Goal: Task Accomplishment & Management: Use online tool/utility

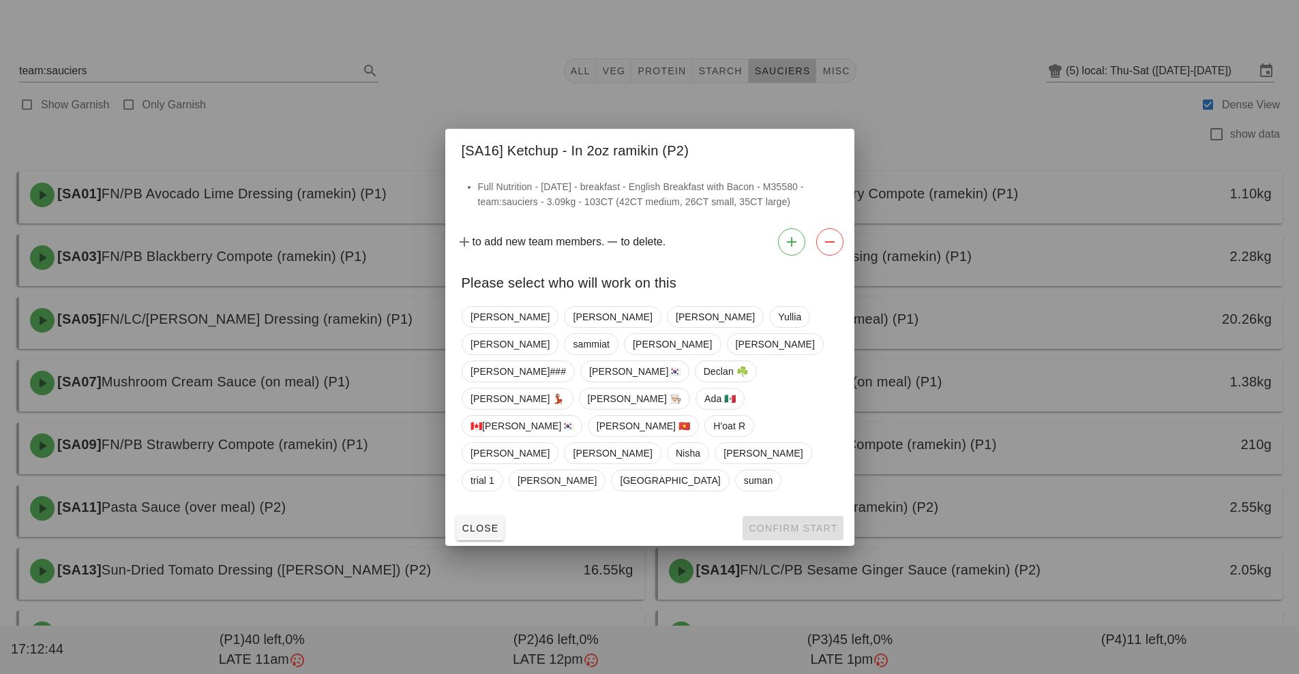
scroll to position [526, 0]
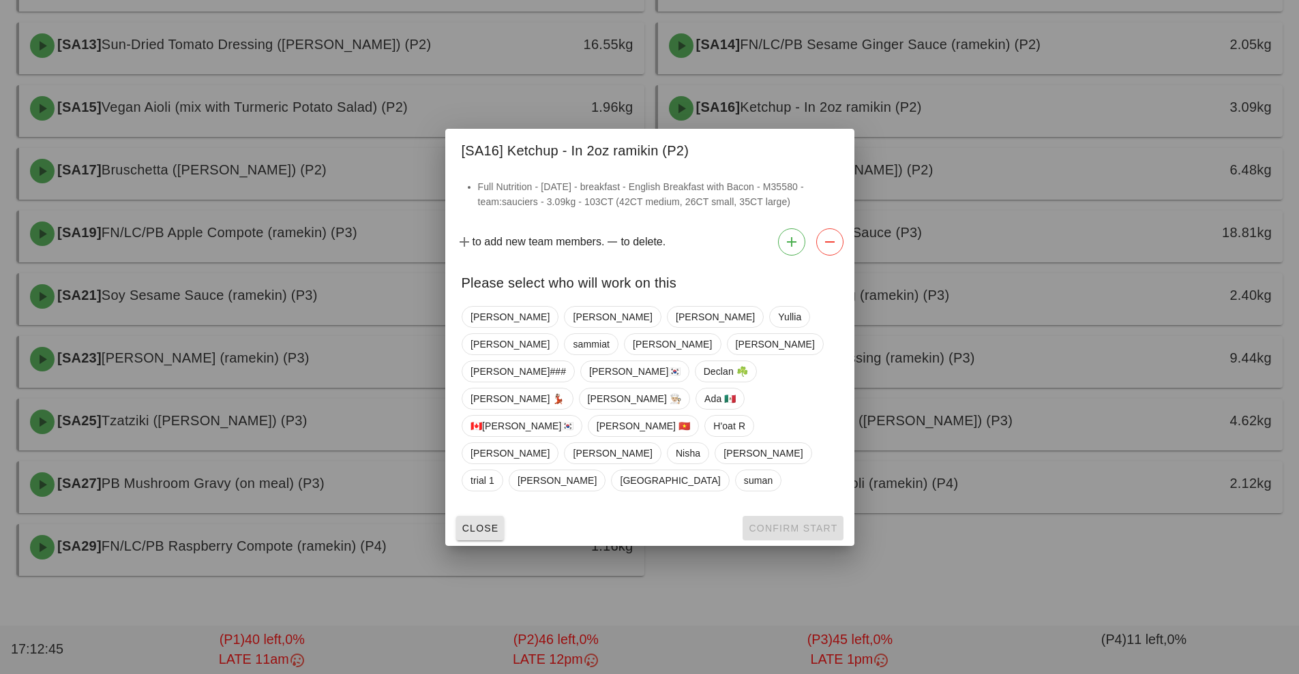
click at [480, 516] on button "Close" at bounding box center [480, 528] width 48 height 25
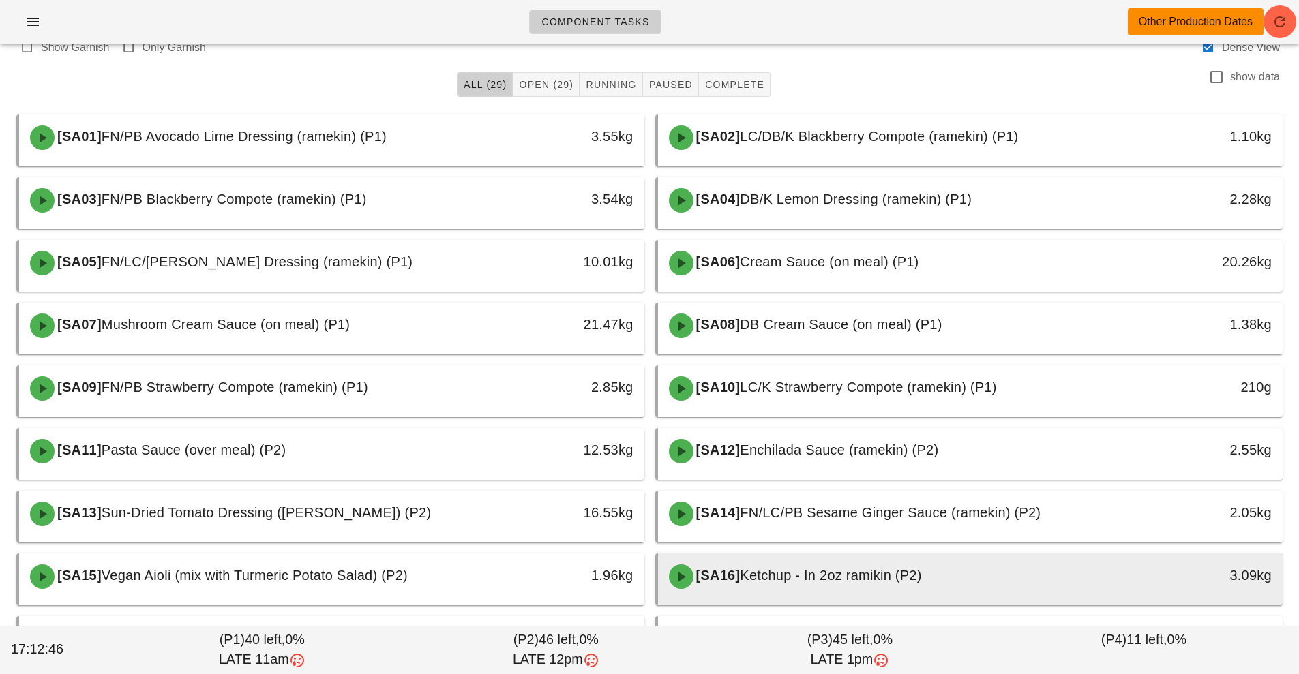
scroll to position [0, 0]
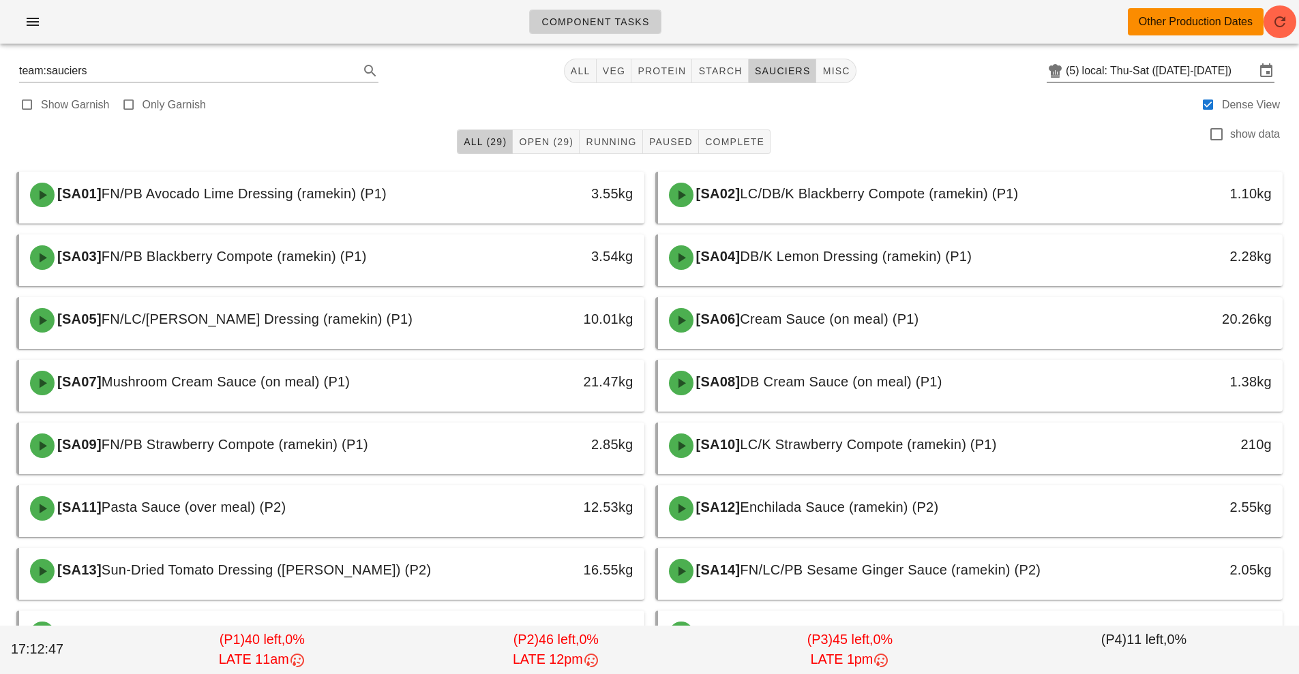
click at [1047, 72] on icon at bounding box center [1055, 71] width 16 height 16
click at [1114, 72] on input "local: Thu-Sat (Oct 9-Oct 11)" at bounding box center [1168, 71] width 173 height 22
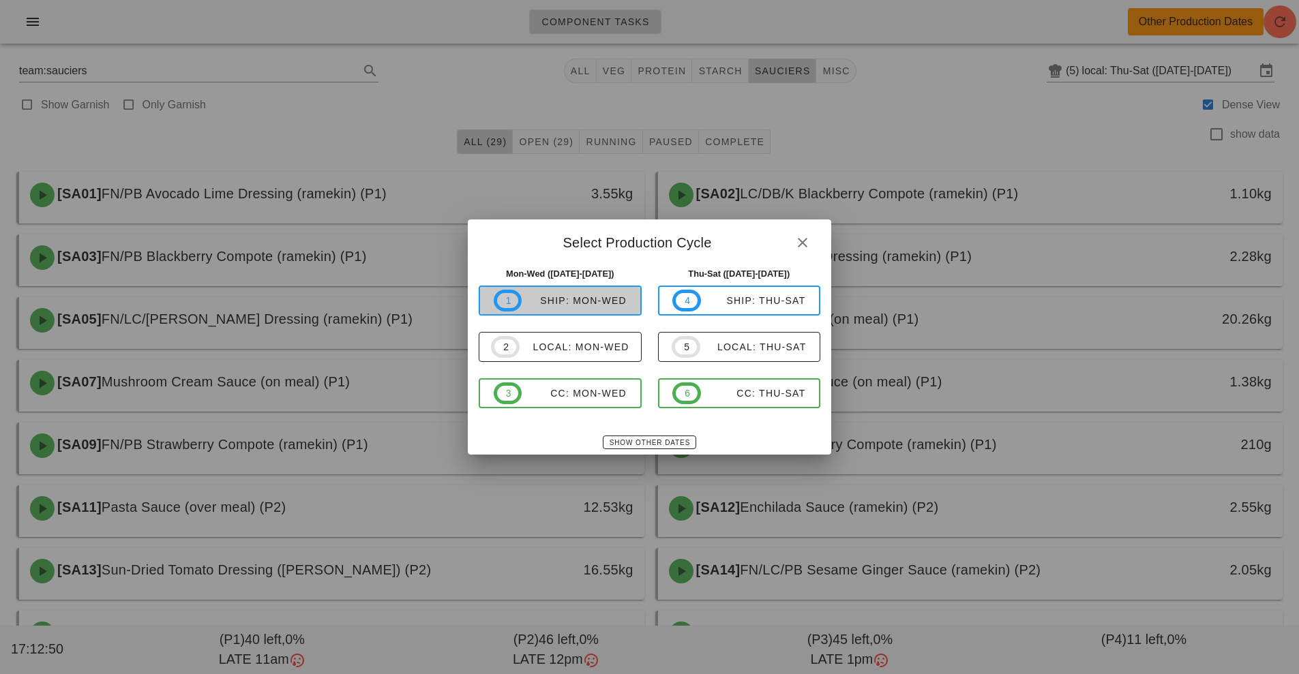
click at [603, 303] on div "ship: Mon-Wed" at bounding box center [574, 300] width 105 height 11
type input "ship: Mon-Wed ([DATE]-[DATE])"
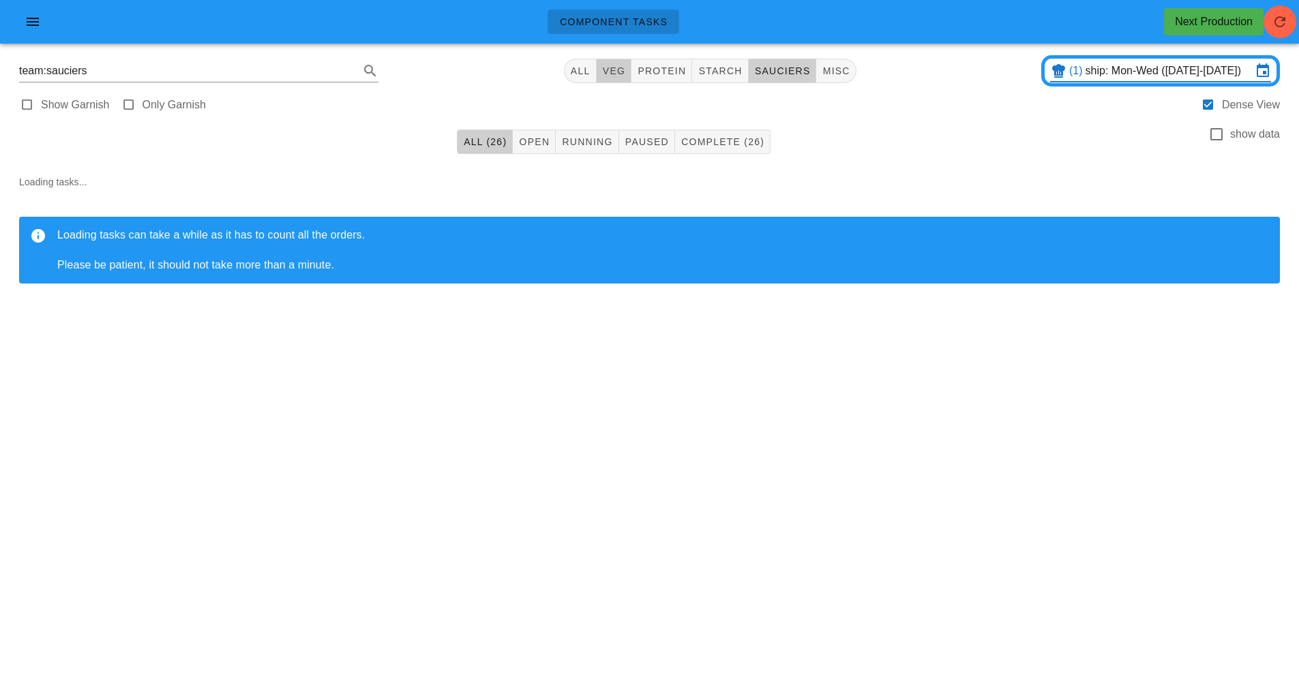
click at [618, 74] on span "veg" at bounding box center [614, 70] width 24 height 11
type input "team:veg"
click at [1280, 26] on icon "button" at bounding box center [1280, 22] width 16 height 16
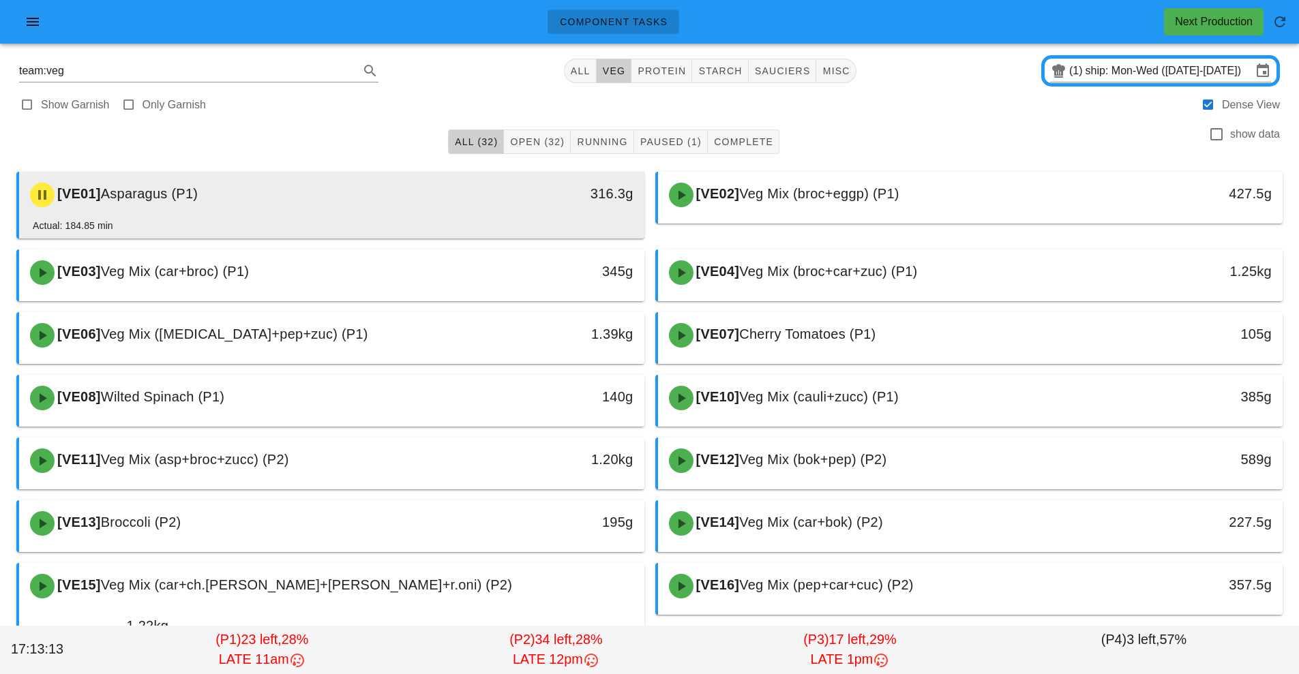
click at [500, 218] on div "[VE01] Asparagus (P1) 316.3g" at bounding box center [331, 195] width 625 height 46
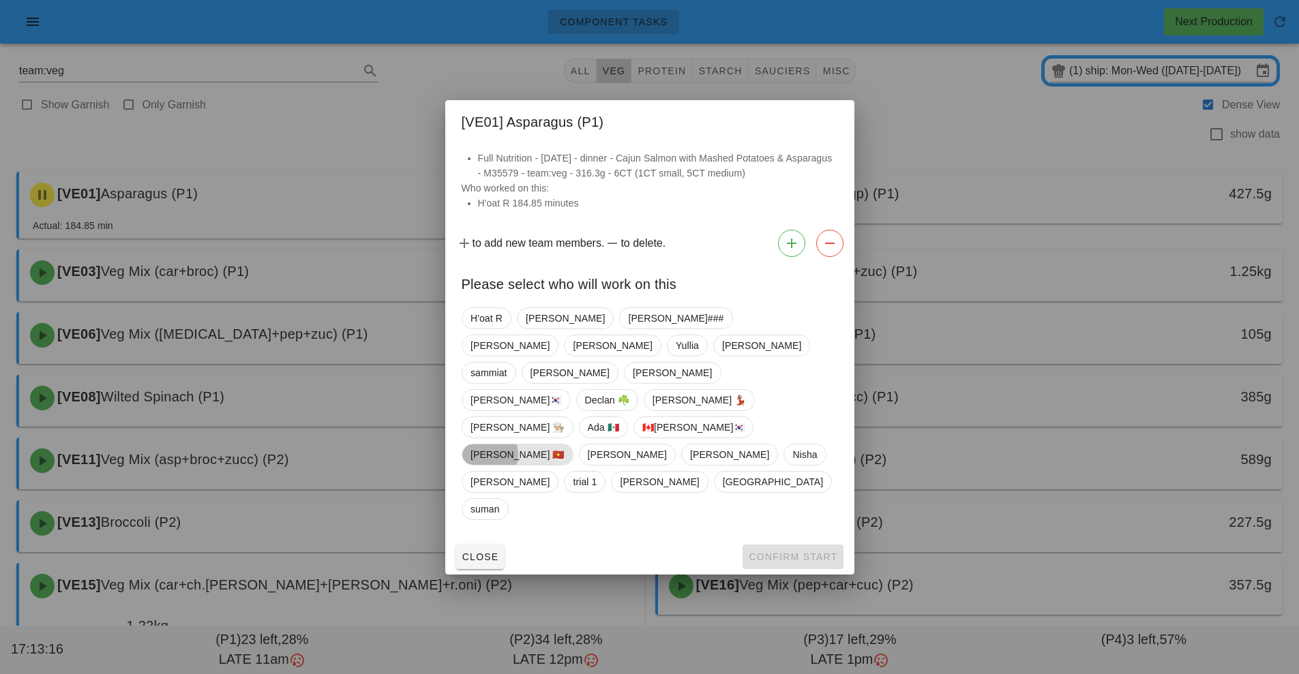
click at [565, 445] on span "[PERSON_NAME] 🇻🇳" at bounding box center [517, 455] width 94 height 20
click at [797, 552] on span "Confirm Start" at bounding box center [792, 557] width 89 height 11
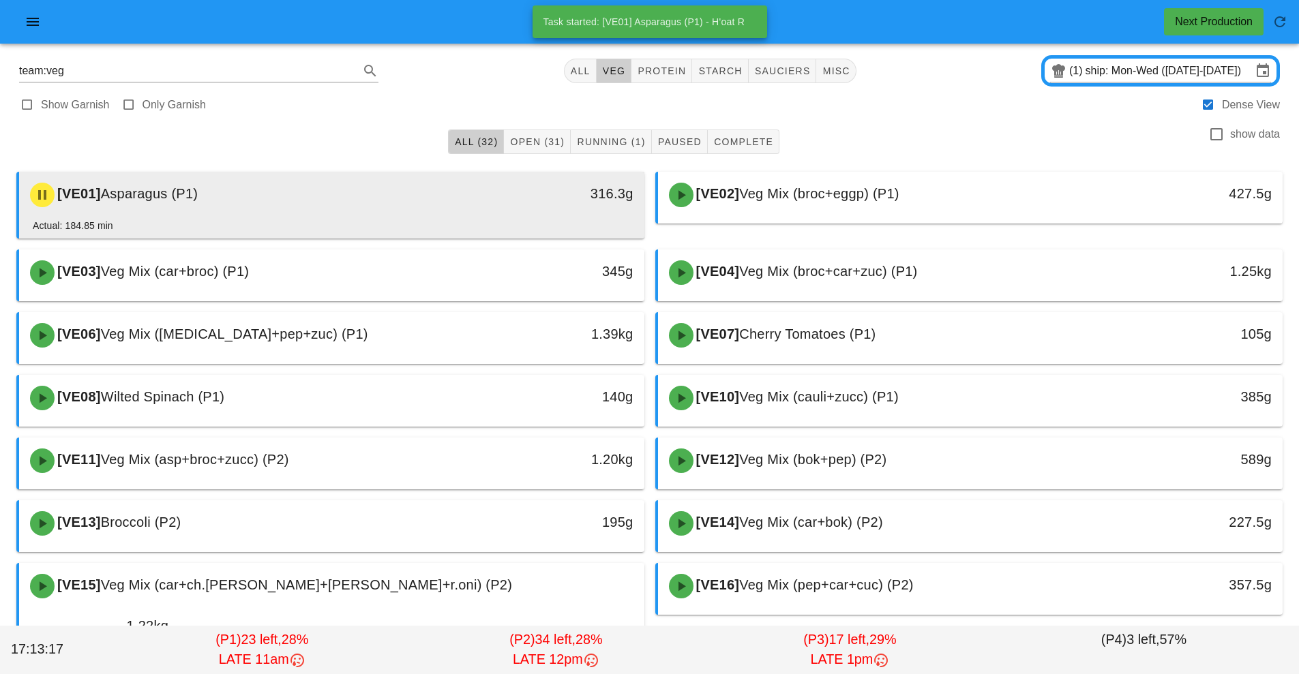
click at [552, 195] on div "316.3g" at bounding box center [563, 194] width 138 height 22
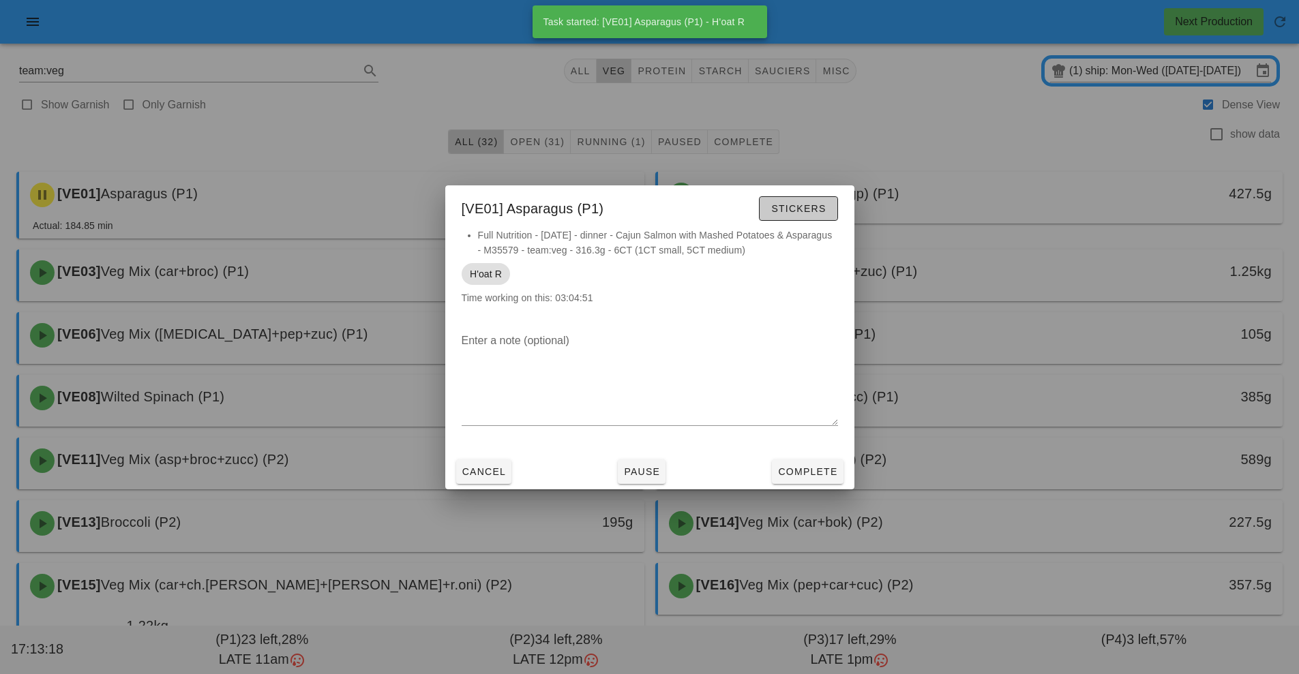
click at [801, 213] on span "Stickers" at bounding box center [798, 208] width 55 height 11
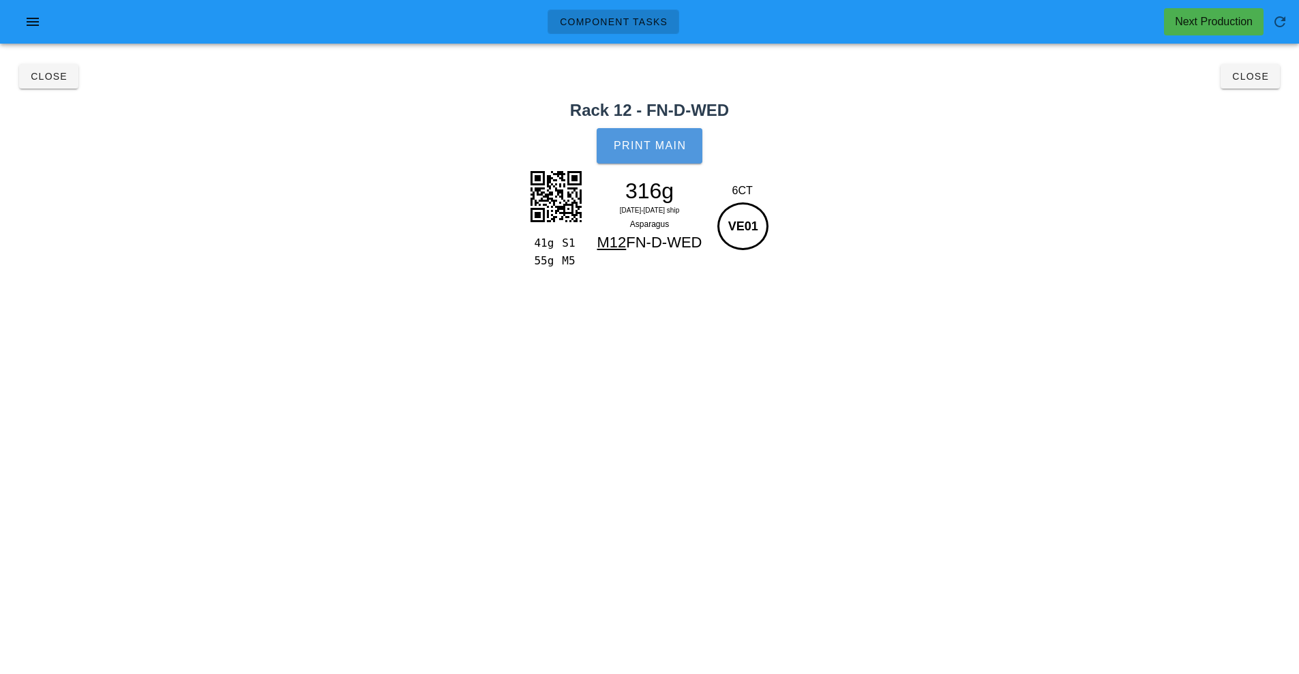
click at [659, 140] on span "Print Main" at bounding box center [650, 146] width 74 height 12
click at [1252, 80] on span "Close" at bounding box center [1250, 76] width 38 height 11
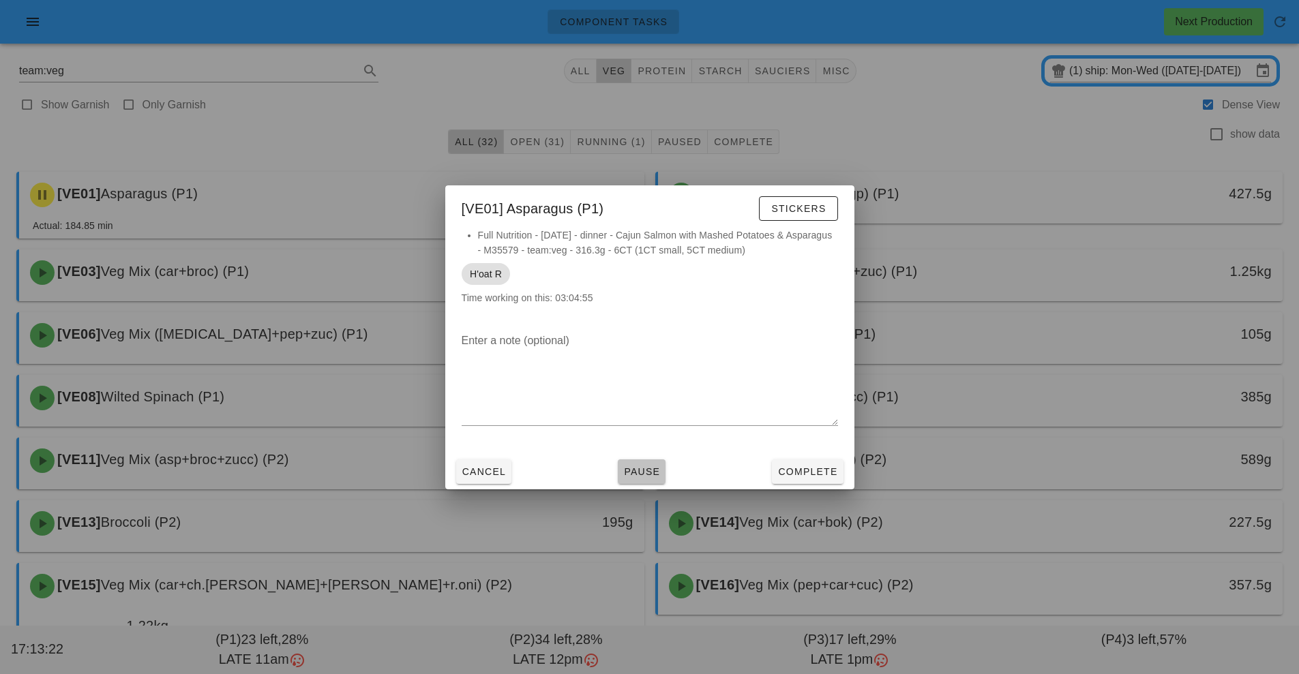
click at [644, 467] on span "Pause" at bounding box center [641, 471] width 37 height 11
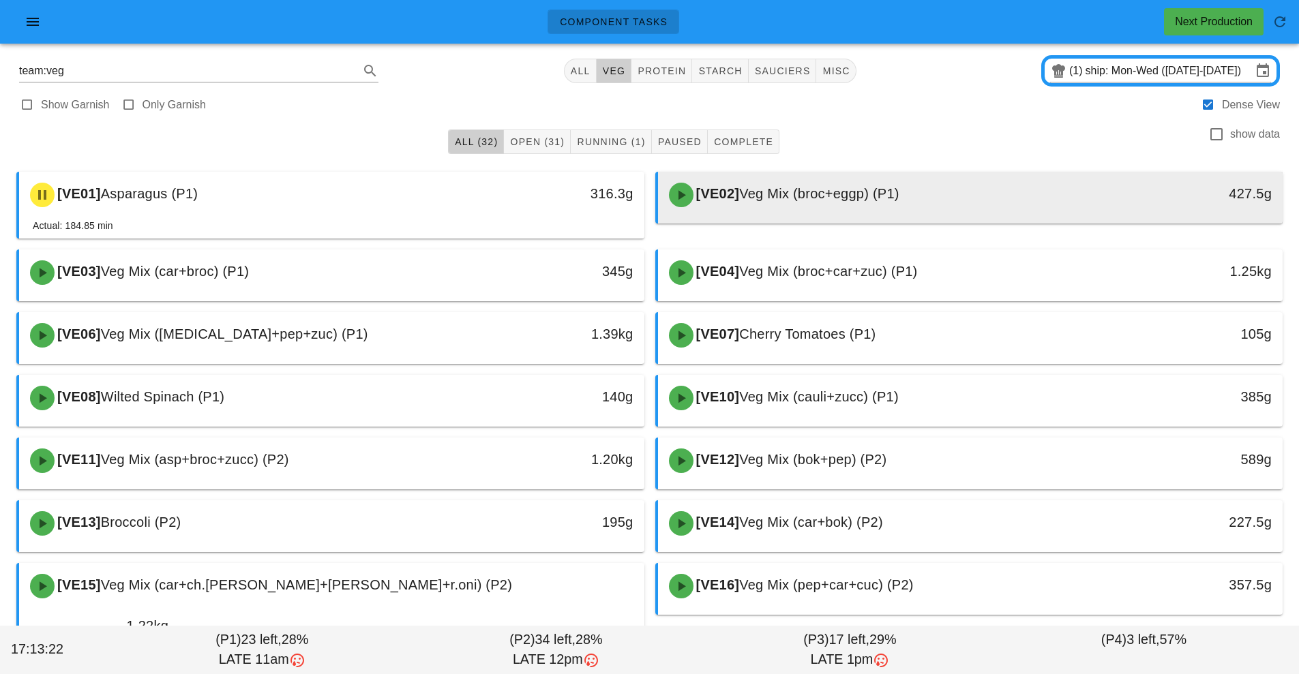
click at [859, 197] on span "Veg Mix (broc+eggp) (P1)" at bounding box center [819, 193] width 160 height 15
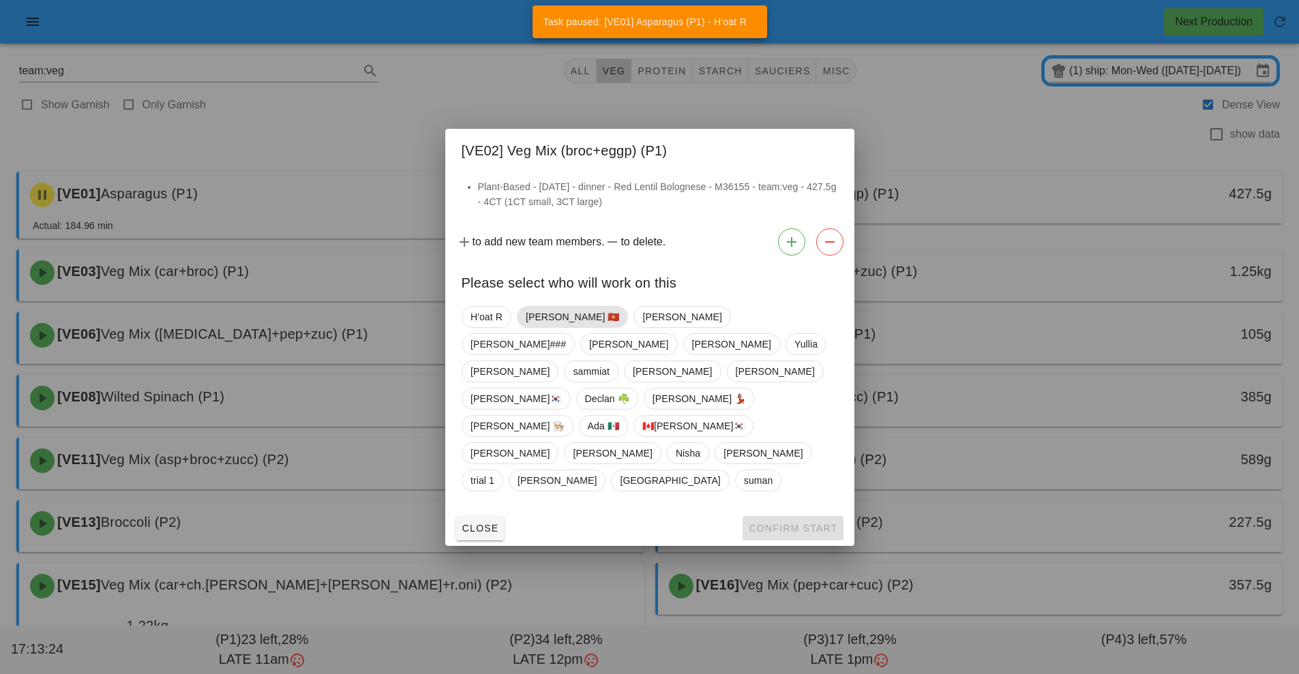
click at [547, 327] on span "[PERSON_NAME] 🇻🇳" at bounding box center [572, 317] width 94 height 20
click at [793, 516] on button "Confirm Start" at bounding box center [793, 528] width 100 height 25
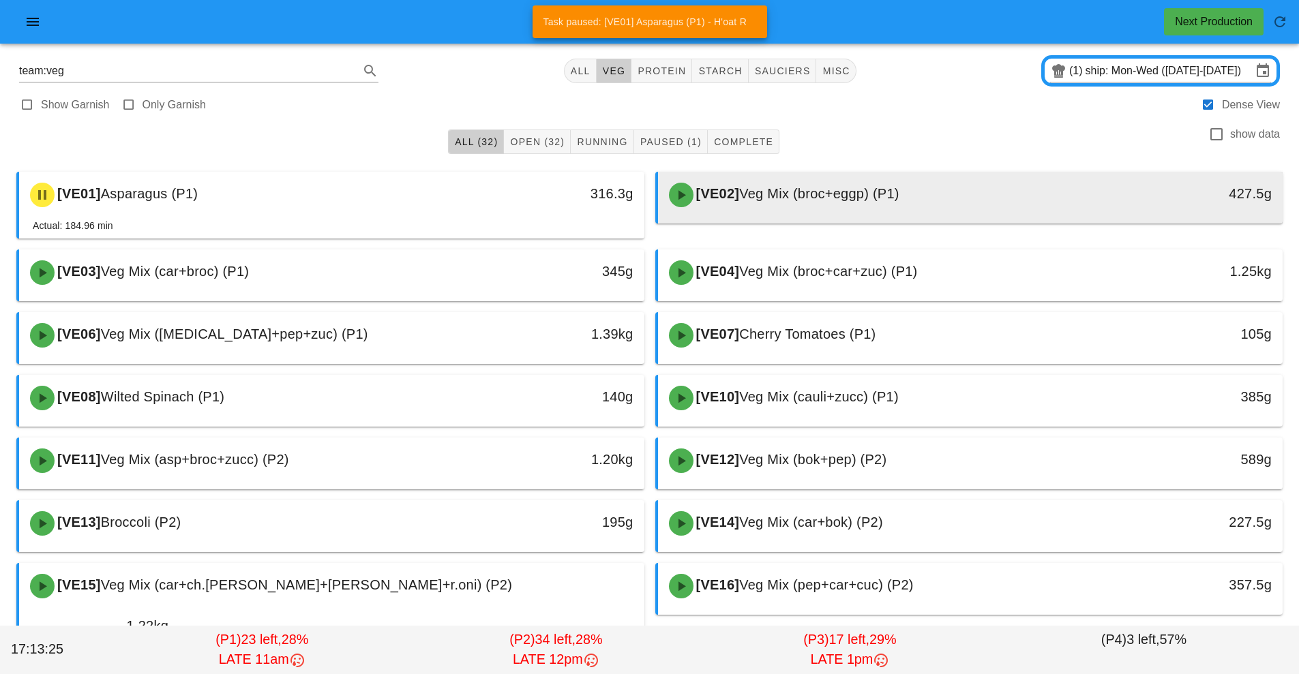
click at [833, 205] on div "[VE02] Veg Mix (broc+eggp) (P1)" at bounding box center [893, 195] width 464 height 41
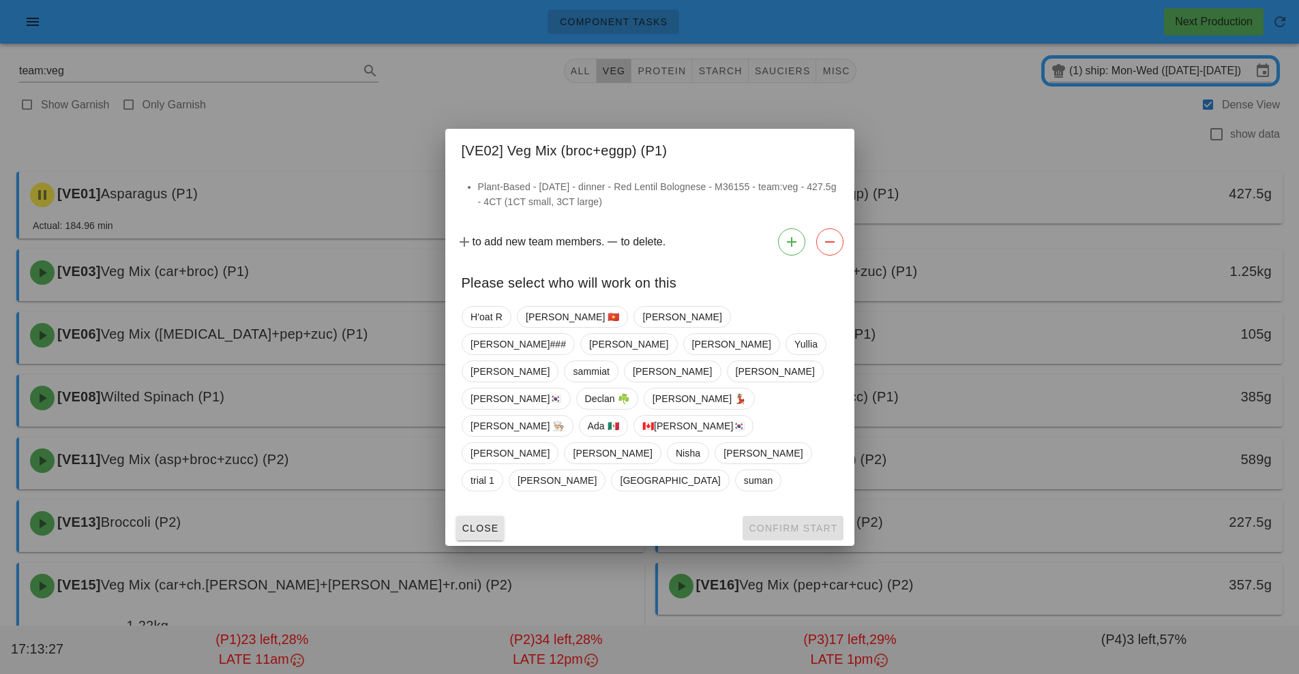
click at [473, 516] on button "Close" at bounding box center [480, 528] width 48 height 25
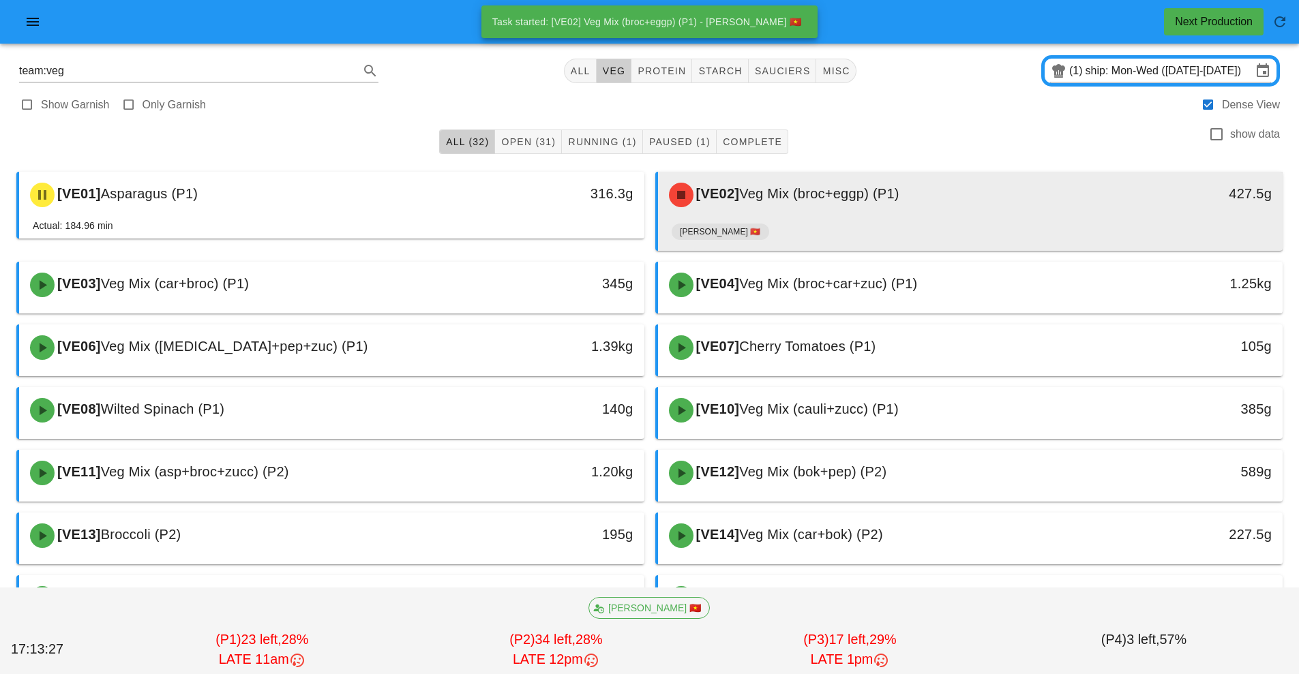
click at [825, 207] on div "[VE02] Veg Mix (broc+eggp) (P1)" at bounding box center [893, 195] width 464 height 41
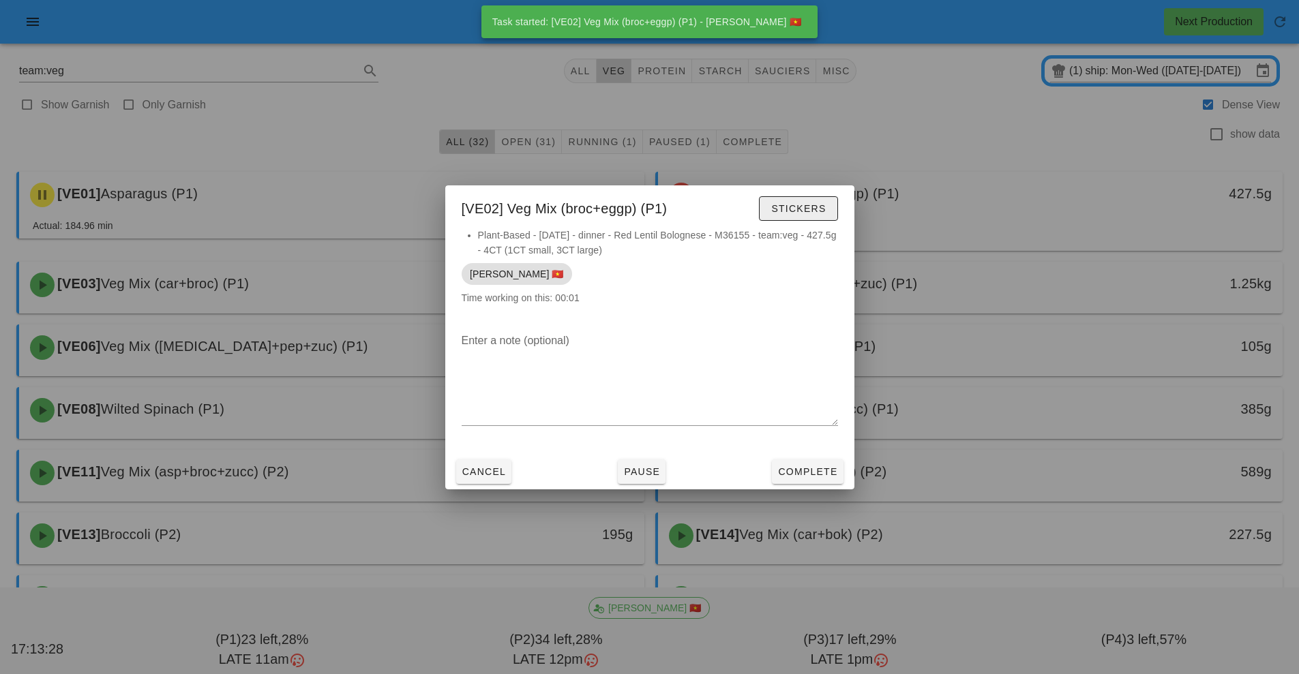
click at [807, 215] on button "Stickers" at bounding box center [798, 208] width 78 height 25
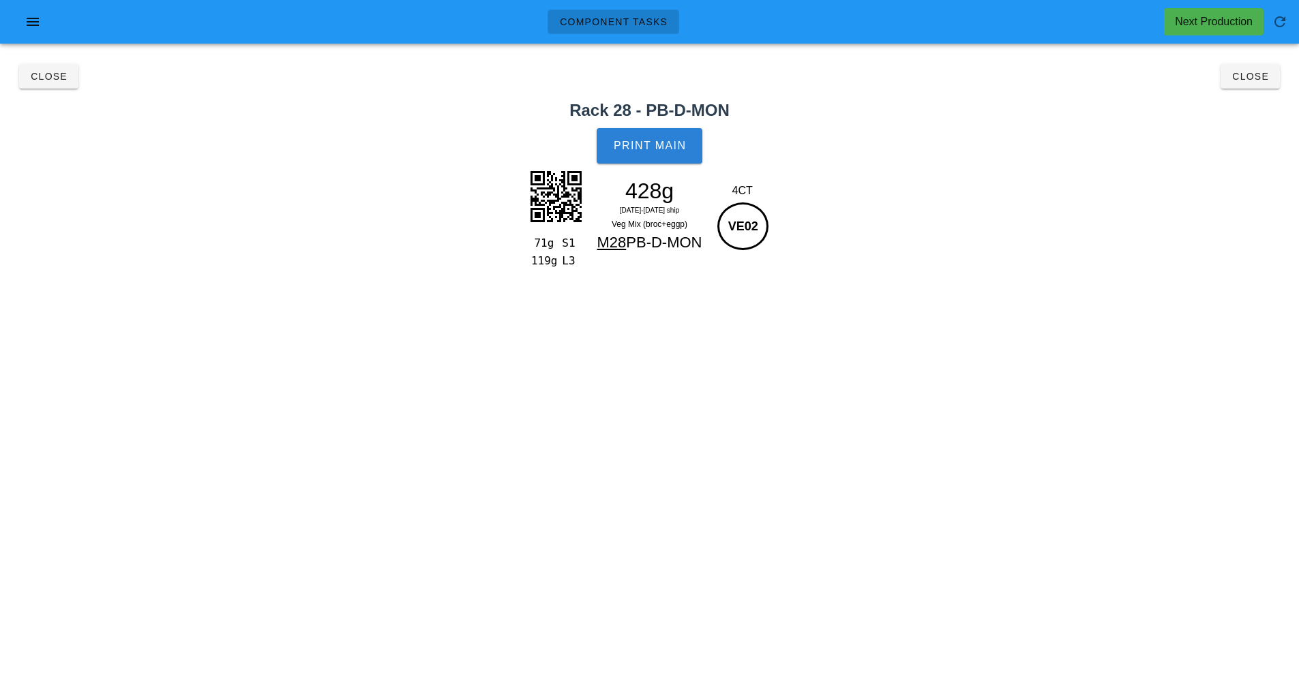
click at [648, 154] on button "Print Main" at bounding box center [649, 145] width 105 height 35
click at [1259, 87] on button "Close" at bounding box center [1250, 76] width 59 height 25
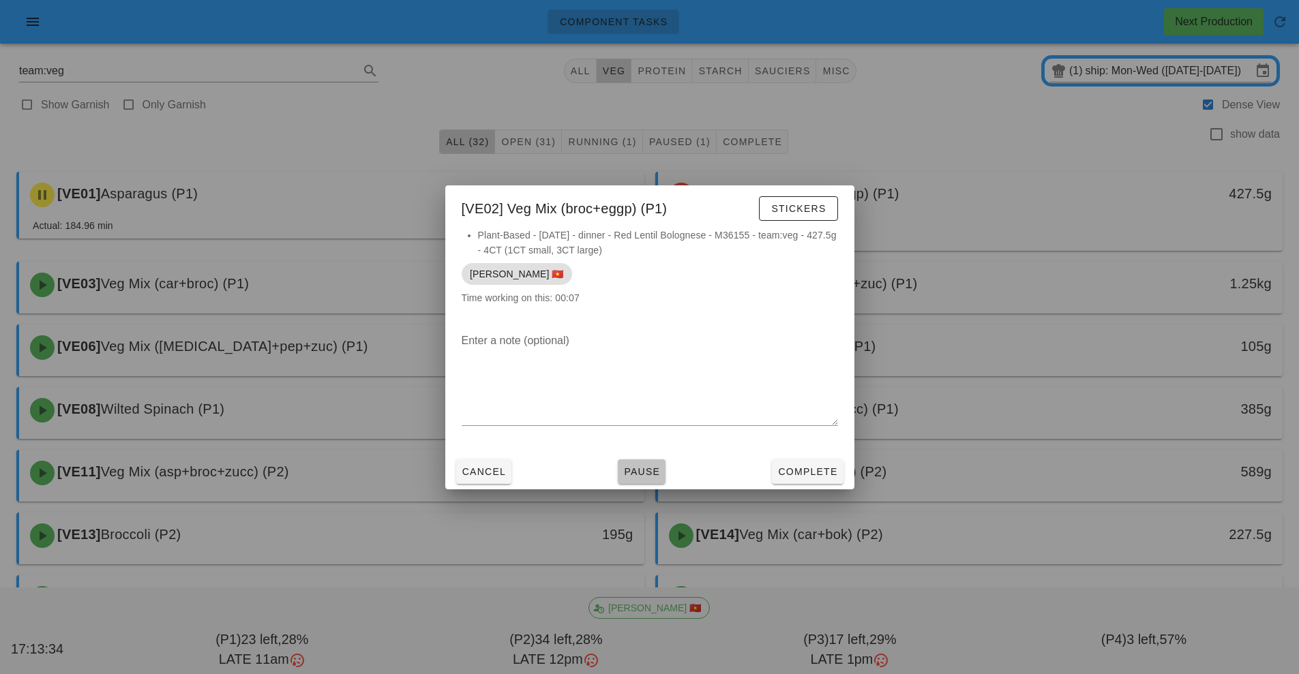
click at [656, 479] on button "Pause" at bounding box center [642, 472] width 48 height 25
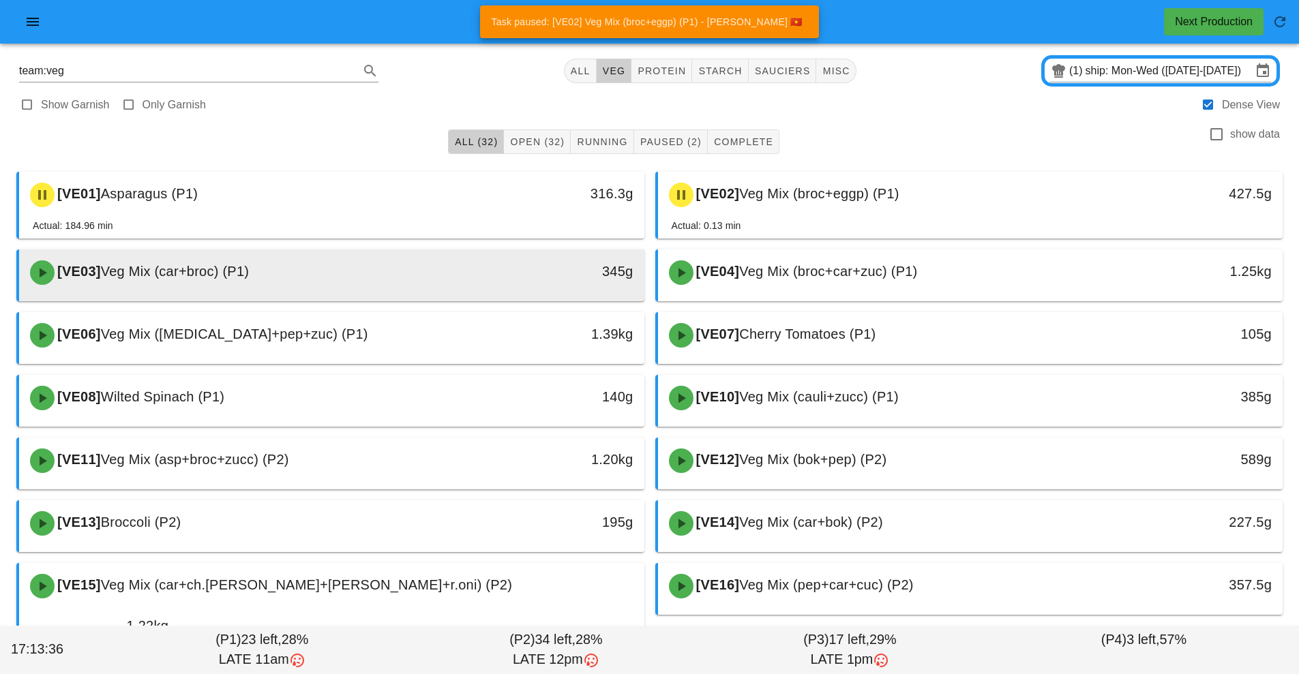
click at [531, 292] on div "345g" at bounding box center [563, 272] width 155 height 41
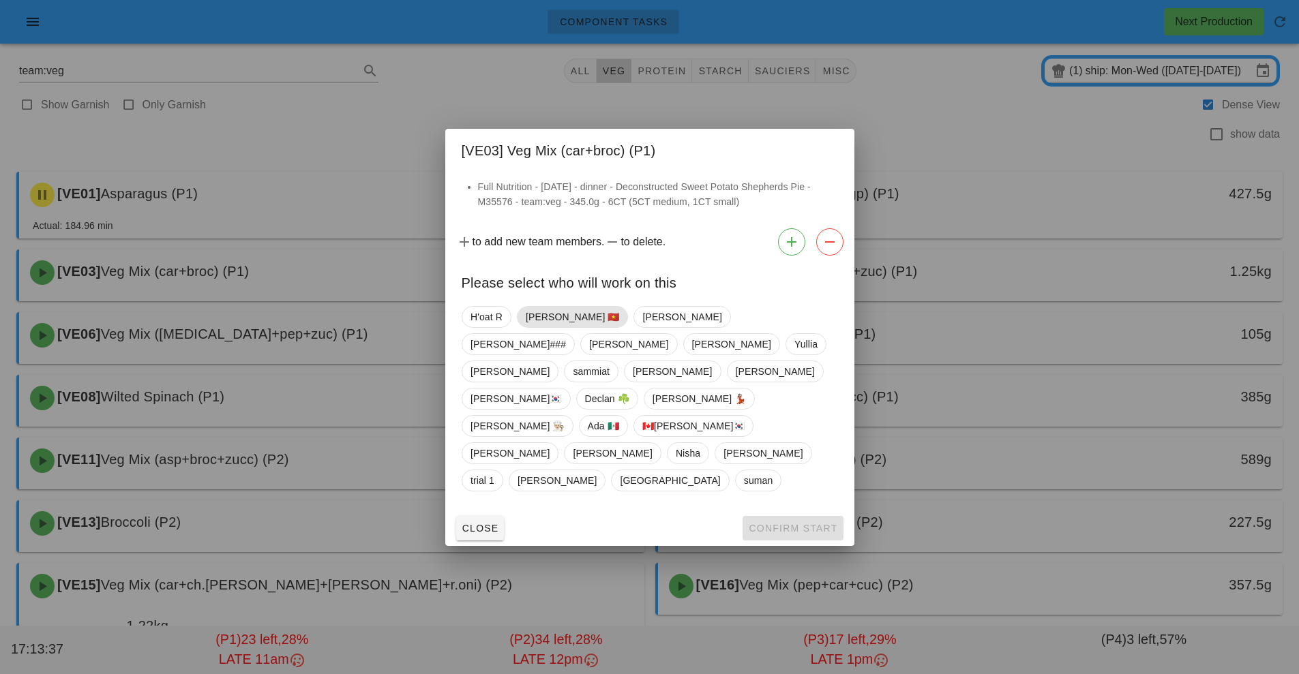
click at [545, 327] on span "[PERSON_NAME] 🇻🇳" at bounding box center [572, 317] width 94 height 20
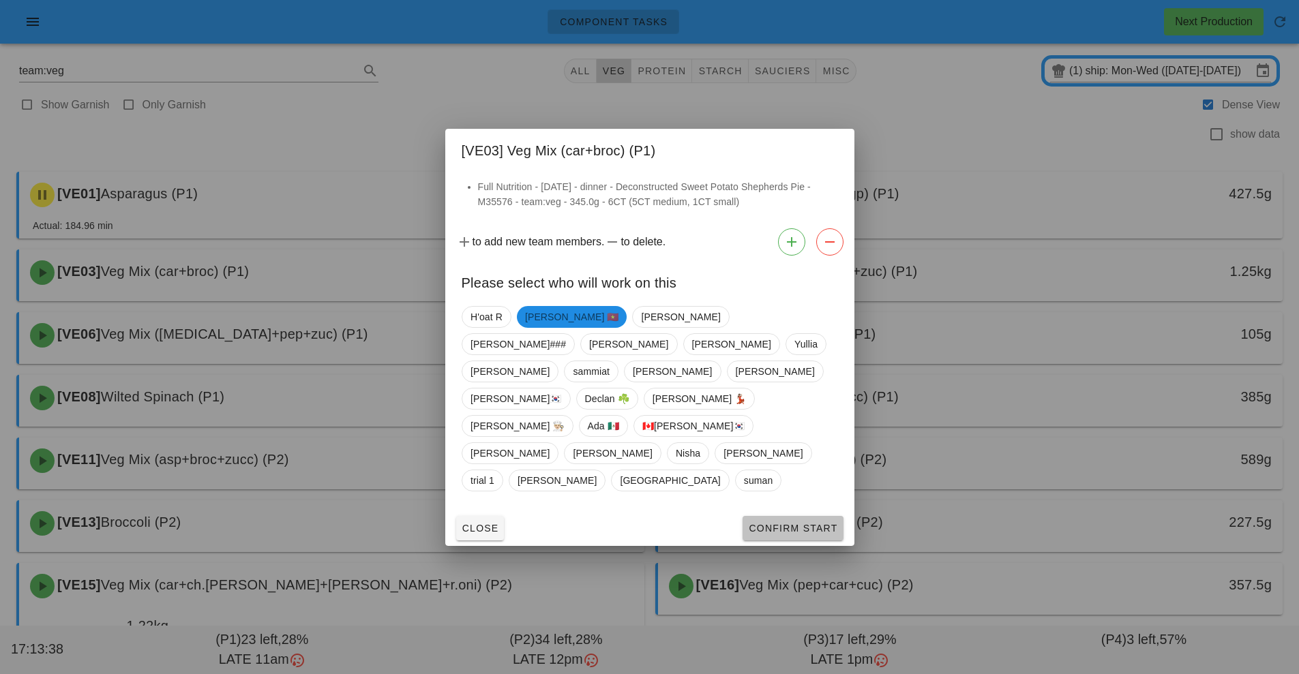
click at [803, 516] on button "Confirm Start" at bounding box center [793, 528] width 100 height 25
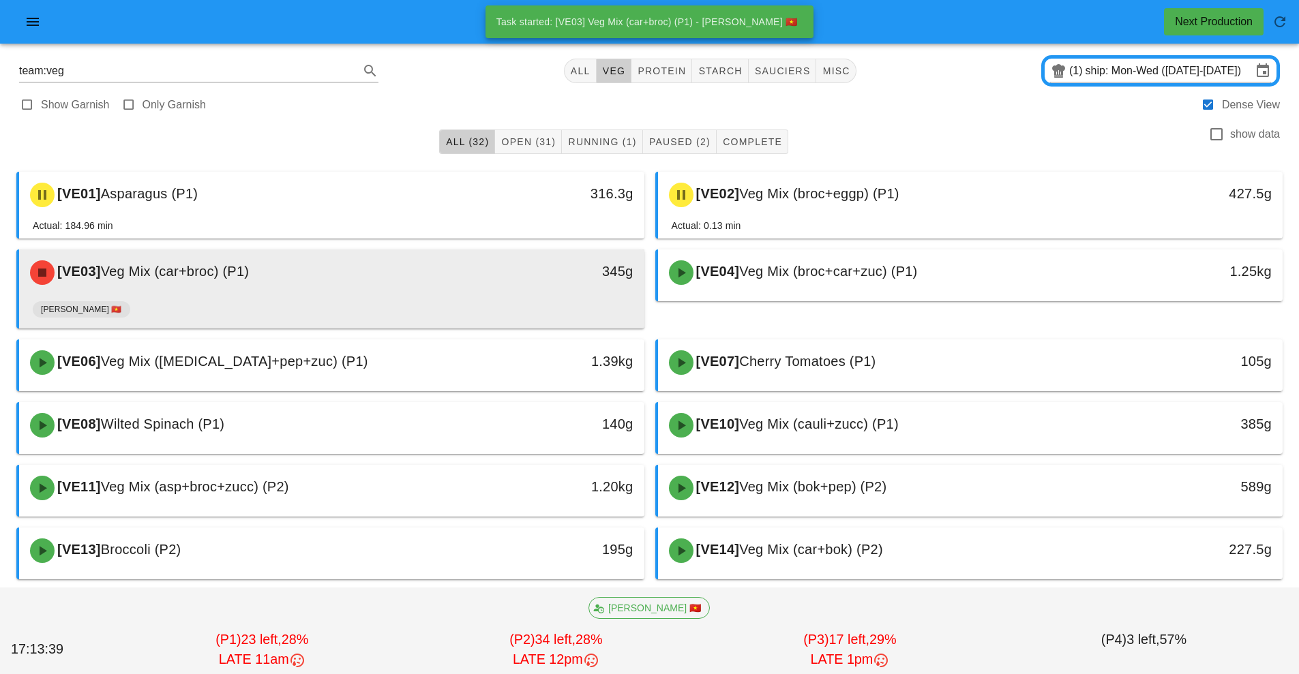
click at [449, 279] on div "[VE03] Veg Mix (car+broc) (P1)" at bounding box center [254, 272] width 464 height 41
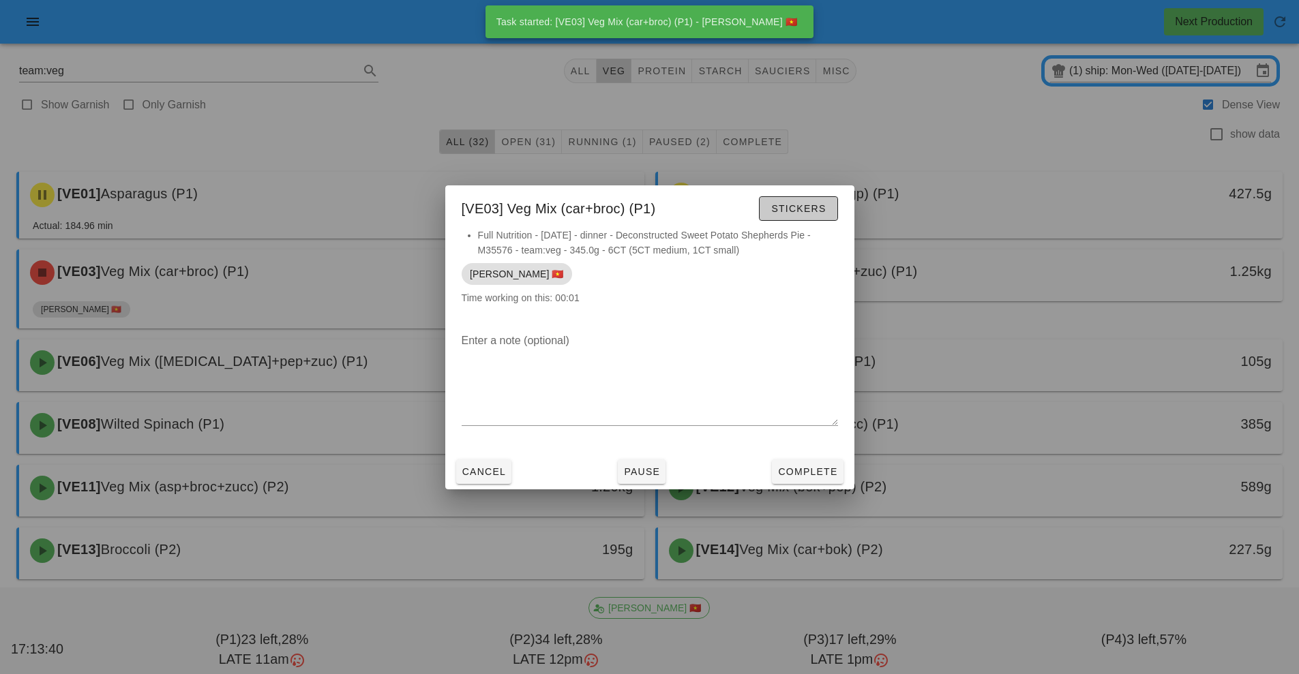
click at [804, 209] on span "Stickers" at bounding box center [798, 208] width 55 height 11
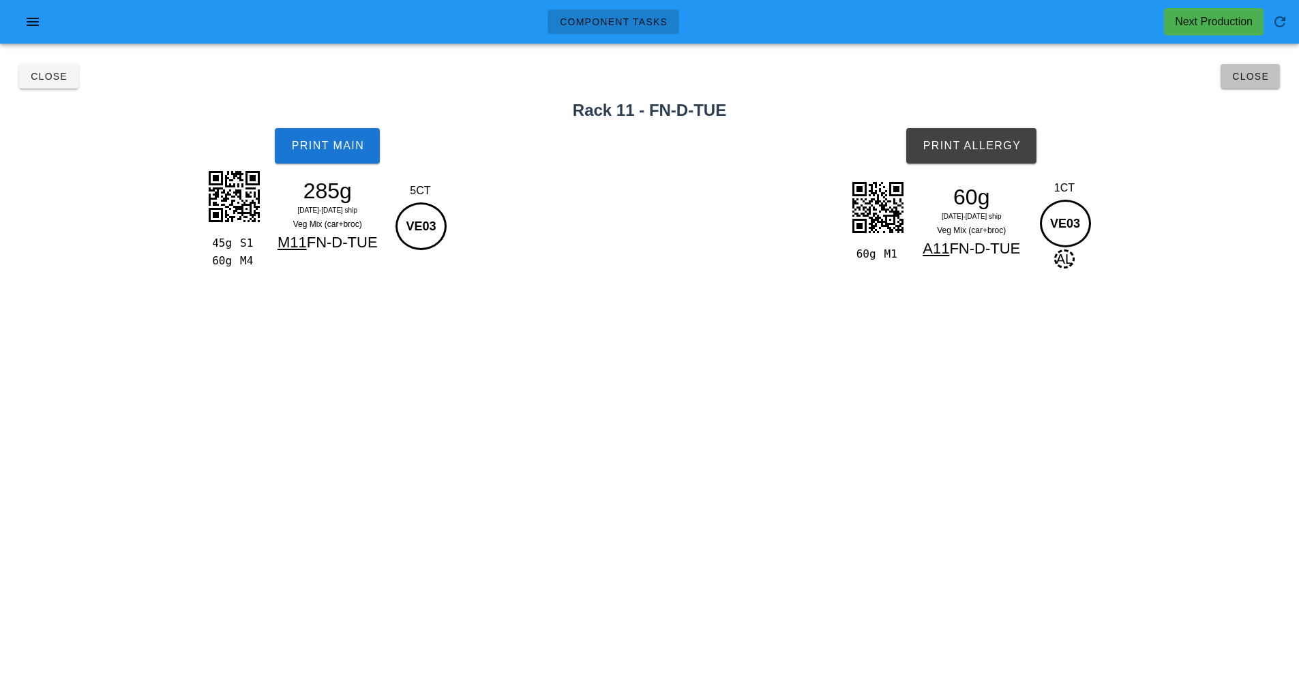
click at [1255, 80] on span "Close" at bounding box center [1250, 76] width 38 height 11
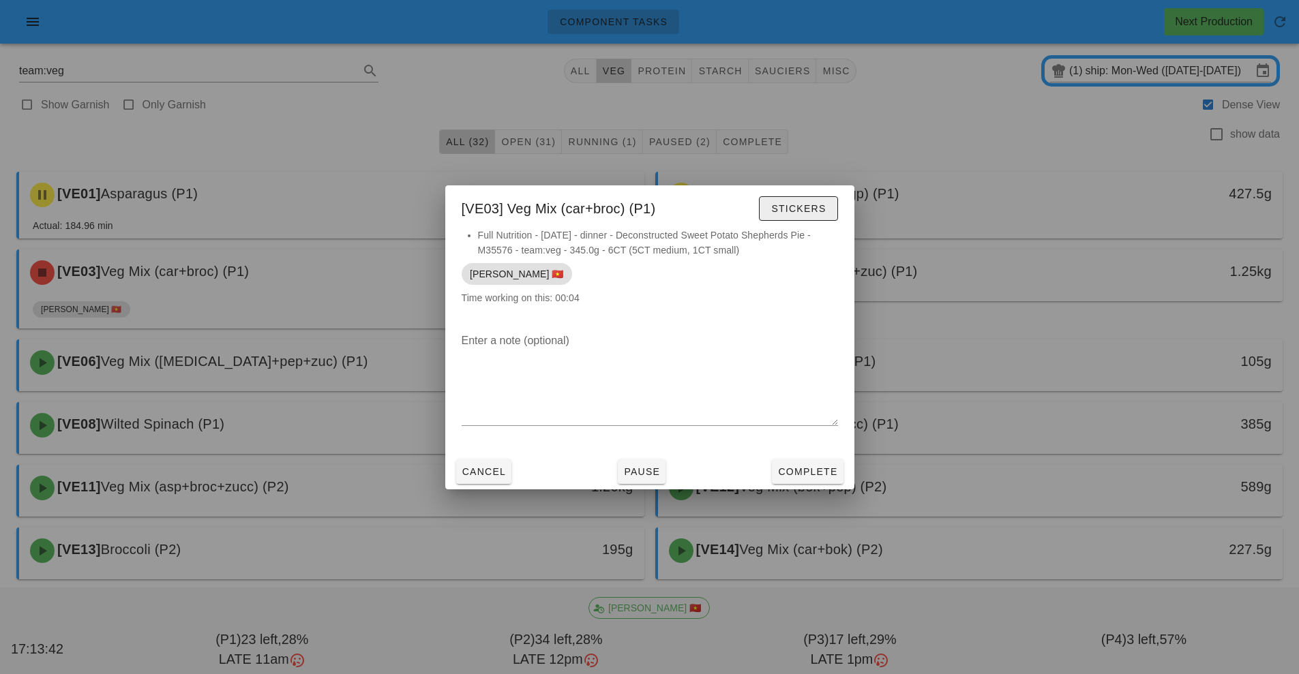
click at [807, 210] on span "Stickers" at bounding box center [798, 208] width 55 height 11
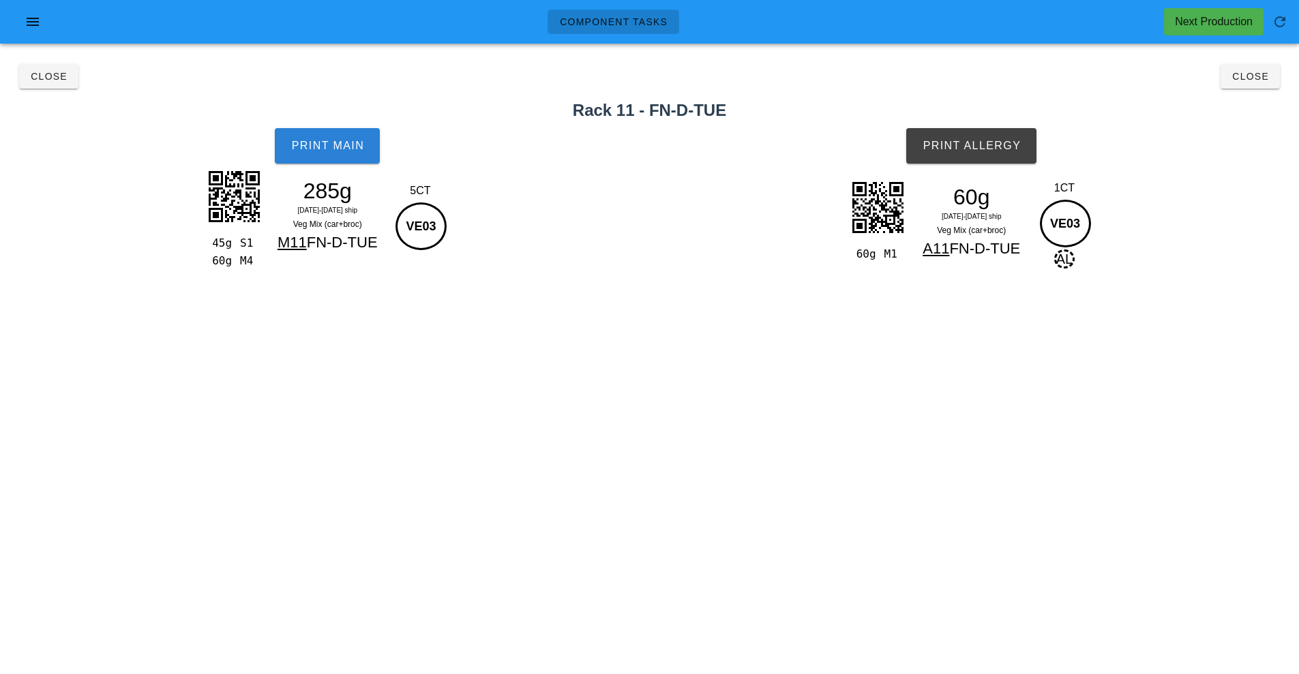
click at [337, 147] on span "Print Main" at bounding box center [327, 146] width 74 height 12
click at [1006, 155] on button "Print Allergy" at bounding box center [971, 145] width 130 height 35
click at [1247, 85] on button "Close" at bounding box center [1250, 76] width 59 height 25
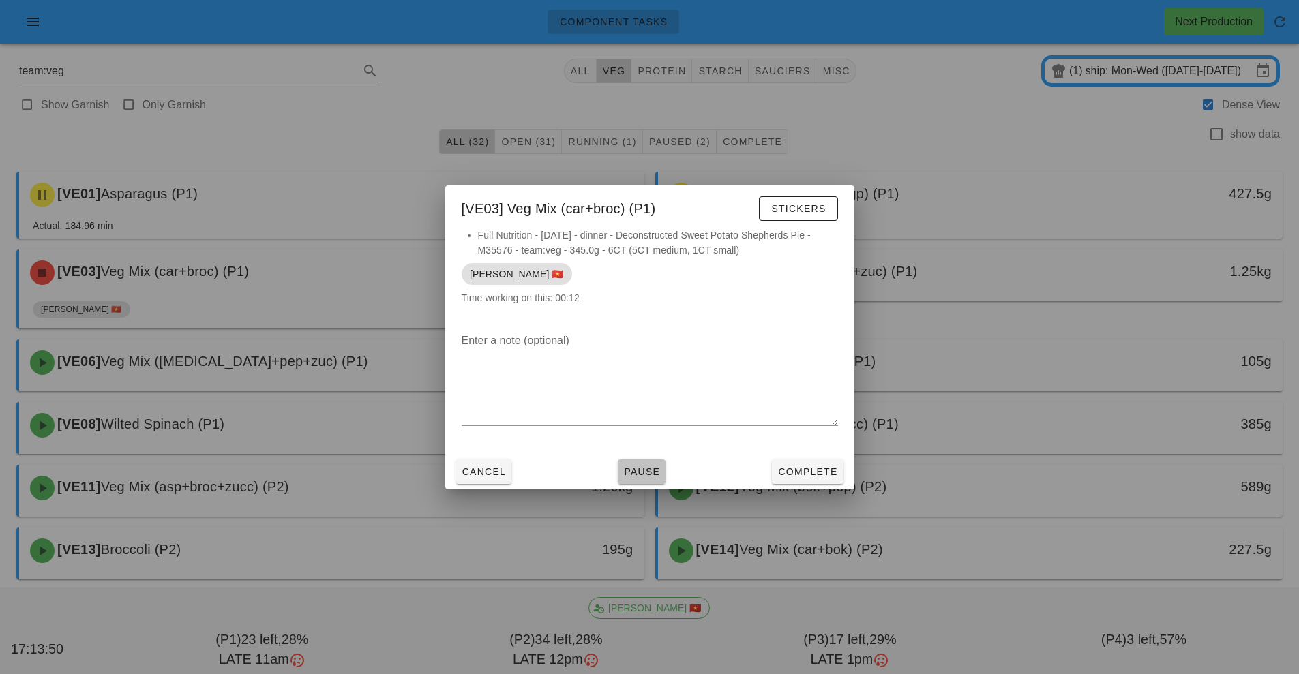
click at [639, 469] on span "Pause" at bounding box center [641, 471] width 37 height 11
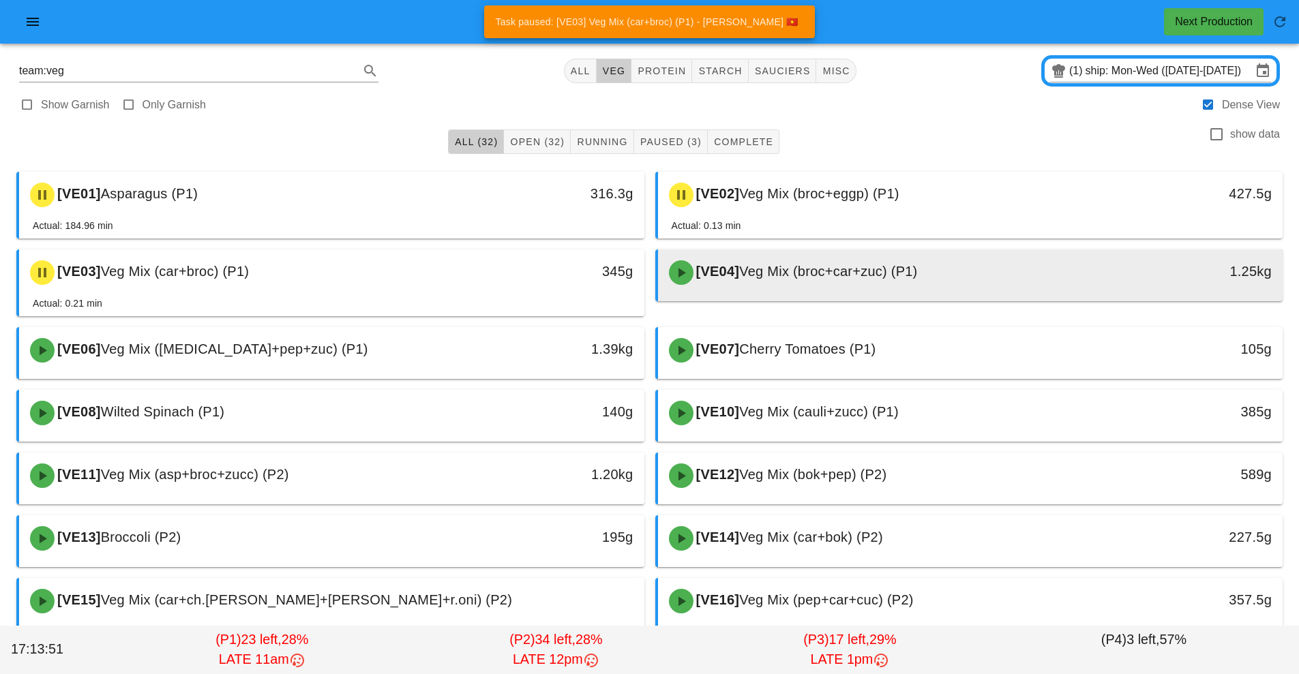
click at [756, 288] on div "[VE04] Veg Mix (broc+car+zuc) (P1)" at bounding box center [893, 272] width 464 height 41
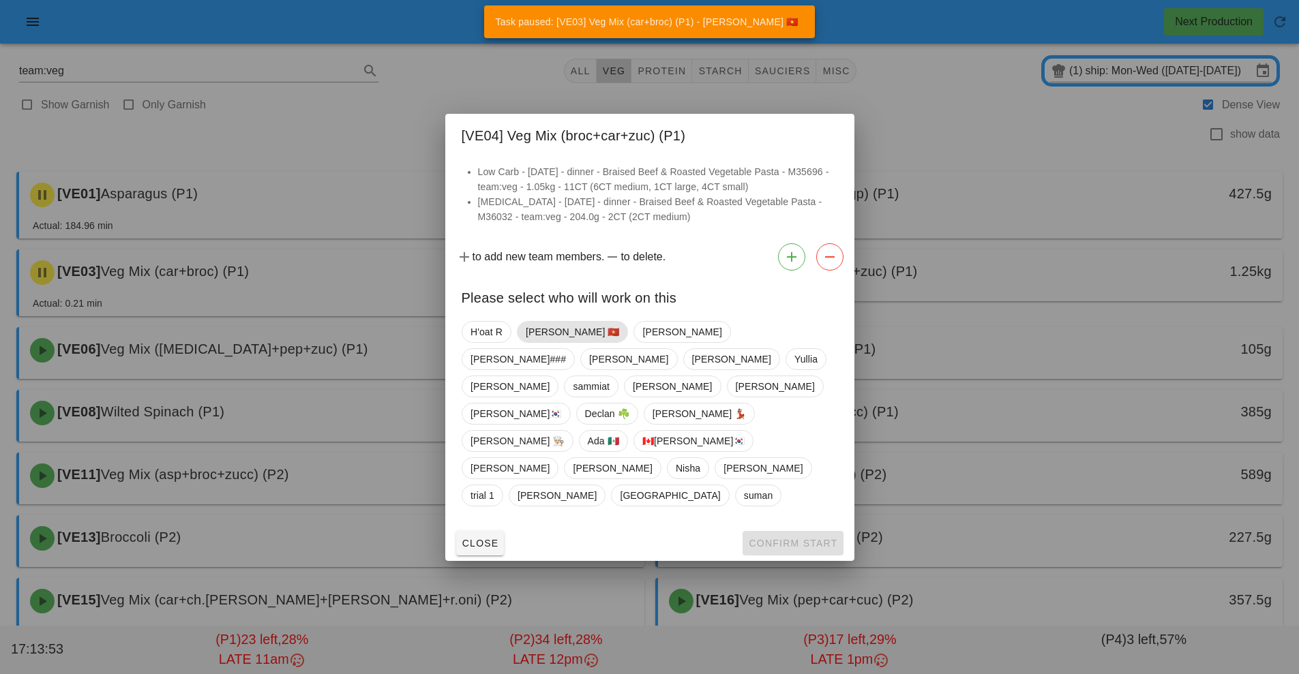
click at [555, 342] on span "[PERSON_NAME] 🇻🇳" at bounding box center [572, 332] width 94 height 20
click at [802, 531] on button "Confirm Start" at bounding box center [793, 543] width 100 height 25
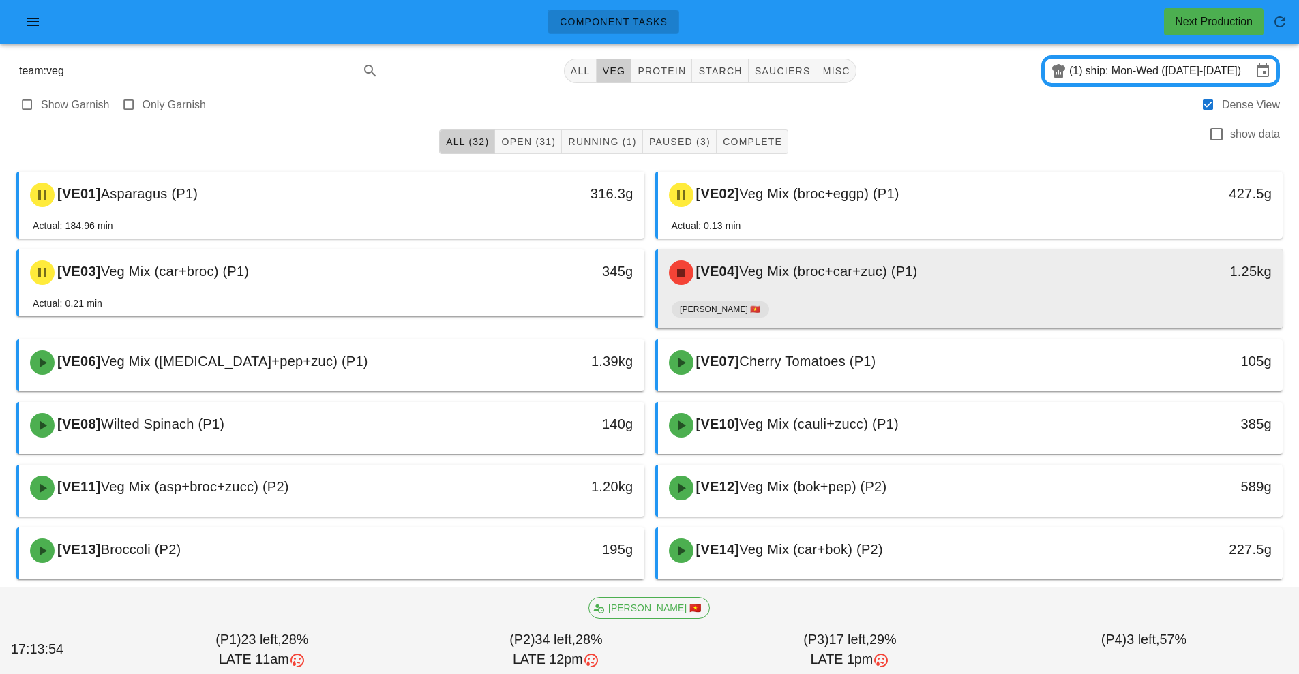
click at [850, 293] on div "[VE04] Veg Mix (broc+car+zuc) (P1) 1.25kg" at bounding box center [970, 273] width 625 height 46
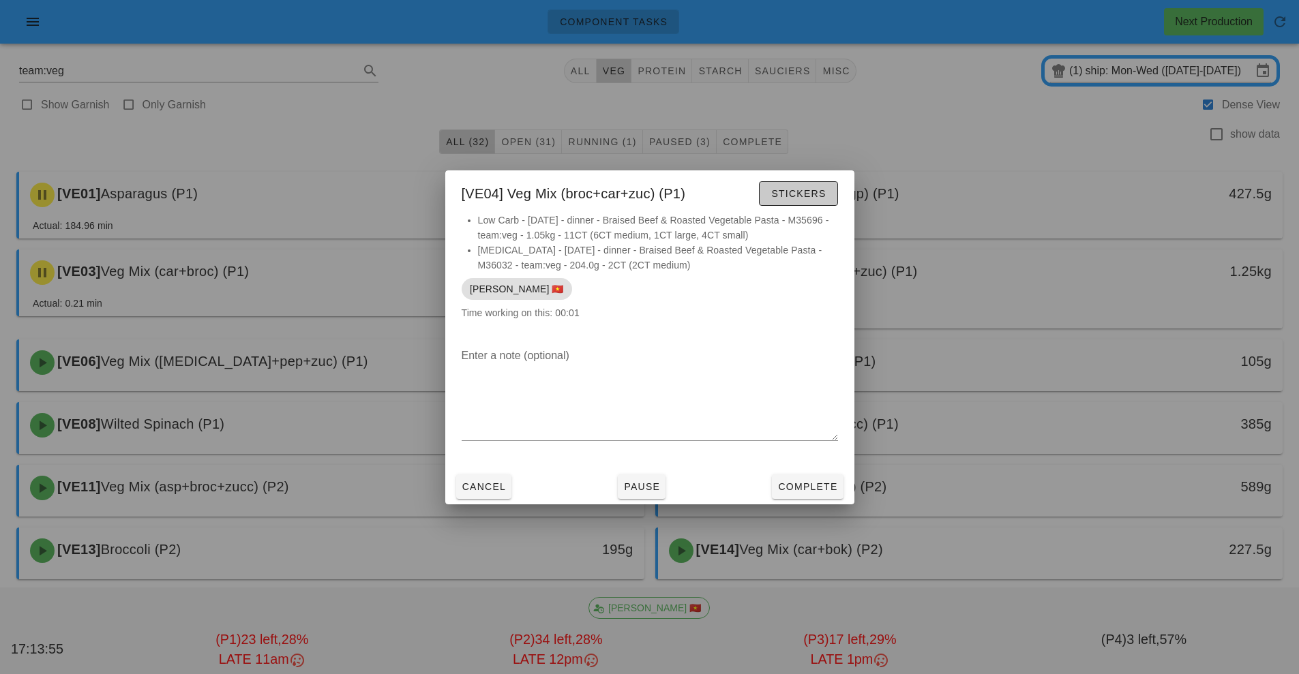
click at [797, 198] on span "Stickers" at bounding box center [798, 193] width 55 height 11
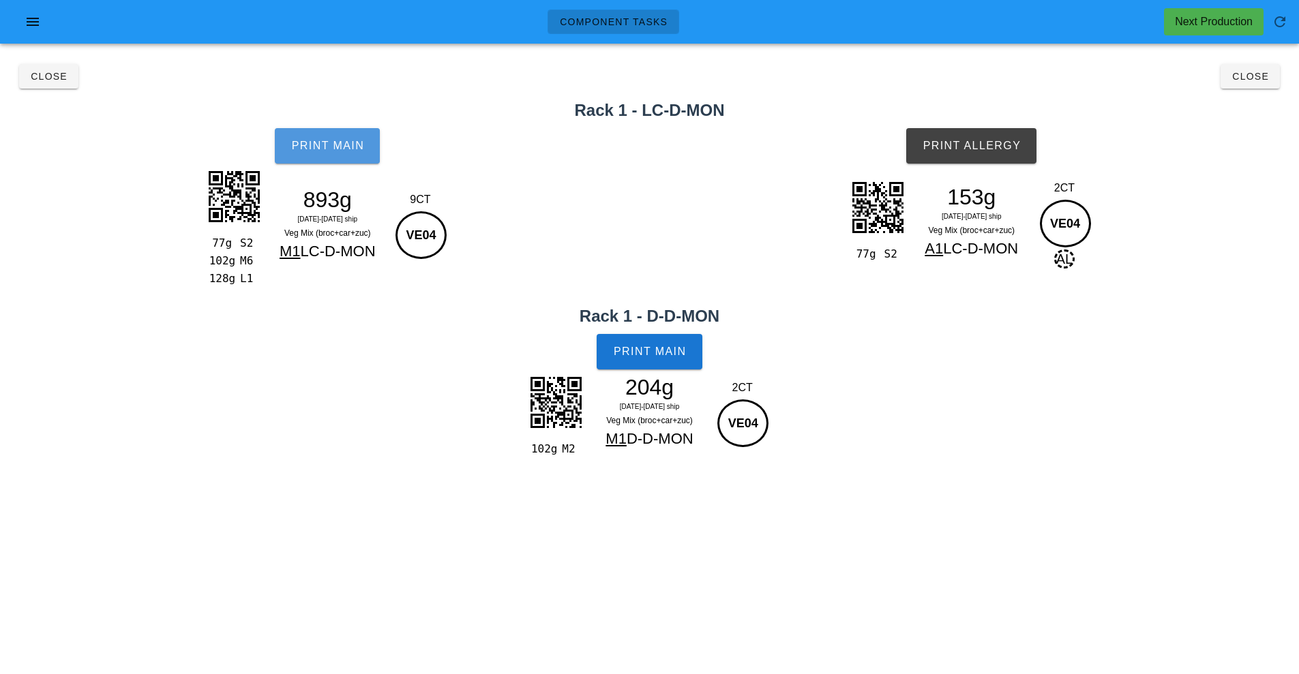
click at [322, 143] on span "Print Main" at bounding box center [327, 146] width 74 height 12
click at [990, 149] on span "Print Allergy" at bounding box center [971, 146] width 99 height 12
click at [664, 369] on button "Print Main" at bounding box center [649, 351] width 105 height 35
click at [1244, 81] on span "Close" at bounding box center [1250, 76] width 38 height 11
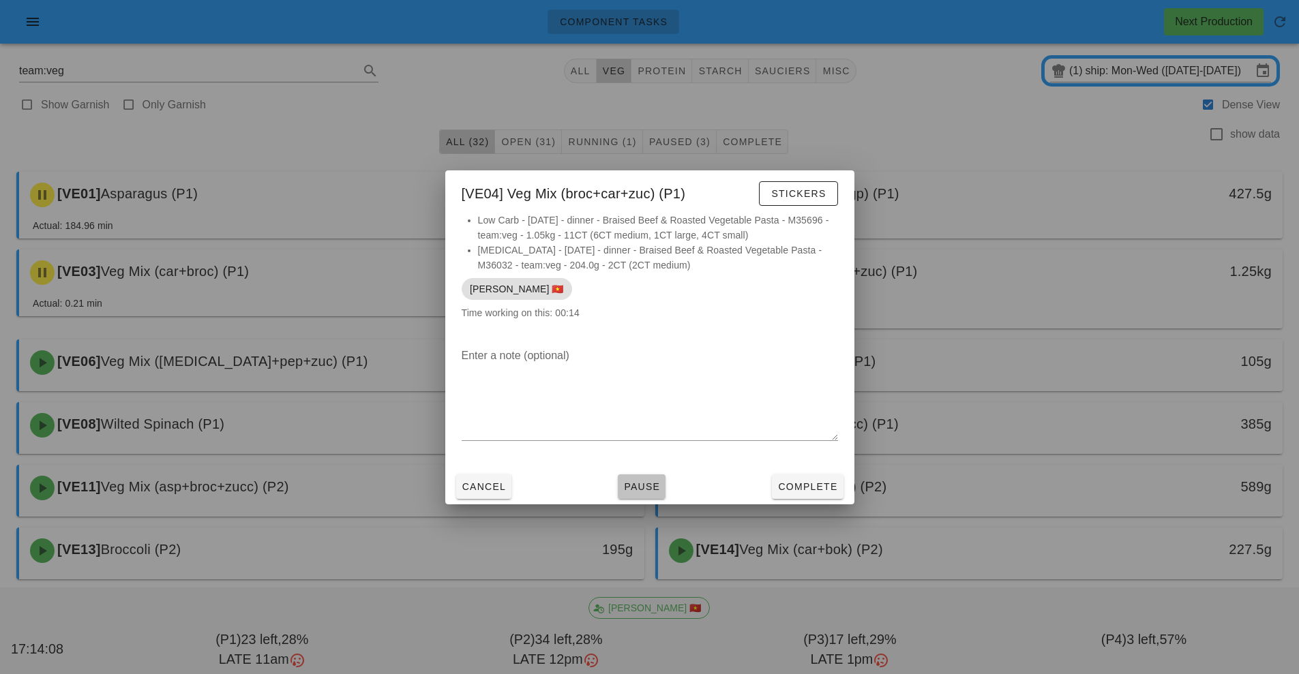
click at [647, 491] on span "Pause" at bounding box center [641, 486] width 37 height 11
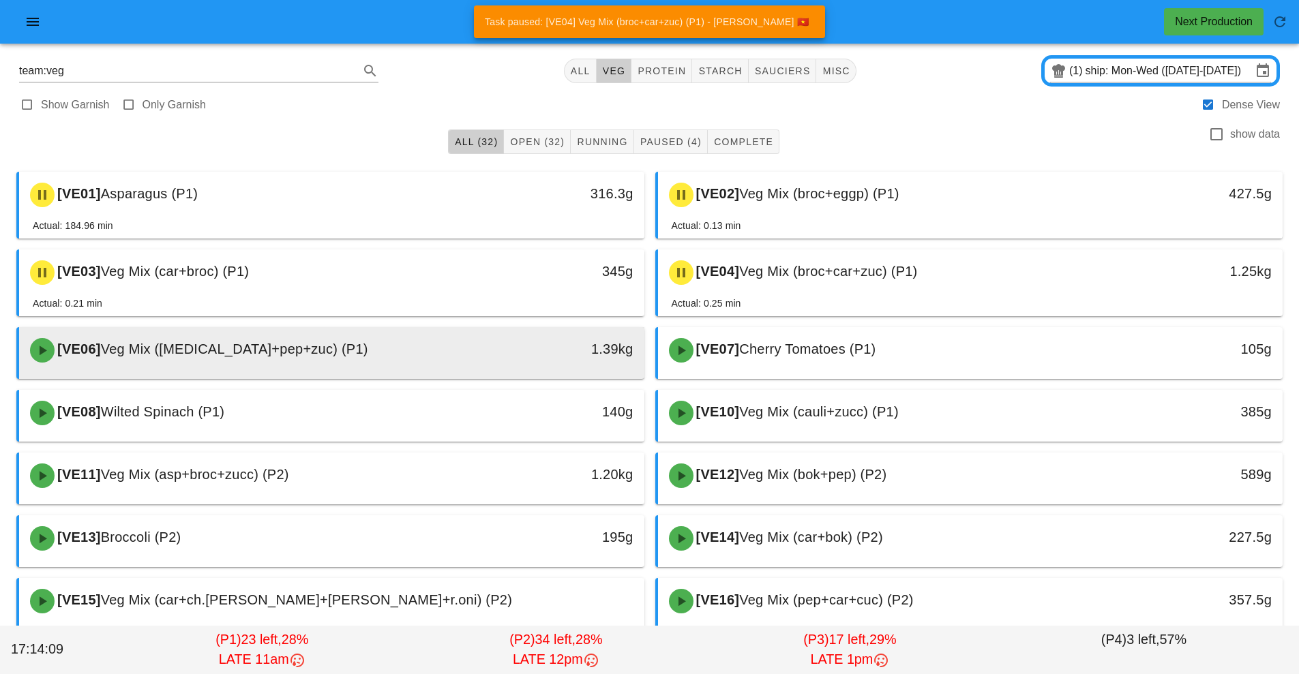
click at [471, 362] on div "[VE06] Veg Mix ([MEDICAL_DATA]+pep+zuc) (P1)" at bounding box center [254, 350] width 464 height 41
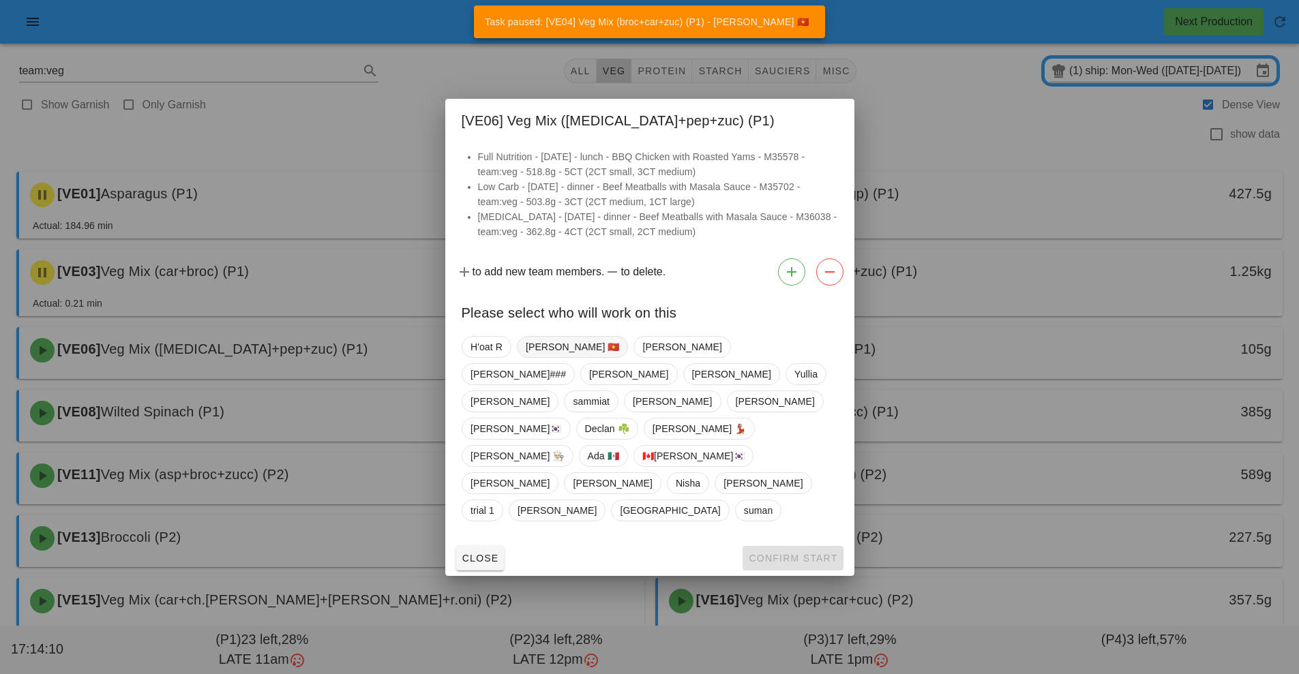
click at [541, 357] on span "[PERSON_NAME] 🇻🇳" at bounding box center [572, 347] width 94 height 20
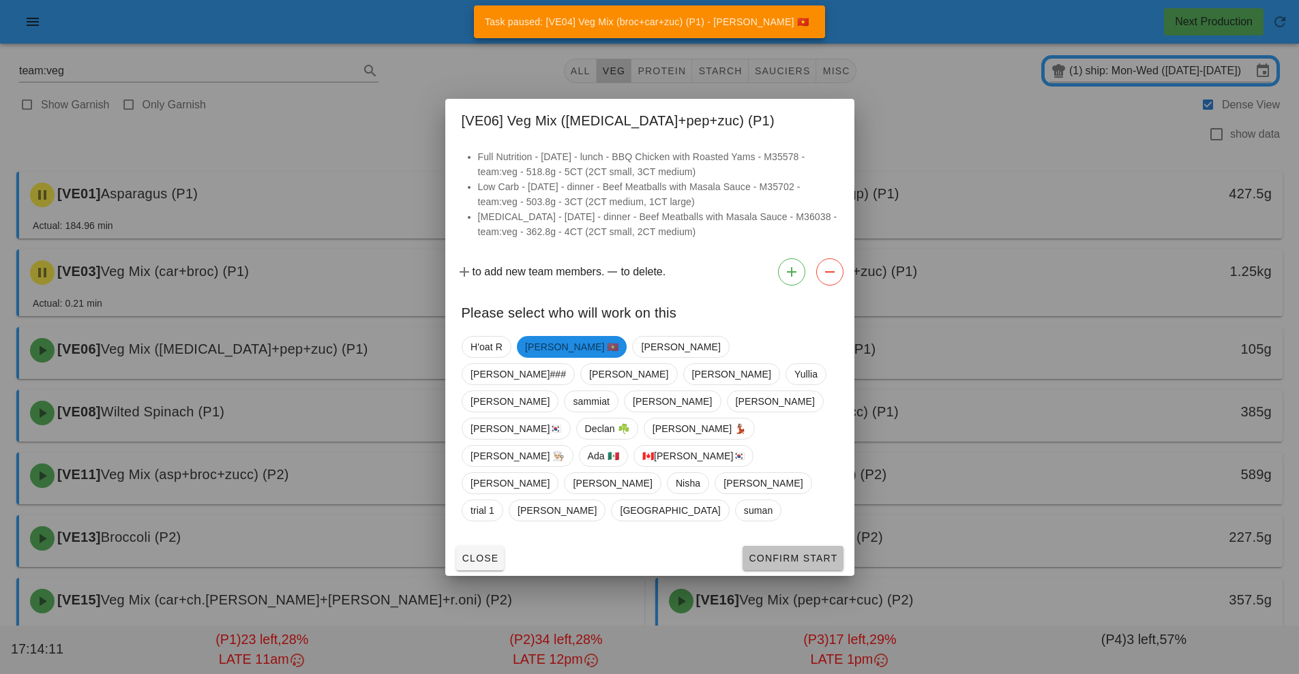
click at [806, 553] on span "Confirm Start" at bounding box center [792, 558] width 89 height 11
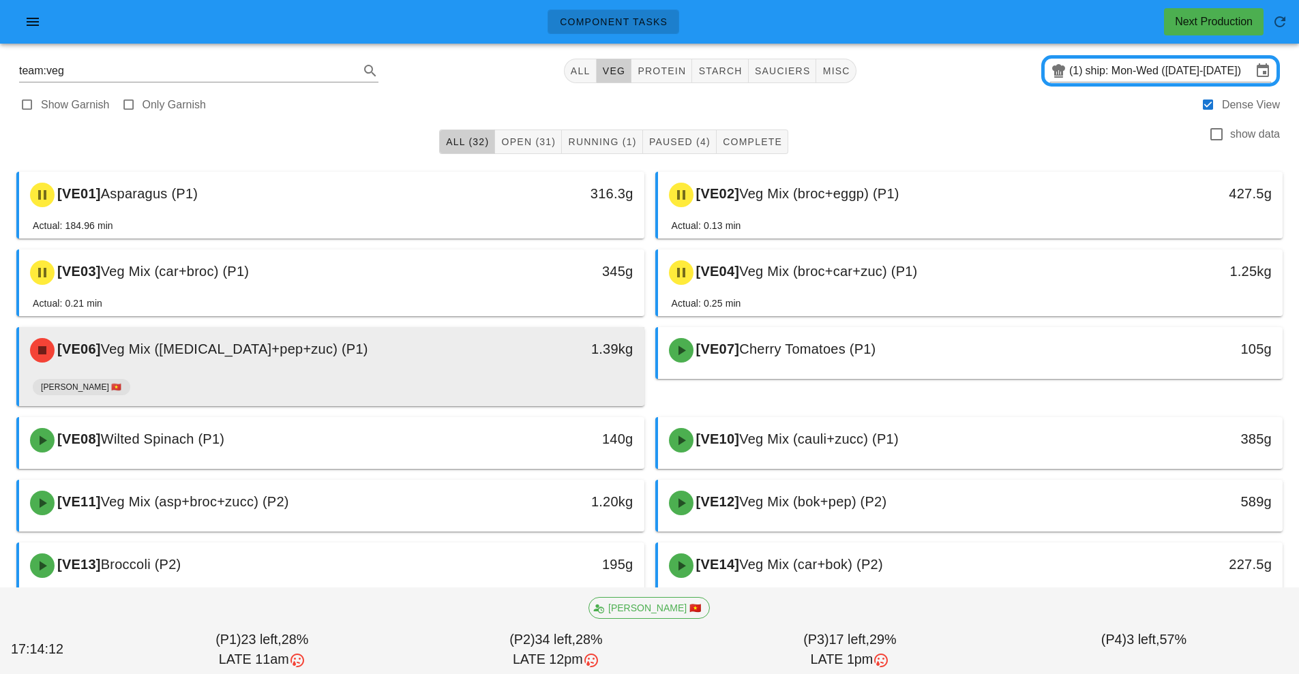
click at [466, 372] on div "[VE06] Veg Mix ([MEDICAL_DATA]+pep+zuc) (P1) 1.39kg" at bounding box center [331, 350] width 625 height 46
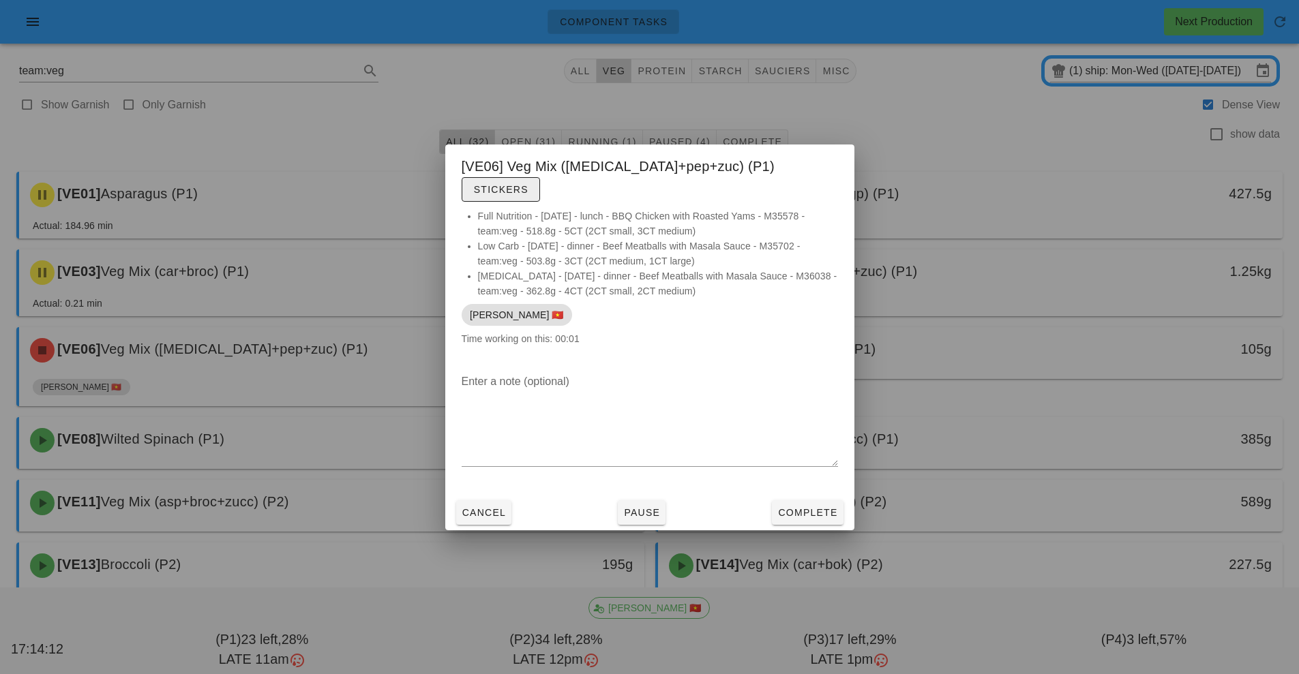
click at [528, 184] on span "Stickers" at bounding box center [500, 189] width 55 height 11
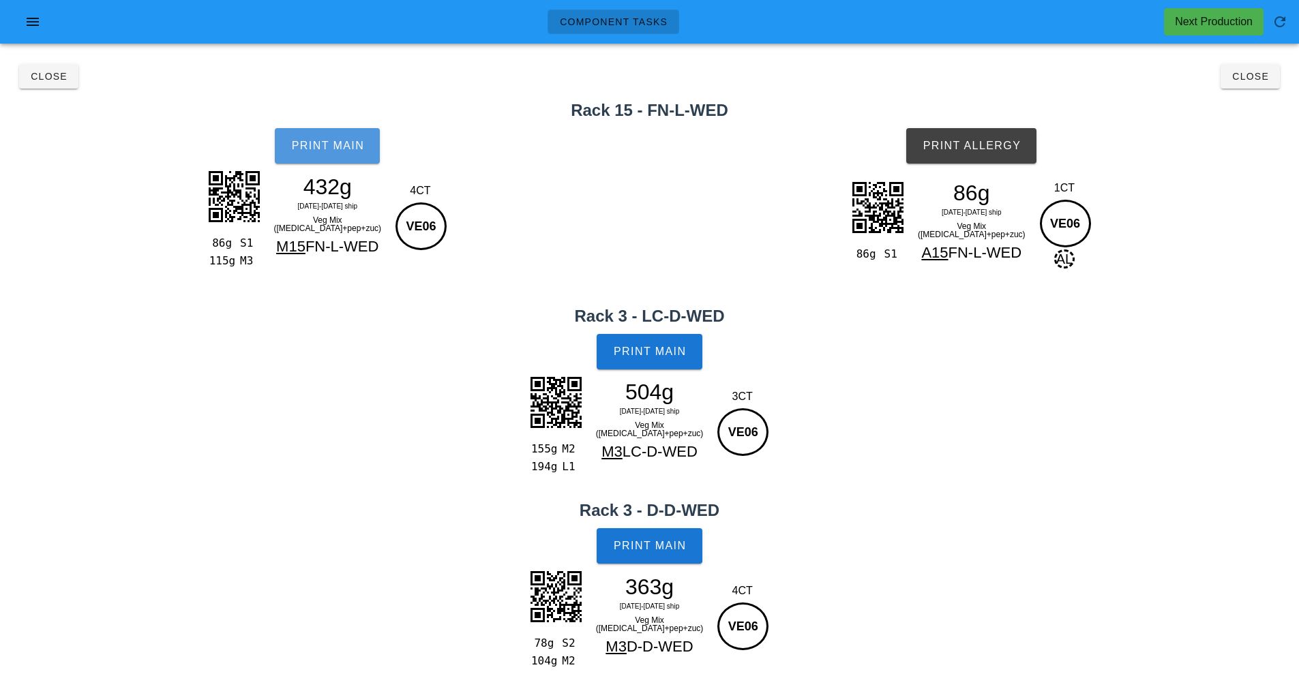
click at [323, 153] on button "Print Main" at bounding box center [327, 145] width 105 height 35
click at [962, 152] on button "Print Allergy" at bounding box center [971, 145] width 130 height 35
click at [625, 351] on span "Print Main" at bounding box center [650, 352] width 74 height 12
click at [669, 350] on span "Print Main" at bounding box center [650, 352] width 74 height 12
click at [685, 540] on span "Print Main" at bounding box center [650, 546] width 74 height 12
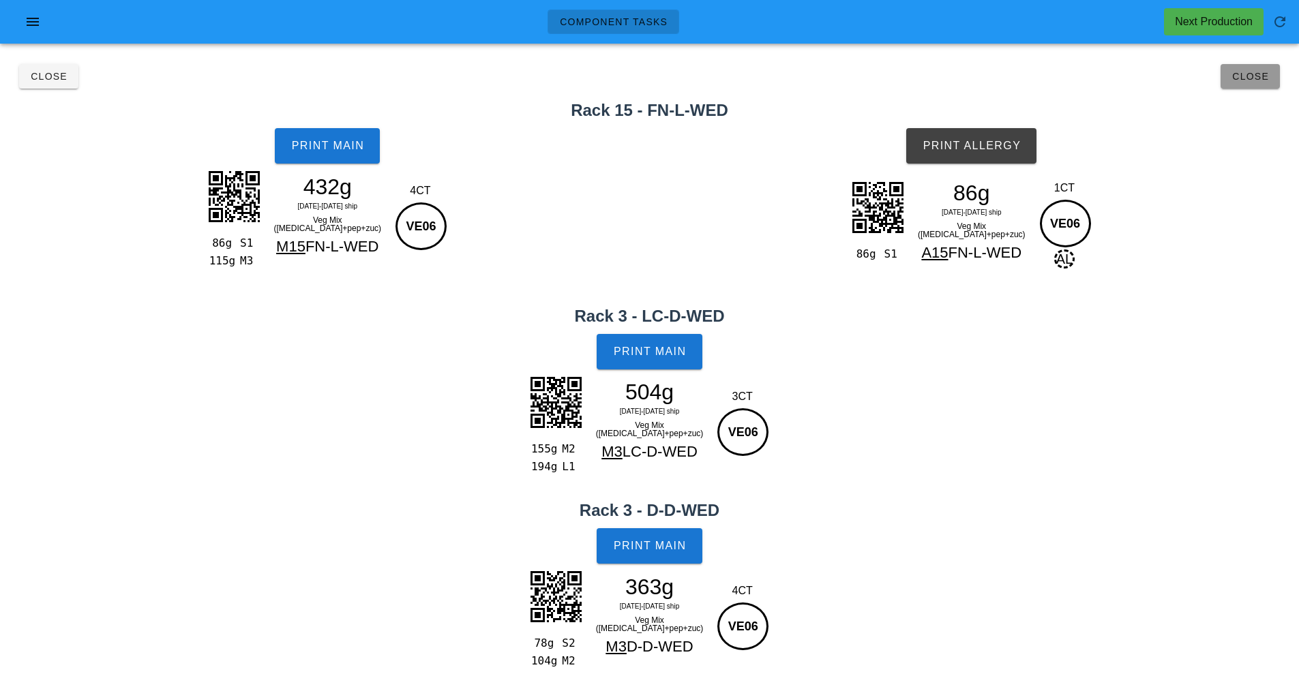
click at [1257, 77] on span "Close" at bounding box center [1250, 76] width 38 height 11
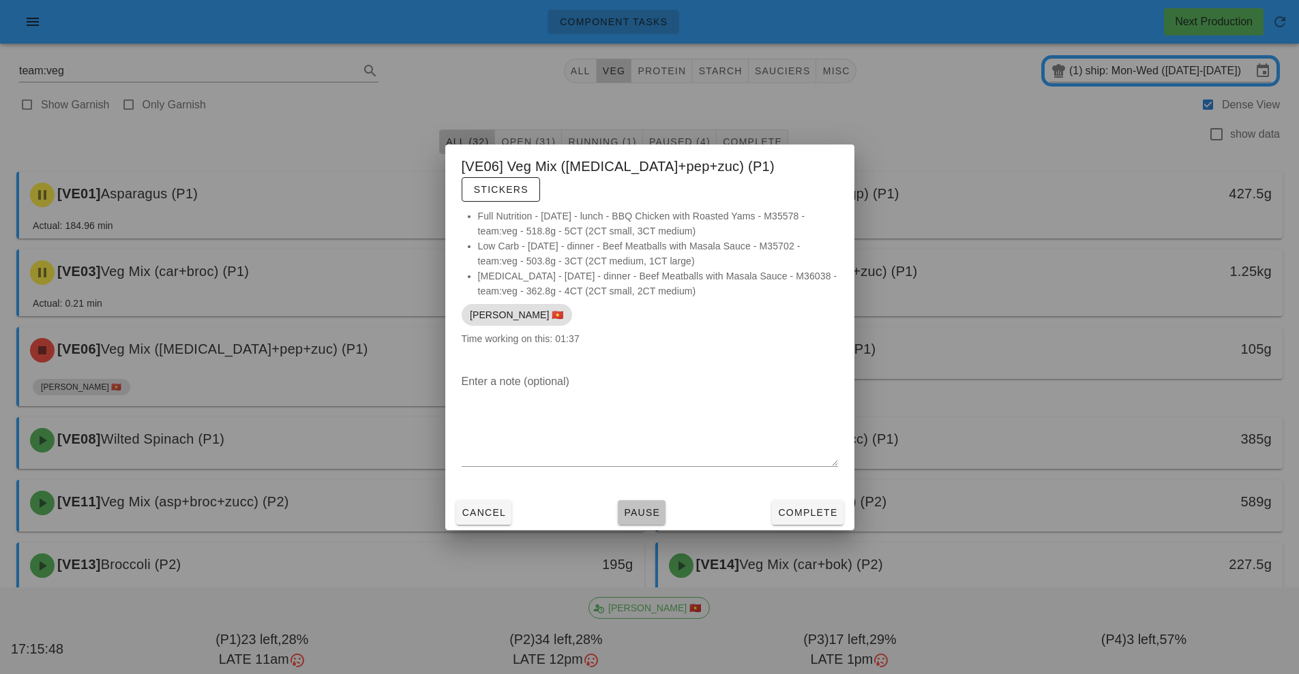
click at [657, 511] on button "Pause" at bounding box center [642, 512] width 48 height 25
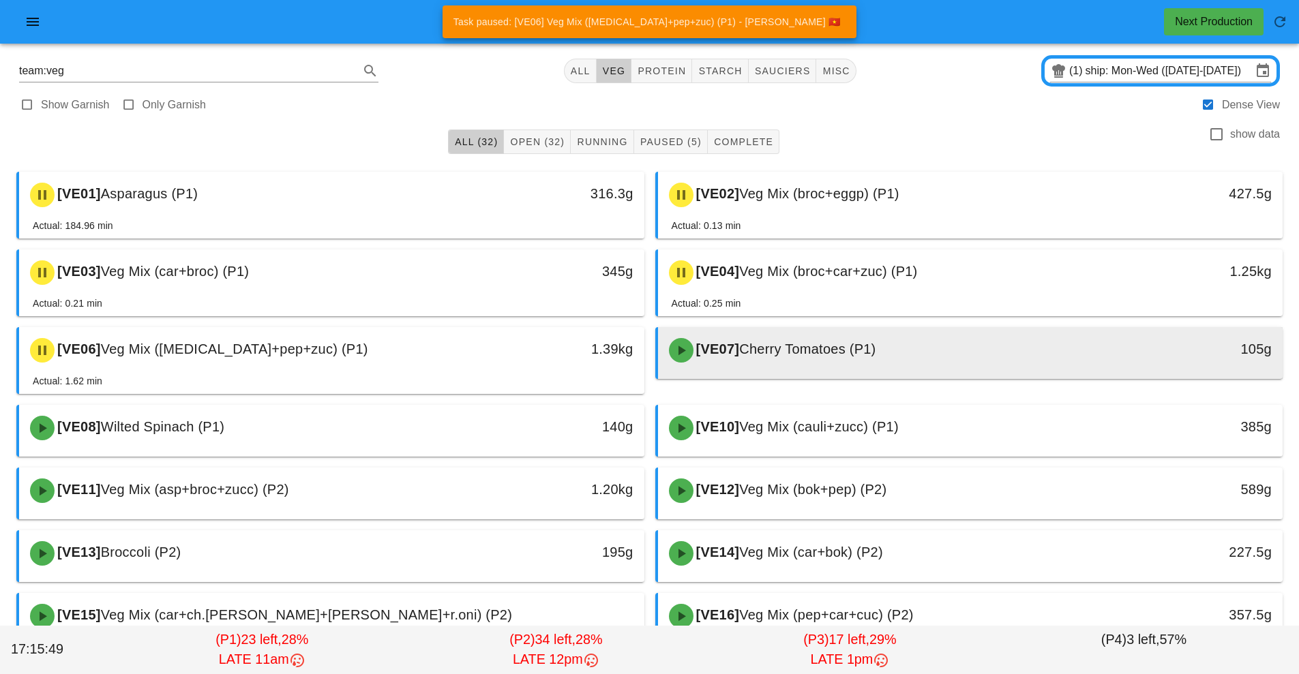
click at [791, 364] on div "[VE07] Cherry Tomatoes (P1)" at bounding box center [893, 350] width 464 height 41
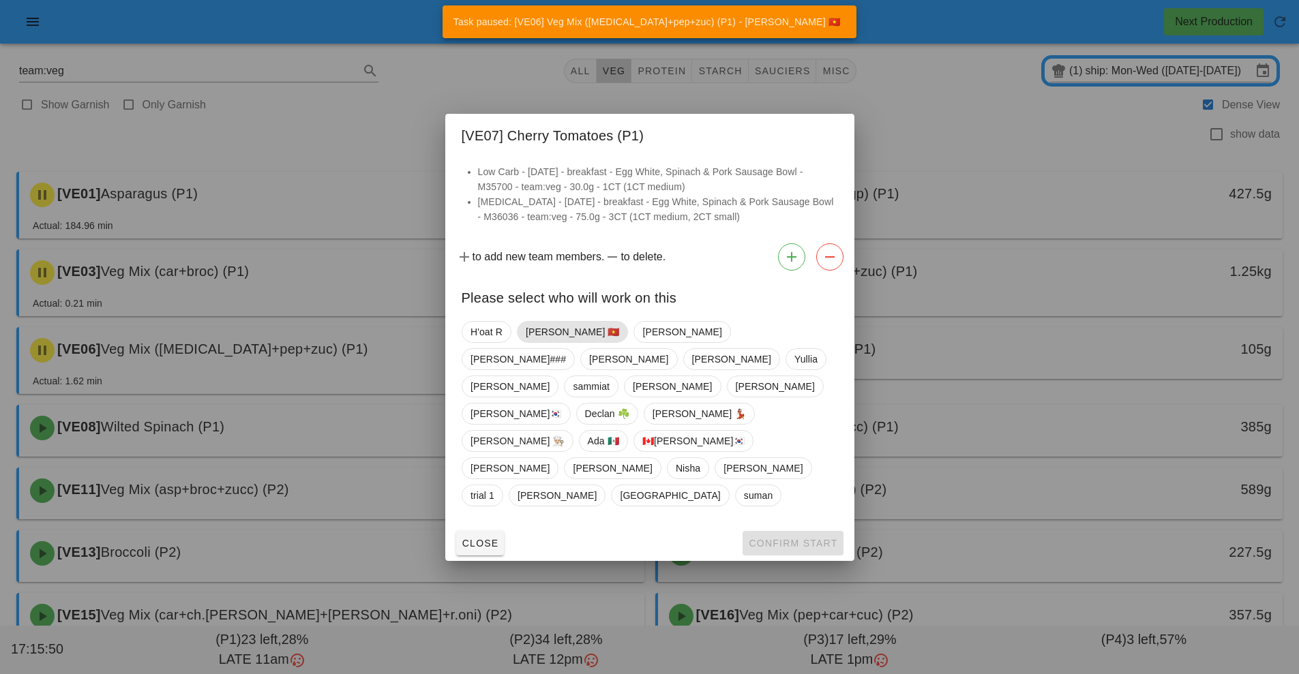
click at [548, 342] on span "[PERSON_NAME] 🇻🇳" at bounding box center [572, 332] width 94 height 20
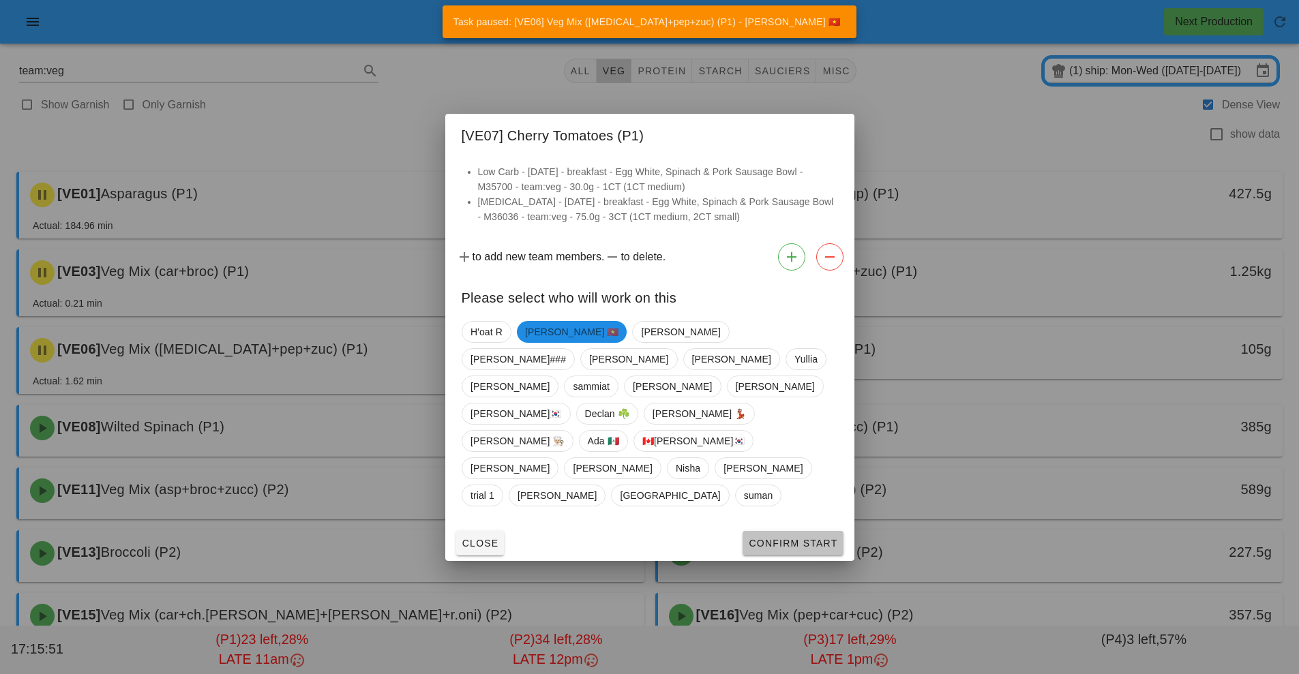
click at [798, 531] on button "Confirm Start" at bounding box center [793, 543] width 100 height 25
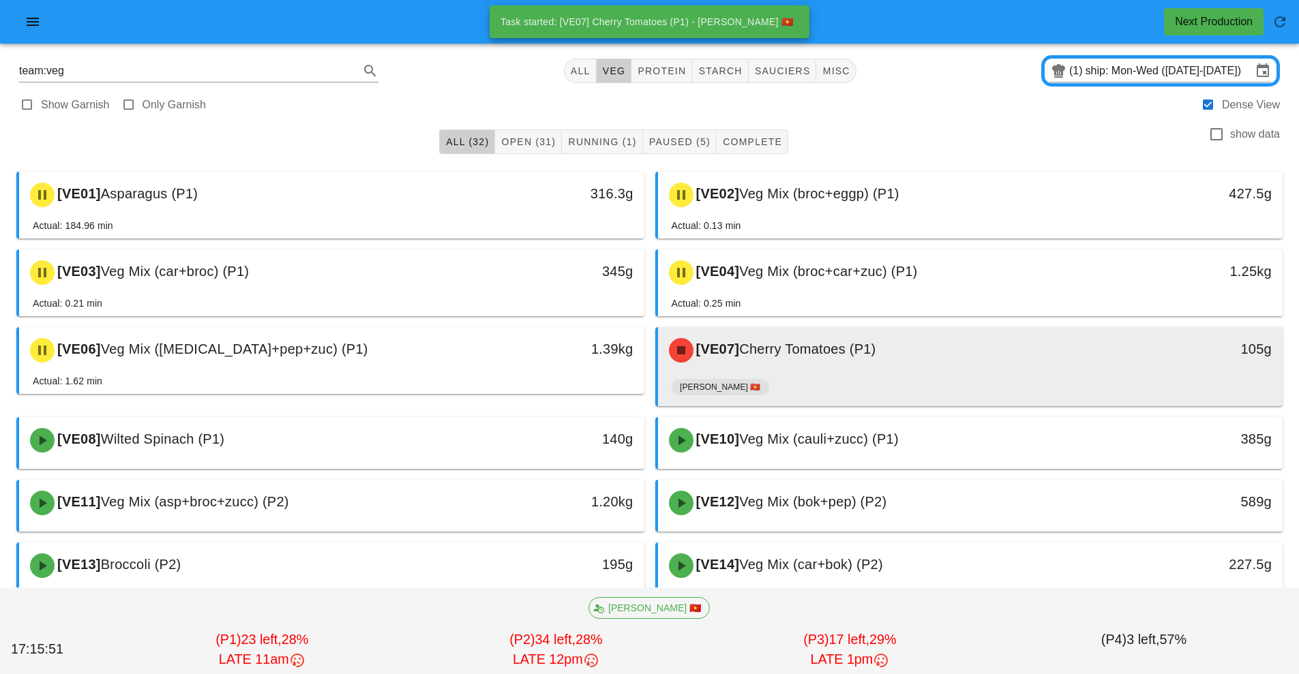
click at [852, 371] on div "[VE07] Cherry Tomatoes (P1) 105g" at bounding box center [970, 350] width 625 height 46
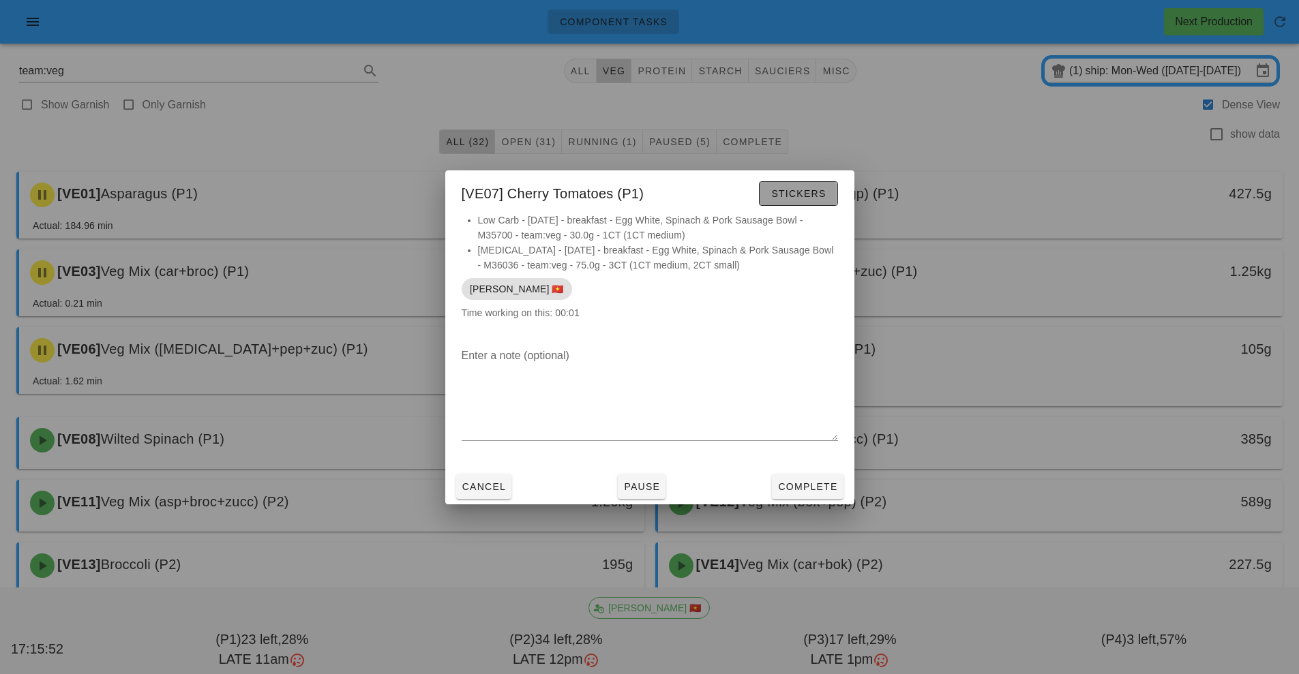
click at [805, 202] on button "Stickers" at bounding box center [798, 193] width 78 height 25
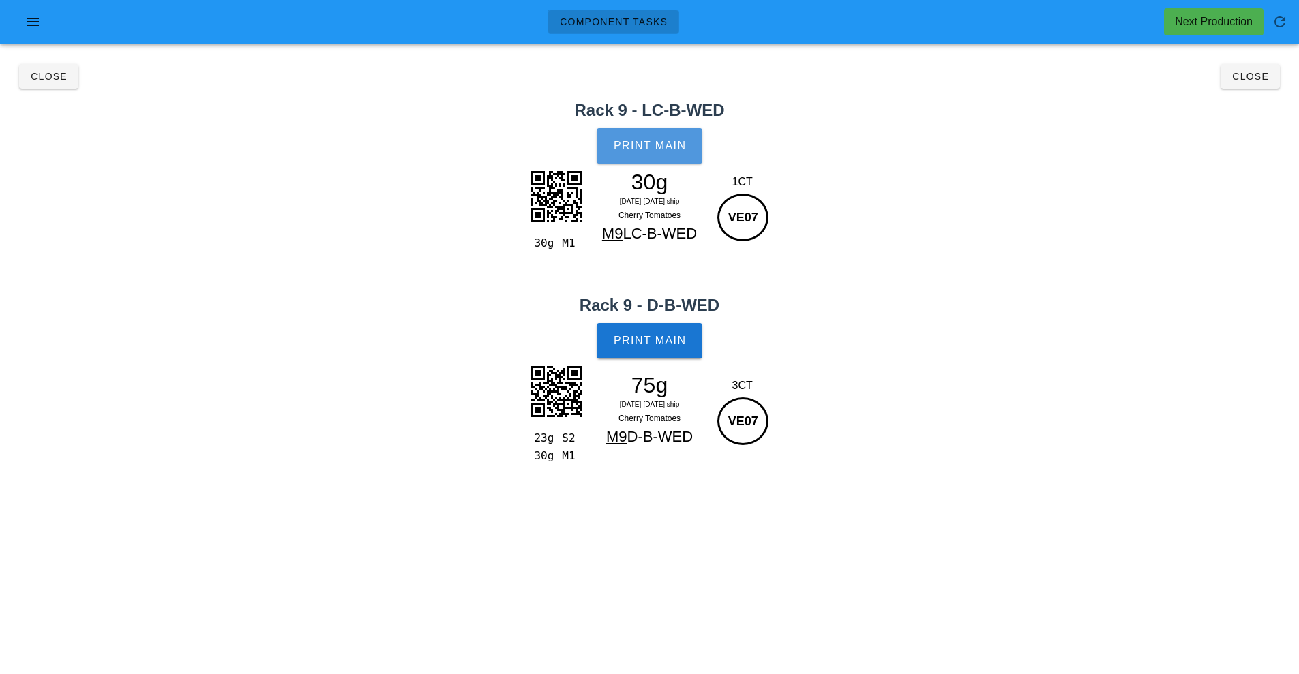
click at [667, 140] on span "Print Main" at bounding box center [650, 146] width 74 height 12
click at [666, 355] on button "Print Main" at bounding box center [649, 340] width 105 height 35
click at [1258, 83] on button "Close" at bounding box center [1250, 76] width 59 height 25
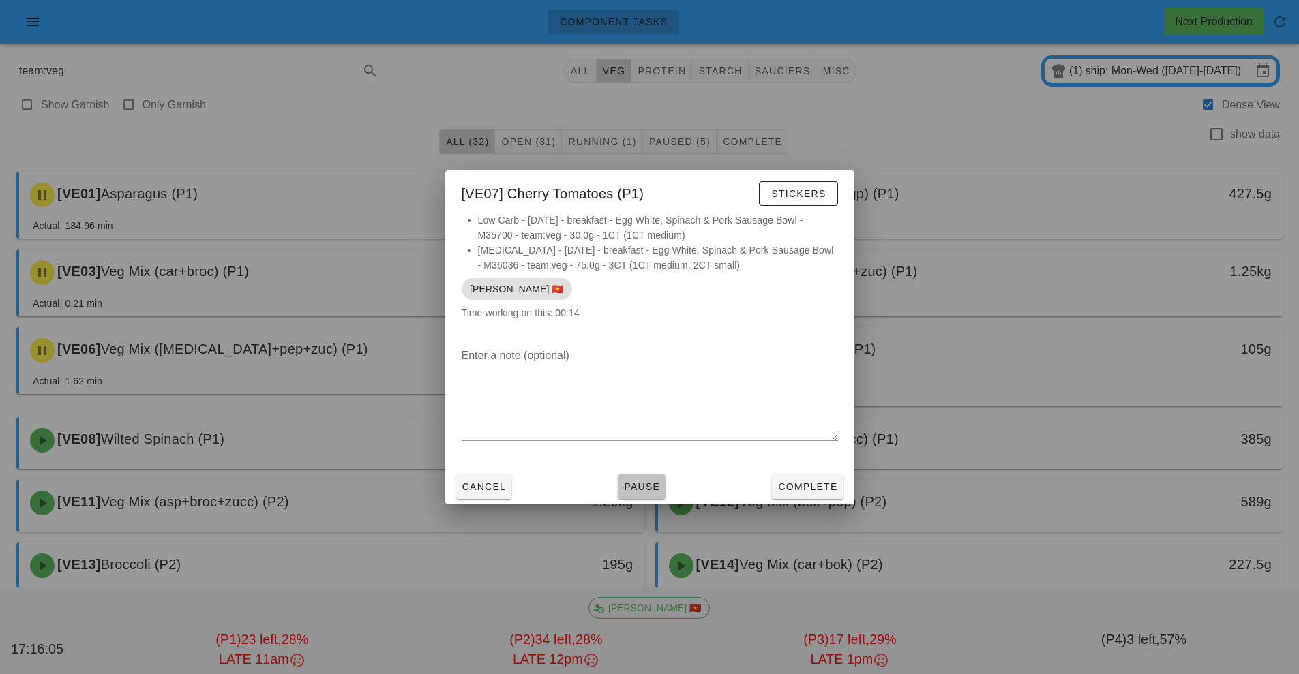
click at [646, 491] on span "Pause" at bounding box center [641, 486] width 37 height 11
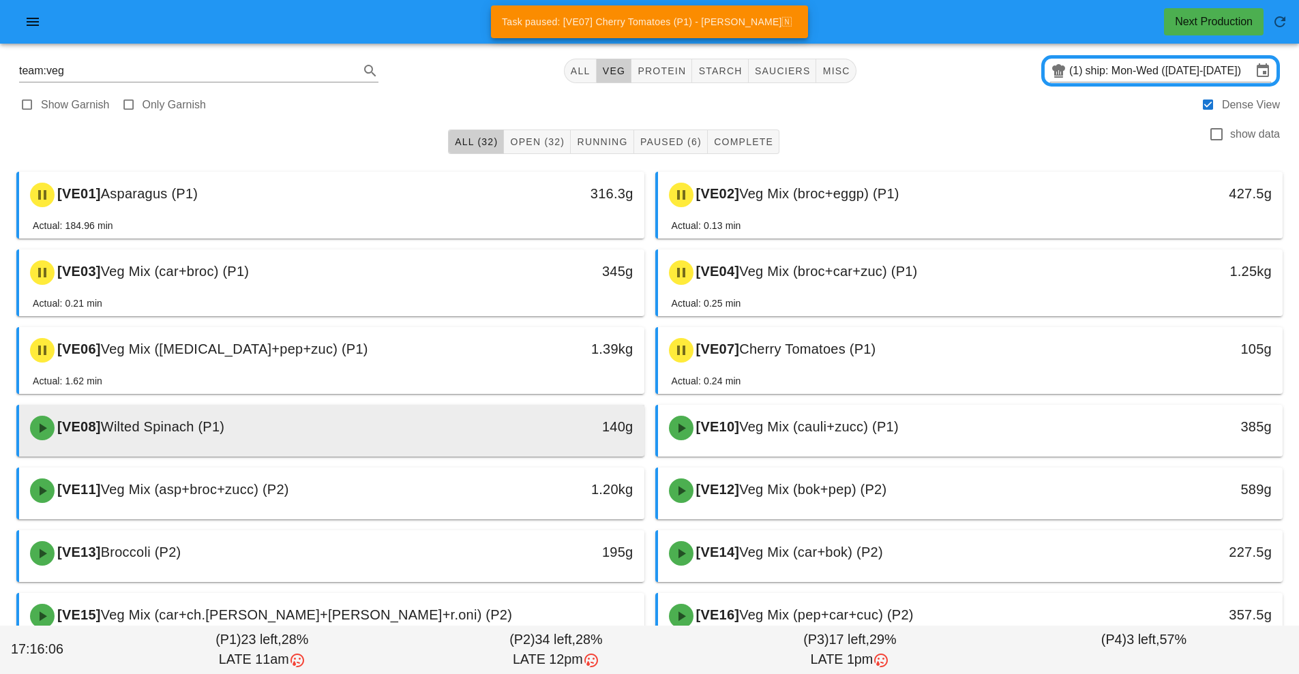
click at [539, 435] on div "140g" at bounding box center [563, 427] width 138 height 22
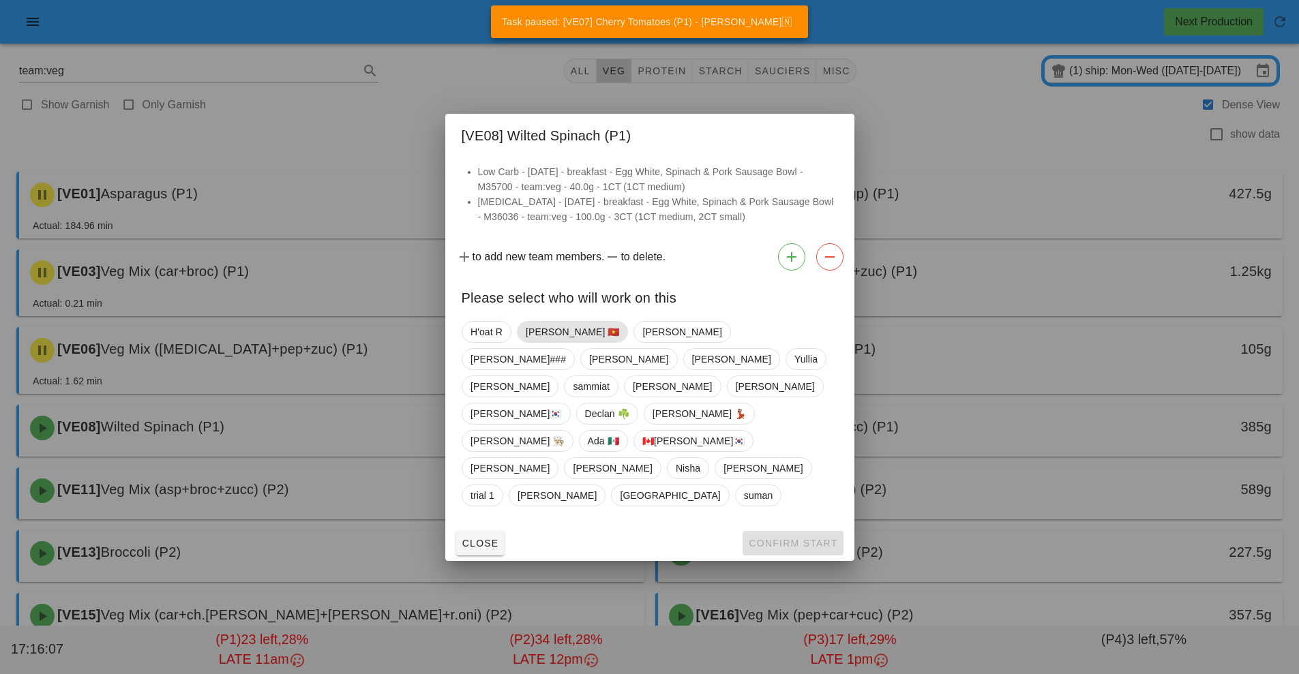
click at [558, 342] on span "[PERSON_NAME] 🇻🇳" at bounding box center [572, 332] width 94 height 20
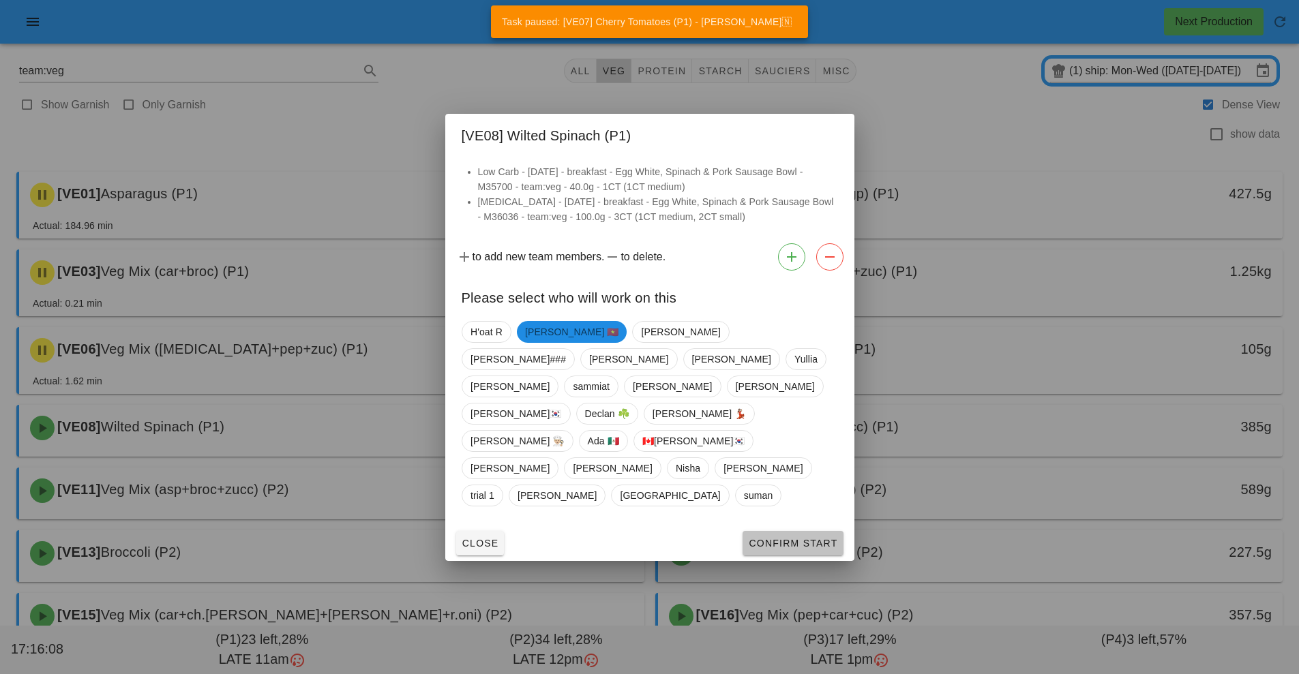
click at [778, 531] on button "Confirm Start" at bounding box center [793, 543] width 100 height 25
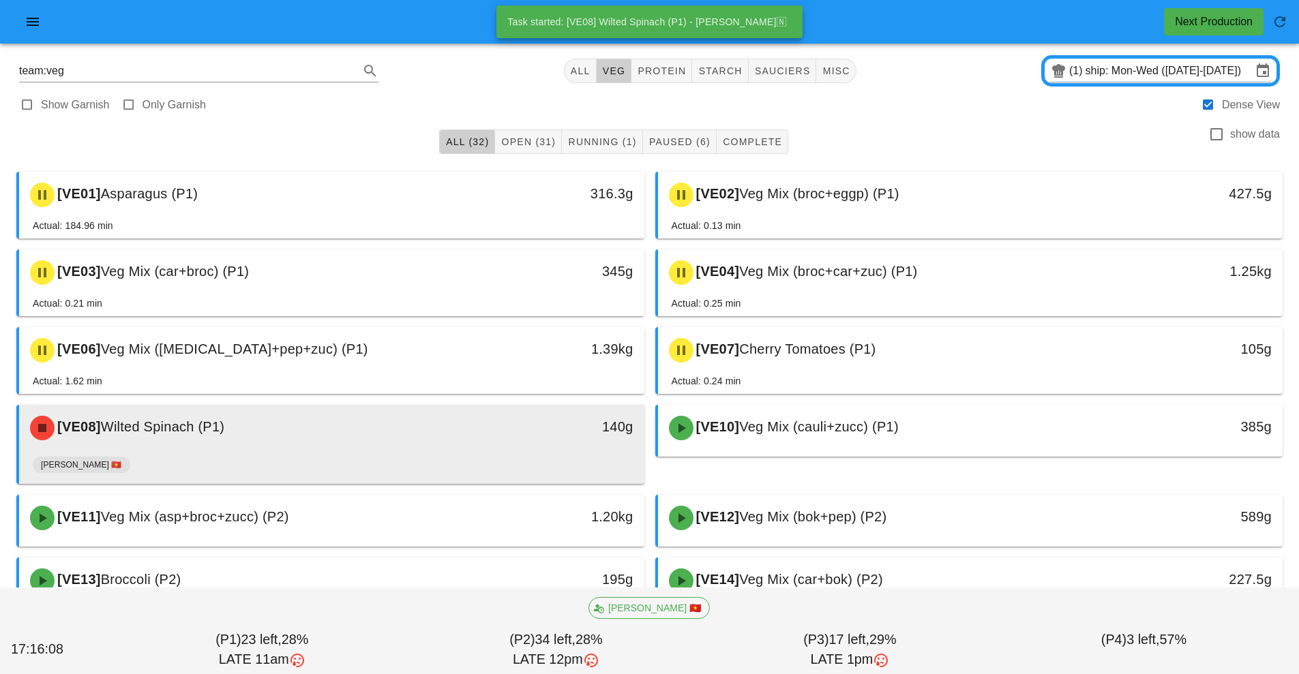
click at [511, 445] on div "140g" at bounding box center [563, 428] width 155 height 41
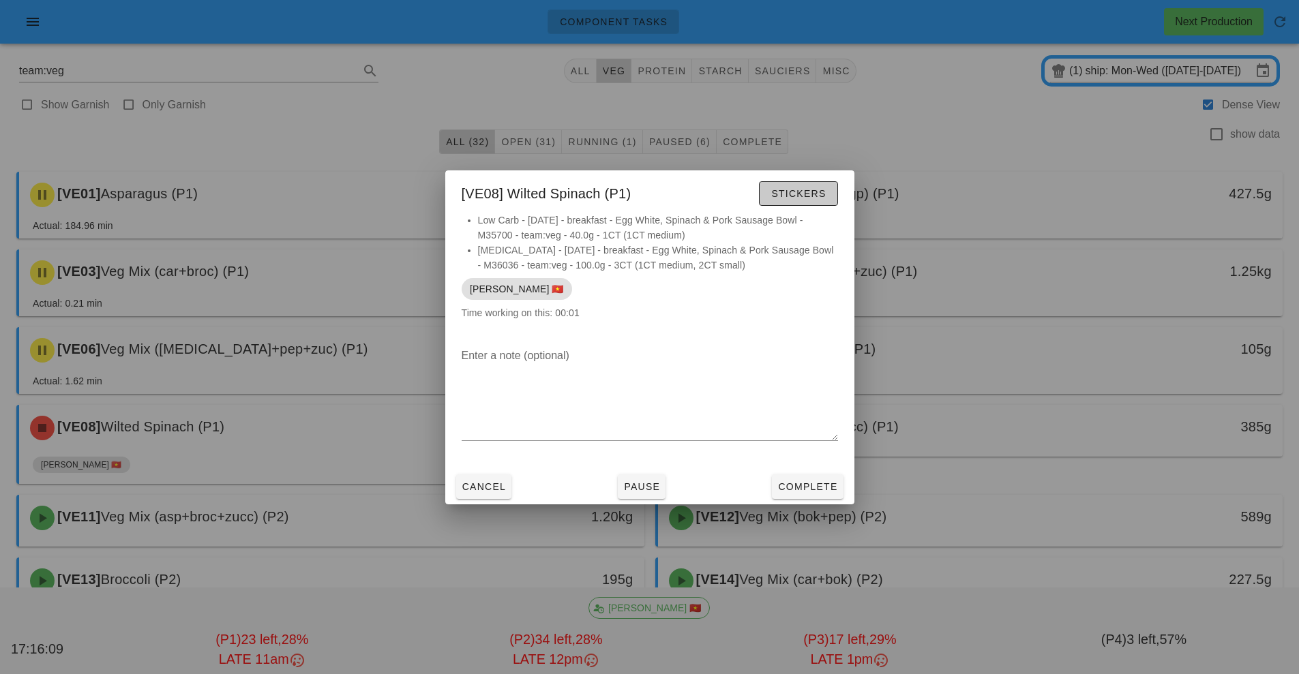
click at [806, 197] on span "Stickers" at bounding box center [798, 193] width 55 height 11
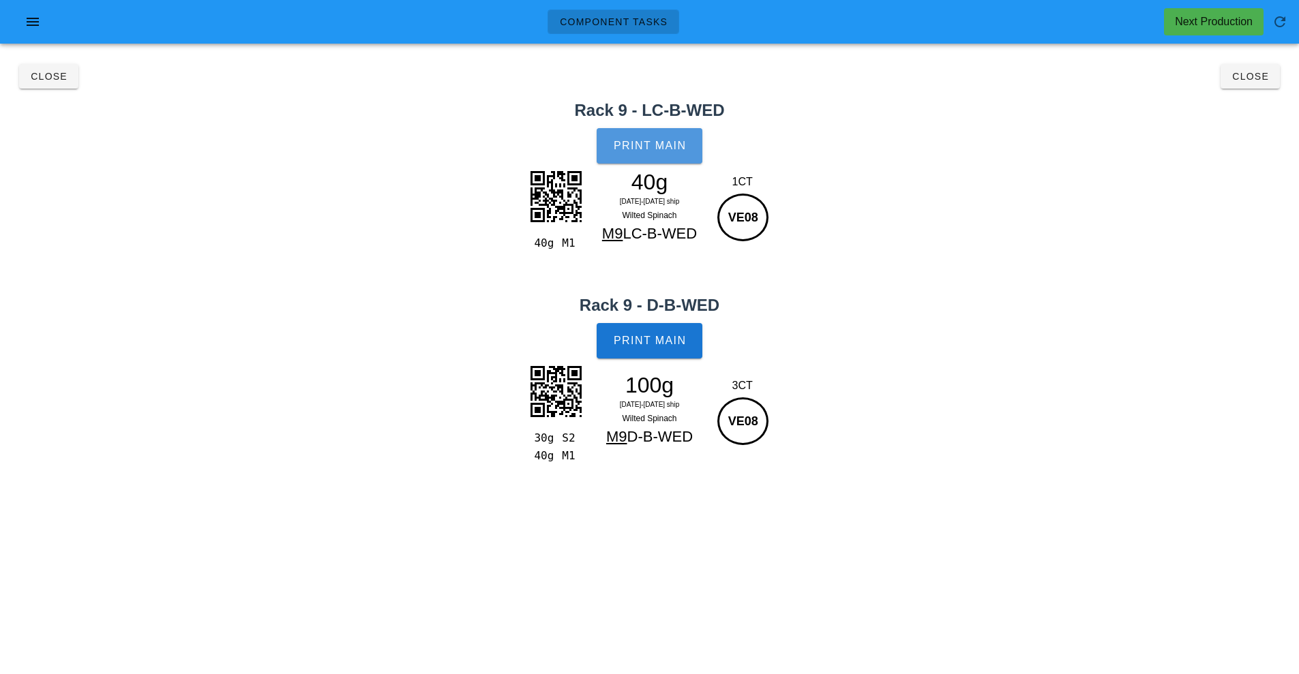
click at [674, 143] on span "Print Main" at bounding box center [650, 146] width 74 height 12
click at [676, 349] on button "Print Main" at bounding box center [649, 340] width 105 height 35
click at [1241, 85] on button "Close" at bounding box center [1250, 76] width 59 height 25
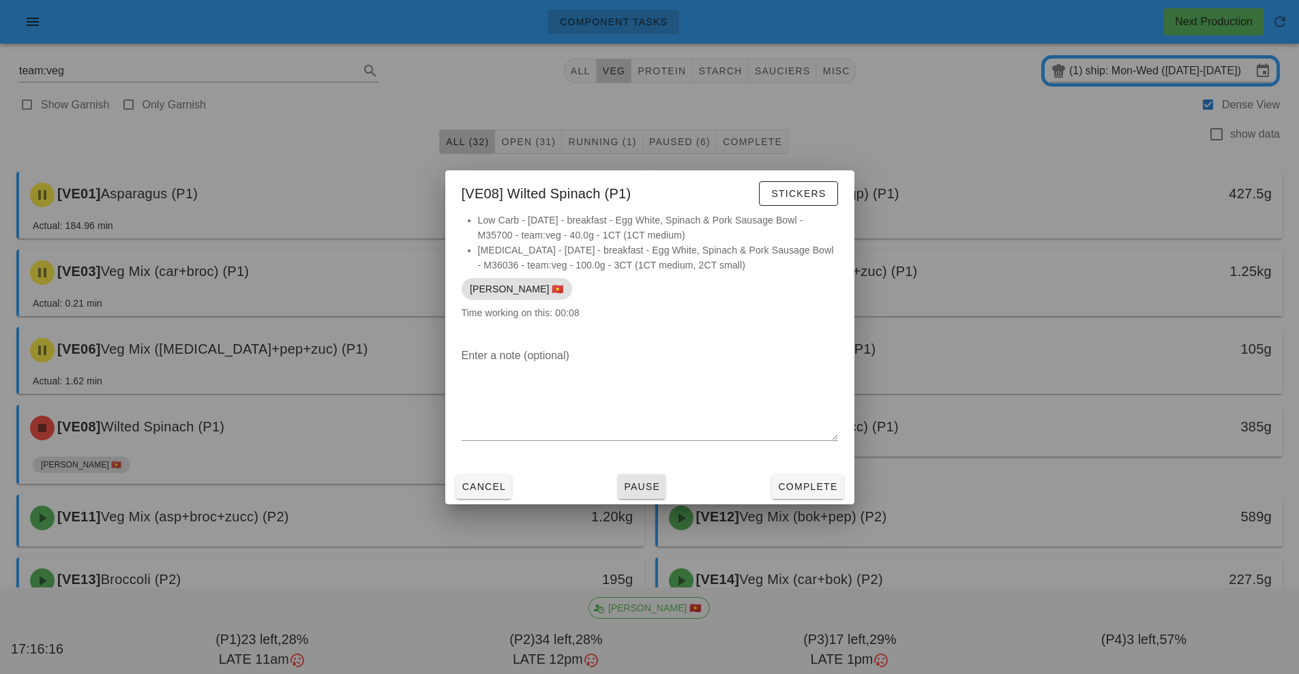
click at [642, 495] on button "Pause" at bounding box center [642, 487] width 48 height 25
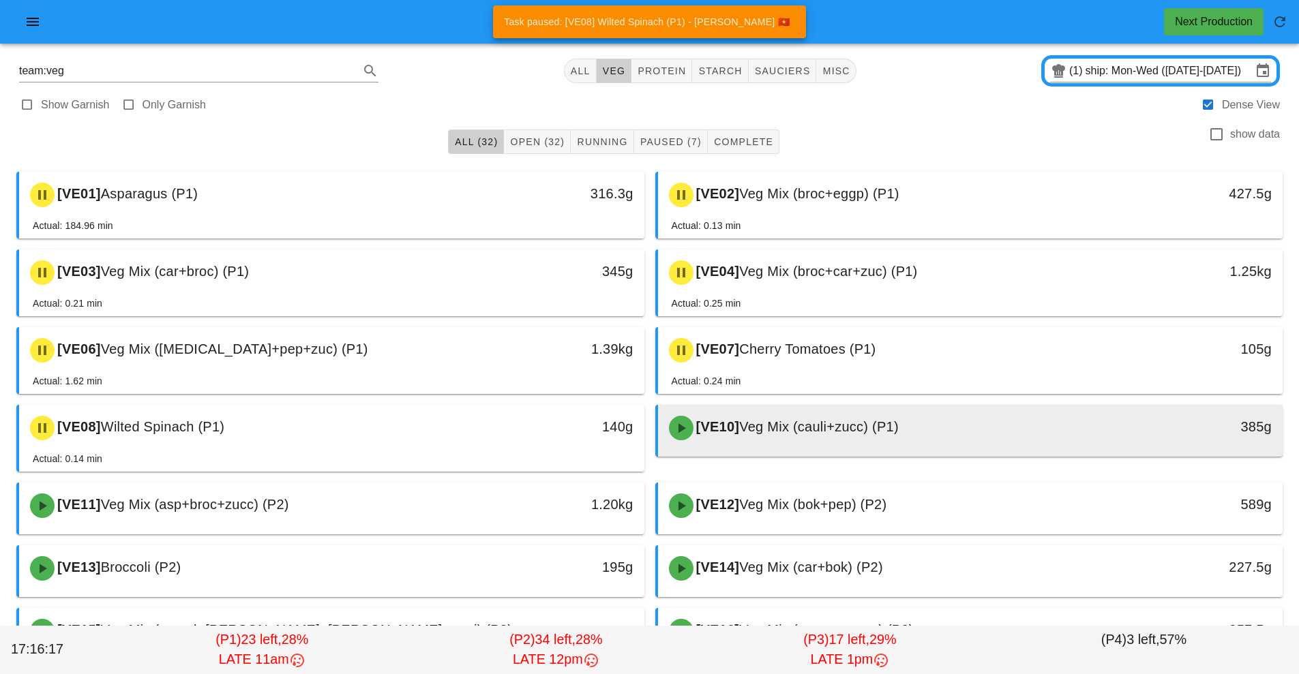
click at [849, 439] on div "[VE10] Veg Mix (cauli+zucc) (P1)" at bounding box center [893, 428] width 464 height 41
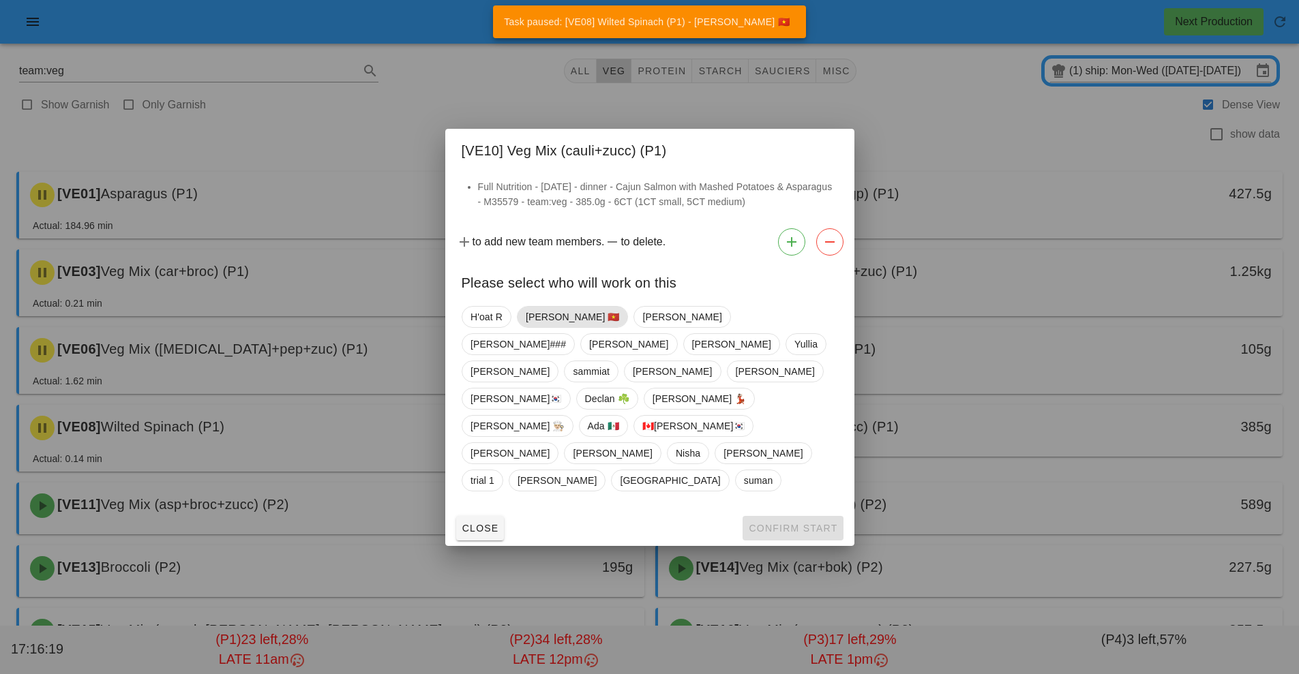
click at [545, 327] on span "[PERSON_NAME] 🇻🇳" at bounding box center [572, 317] width 94 height 20
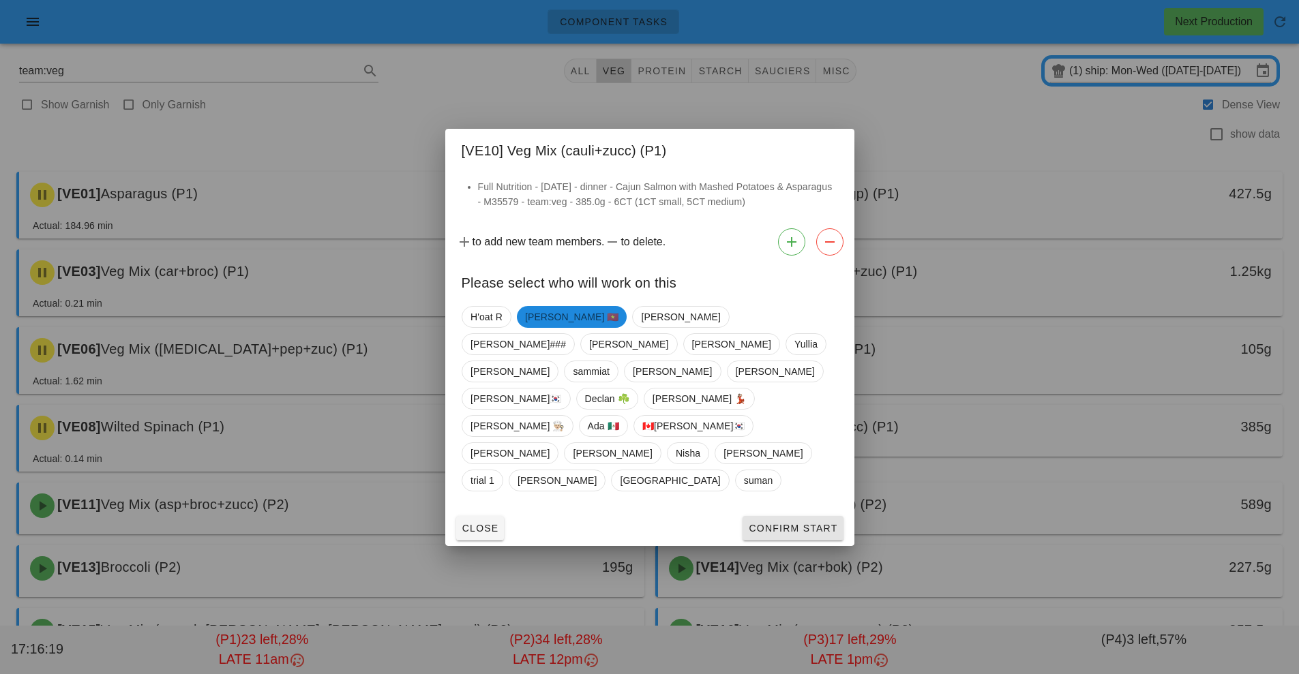
click at [801, 516] on button "Confirm Start" at bounding box center [793, 528] width 100 height 25
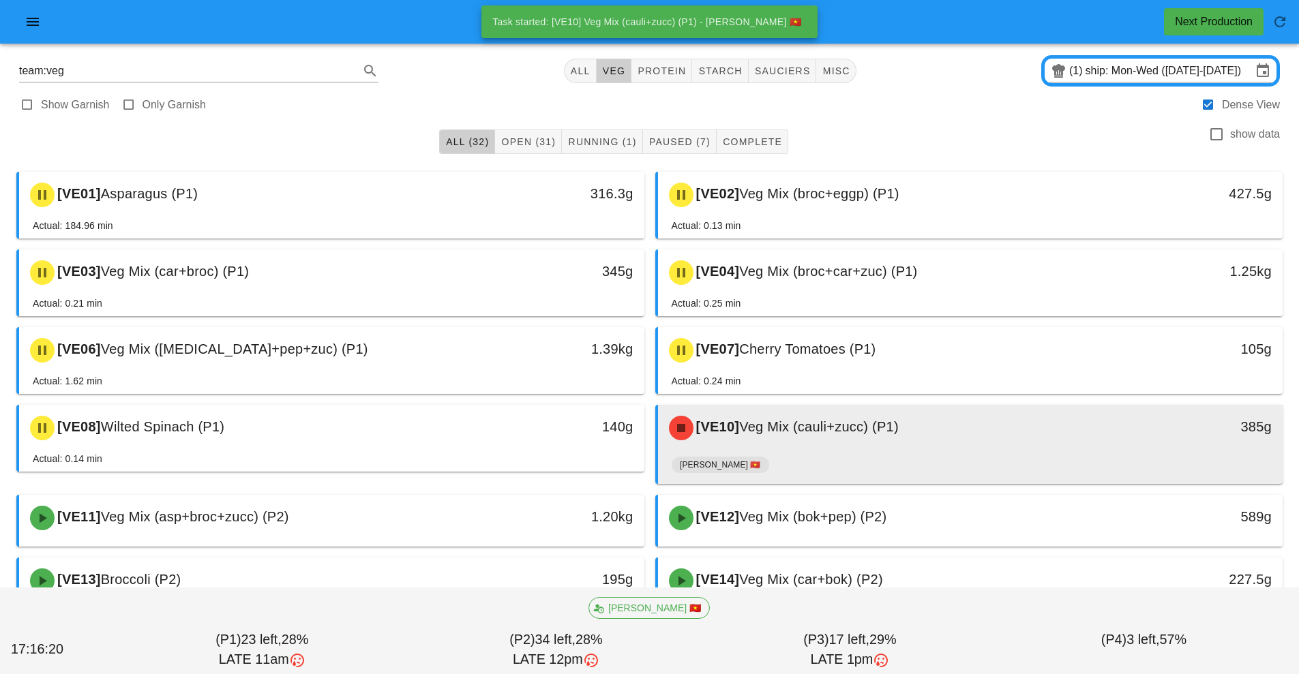
click at [806, 439] on div "[VE10] Veg Mix (cauli+zucc) (P1)" at bounding box center [893, 428] width 464 height 41
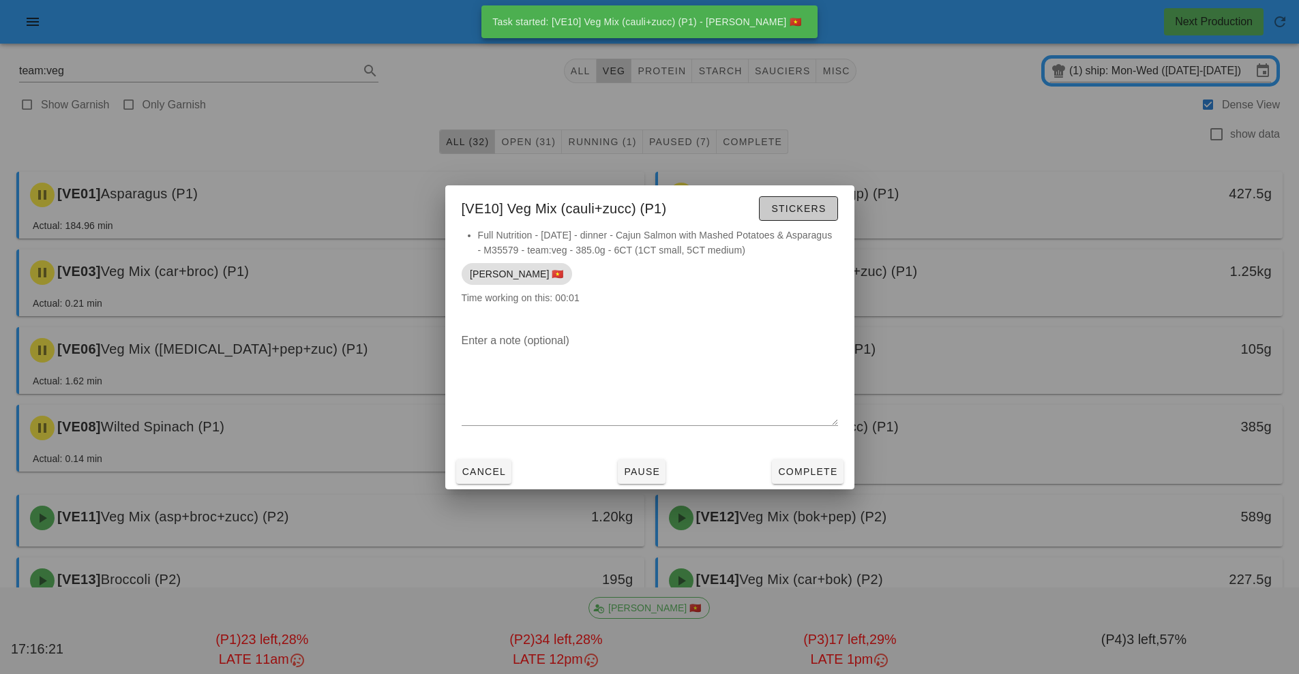
click at [818, 213] on span "Stickers" at bounding box center [798, 208] width 55 height 11
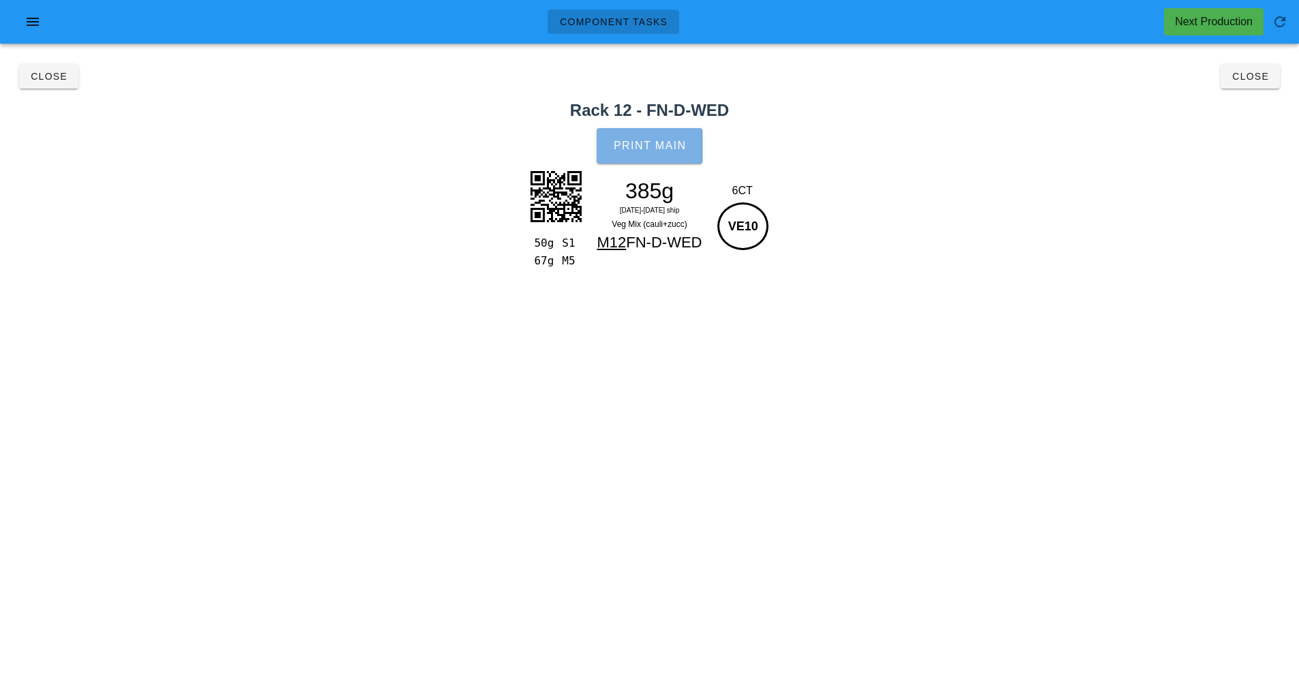
click at [654, 137] on button "Print Main" at bounding box center [649, 145] width 105 height 35
click at [1244, 87] on button "Close" at bounding box center [1250, 76] width 59 height 25
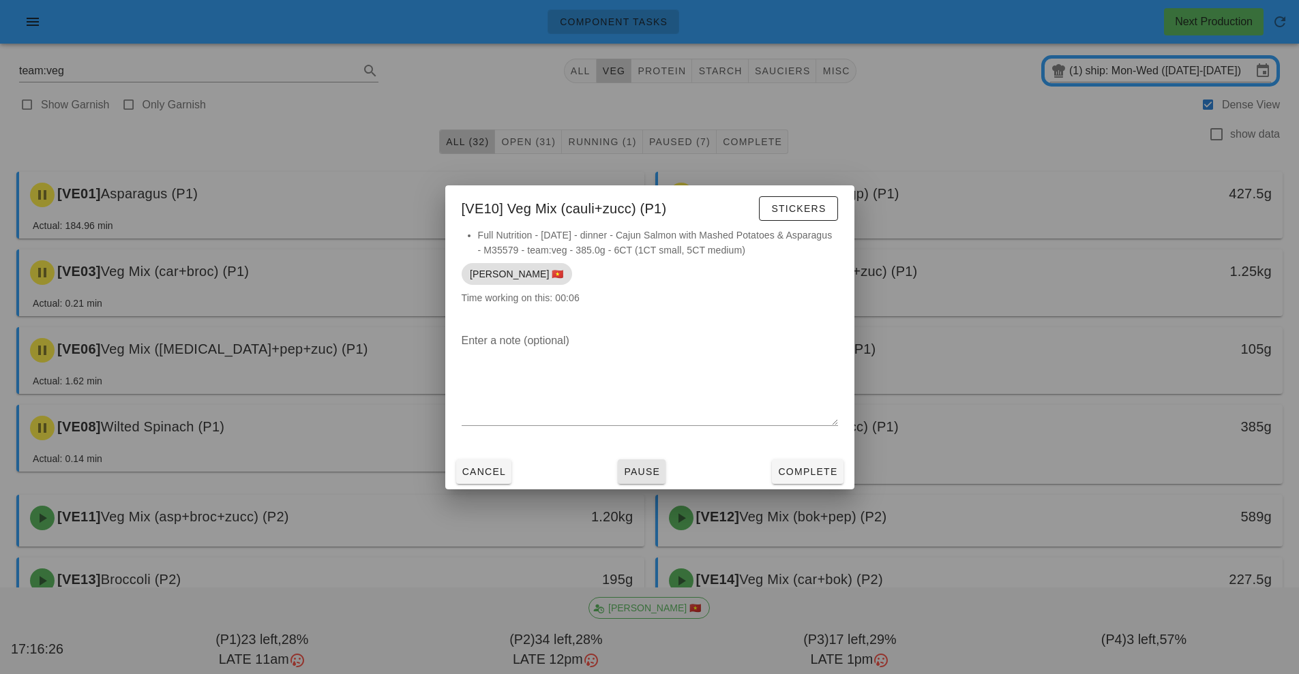
click at [646, 481] on button "Pause" at bounding box center [642, 472] width 48 height 25
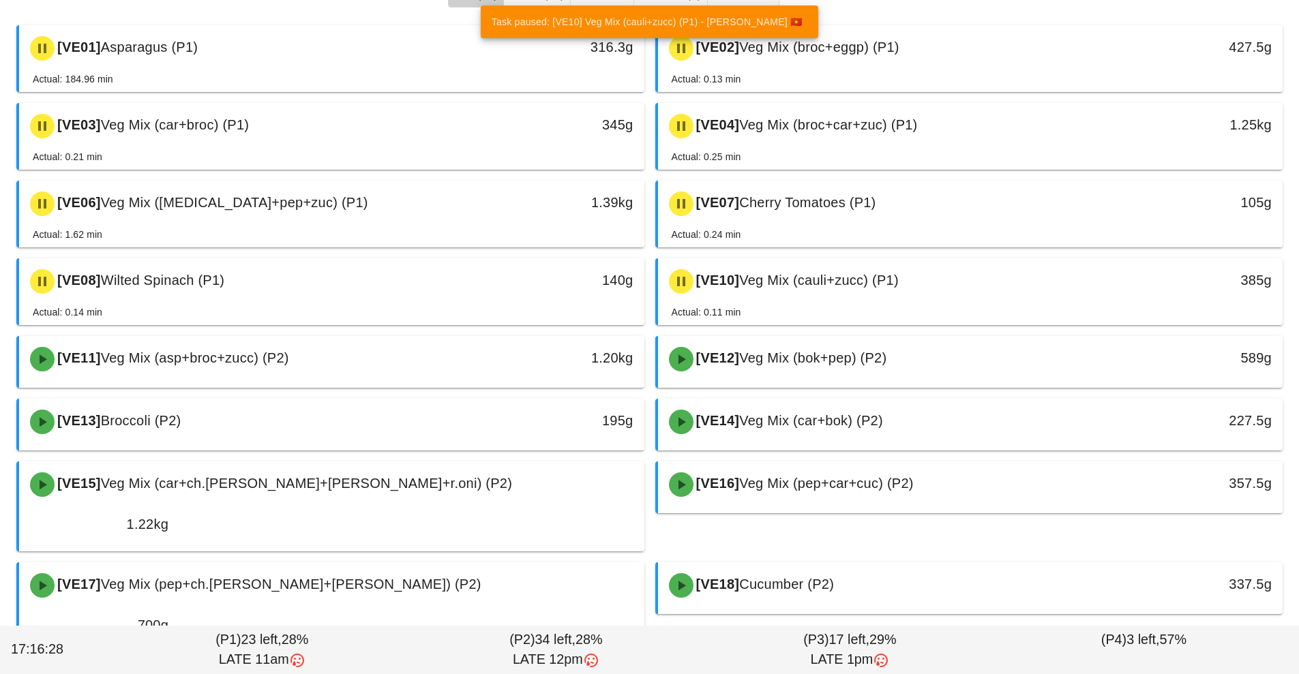
scroll to position [148, 0]
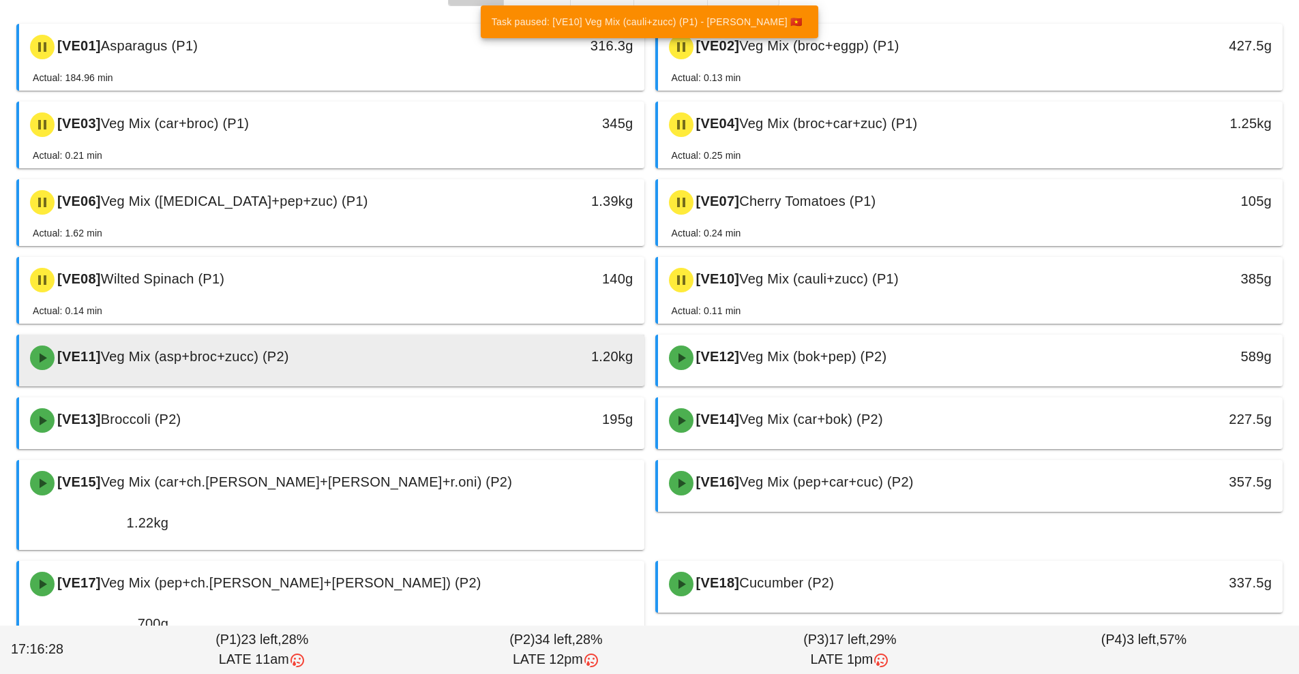
click at [552, 367] on div "1.20kg" at bounding box center [563, 357] width 138 height 22
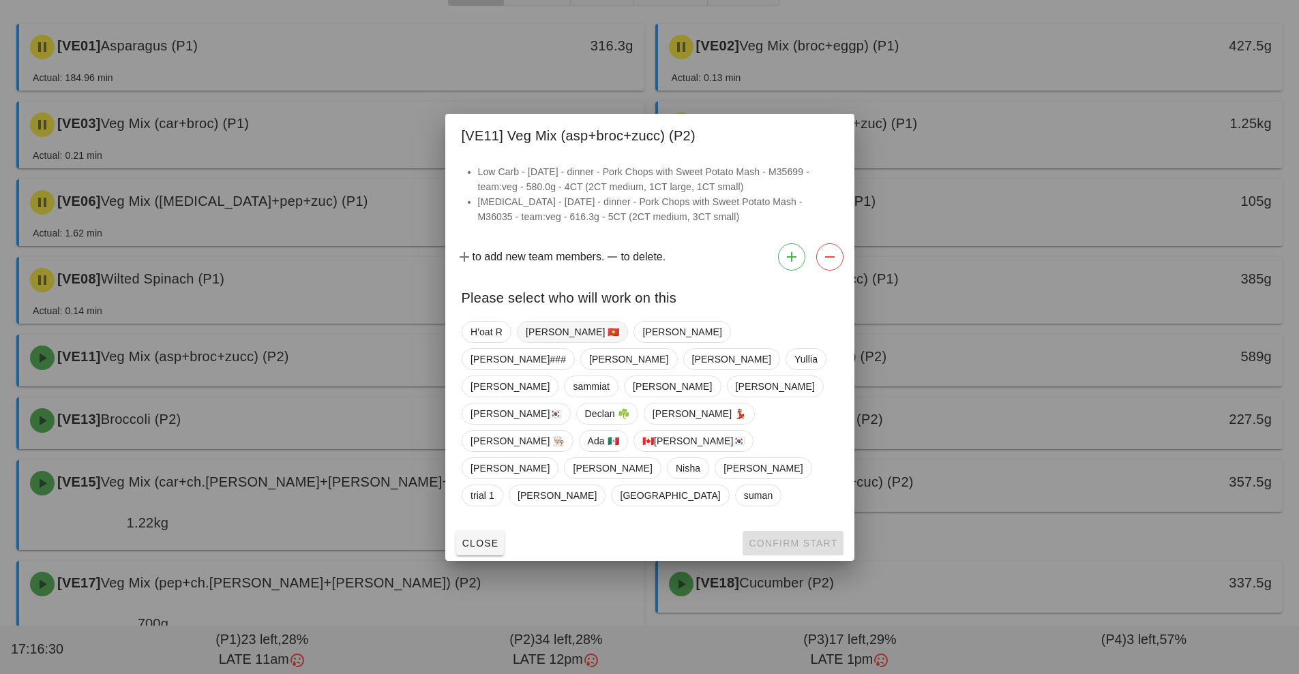
click at [552, 342] on span "[PERSON_NAME] 🇻🇳" at bounding box center [572, 332] width 94 height 20
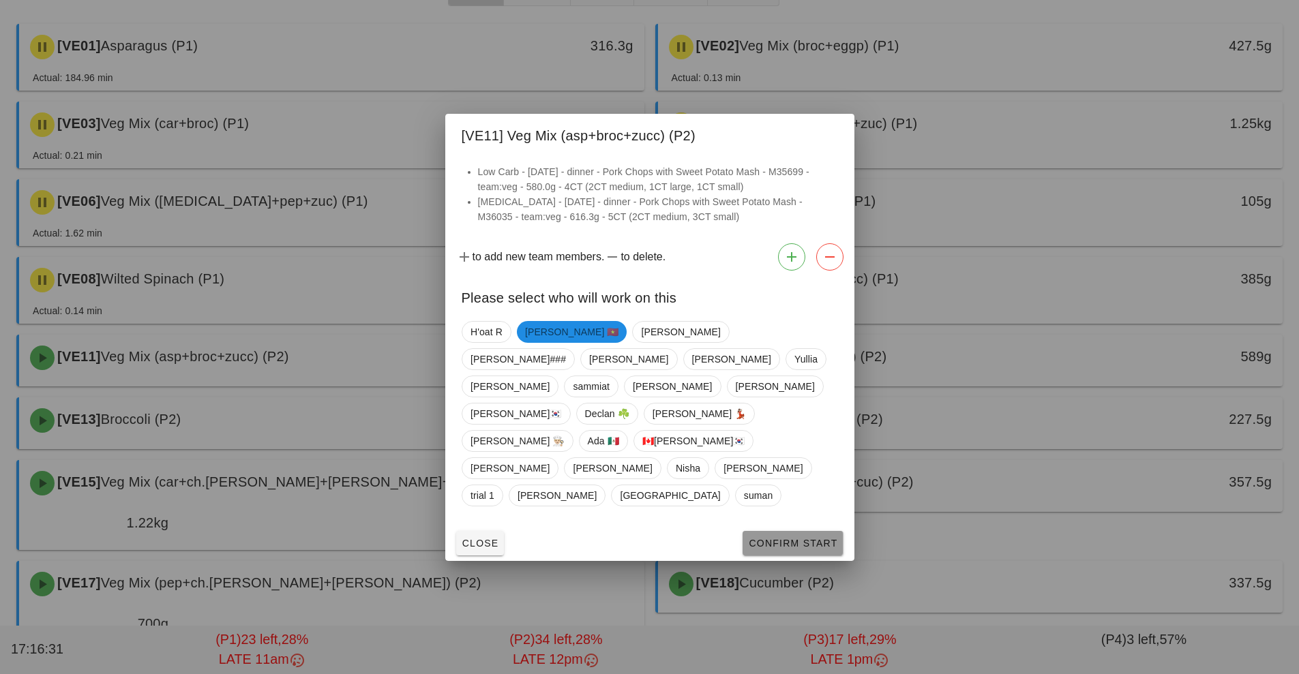
click at [783, 538] on span "Confirm Start" at bounding box center [792, 543] width 89 height 11
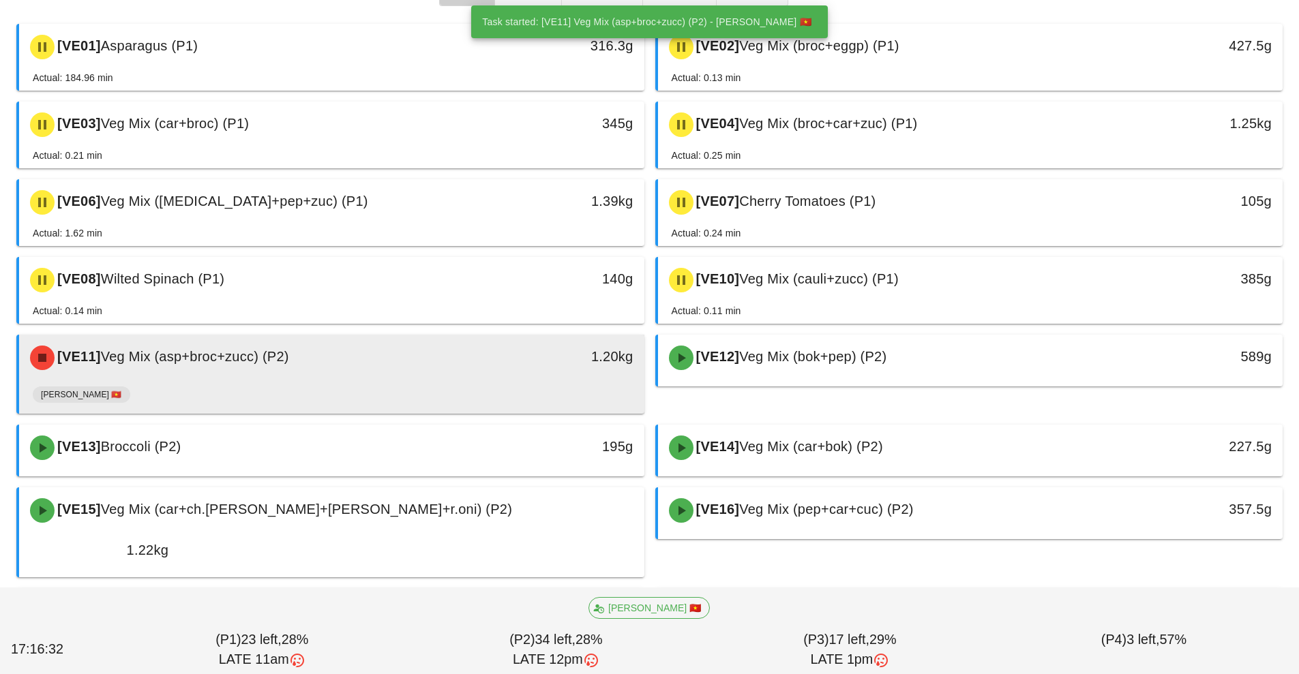
click at [515, 387] on div "[PERSON_NAME] 🇻🇳" at bounding box center [332, 397] width 598 height 33
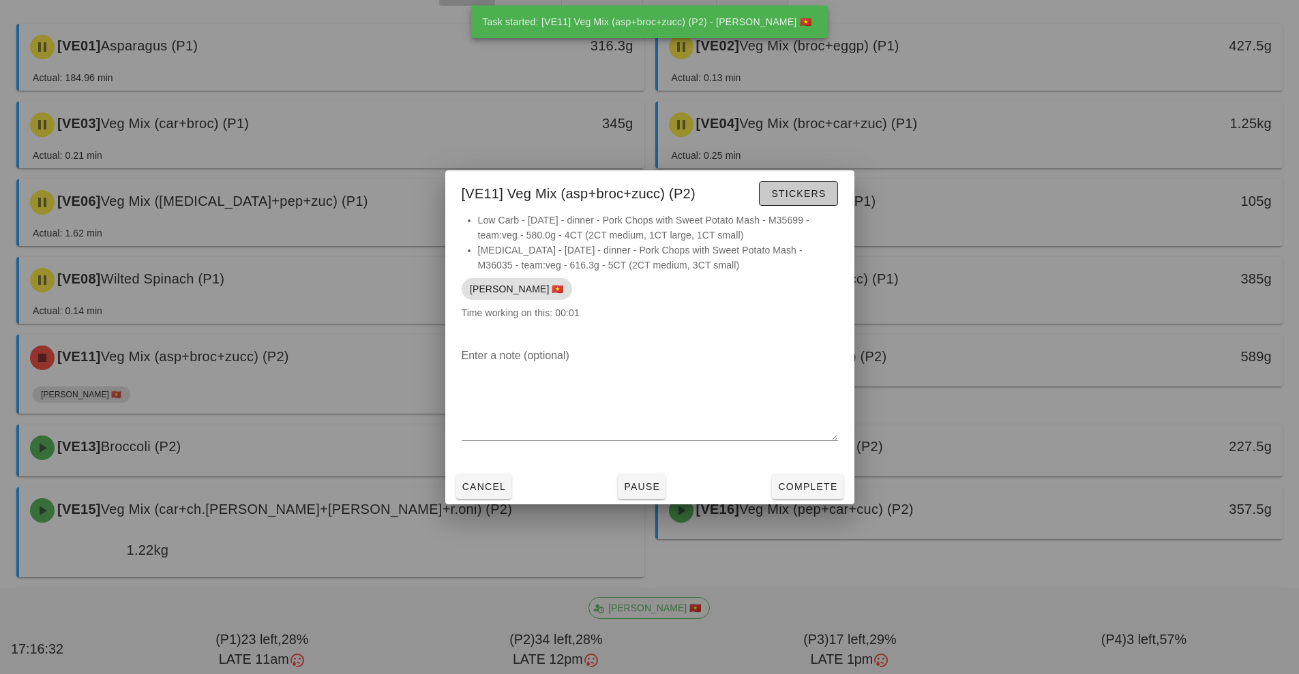
click at [809, 198] on span "Stickers" at bounding box center [798, 193] width 55 height 11
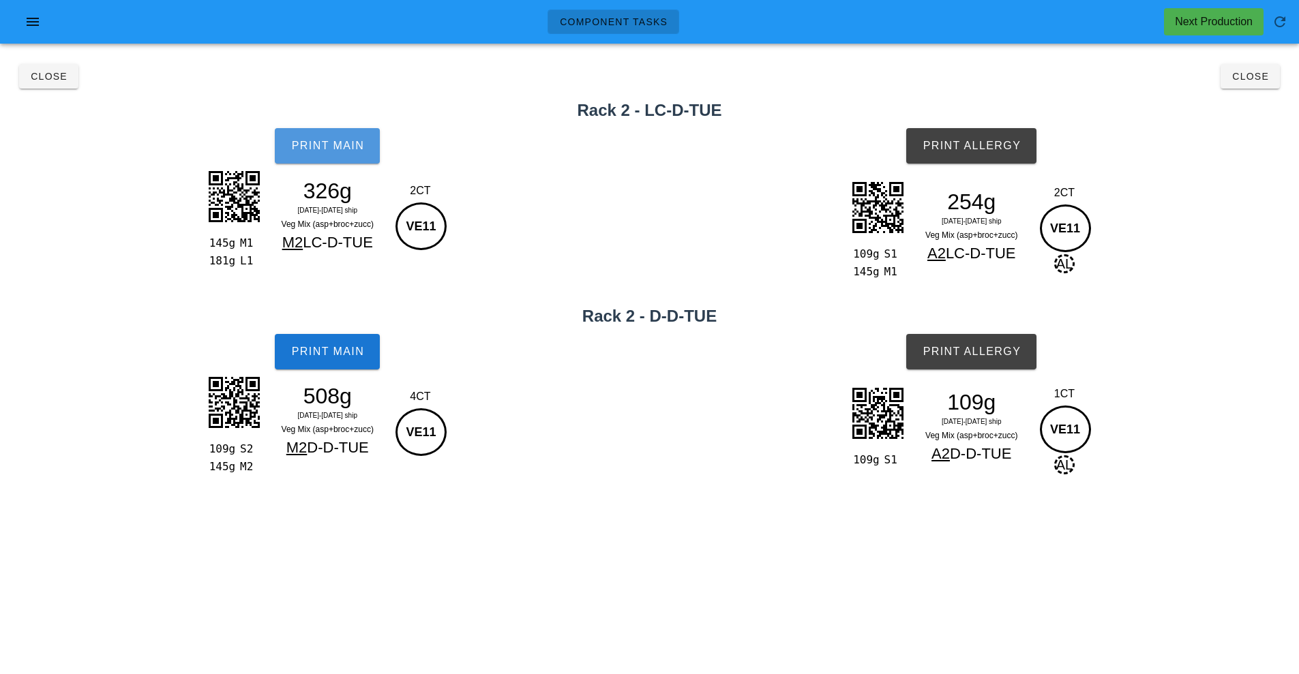
click at [345, 149] on span "Print Main" at bounding box center [327, 146] width 74 height 12
click at [973, 160] on button "Print Allergy" at bounding box center [971, 145] width 130 height 35
click at [347, 358] on button "Print Main" at bounding box center [327, 351] width 105 height 35
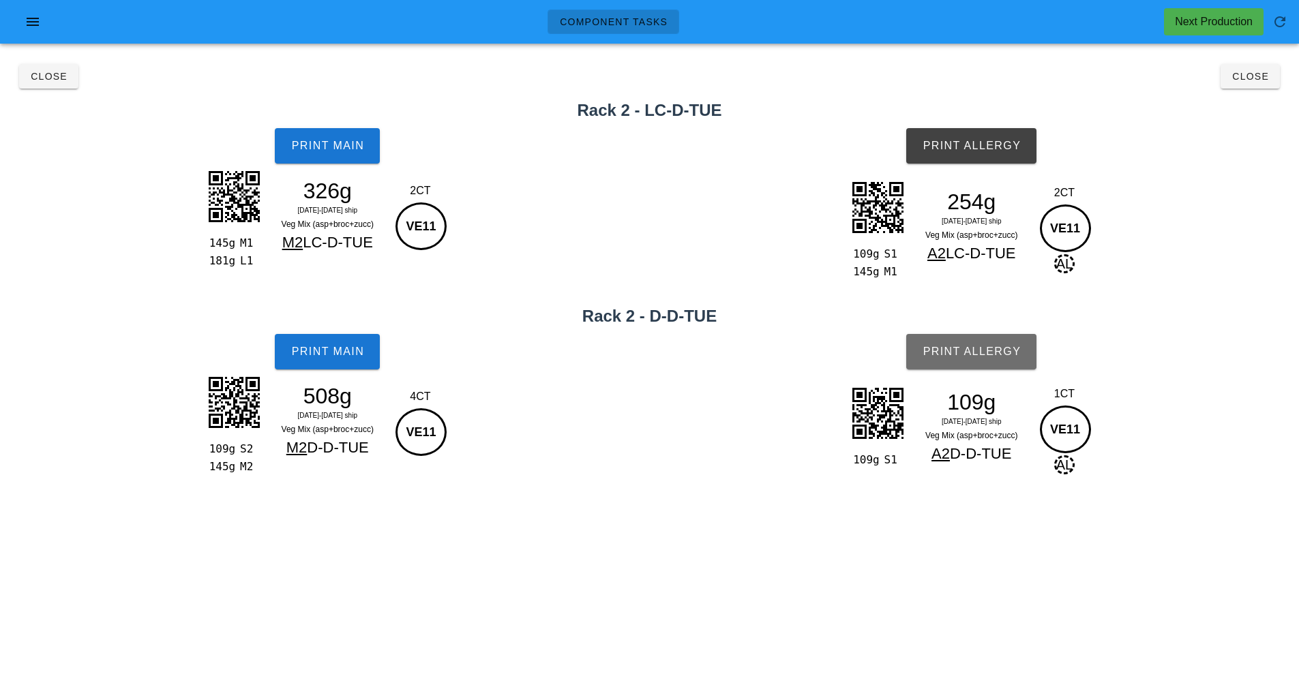
click at [966, 355] on span "Print Allergy" at bounding box center [971, 352] width 99 height 12
click at [1261, 85] on button "Close" at bounding box center [1250, 76] width 59 height 25
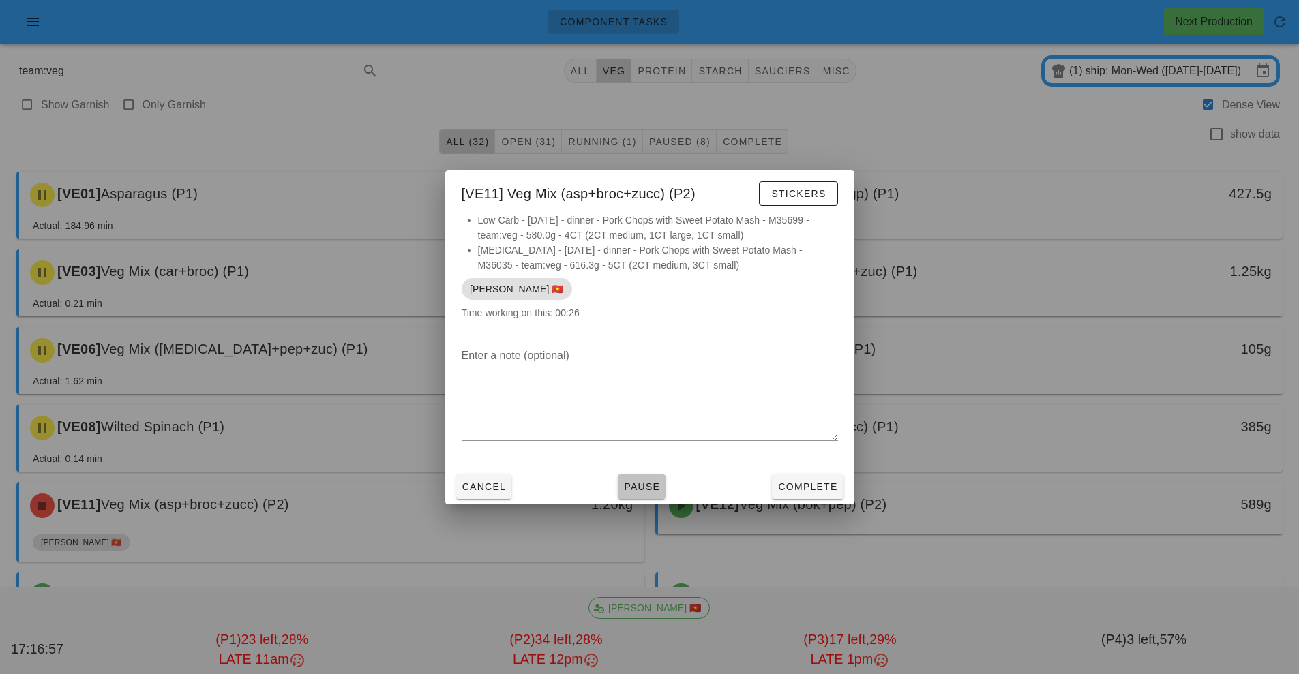
click at [640, 488] on span "Pause" at bounding box center [641, 486] width 37 height 11
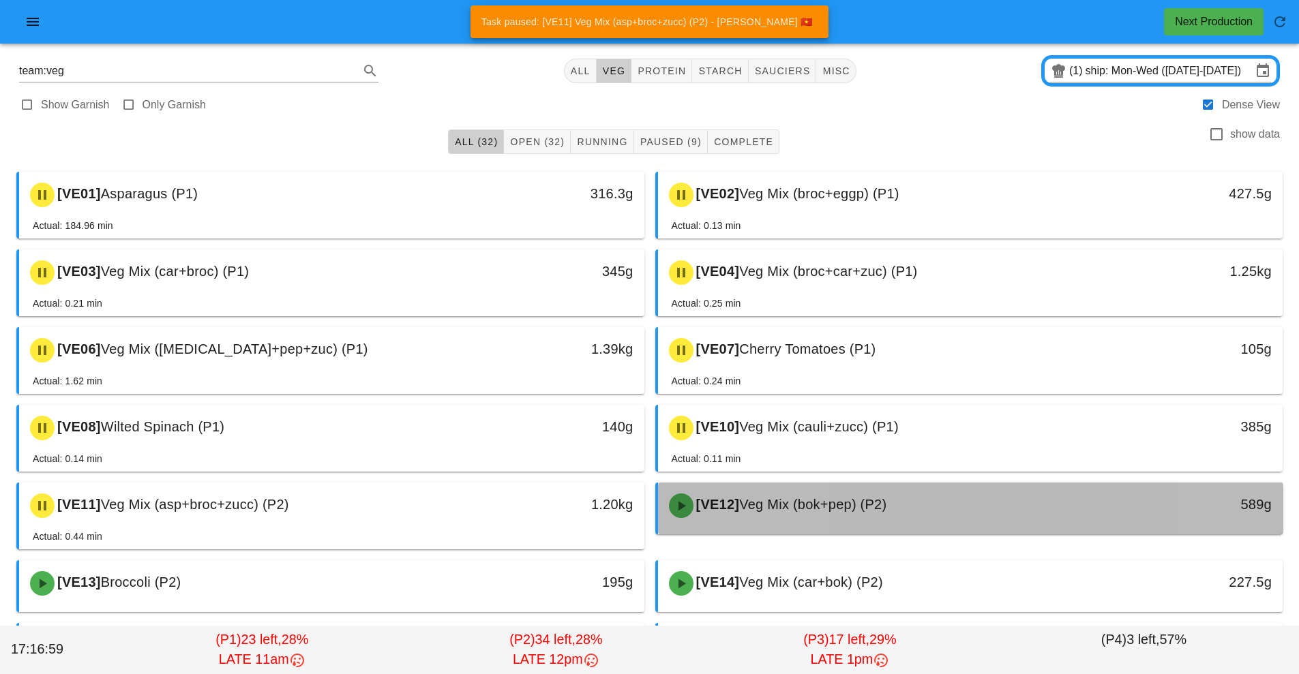
click at [761, 521] on div "[VE12] Veg Mix (bok+pep) (P2)" at bounding box center [893, 505] width 464 height 41
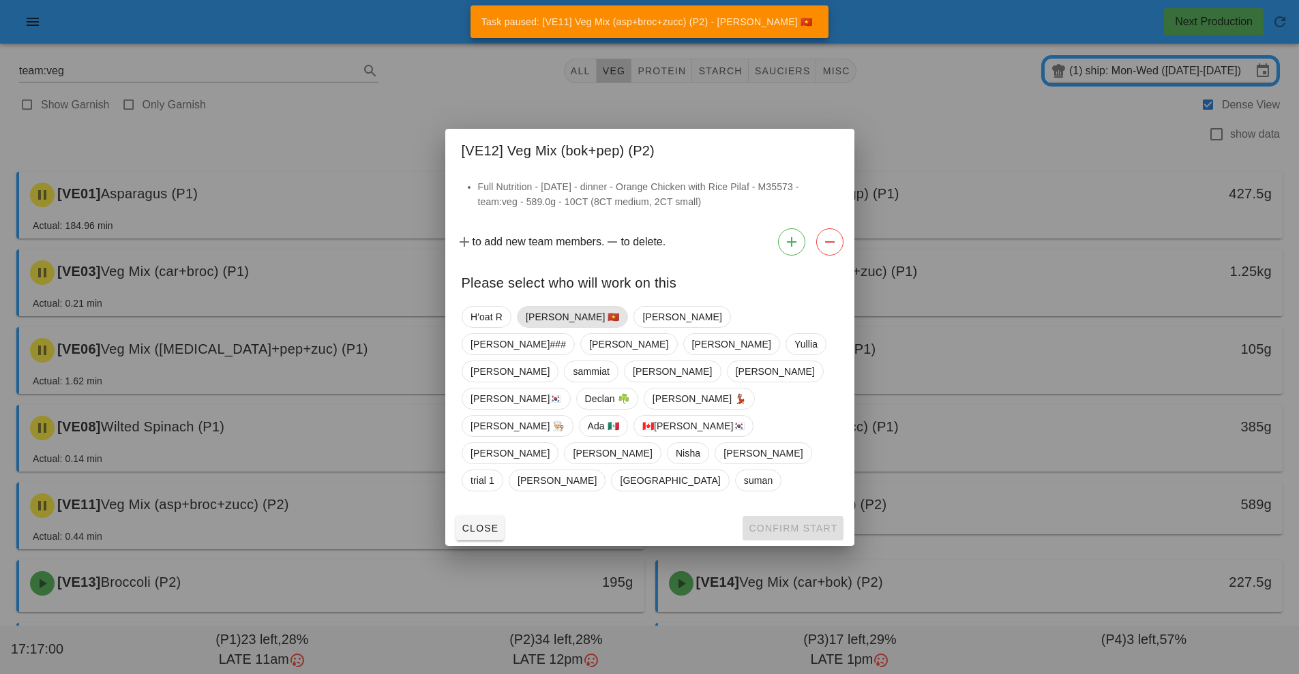
click at [548, 327] on span "[PERSON_NAME] 🇻🇳" at bounding box center [572, 317] width 94 height 20
click at [804, 523] on span "Confirm Start" at bounding box center [792, 528] width 89 height 11
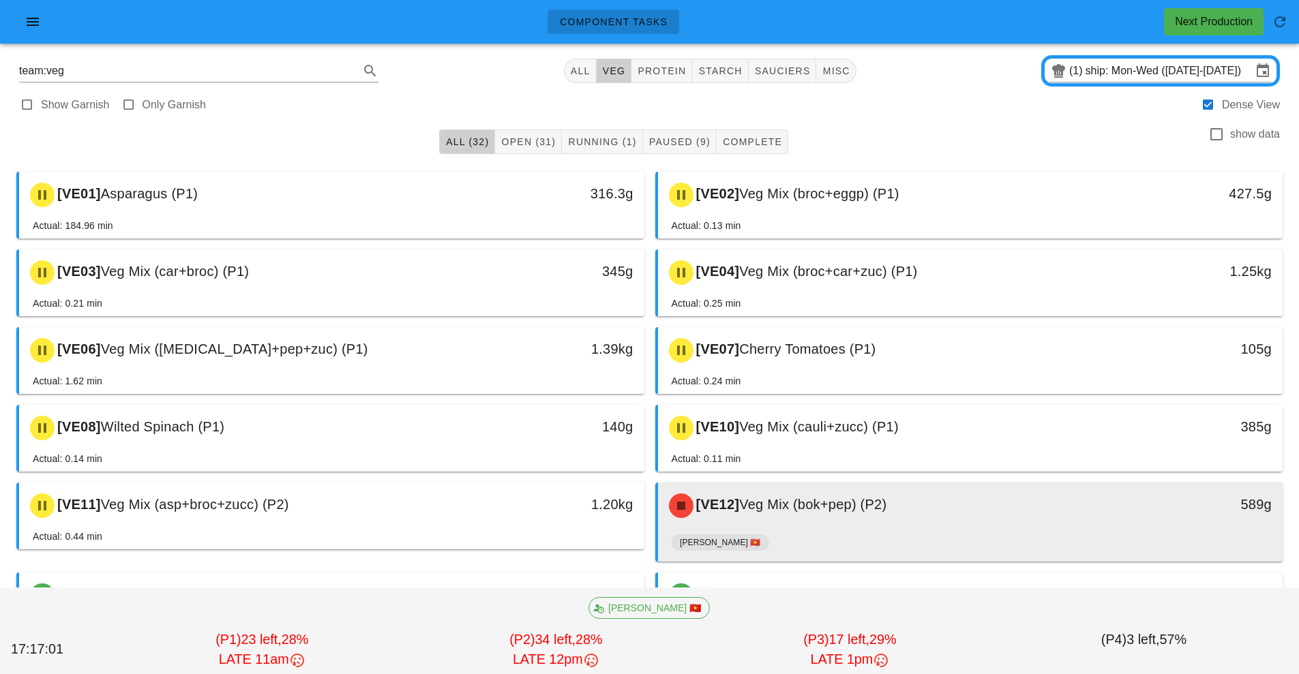
click at [792, 523] on div "[VE12] Veg Mix (bok+pep) (P2)" at bounding box center [893, 505] width 464 height 41
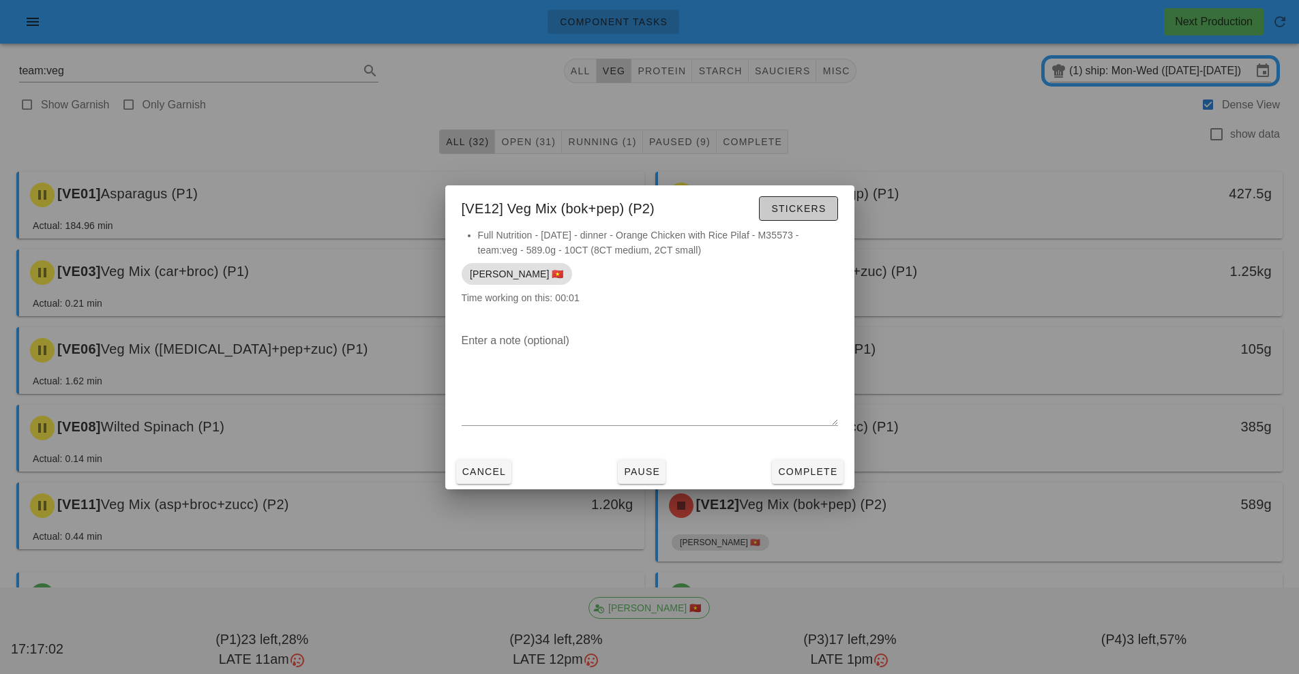
click at [809, 209] on span "Stickers" at bounding box center [798, 208] width 55 height 11
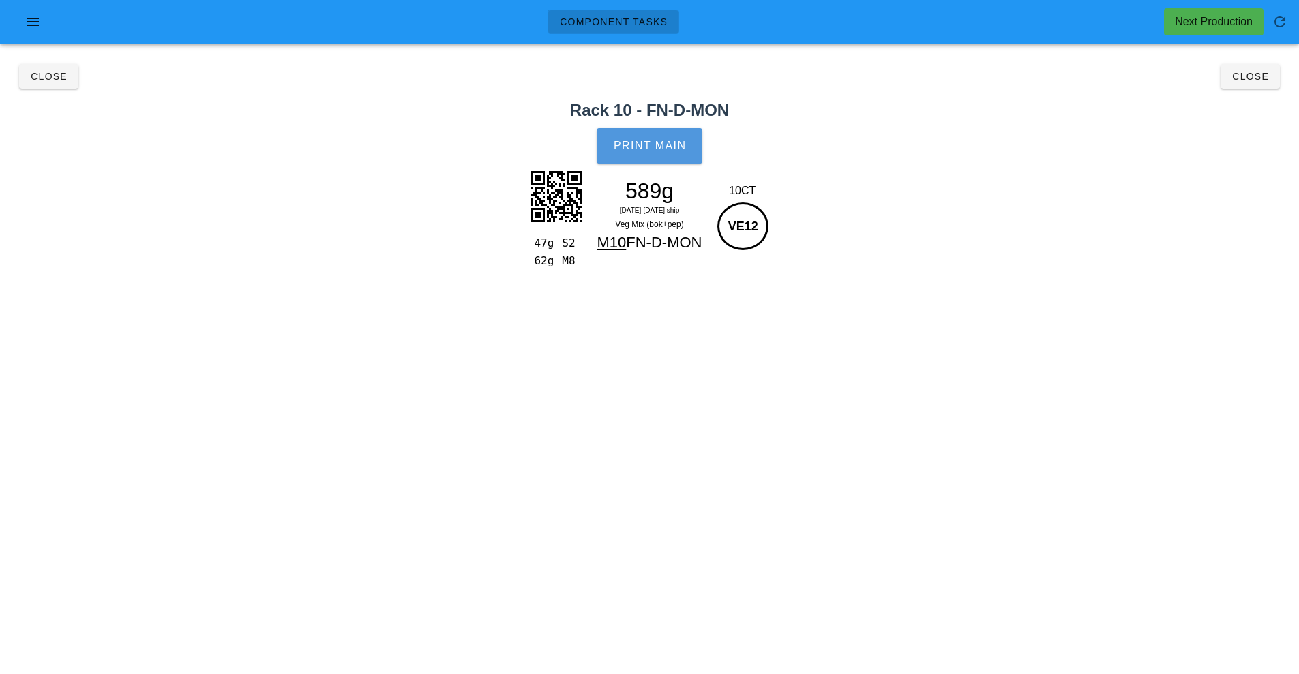
click at [651, 147] on span "Print Main" at bounding box center [650, 146] width 74 height 12
click at [1251, 85] on div "Close Close" at bounding box center [649, 77] width 1283 height 44
click at [1263, 87] on button "Close" at bounding box center [1250, 76] width 59 height 25
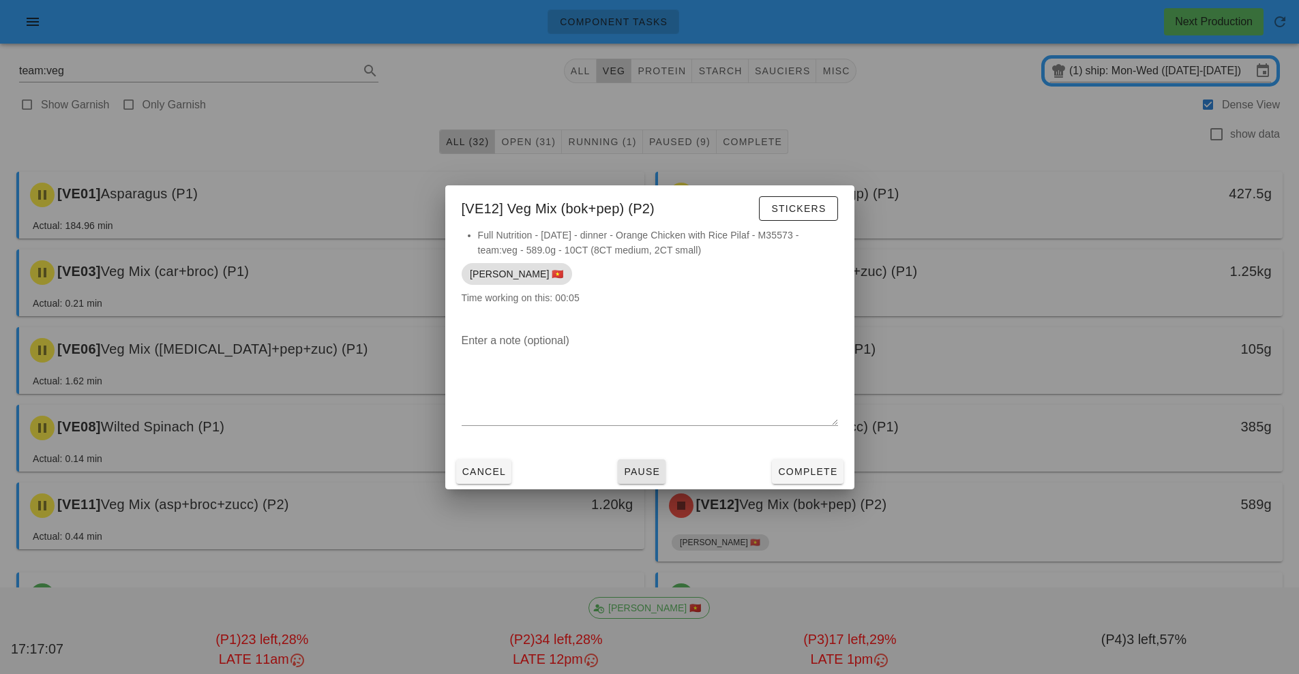
click at [647, 472] on span "Pause" at bounding box center [641, 471] width 37 height 11
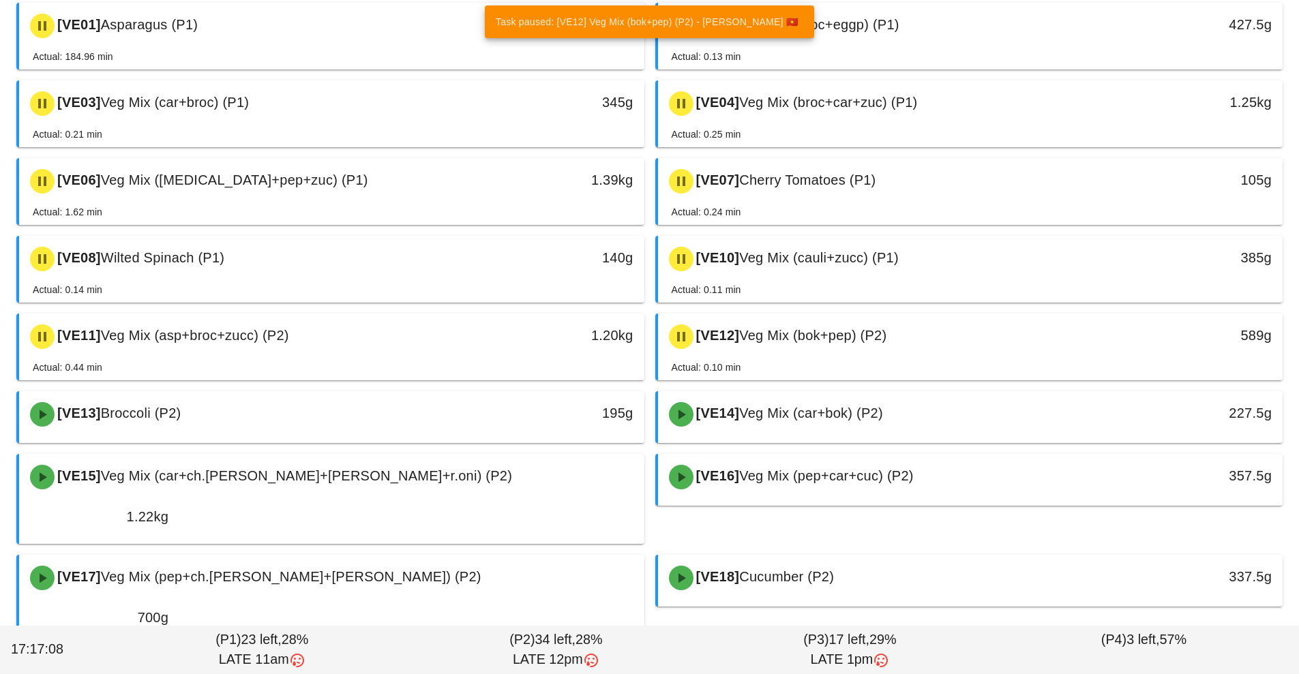
scroll to position [179, 0]
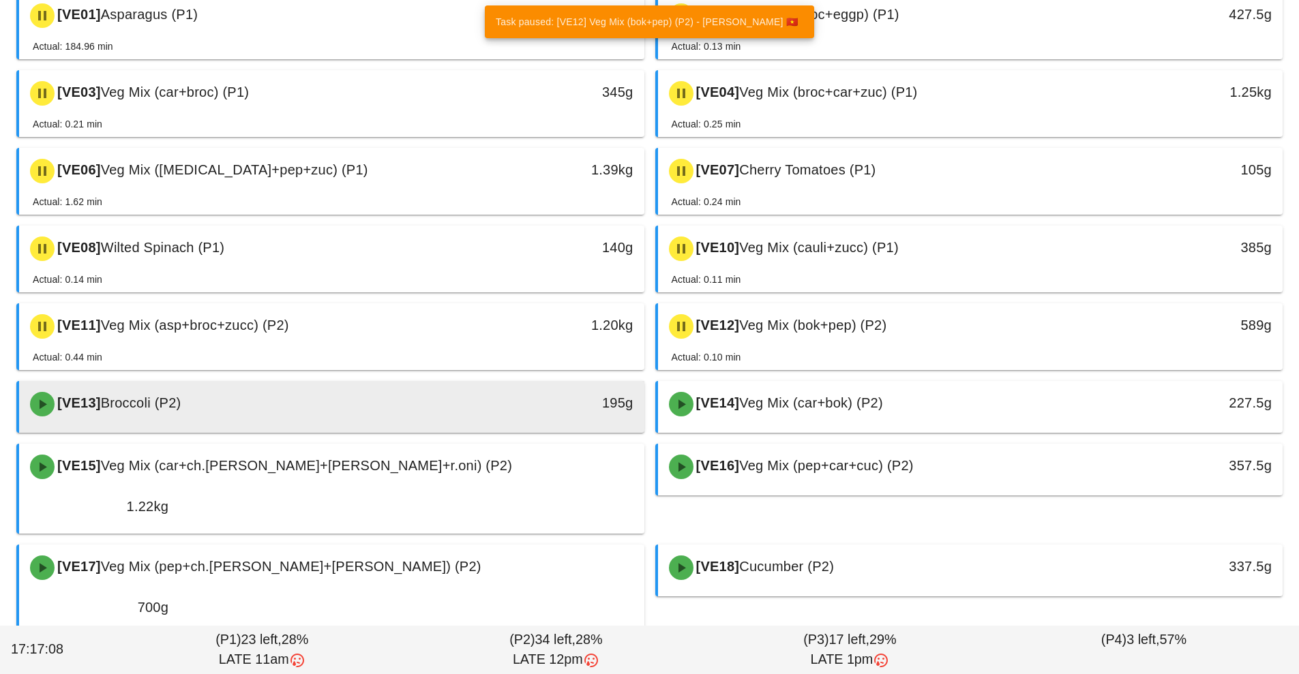
click at [572, 398] on div "195g" at bounding box center [563, 403] width 138 height 22
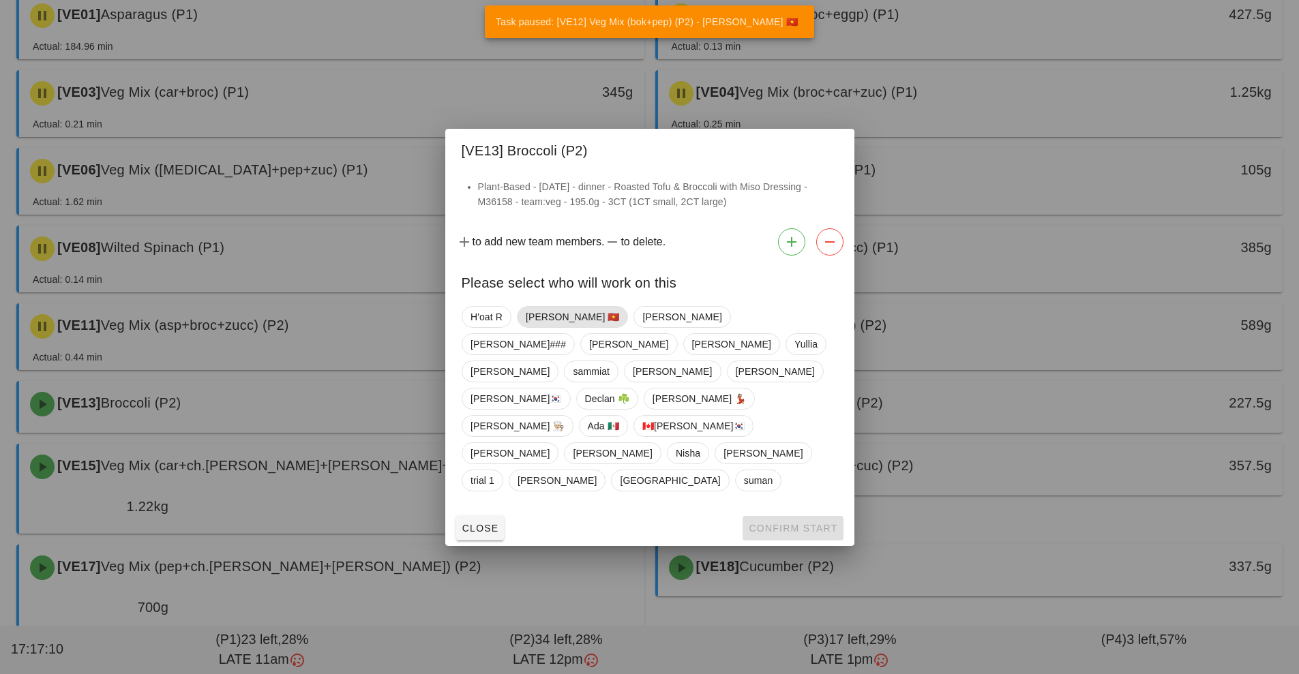
click at [556, 327] on span "[PERSON_NAME] 🇻🇳" at bounding box center [572, 317] width 94 height 20
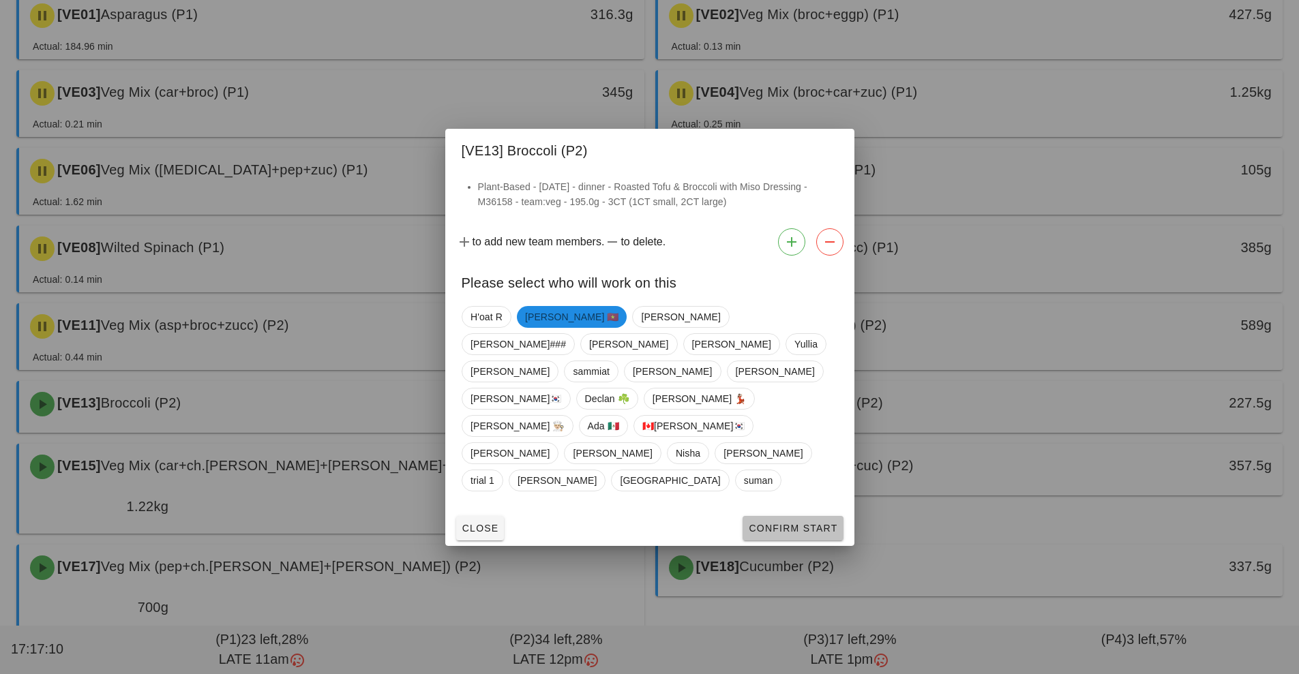
click at [792, 516] on button "Confirm Start" at bounding box center [793, 528] width 100 height 25
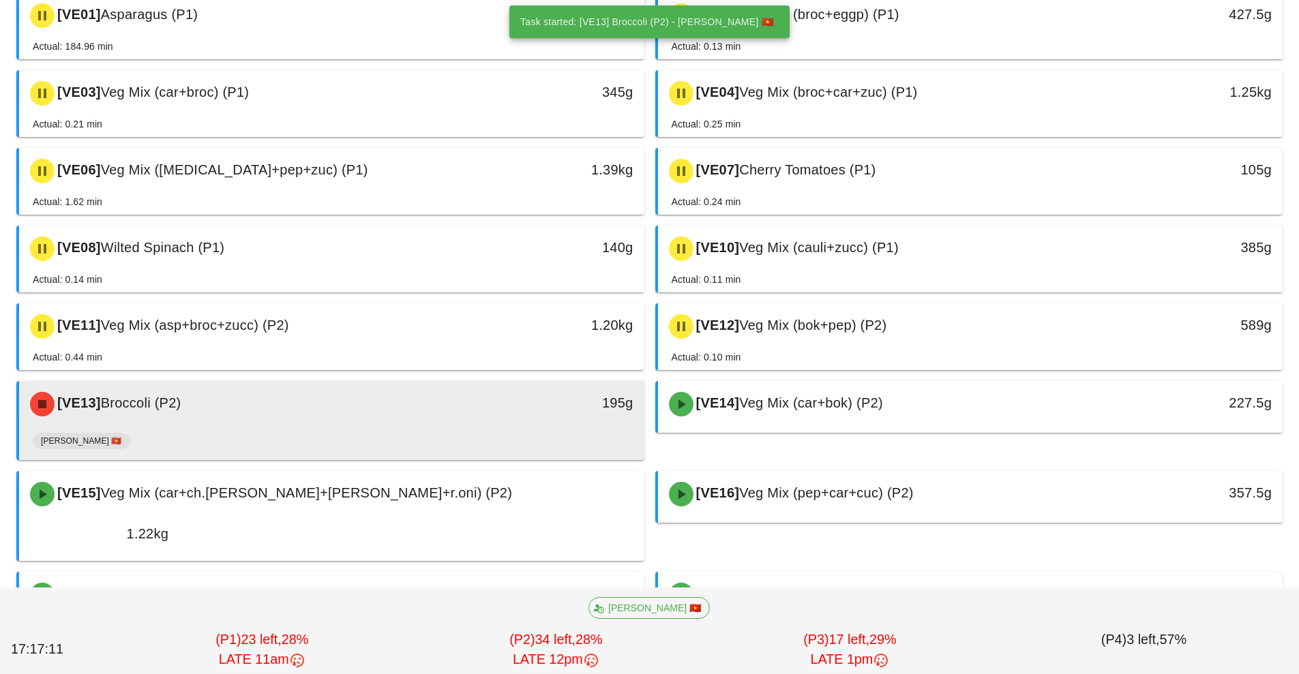
click at [522, 413] on div "195g" at bounding box center [563, 403] width 138 height 22
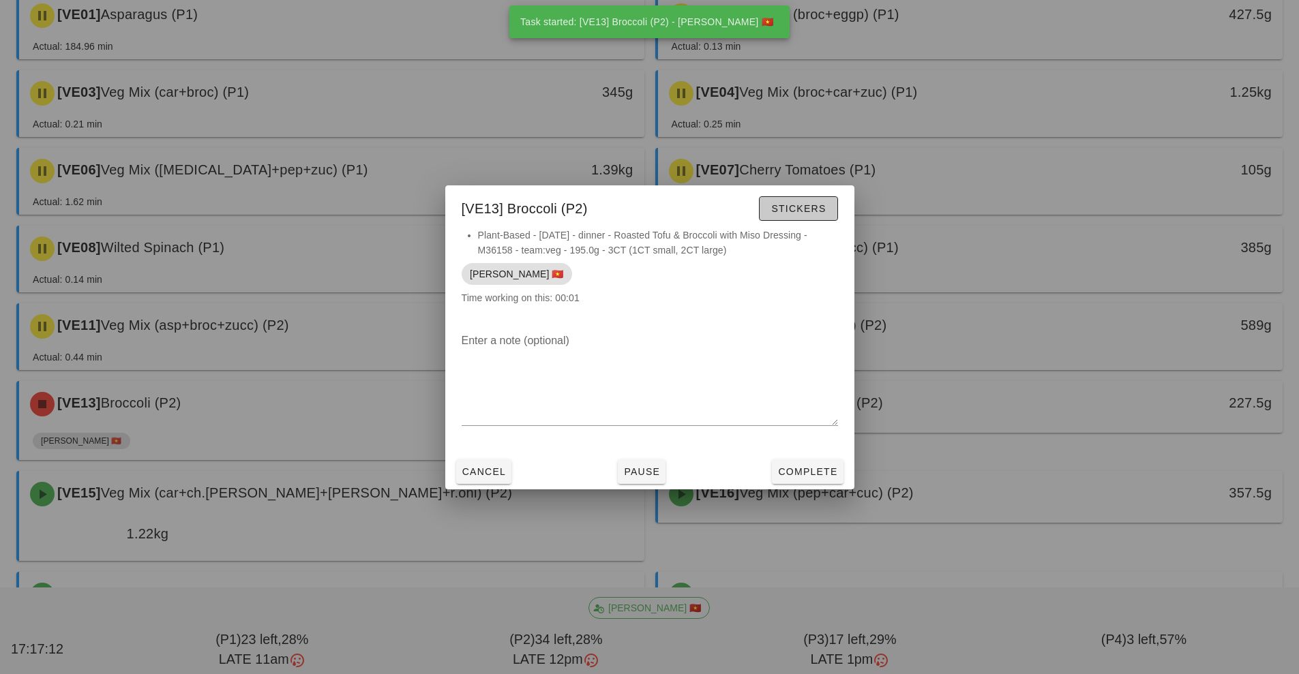
click at [807, 213] on span "Stickers" at bounding box center [798, 208] width 55 height 11
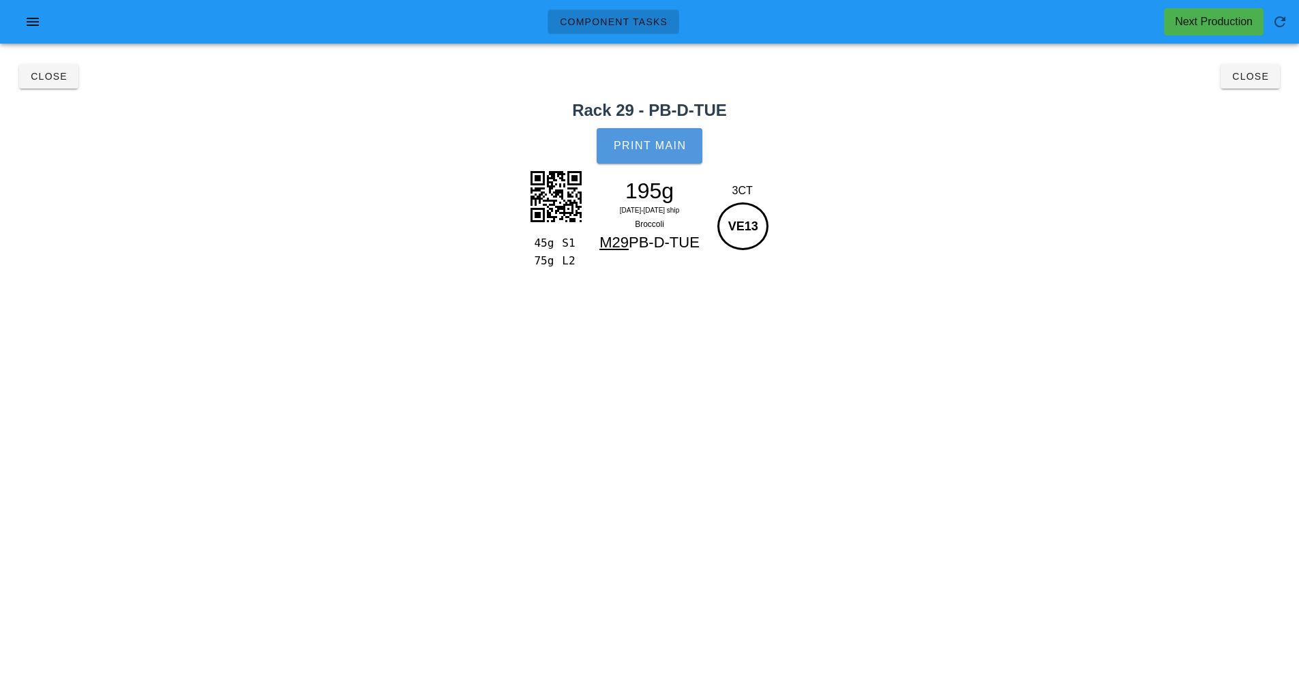
click at [667, 153] on button "Print Main" at bounding box center [649, 145] width 105 height 35
click at [1242, 77] on span "Close" at bounding box center [1250, 76] width 38 height 11
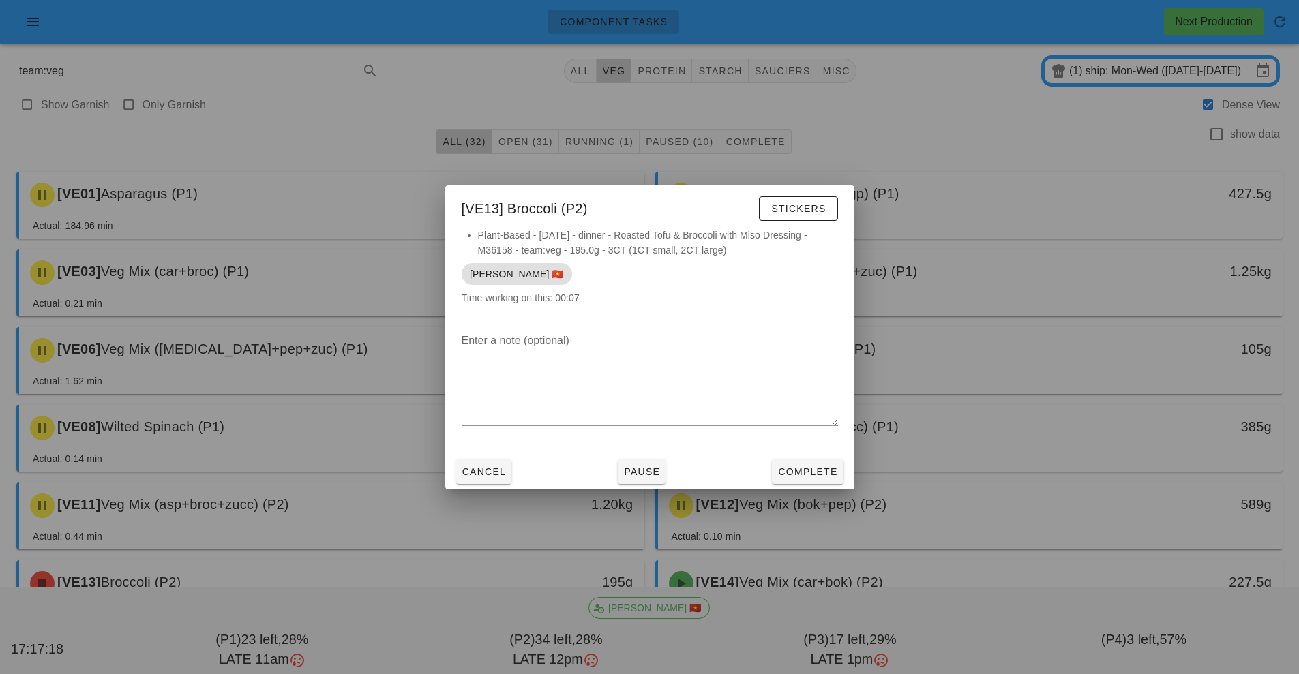
click at [630, 487] on div "Cancel Pause Complete" at bounding box center [649, 471] width 409 height 35
click at [649, 480] on button "Pause" at bounding box center [642, 472] width 48 height 25
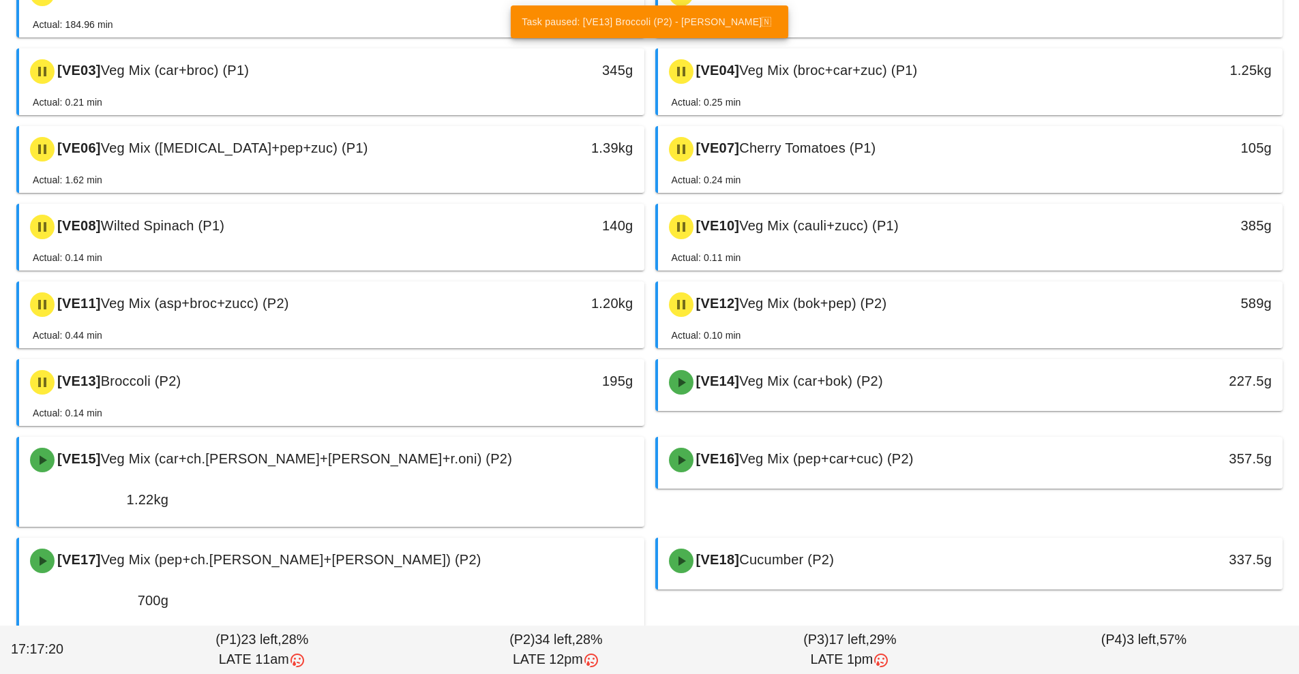
scroll to position [203, 0]
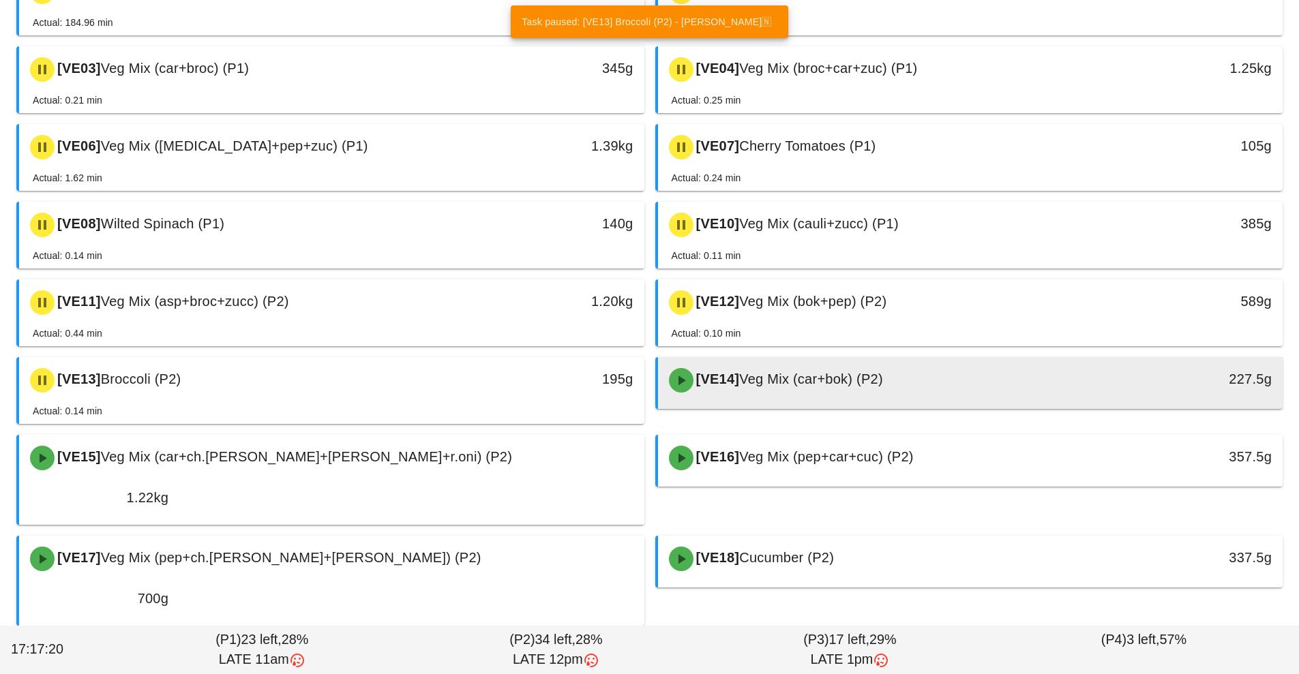
click at [780, 405] on div at bounding box center [971, 406] width 598 height 5
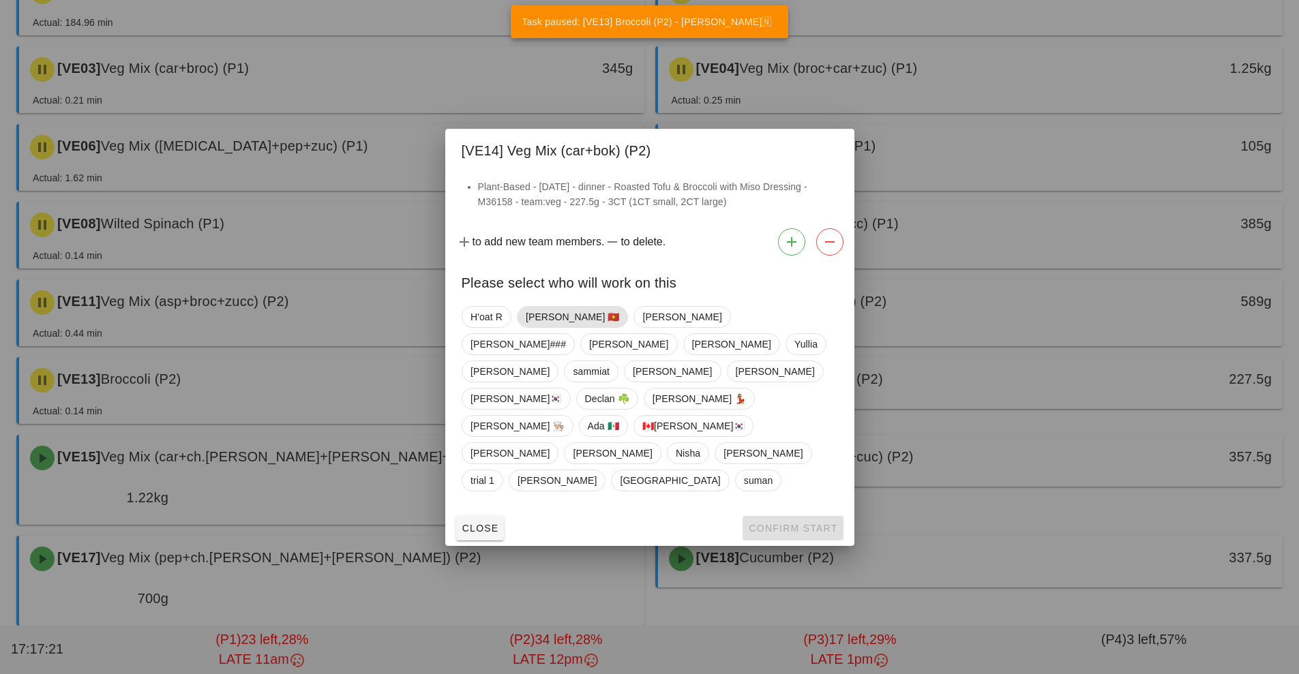
click at [548, 327] on span "[PERSON_NAME] 🇻🇳" at bounding box center [572, 317] width 94 height 20
click at [760, 516] on button "Confirm Start" at bounding box center [793, 528] width 100 height 25
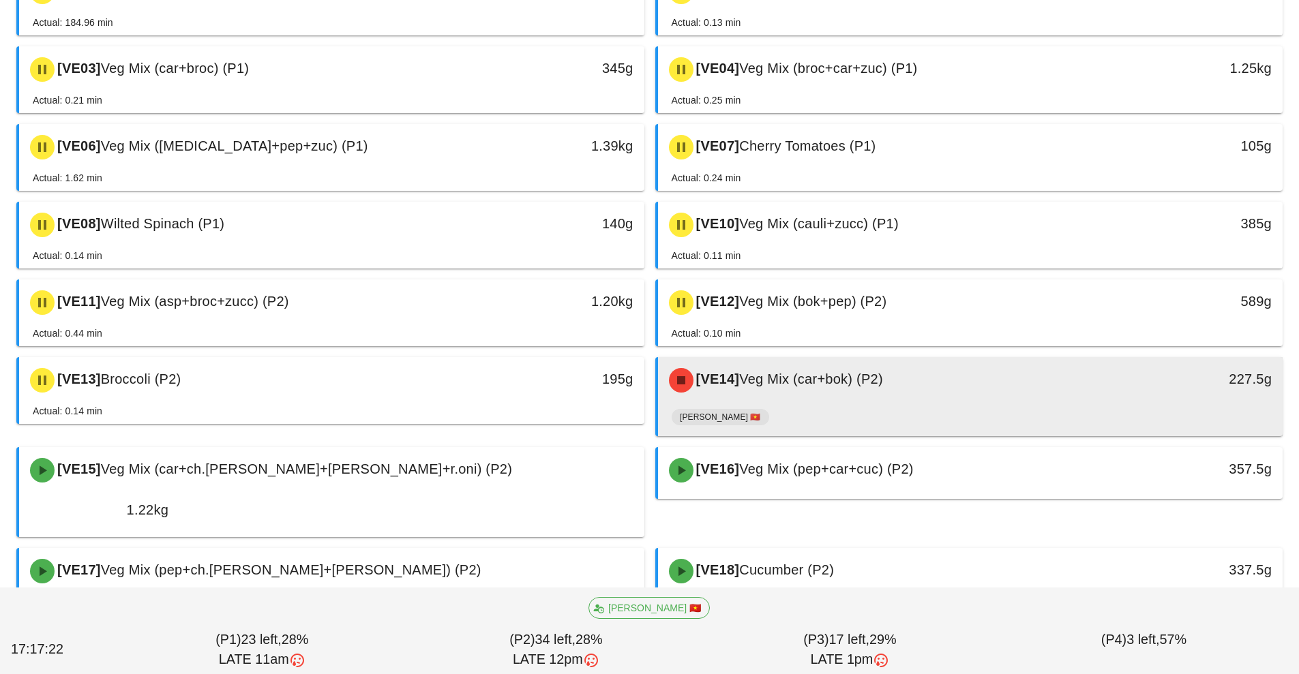
click at [801, 385] on span "Veg Mix (car+bok) (P2)" at bounding box center [811, 379] width 144 height 15
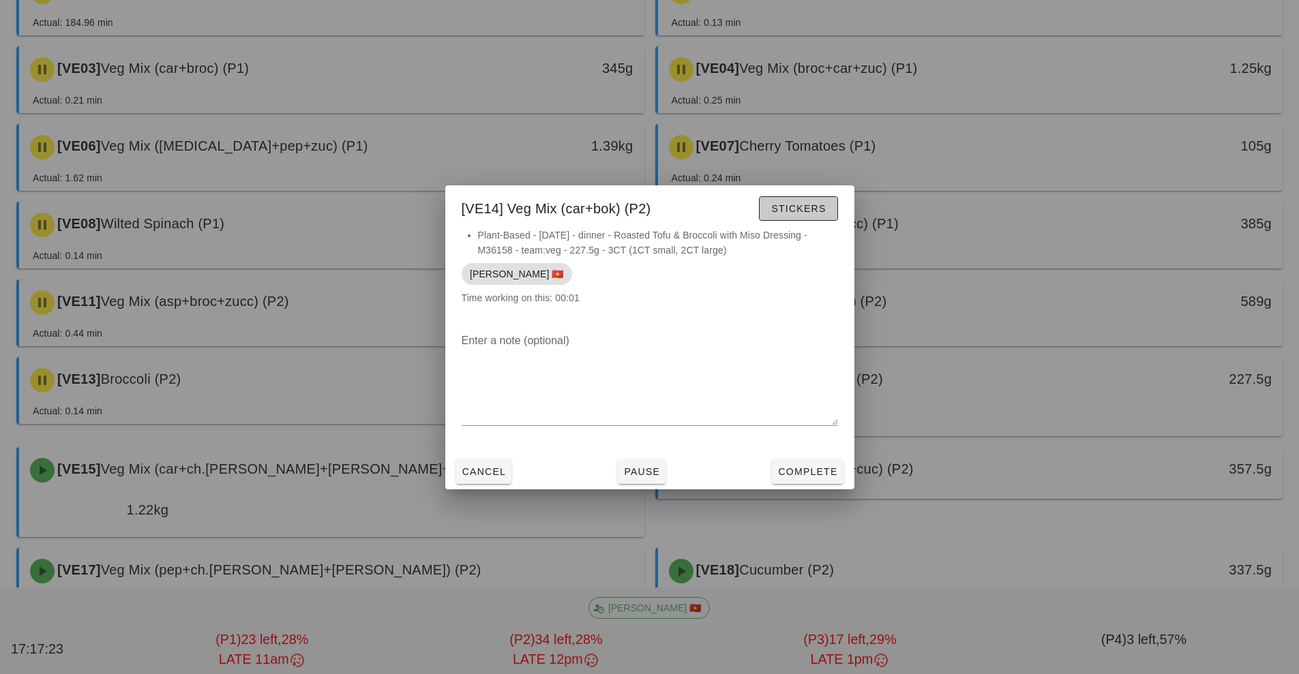
click at [808, 217] on button "Stickers" at bounding box center [798, 208] width 78 height 25
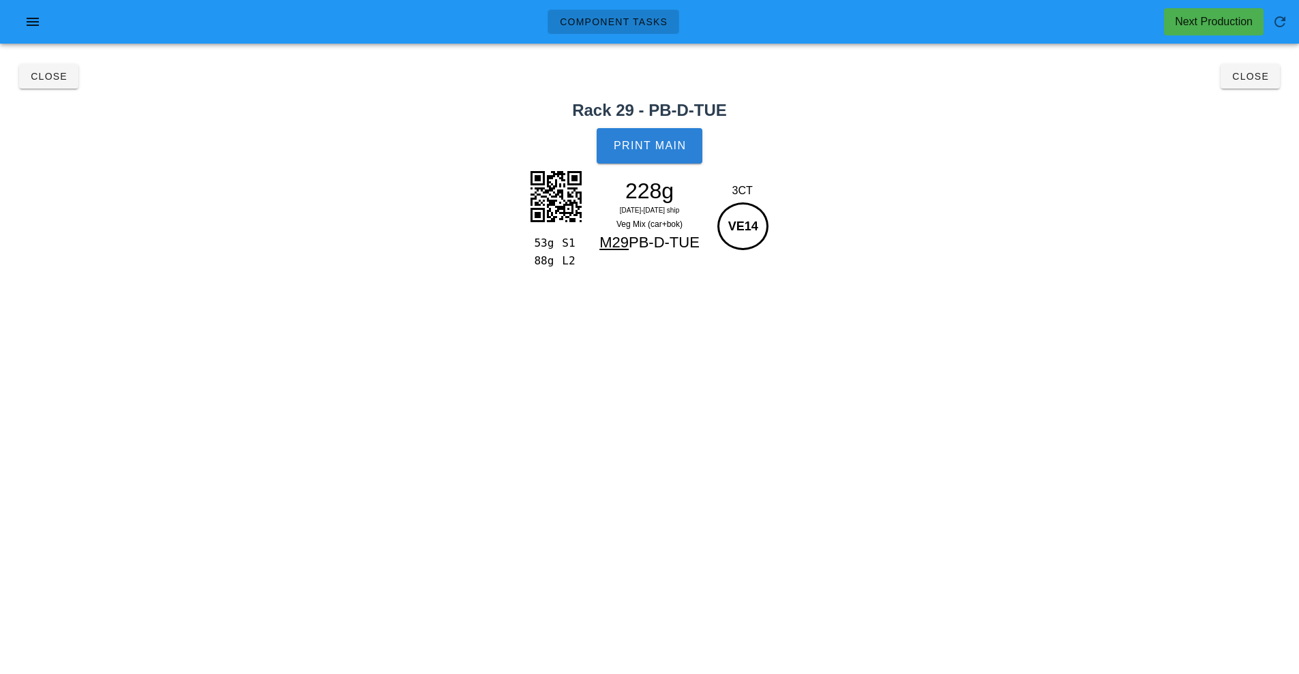
click at [664, 147] on span "Print Main" at bounding box center [650, 146] width 74 height 12
click at [1274, 84] on button "Close" at bounding box center [1250, 76] width 59 height 25
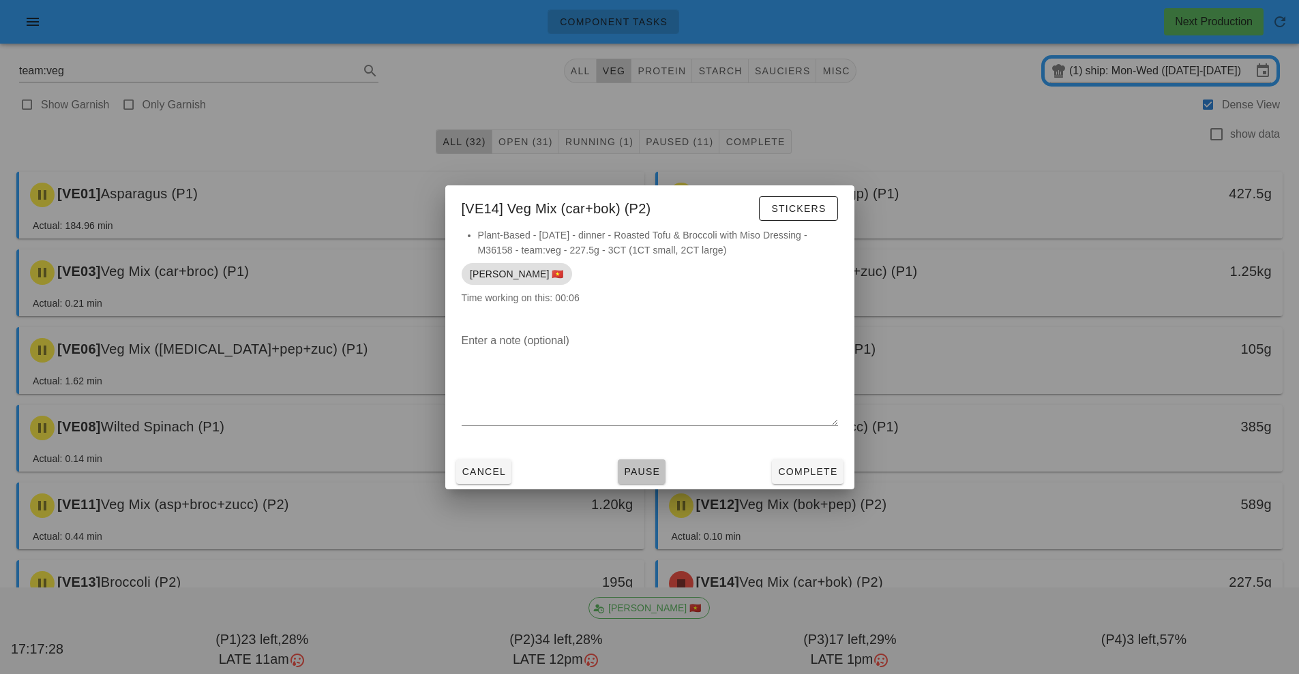
click at [644, 473] on span "Pause" at bounding box center [641, 471] width 37 height 11
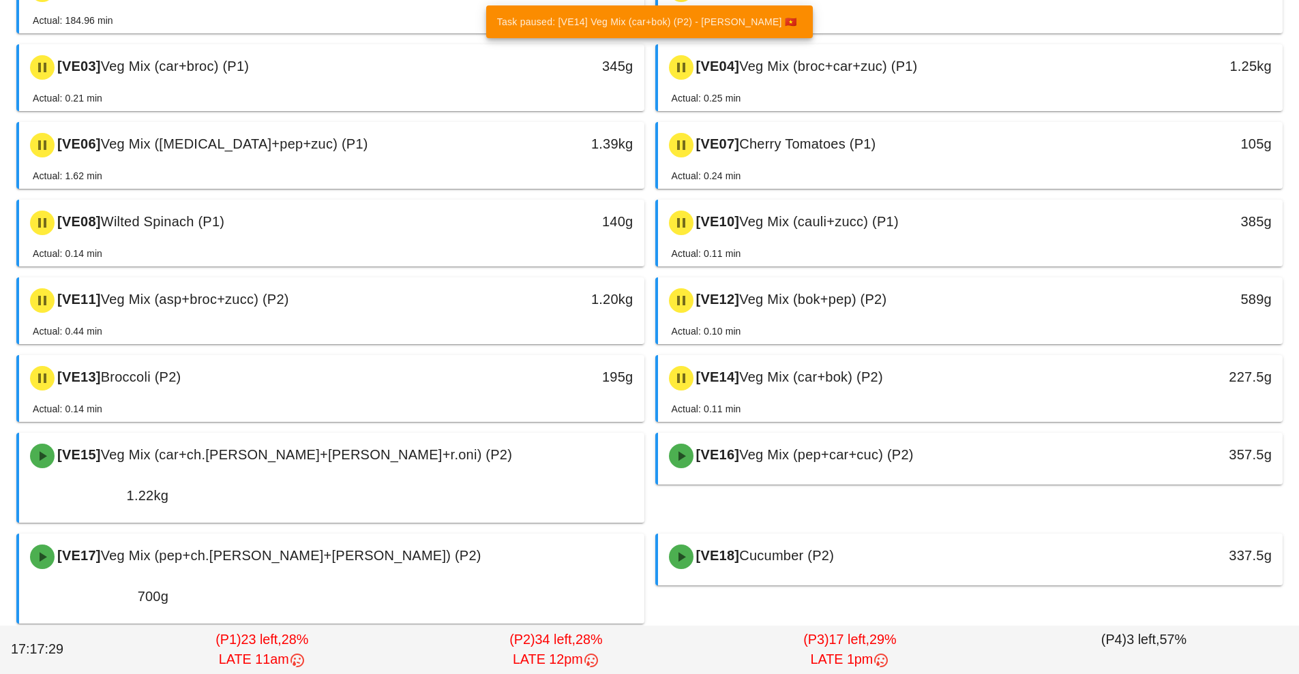
scroll to position [224, 0]
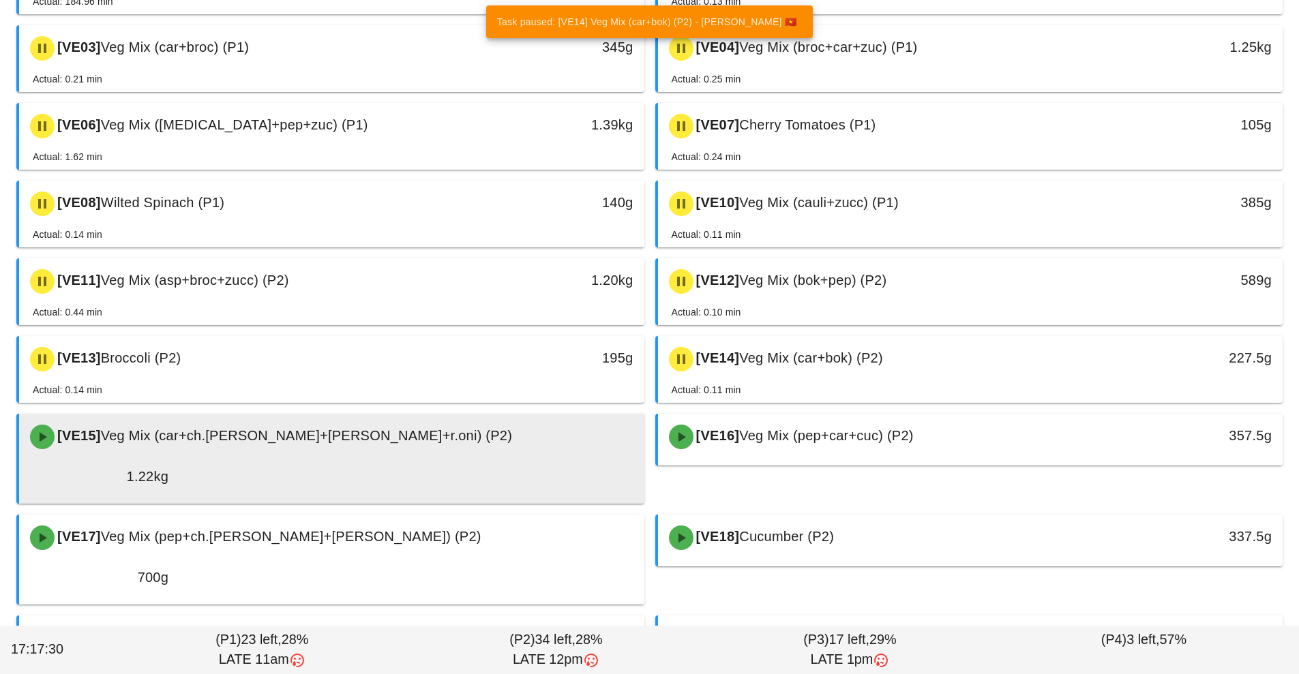
click at [168, 466] on div "1.22kg" at bounding box center [99, 477] width 138 height 22
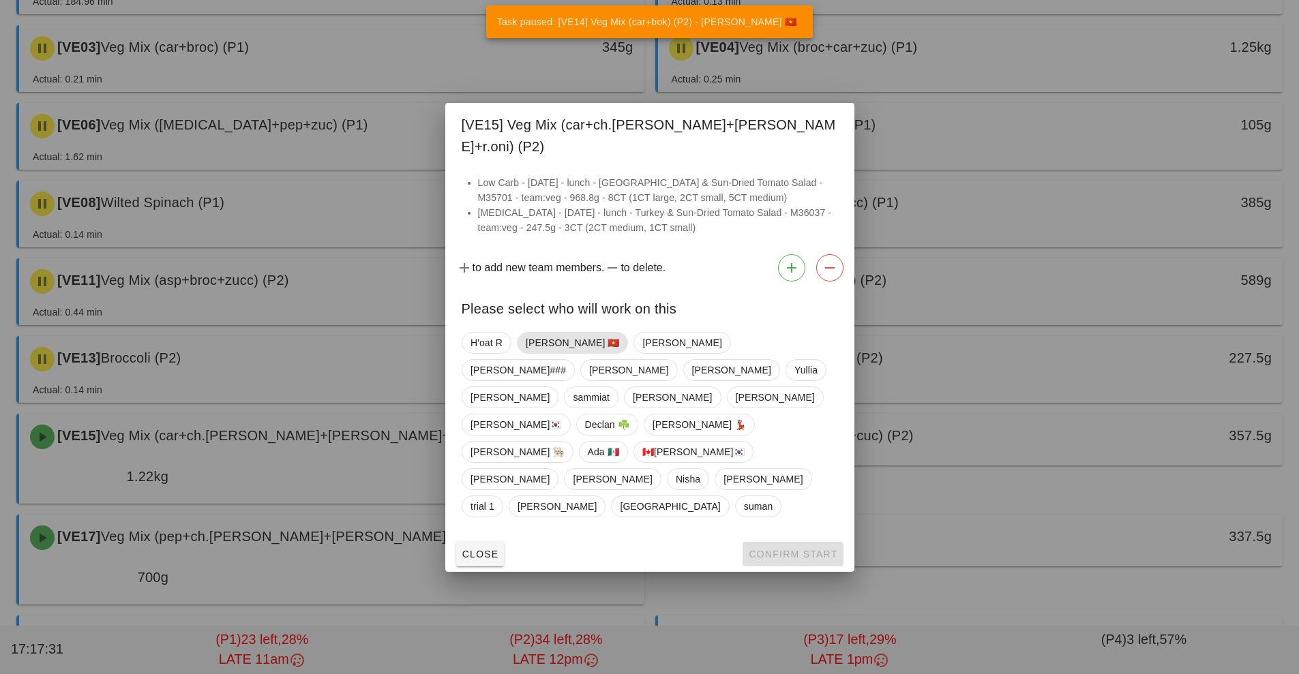
click at [559, 353] on span "[PERSON_NAME] 🇻🇳" at bounding box center [572, 343] width 94 height 20
click at [808, 542] on button "Confirm Start" at bounding box center [793, 554] width 100 height 25
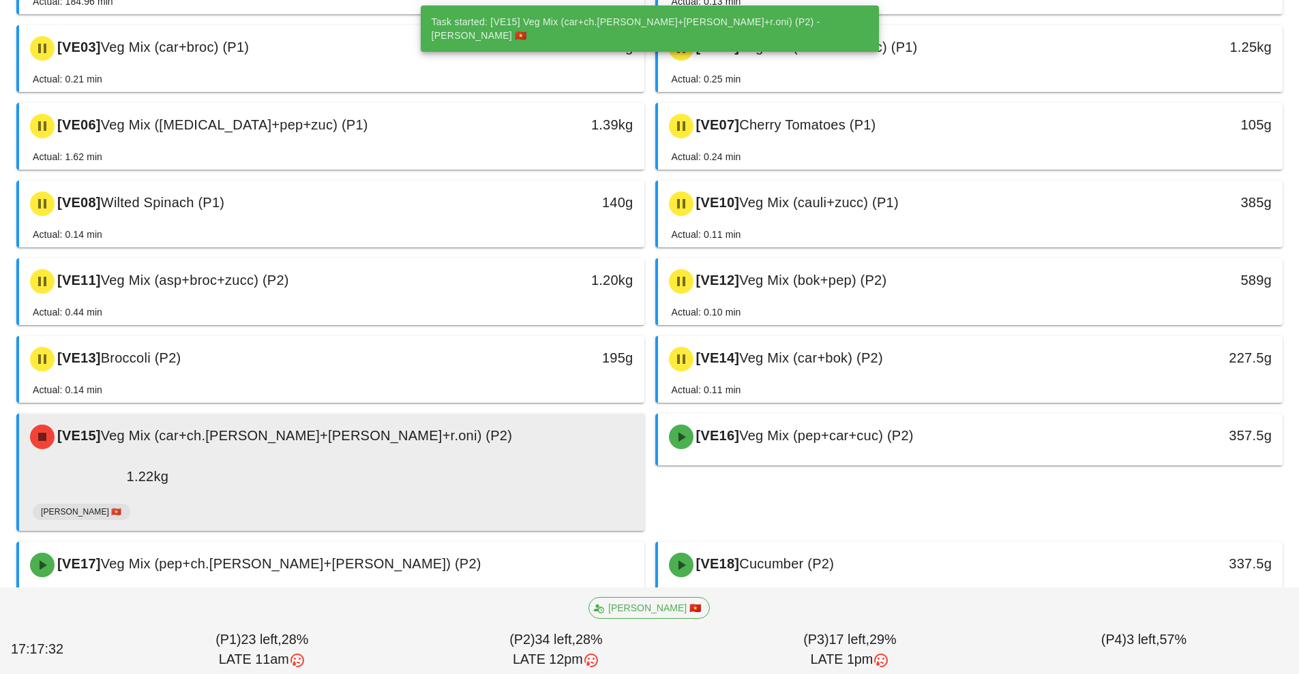
click at [177, 458] on div "1.22kg" at bounding box center [99, 477] width 155 height 38
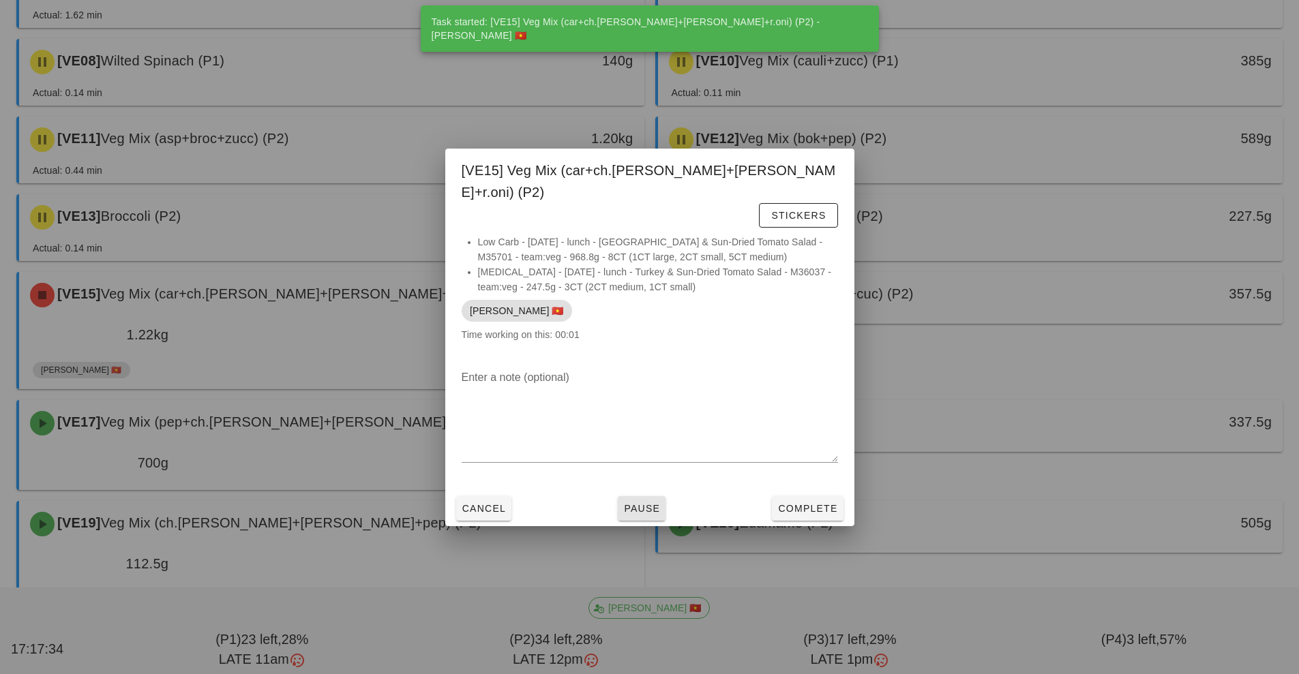
scroll to position [378, 0]
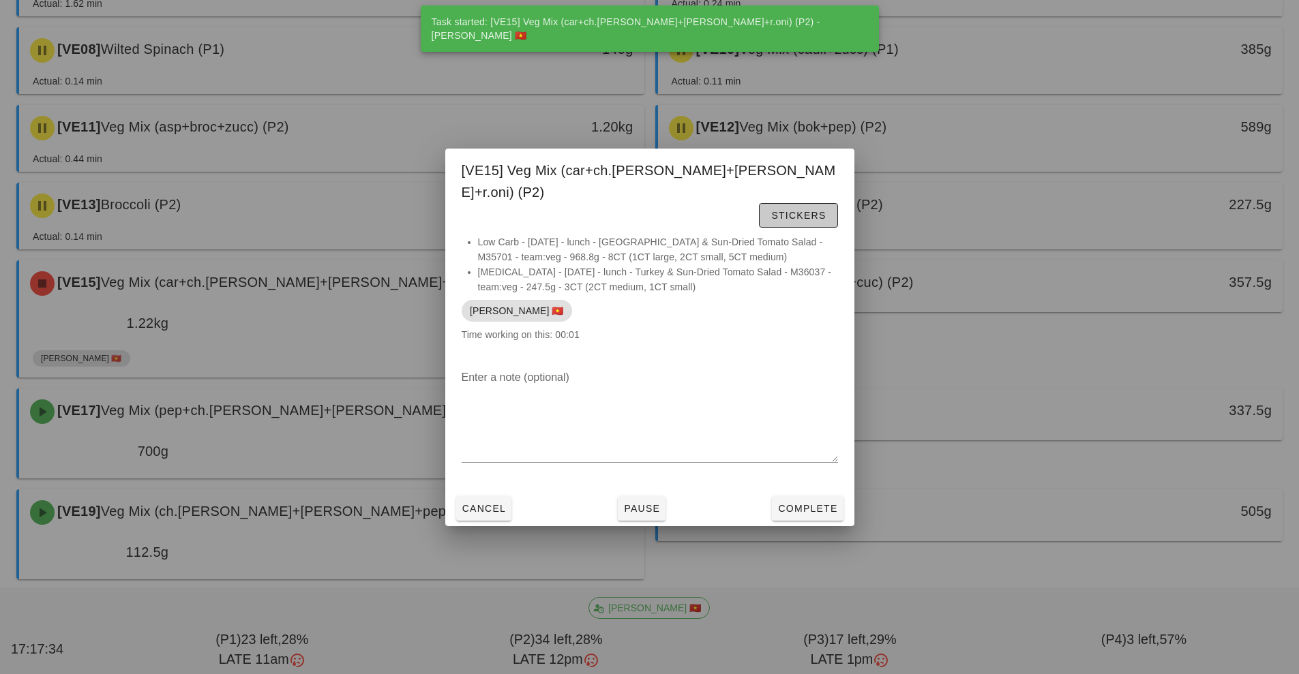
click at [816, 210] on span "Stickers" at bounding box center [798, 215] width 55 height 11
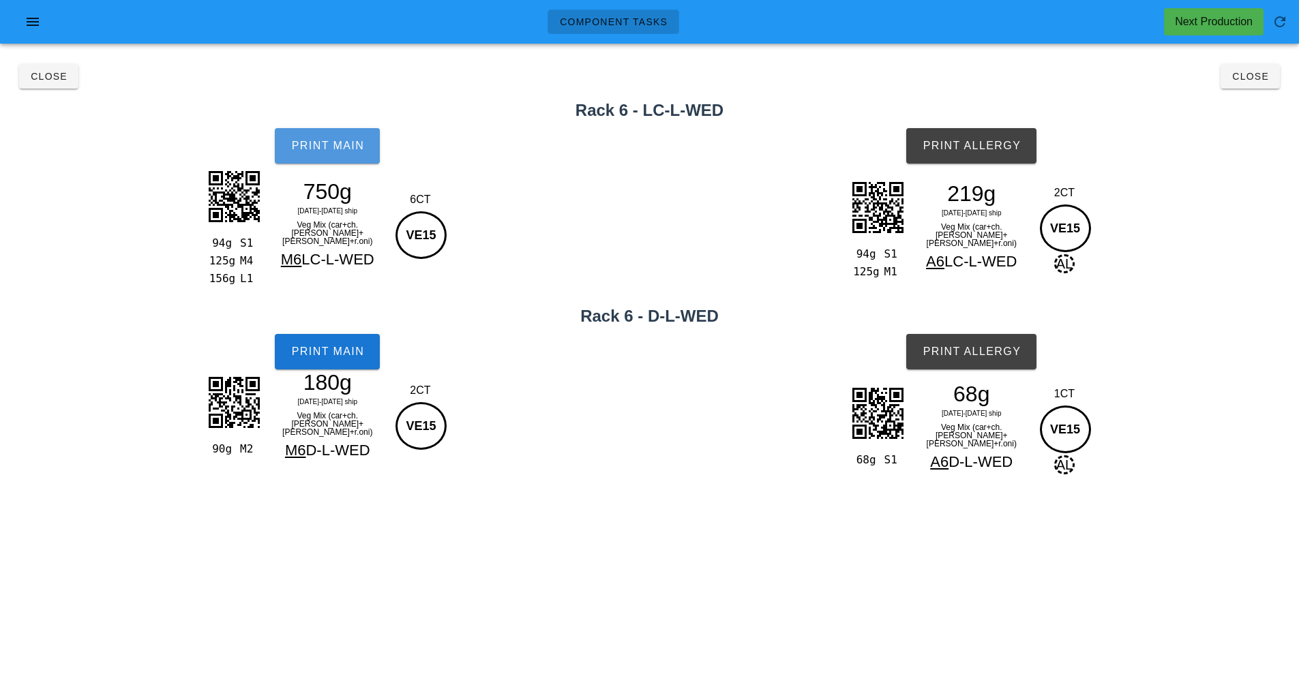
click at [331, 158] on button "Print Main" at bounding box center [327, 145] width 105 height 35
click at [988, 145] on span "Print Allergy" at bounding box center [971, 146] width 99 height 12
click at [323, 363] on button "Print Main" at bounding box center [327, 351] width 105 height 35
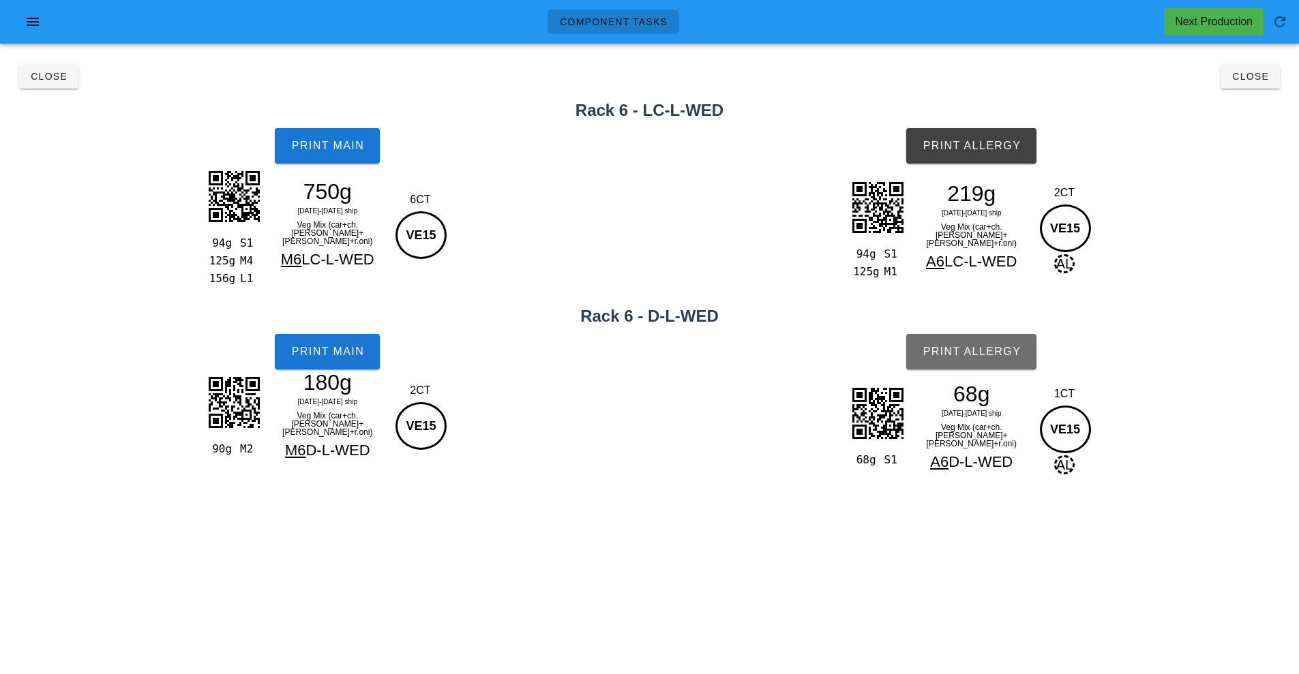
click at [983, 357] on span "Print Allergy" at bounding box center [971, 352] width 99 height 12
click at [1261, 83] on button "Close" at bounding box center [1250, 76] width 59 height 25
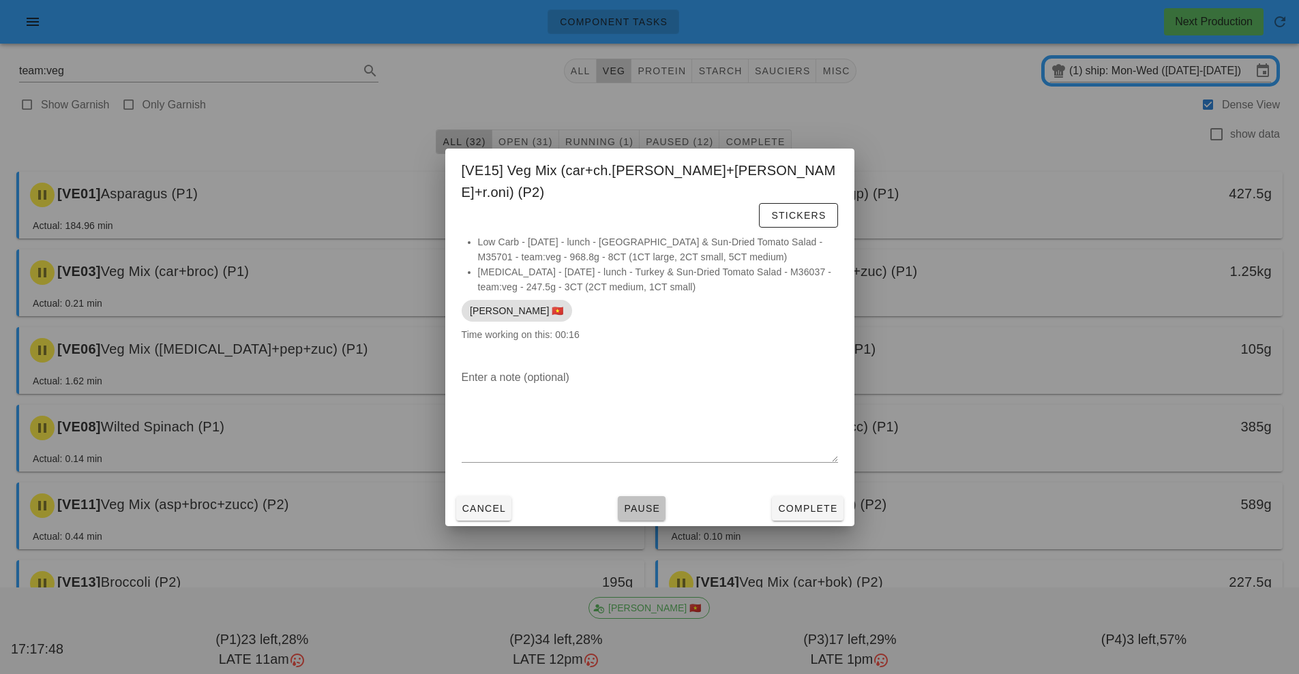
click at [647, 503] on span "Pause" at bounding box center [641, 508] width 37 height 11
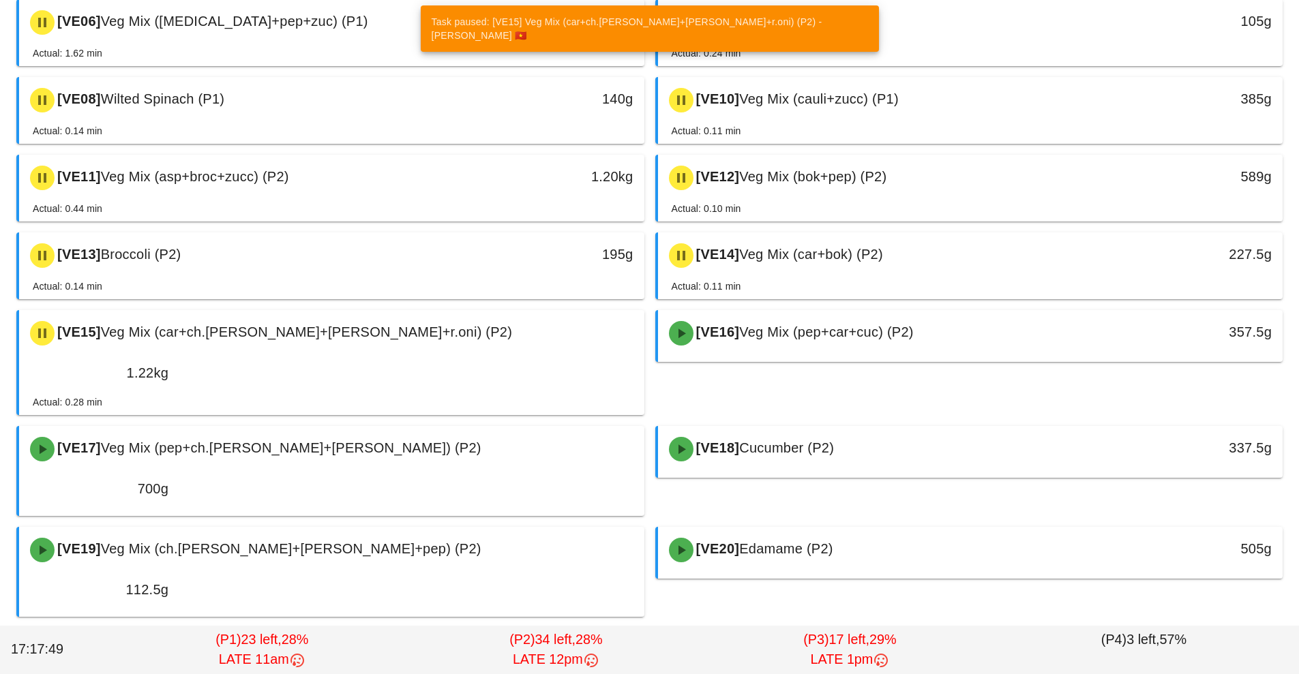
scroll to position [340, 0]
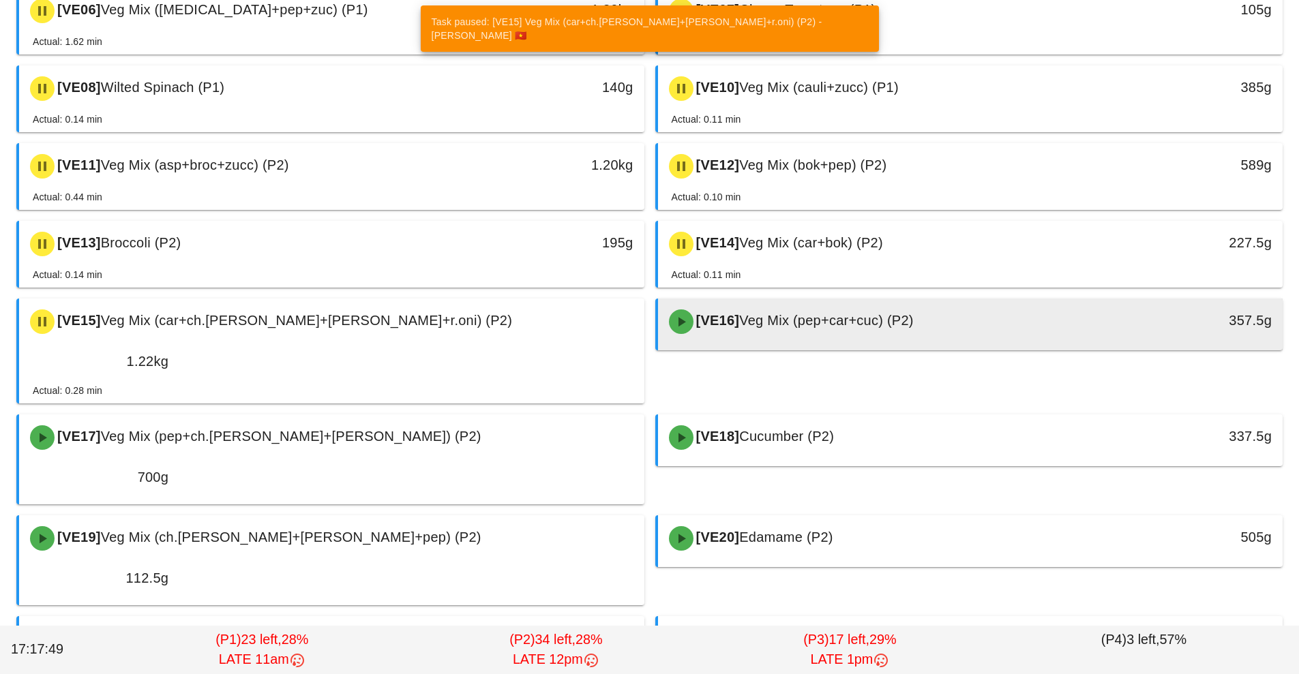
click at [830, 318] on span "Veg Mix (pep+car+cuc) (P2)" at bounding box center [826, 320] width 175 height 15
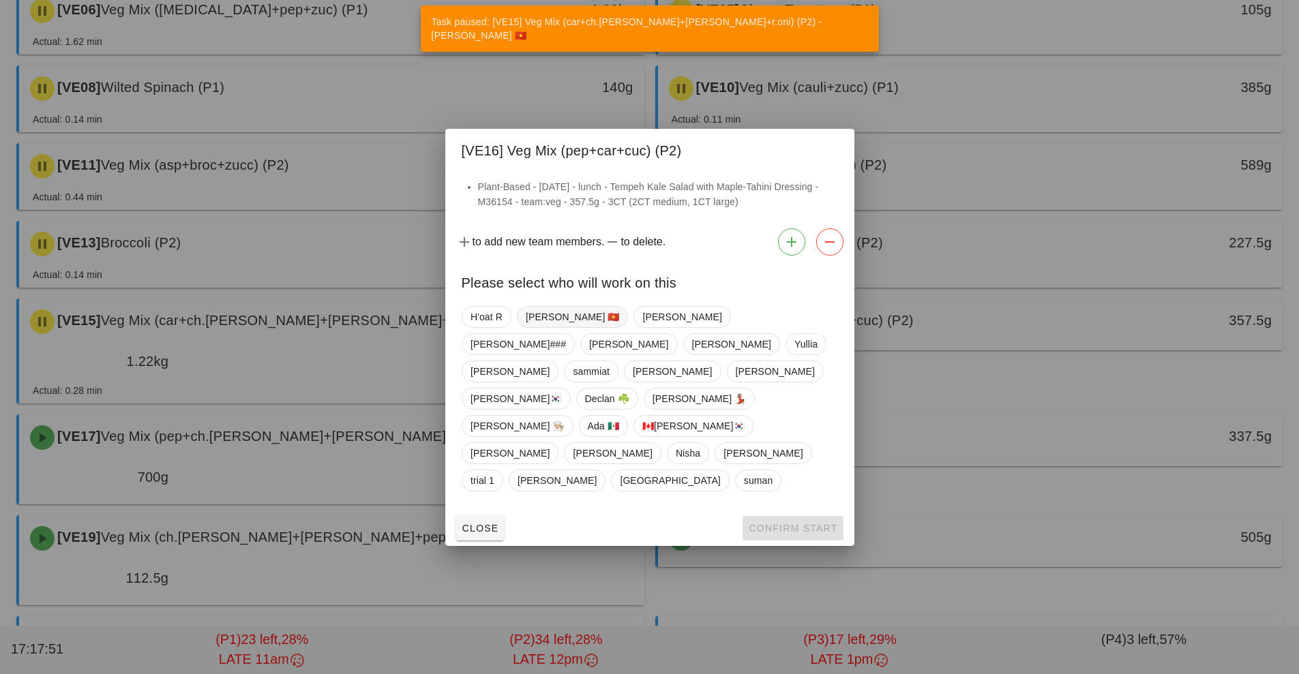
click at [554, 327] on span "[PERSON_NAME] 🇻🇳" at bounding box center [572, 317] width 94 height 20
click at [798, 523] on span "Confirm Start" at bounding box center [792, 528] width 89 height 11
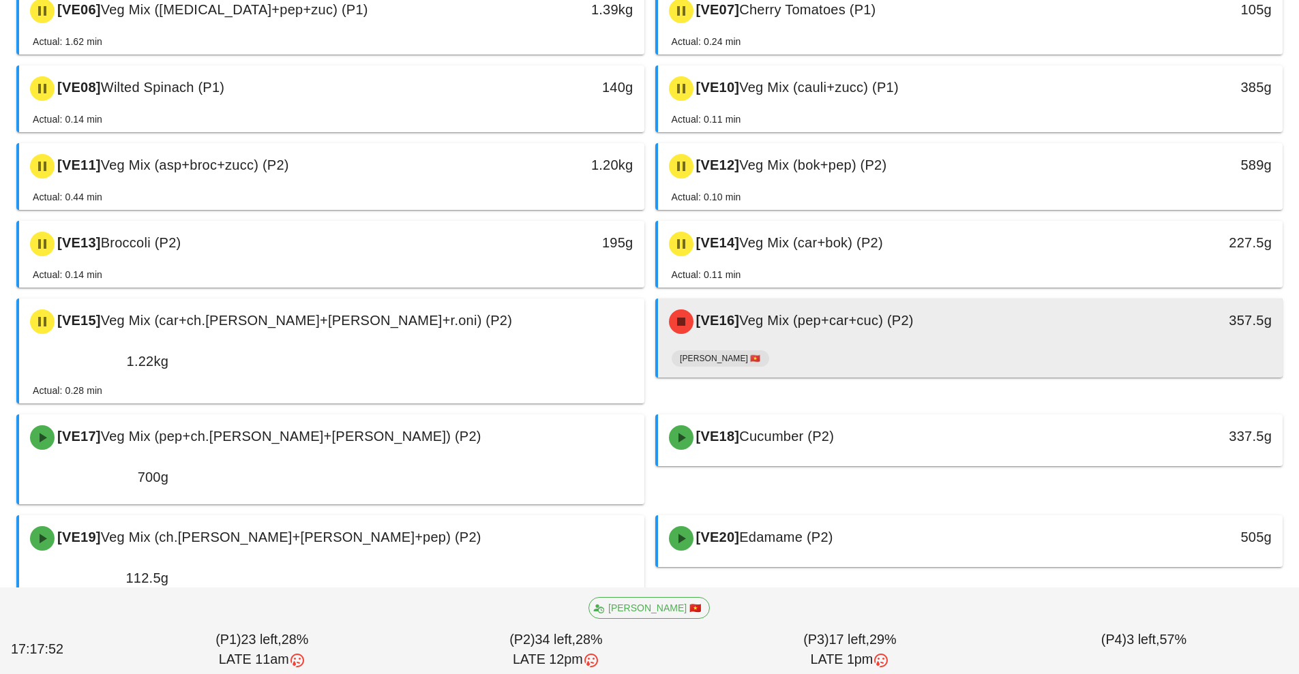
click at [807, 341] on div "[VE16] Veg Mix (pep+car+cuc) (P2)" at bounding box center [893, 321] width 464 height 41
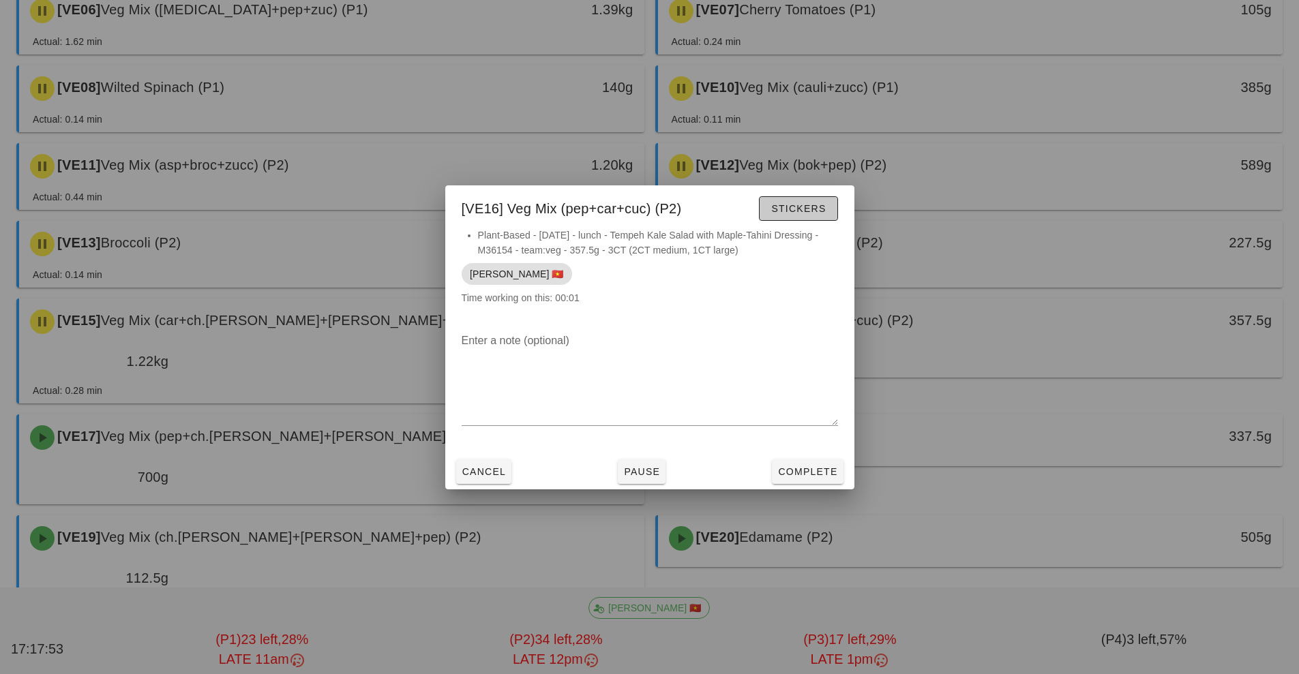
click at [806, 211] on span "Stickers" at bounding box center [798, 208] width 55 height 11
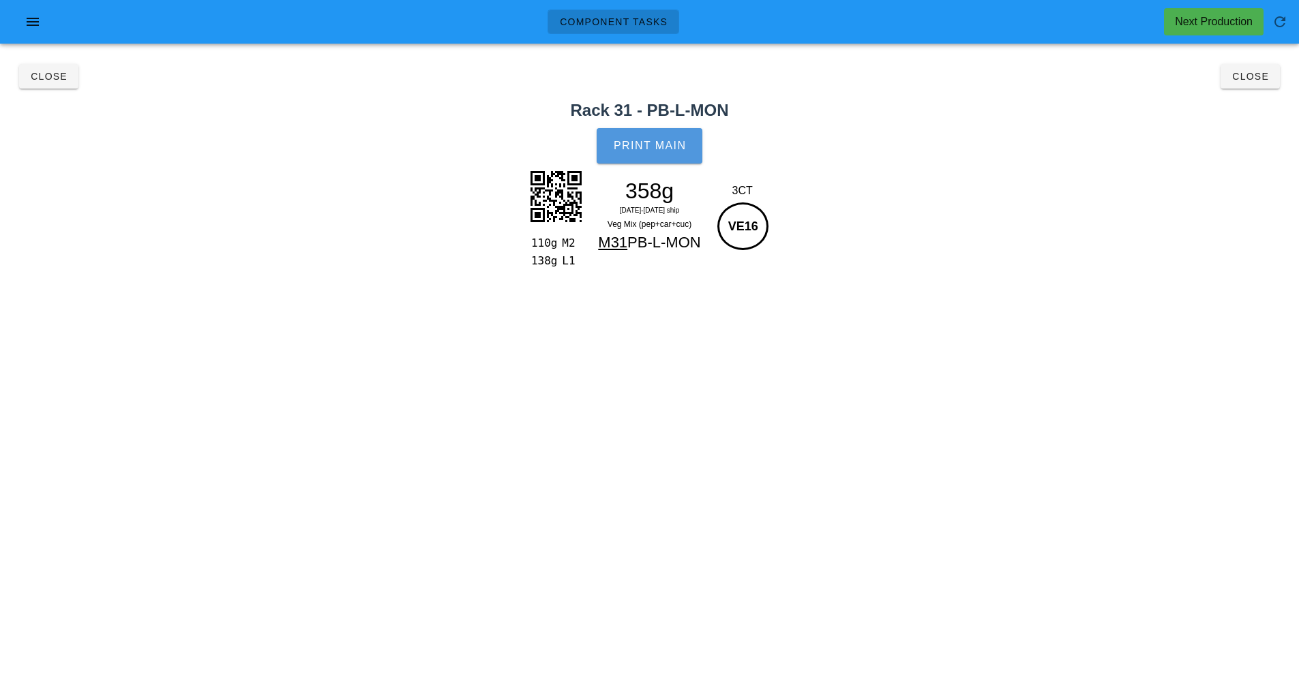
click at [672, 153] on button "Print Main" at bounding box center [649, 145] width 105 height 35
click at [1245, 85] on button "Close" at bounding box center [1250, 76] width 59 height 25
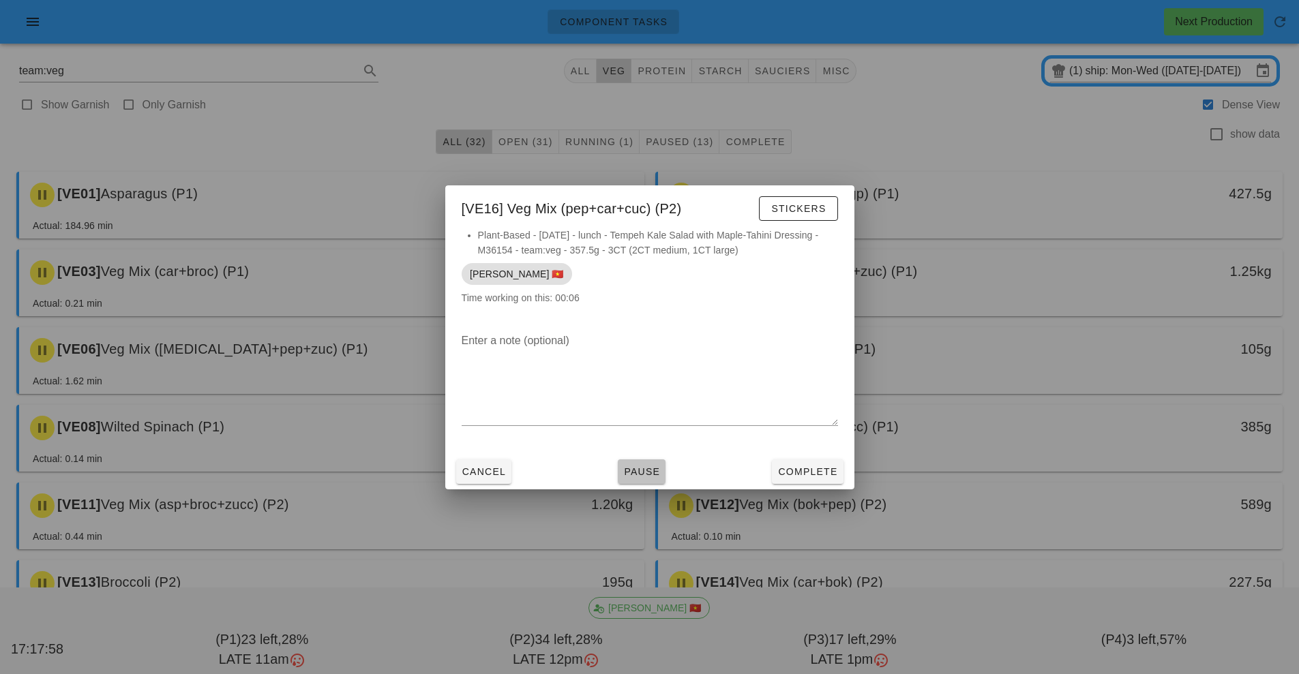
click at [644, 480] on button "Pause" at bounding box center [642, 472] width 48 height 25
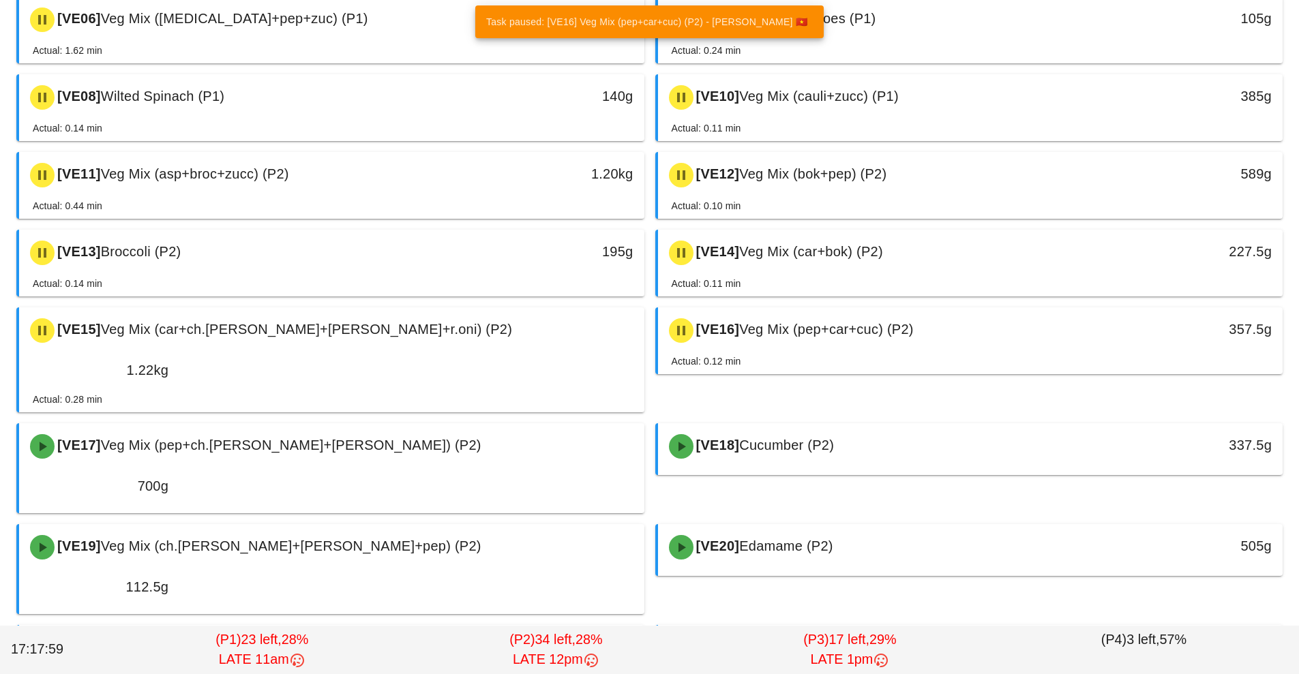
scroll to position [413, 0]
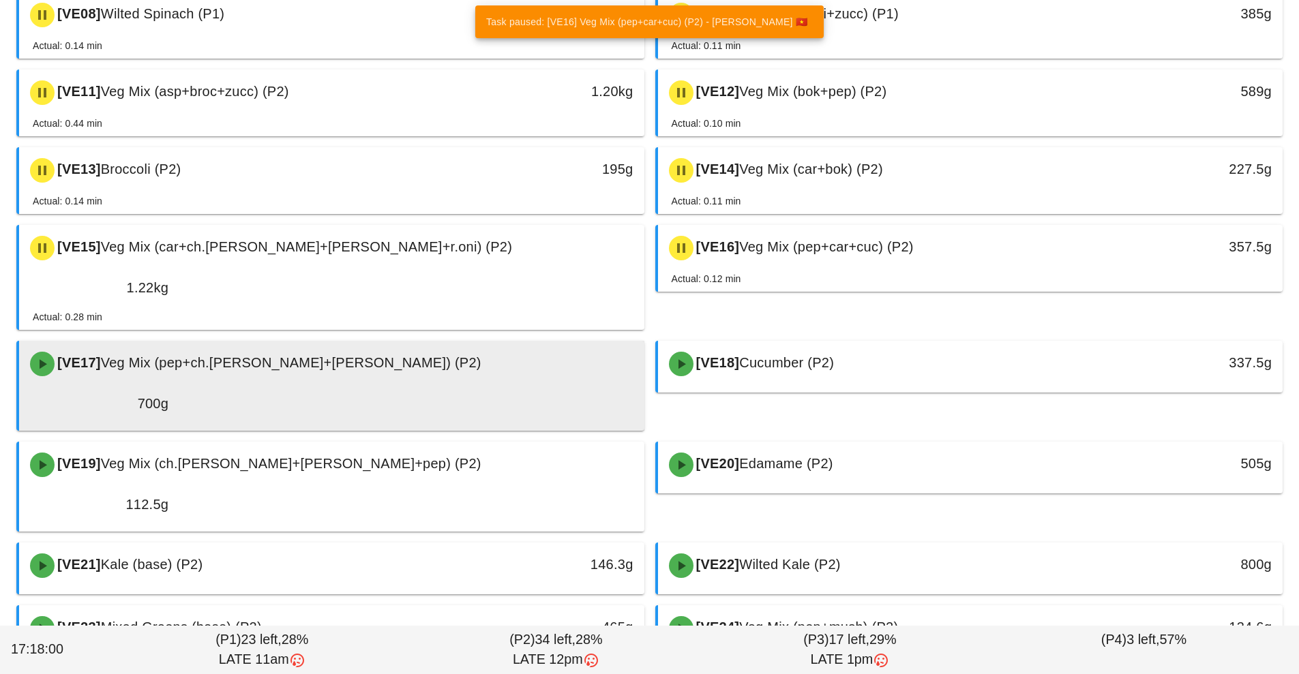
click at [177, 385] on div "700g" at bounding box center [99, 404] width 155 height 38
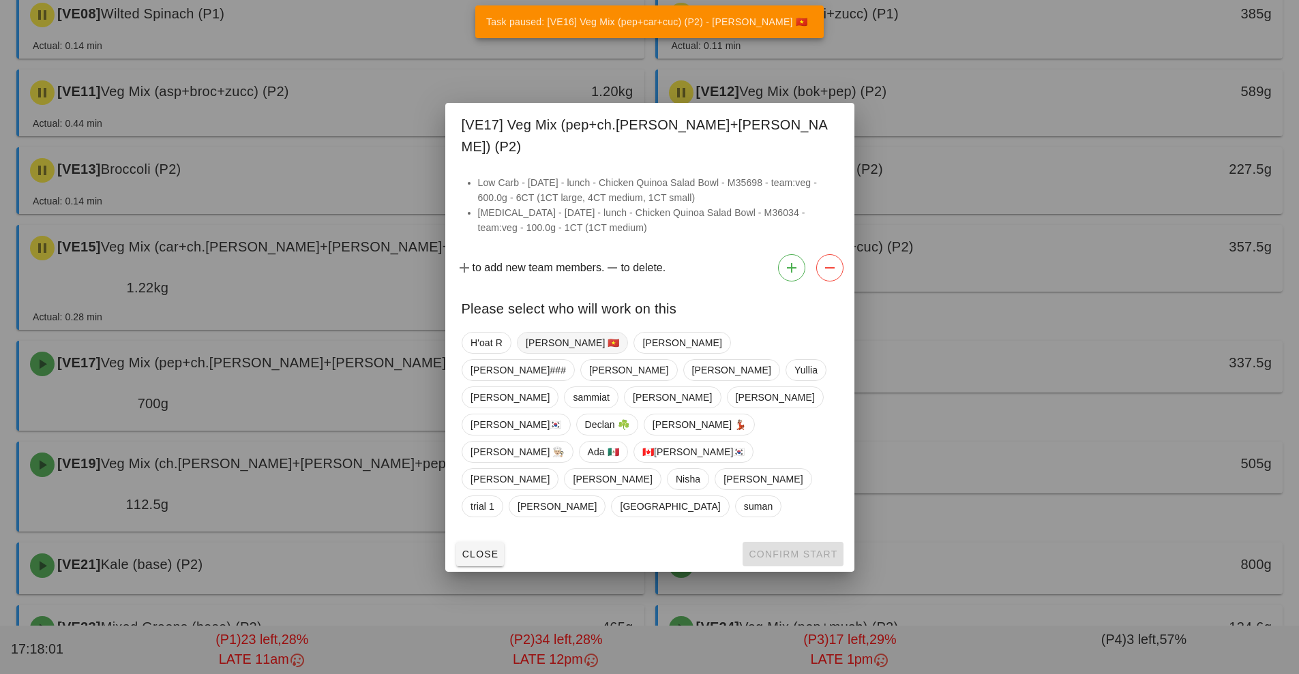
click at [540, 353] on span "[PERSON_NAME] 🇻🇳" at bounding box center [572, 343] width 94 height 20
click at [818, 549] on span "Confirm Start" at bounding box center [792, 554] width 89 height 11
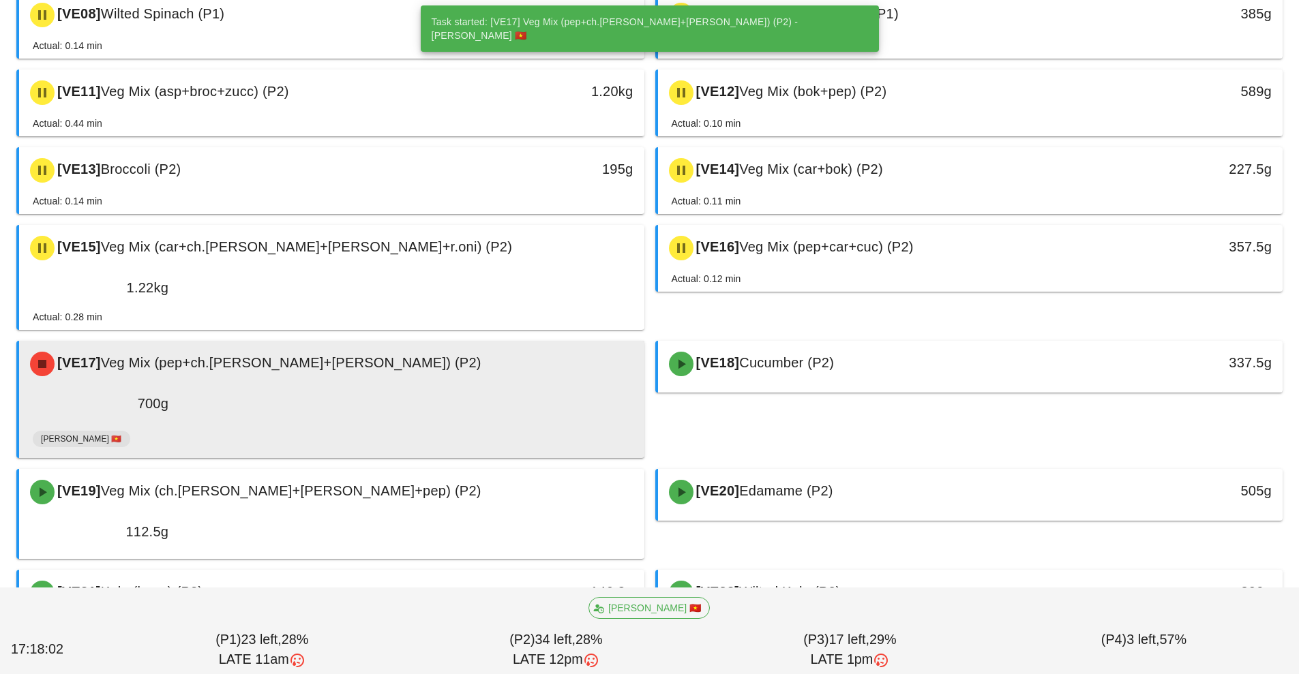
click at [177, 385] on div "700g" at bounding box center [99, 404] width 155 height 38
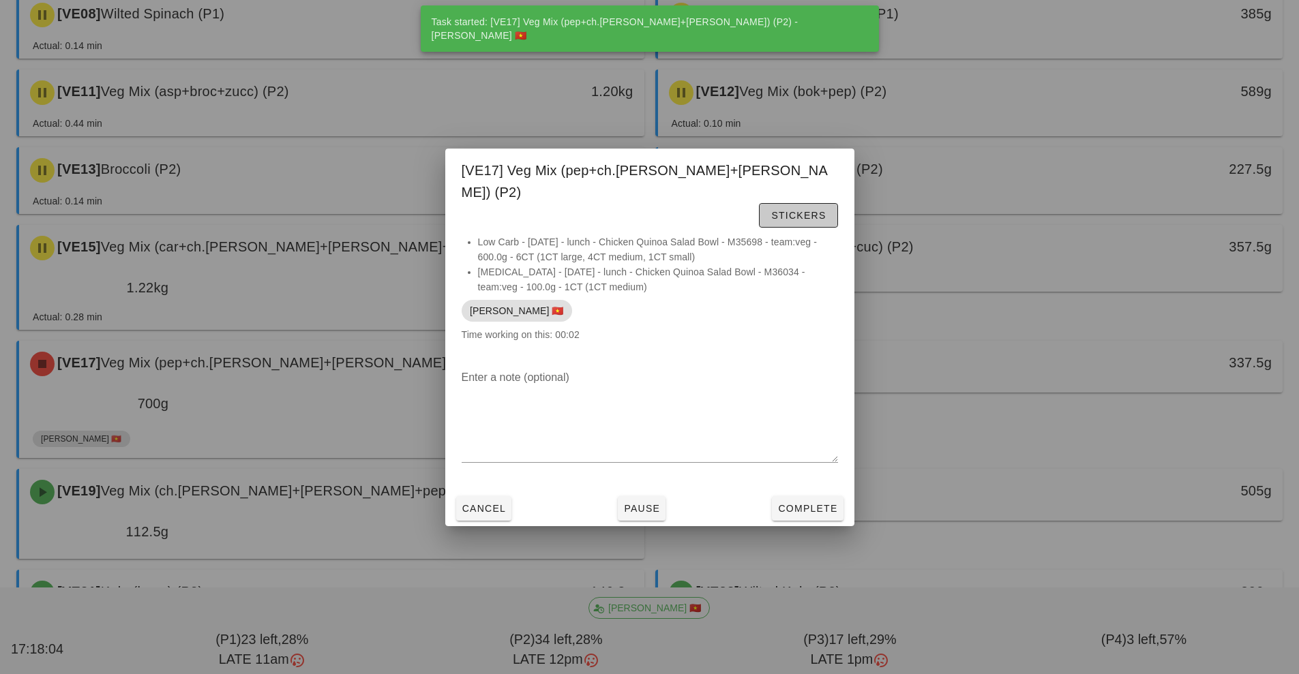
click at [809, 210] on span "Stickers" at bounding box center [798, 215] width 55 height 11
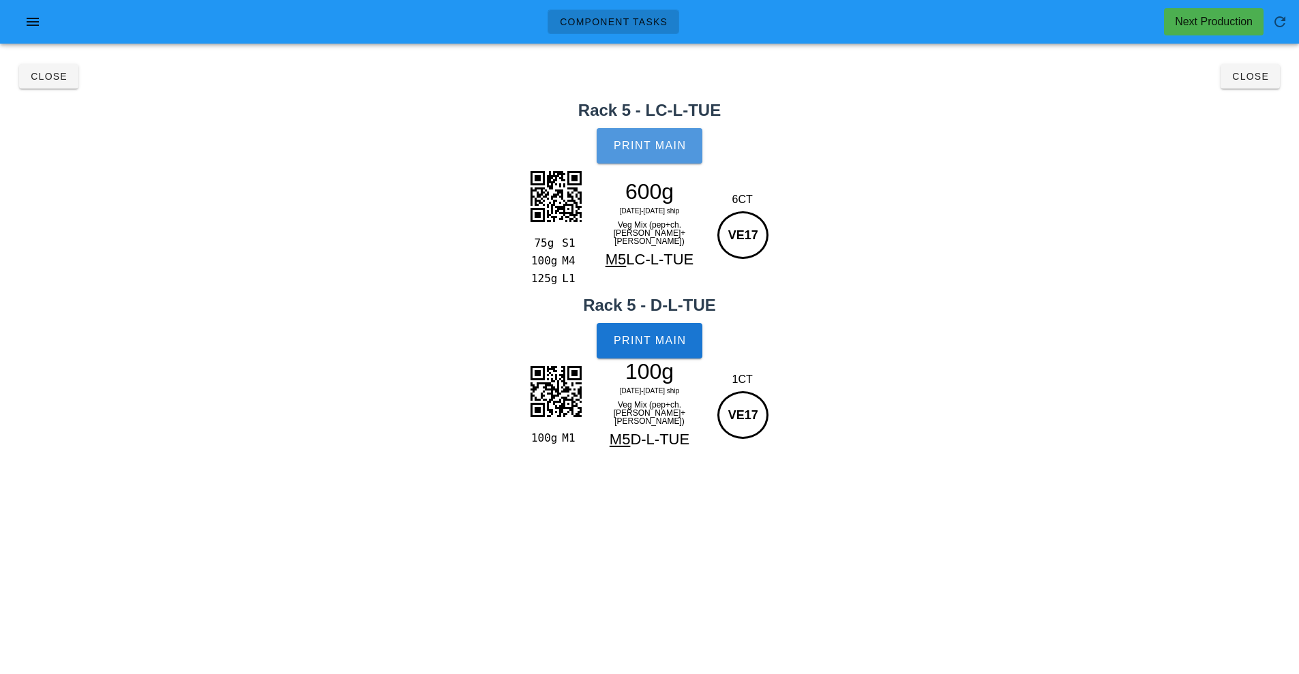
click at [659, 152] on button "Print Main" at bounding box center [649, 145] width 105 height 35
click at [658, 340] on span "Print Main" at bounding box center [650, 341] width 74 height 12
click at [1255, 75] on span "Close" at bounding box center [1250, 76] width 38 height 11
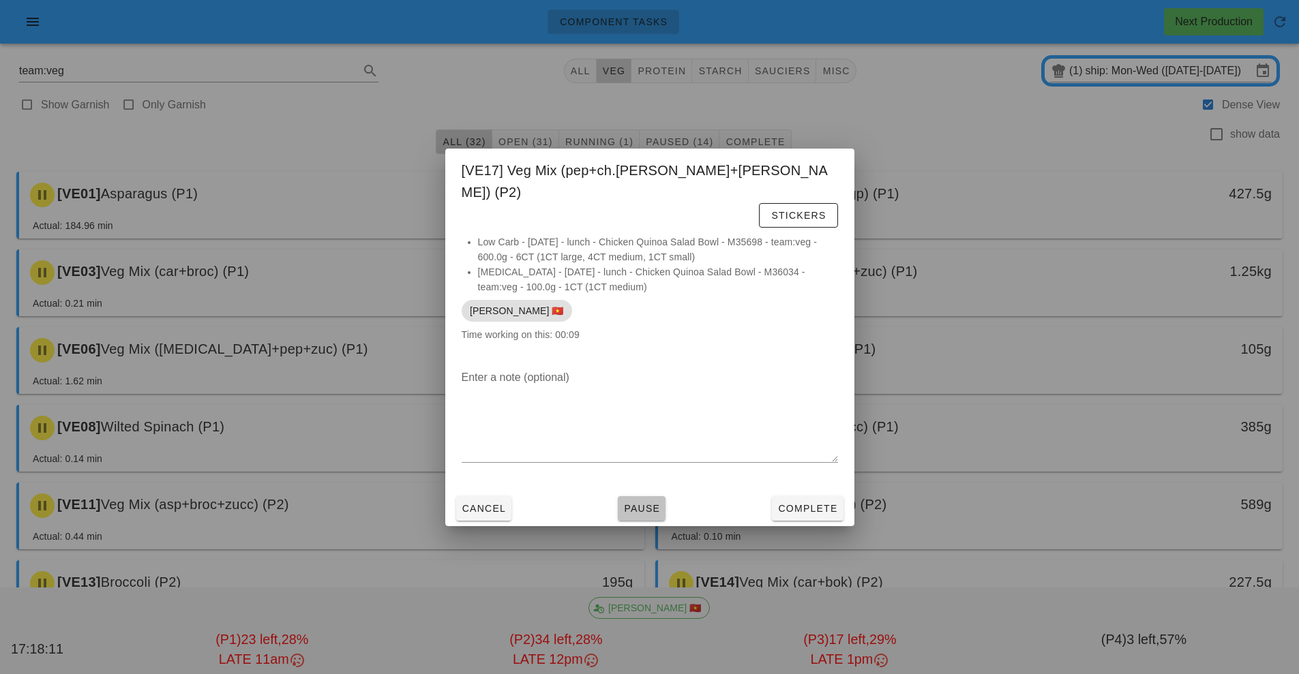
click at [638, 503] on span "Pause" at bounding box center [641, 508] width 37 height 11
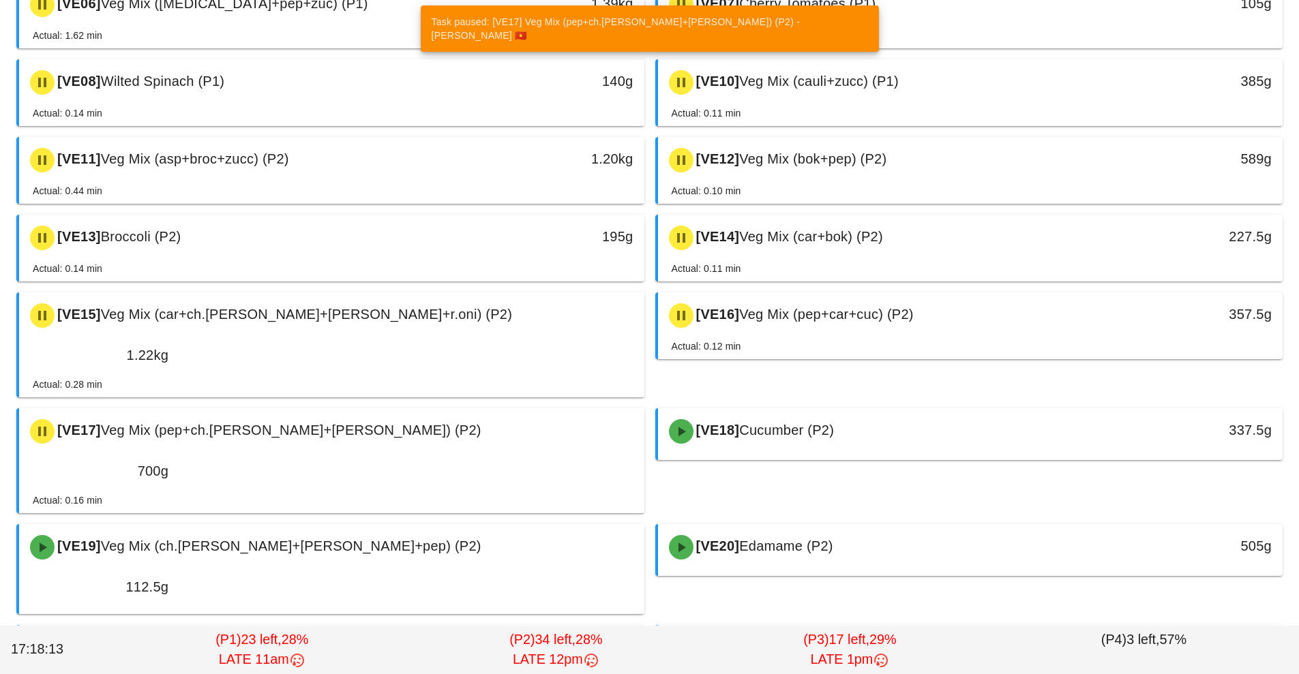
scroll to position [365, 0]
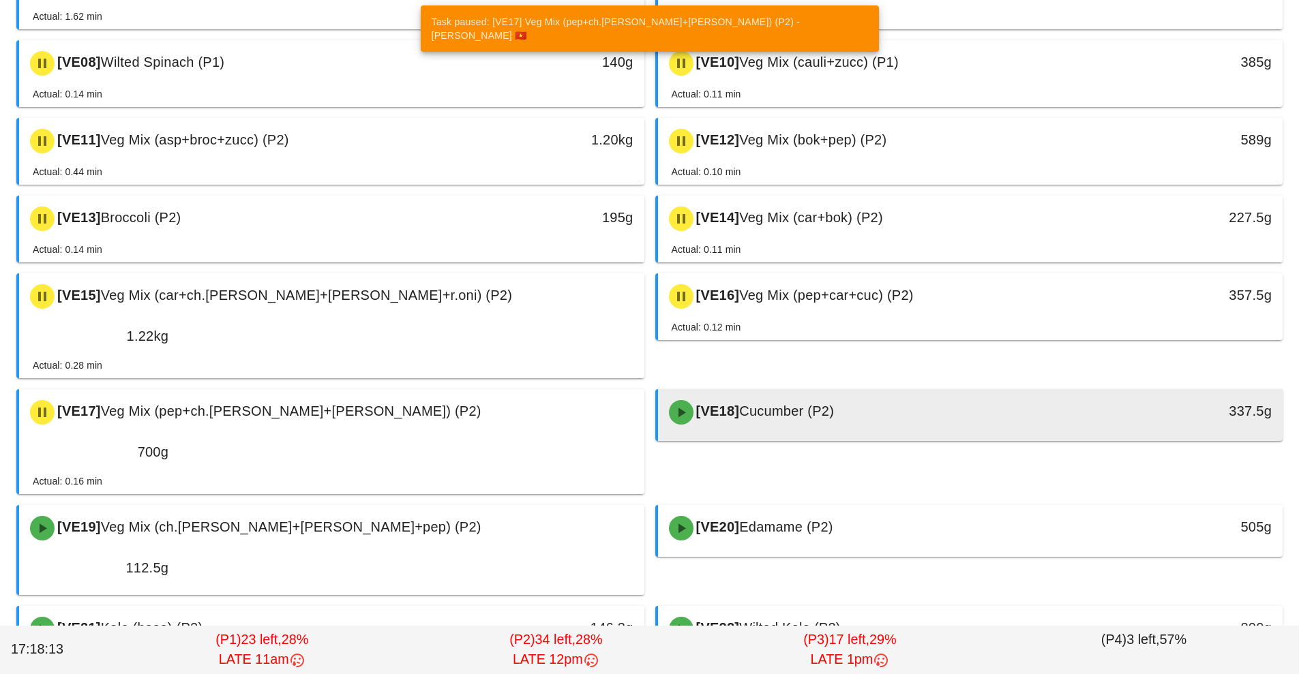
click at [790, 436] on div at bounding box center [971, 438] width 598 height 5
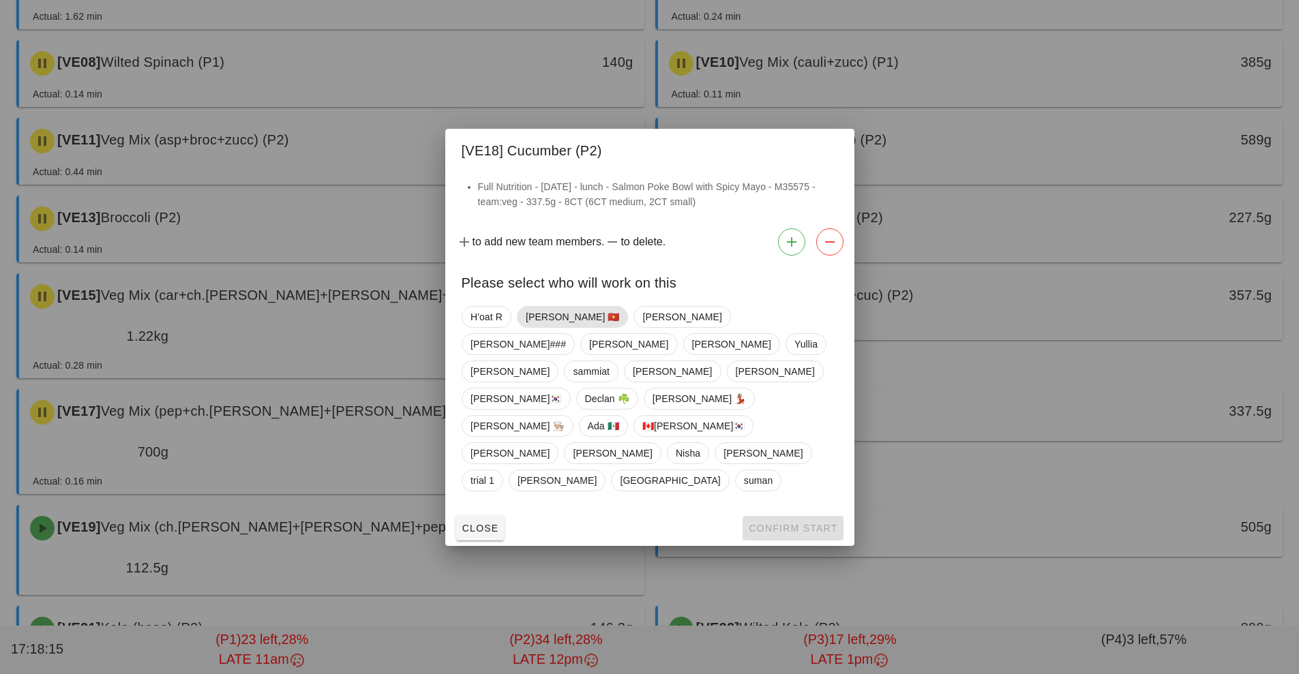
click at [552, 327] on span "[PERSON_NAME] 🇻🇳" at bounding box center [572, 317] width 94 height 20
click at [806, 516] on button "Confirm Start" at bounding box center [793, 528] width 100 height 25
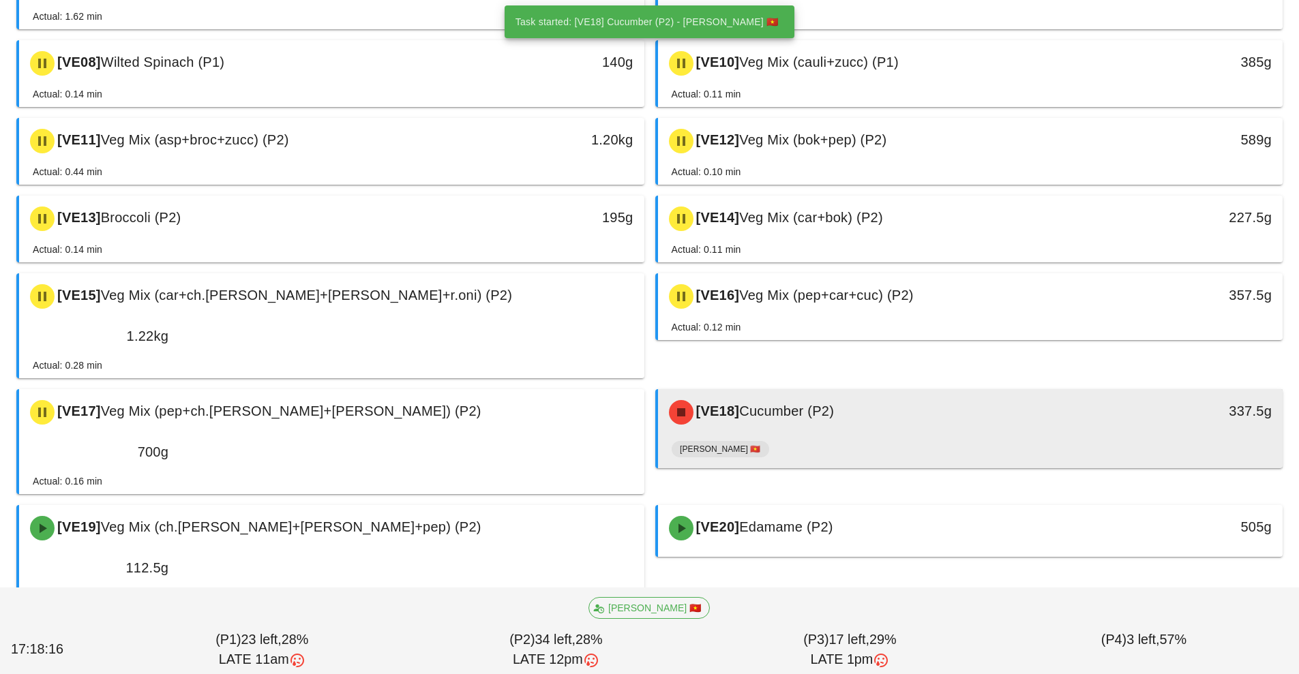
click at [801, 396] on div "[VE18] Cucumber (P2) 337.5g" at bounding box center [970, 412] width 625 height 46
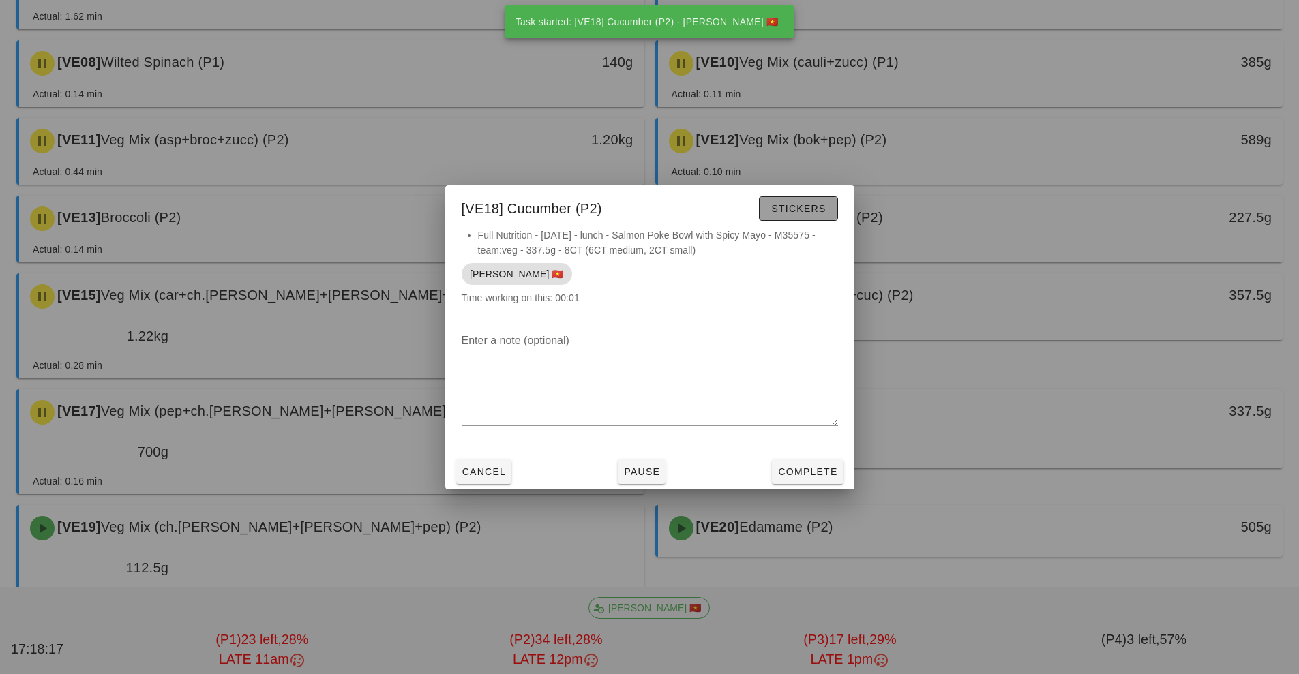
click at [805, 209] on span "Stickers" at bounding box center [798, 208] width 55 height 11
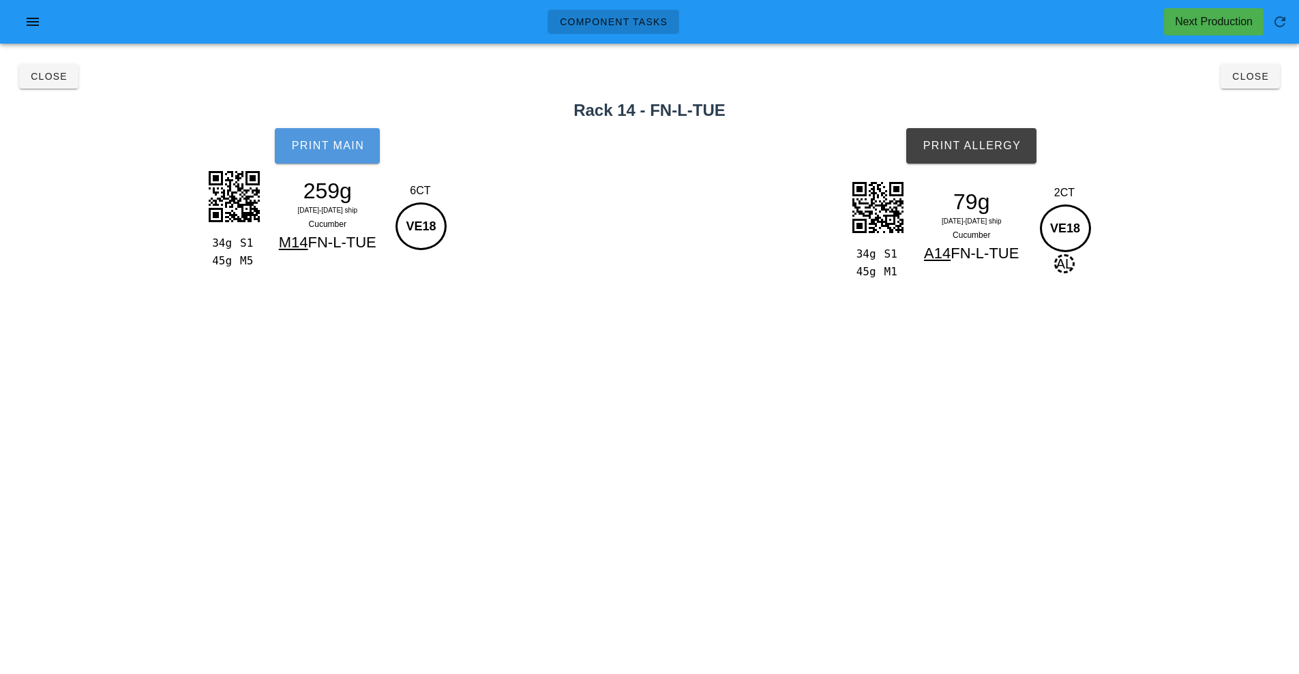
click at [333, 154] on button "Print Main" at bounding box center [327, 145] width 105 height 35
click at [984, 149] on span "Print Allergy" at bounding box center [971, 146] width 99 height 12
click at [1256, 77] on span "Close" at bounding box center [1250, 76] width 38 height 11
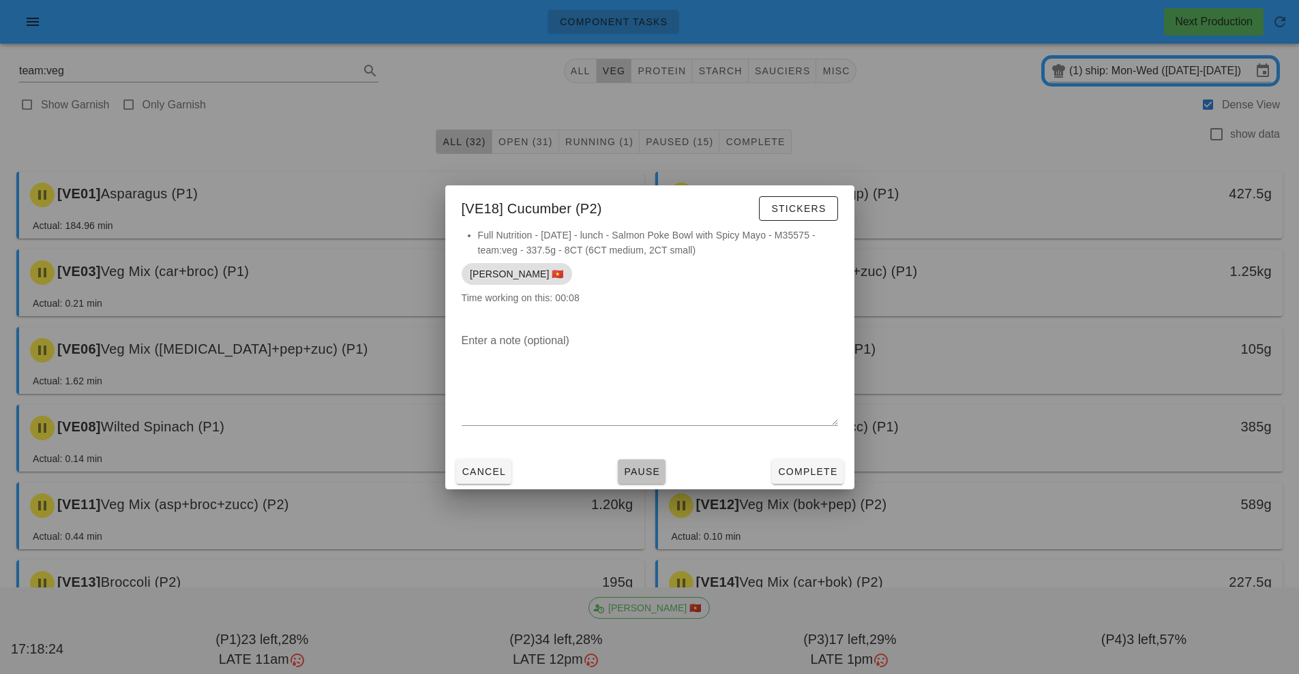
click at [650, 483] on button "Pause" at bounding box center [642, 472] width 48 height 25
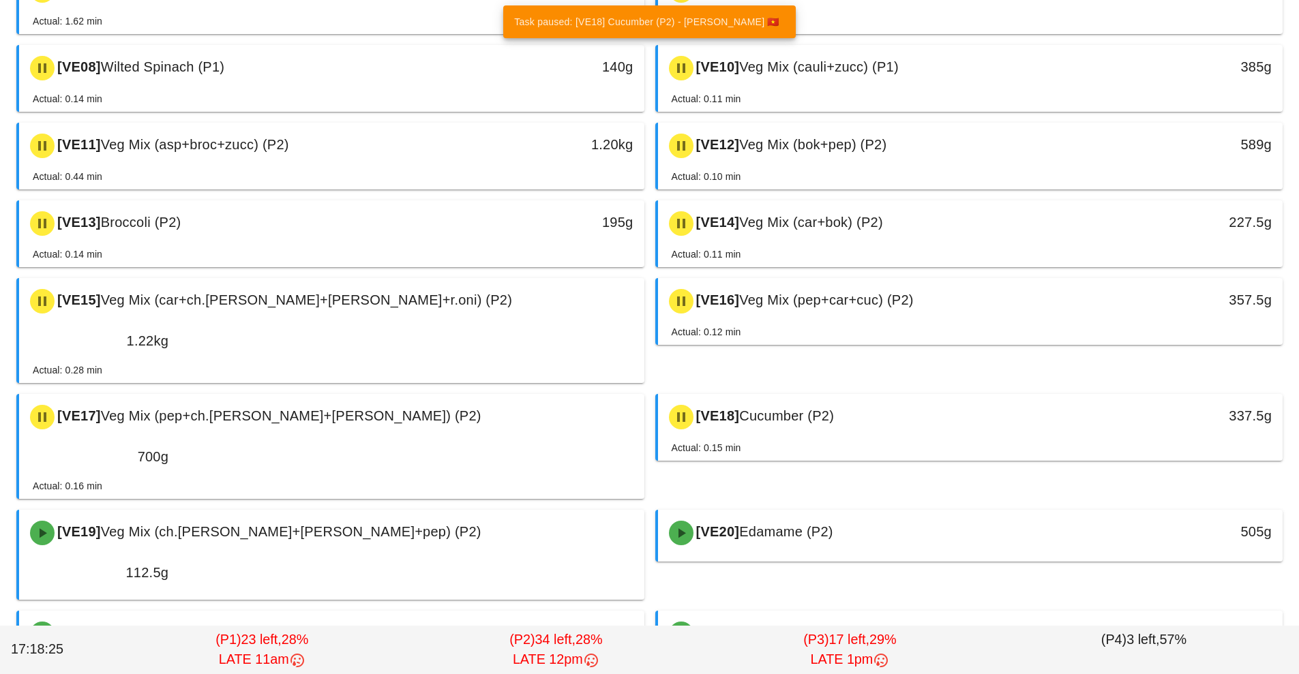
scroll to position [390, 0]
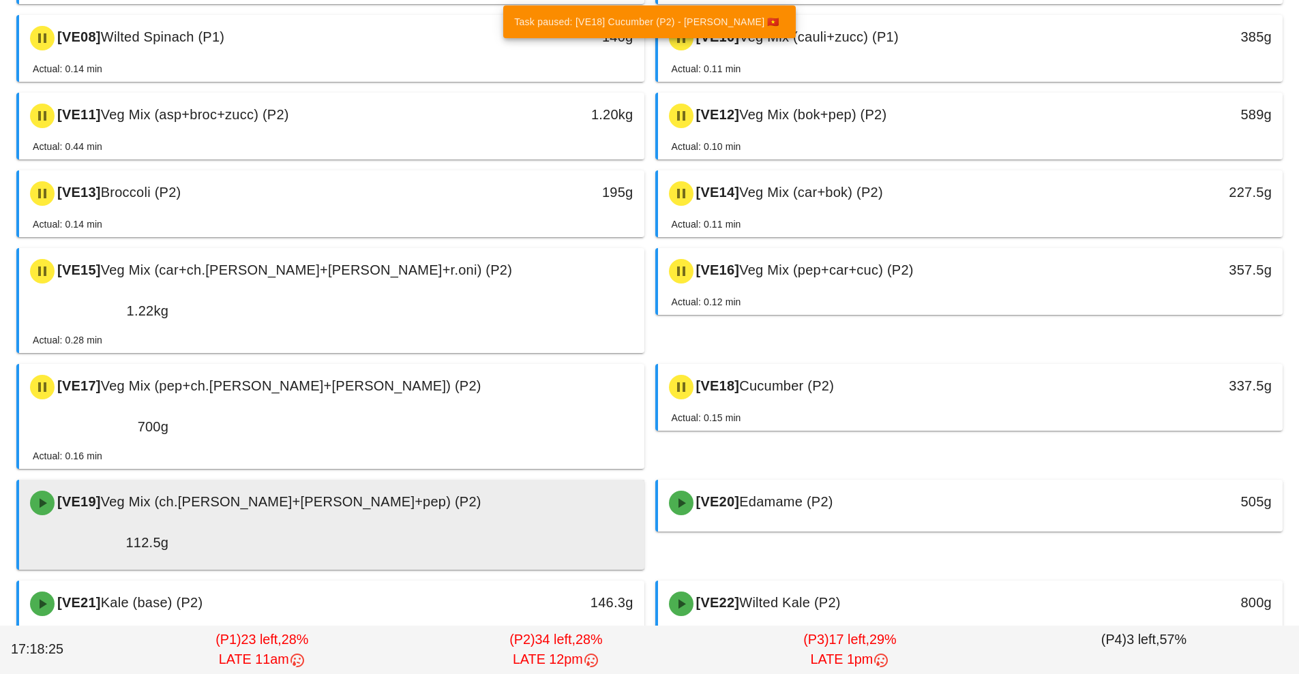
click at [177, 524] on div "112.5g" at bounding box center [99, 543] width 155 height 38
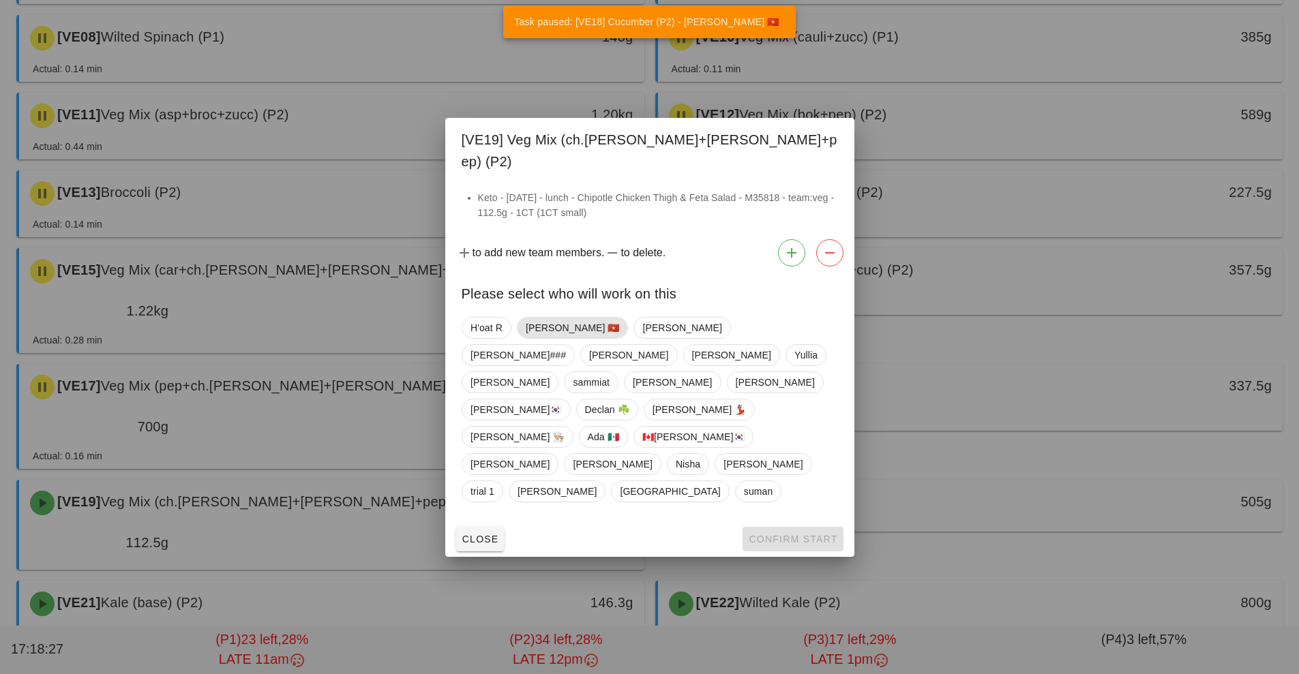
click at [554, 338] on span "[PERSON_NAME] 🇻🇳" at bounding box center [572, 328] width 94 height 20
click at [803, 527] on button "Confirm Start" at bounding box center [793, 539] width 100 height 25
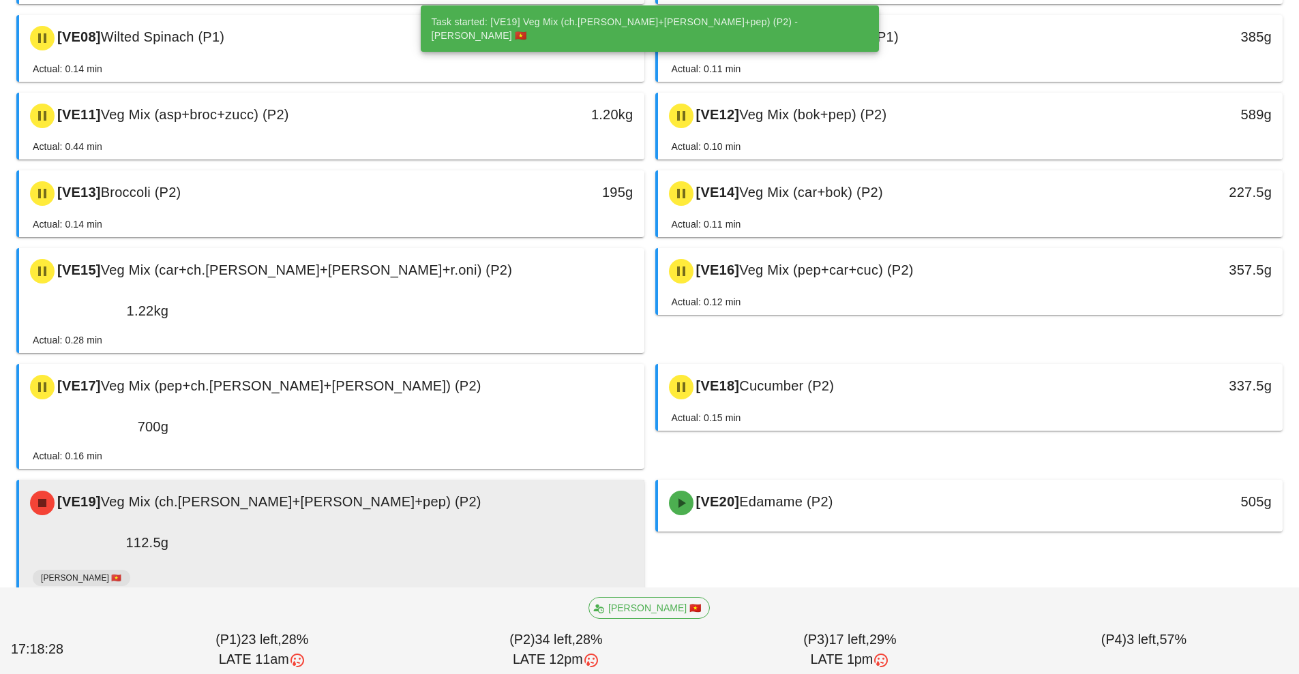
click at [493, 480] on div "[VE19] Veg Mix (ch.[PERSON_NAME]+[PERSON_NAME]+pep) (P2) 112.5g" at bounding box center [331, 522] width 625 height 85
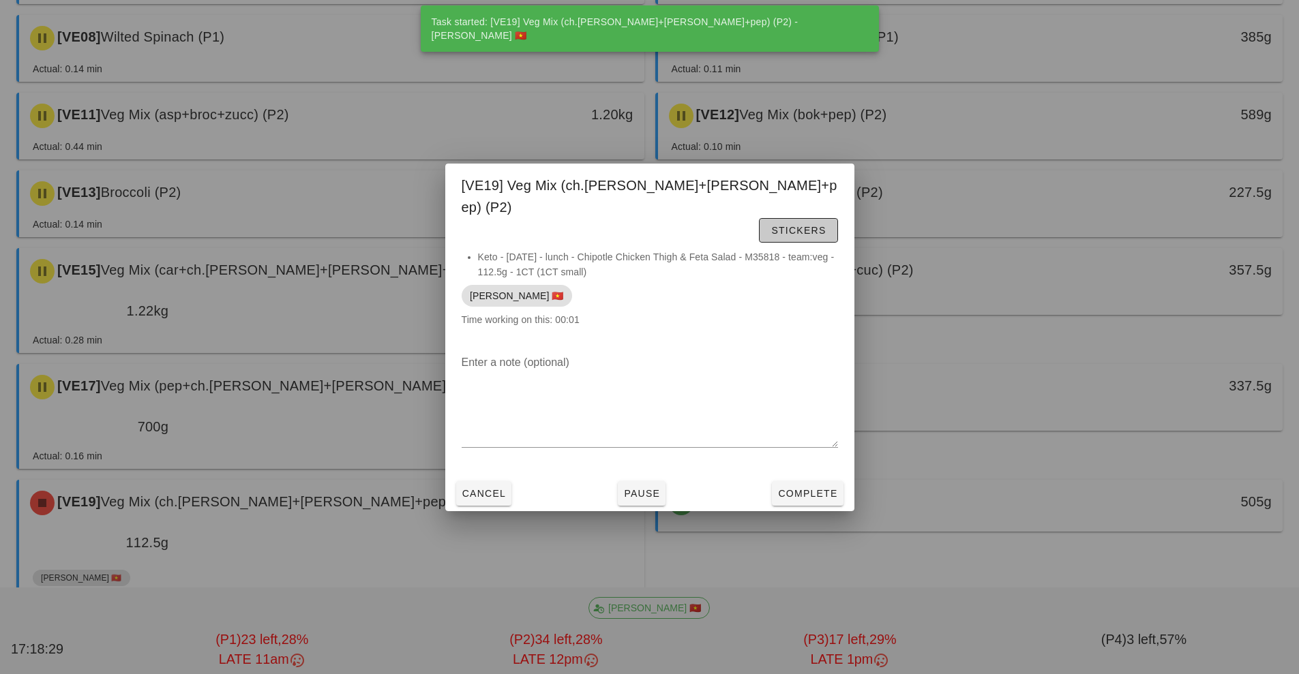
click at [807, 218] on button "Stickers" at bounding box center [798, 230] width 78 height 25
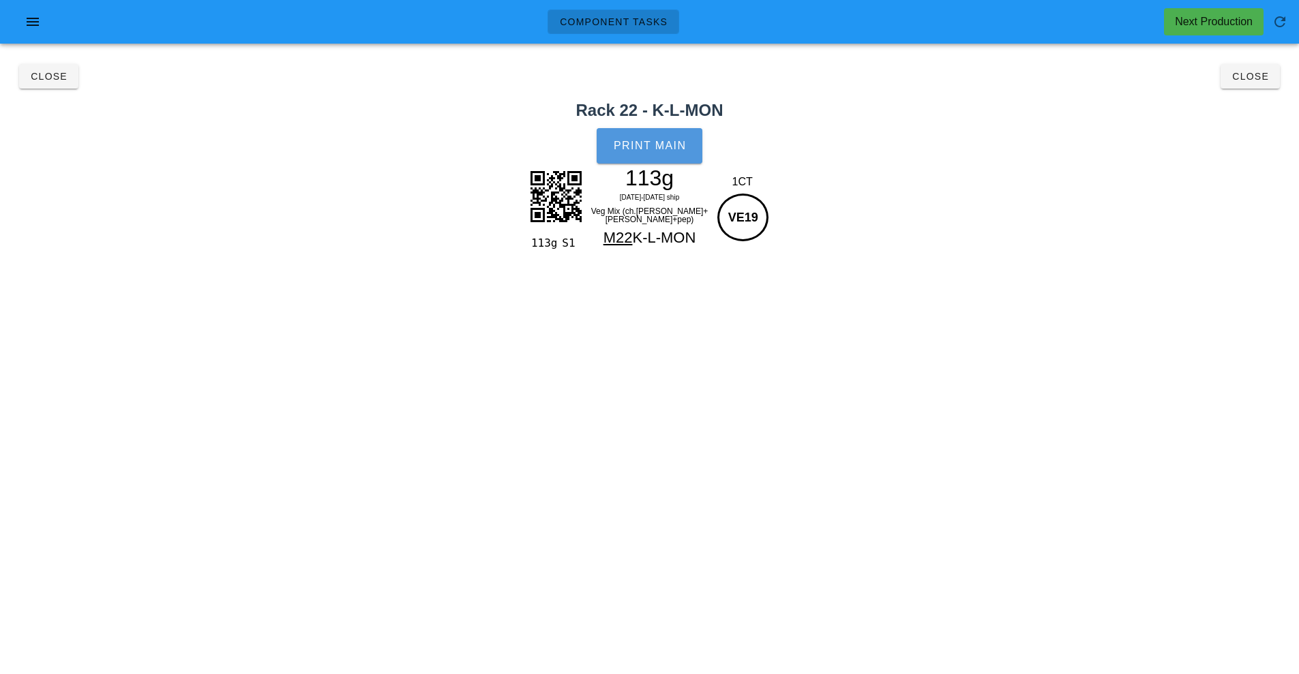
click at [678, 141] on span "Print Main" at bounding box center [650, 146] width 74 height 12
click at [1249, 66] on button "Close" at bounding box center [1250, 76] width 59 height 25
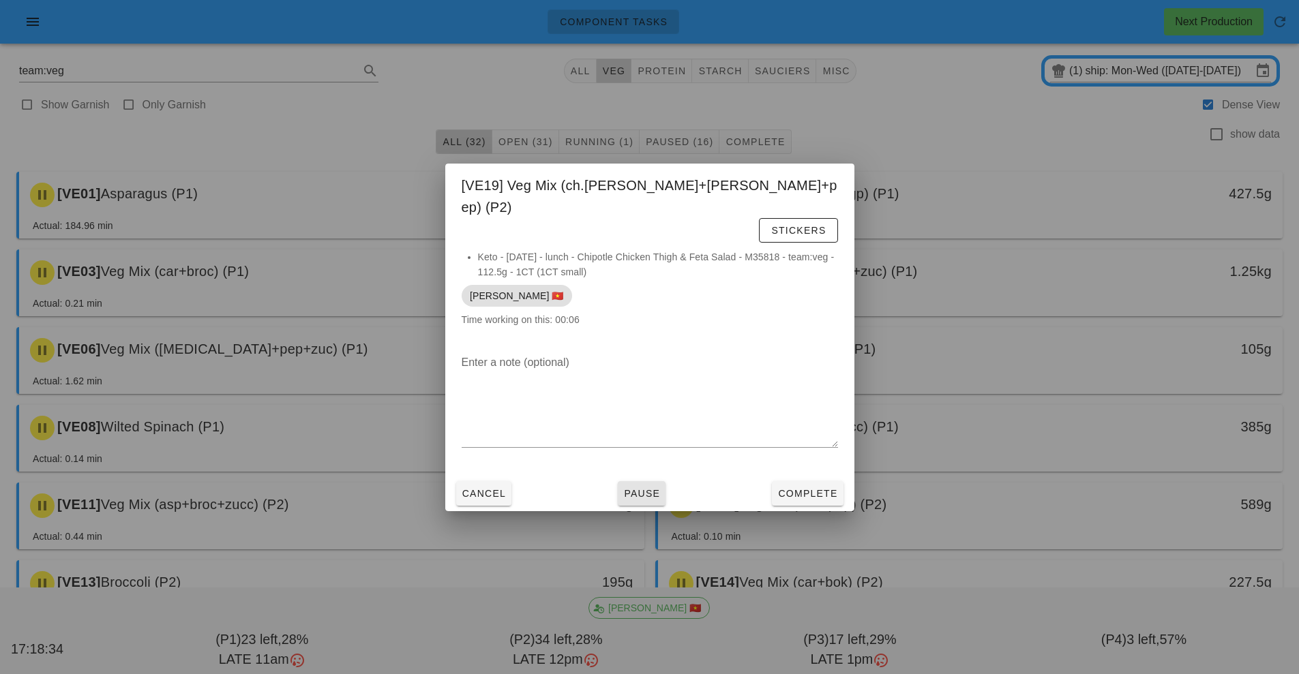
click at [655, 481] on button "Pause" at bounding box center [642, 493] width 48 height 25
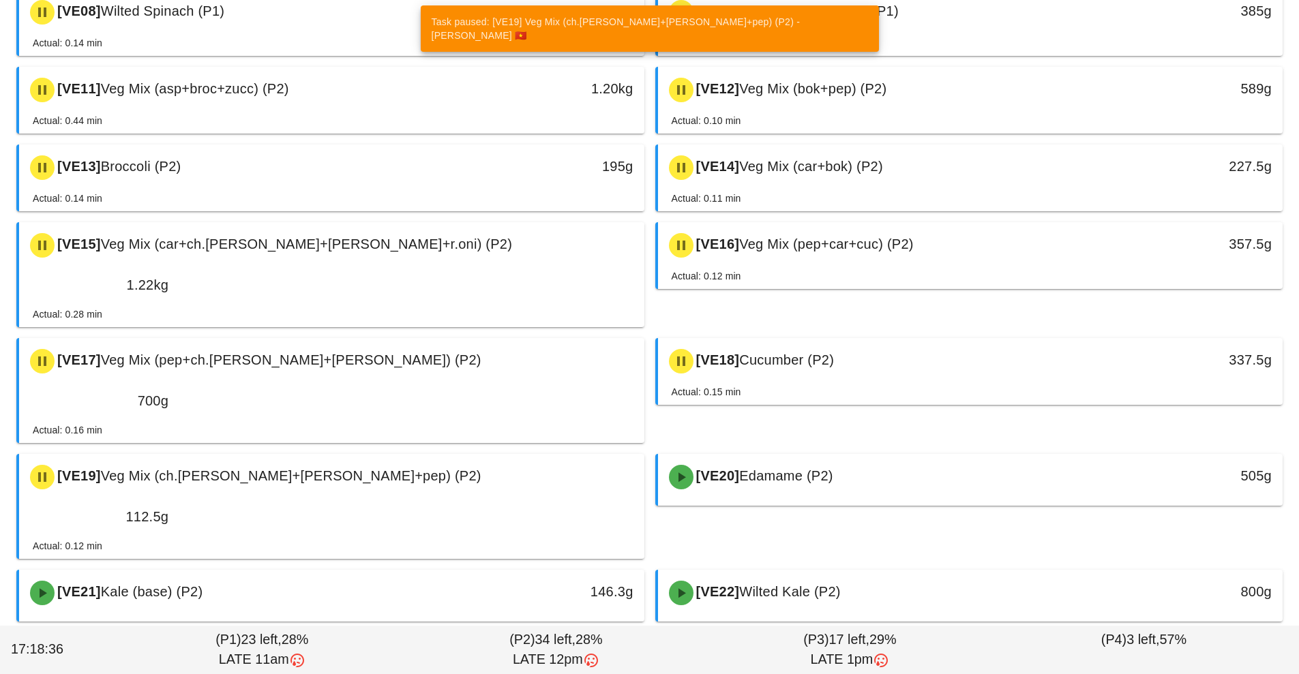
scroll to position [430, 0]
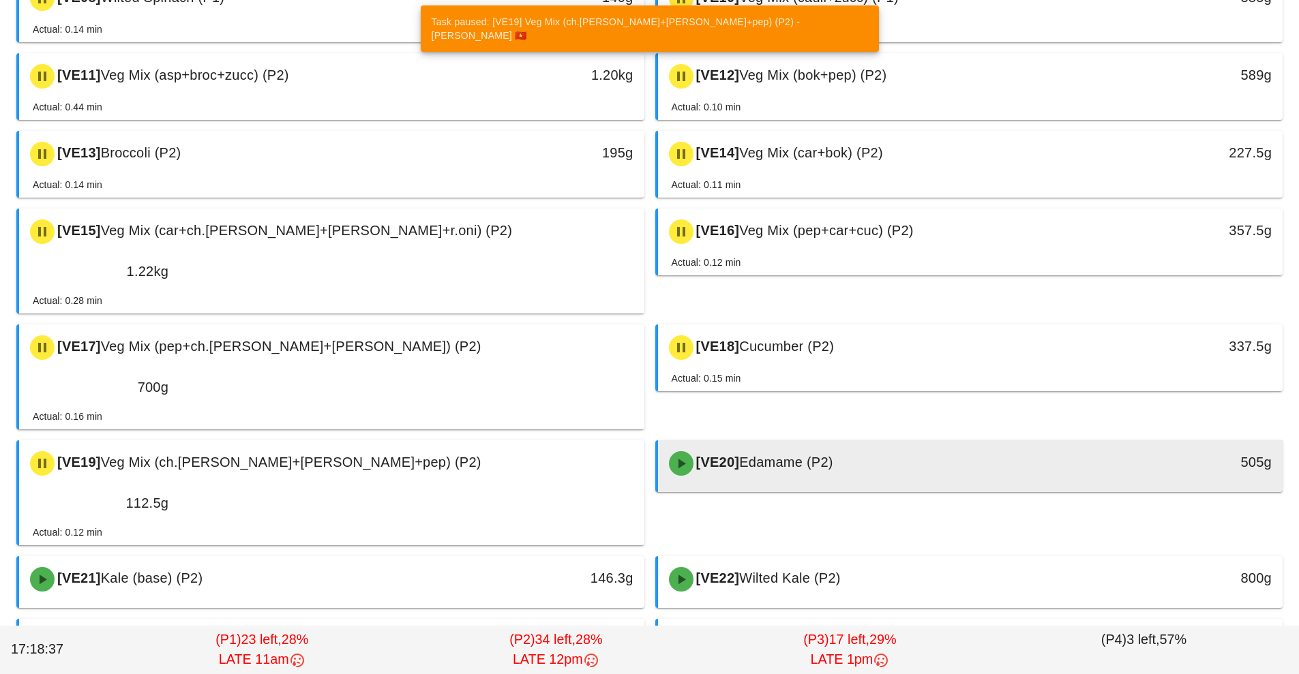
click at [788, 443] on div "[VE20] Edamame (P2)" at bounding box center [893, 463] width 464 height 41
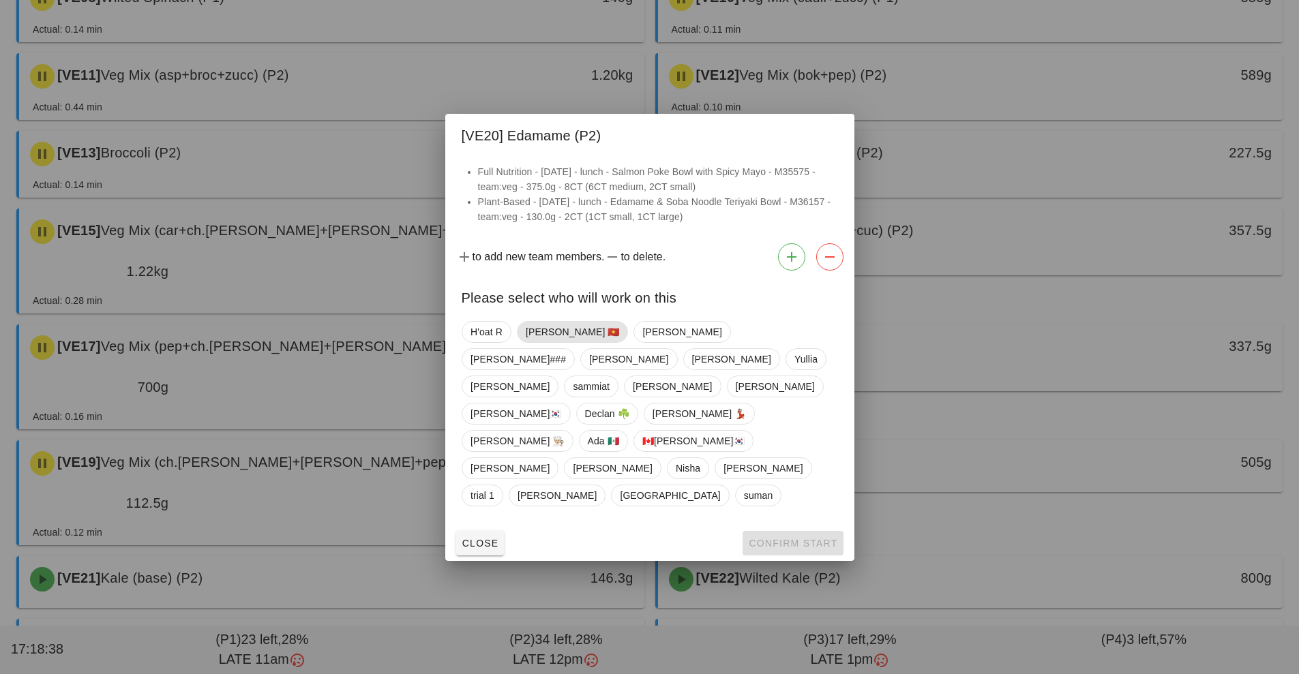
click at [535, 342] on span "[PERSON_NAME] 🇻🇳" at bounding box center [572, 332] width 94 height 20
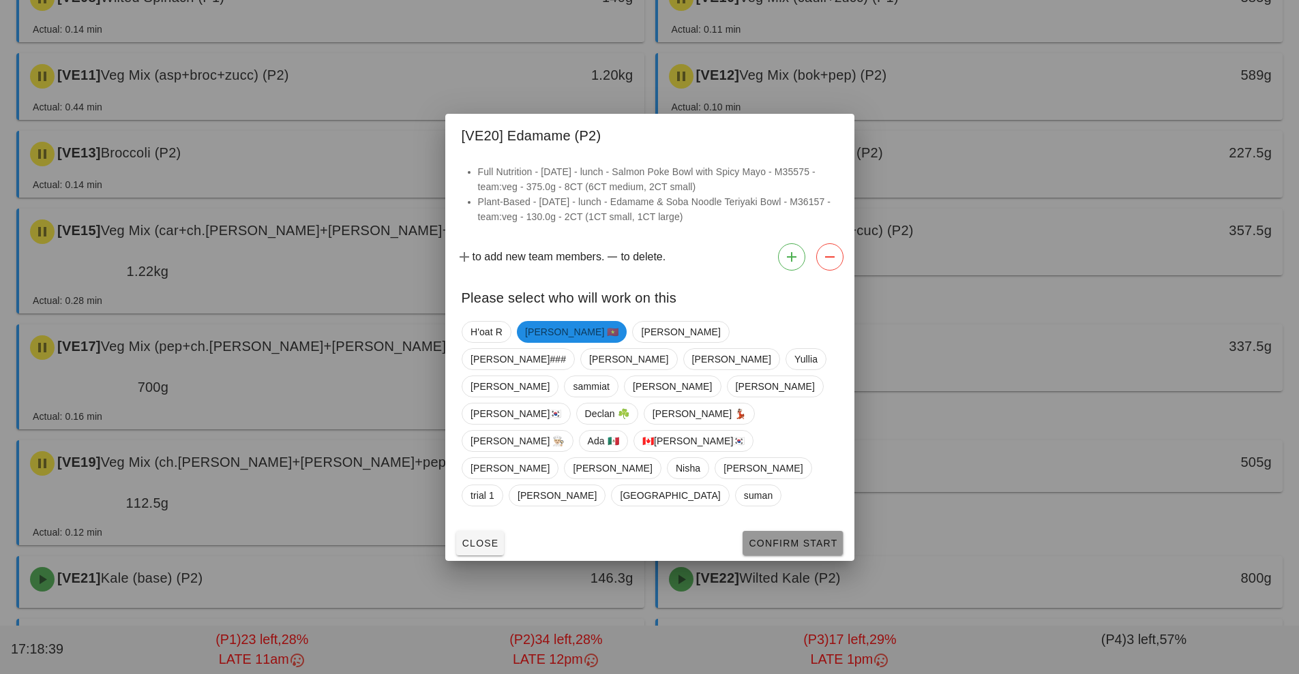
click at [794, 538] on span "Confirm Start" at bounding box center [792, 543] width 89 height 11
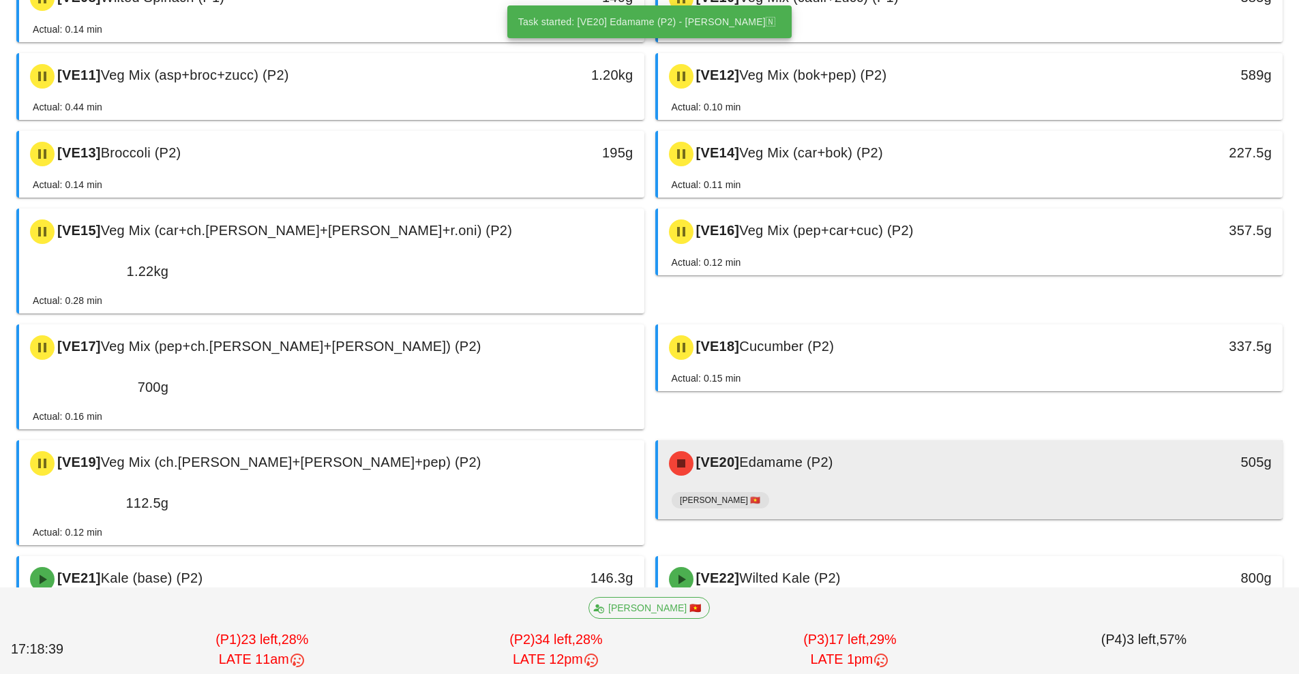
click at [764, 487] on div "[PERSON_NAME] 🇻🇳" at bounding box center [971, 503] width 598 height 33
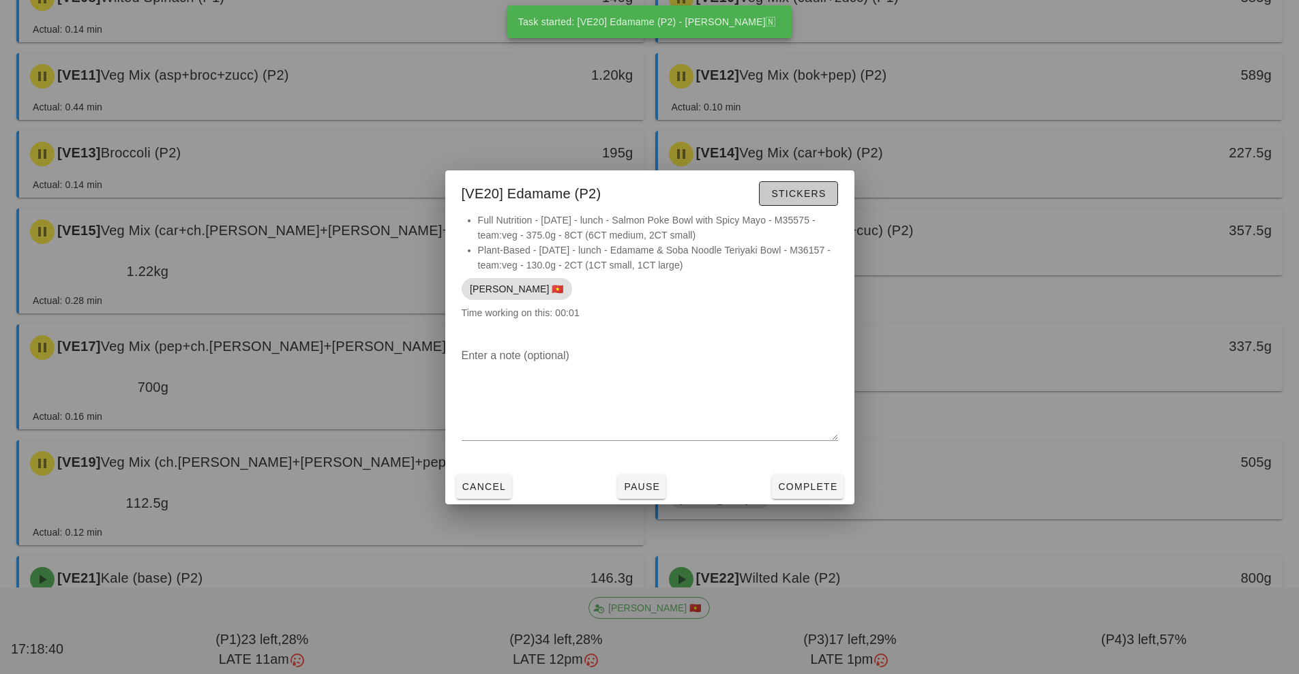
click at [792, 205] on button "Stickers" at bounding box center [798, 193] width 78 height 25
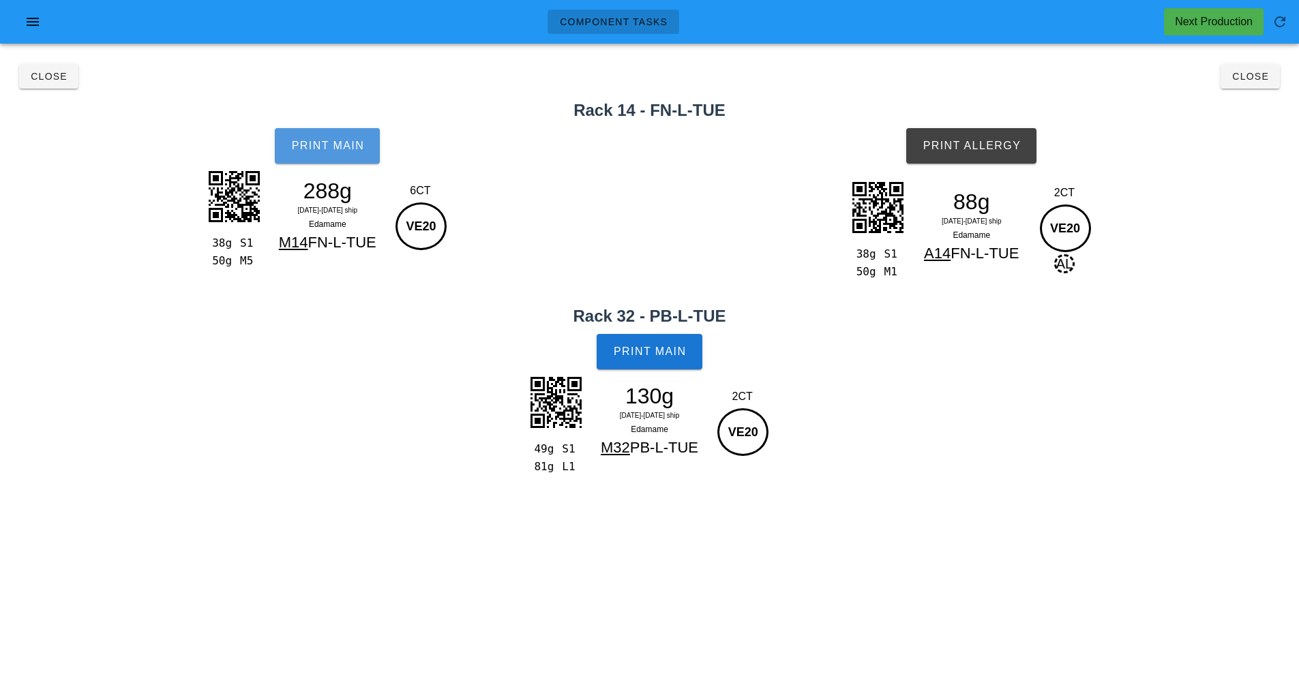
click at [346, 158] on button "Print Main" at bounding box center [327, 145] width 105 height 35
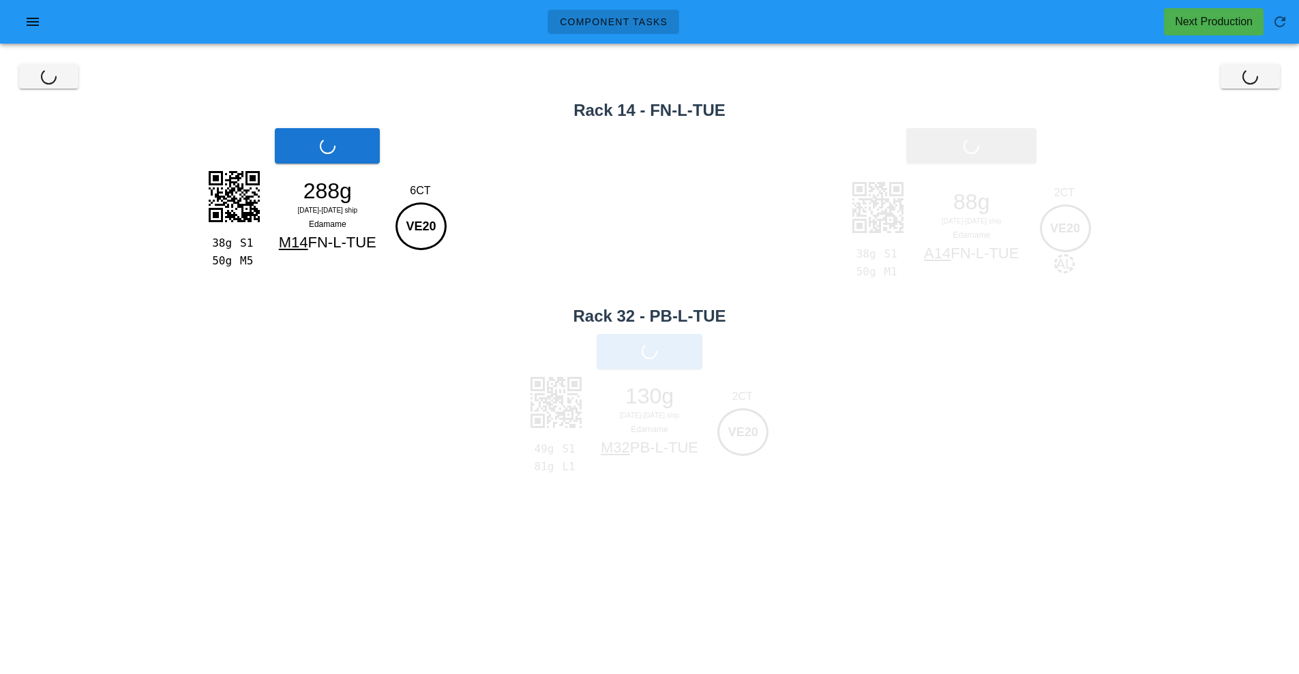
click at [983, 146] on span "Print Allergy" at bounding box center [971, 146] width 99 height 12
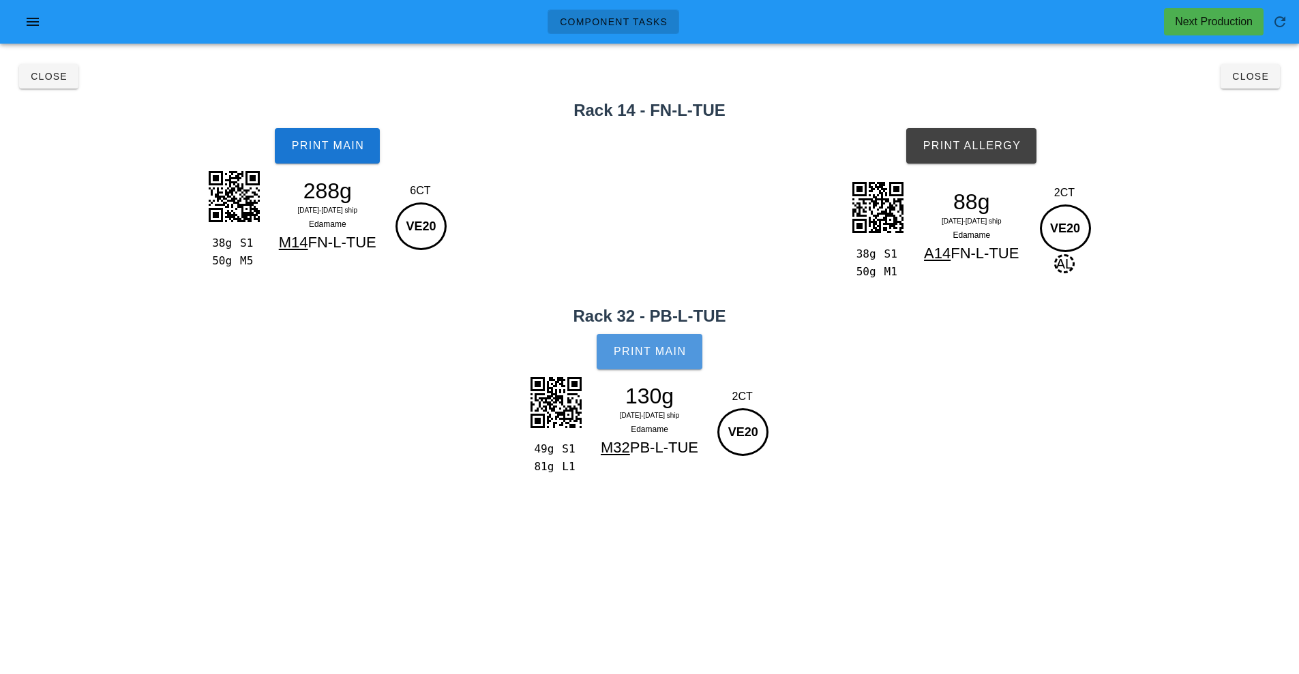
click at [661, 344] on button "Print Main" at bounding box center [649, 351] width 105 height 35
click at [1243, 81] on span "Close" at bounding box center [1250, 76] width 38 height 11
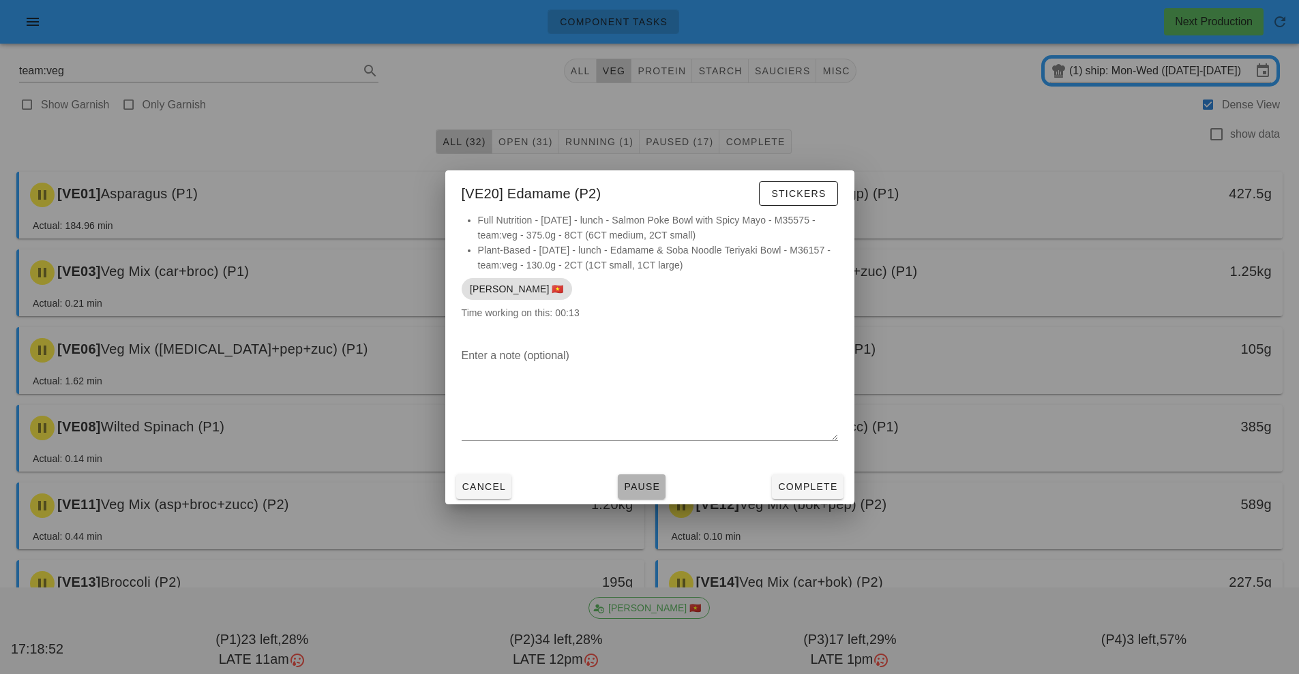
click at [645, 496] on button "Pause" at bounding box center [642, 487] width 48 height 25
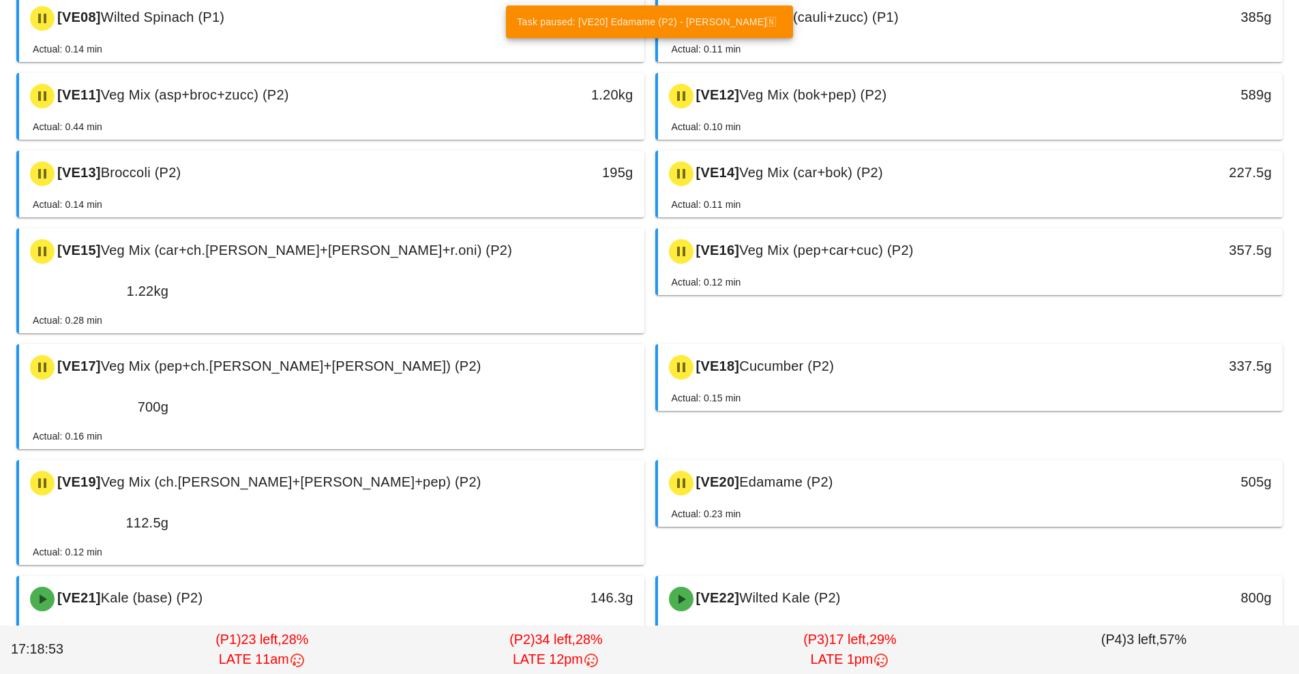
scroll to position [410, 0]
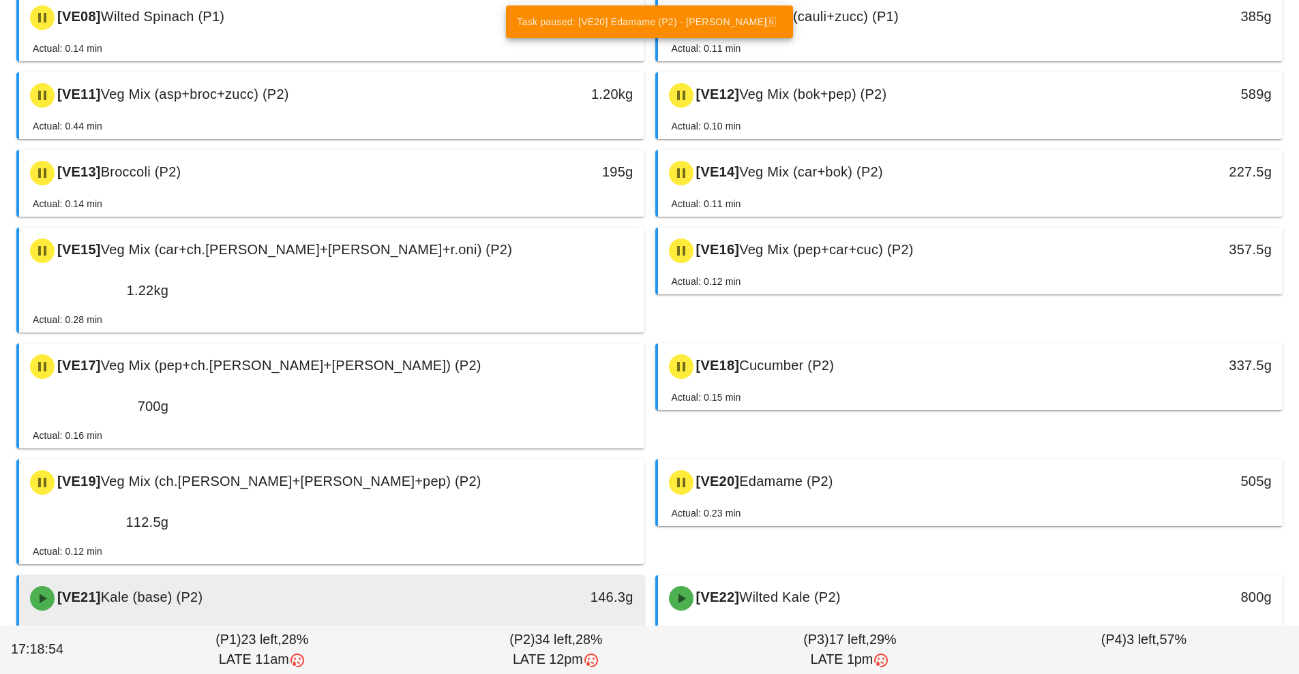
click at [539, 586] on div "146.3g" at bounding box center [563, 597] width 138 height 22
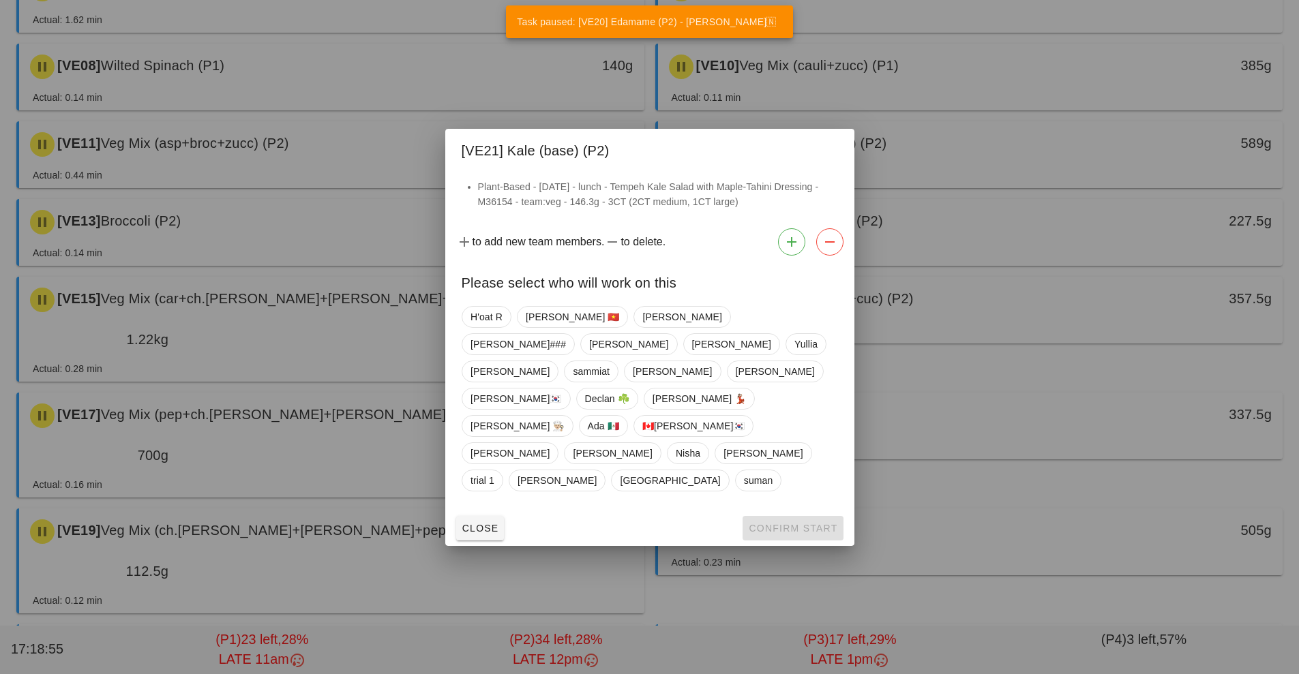
scroll to position [460, 0]
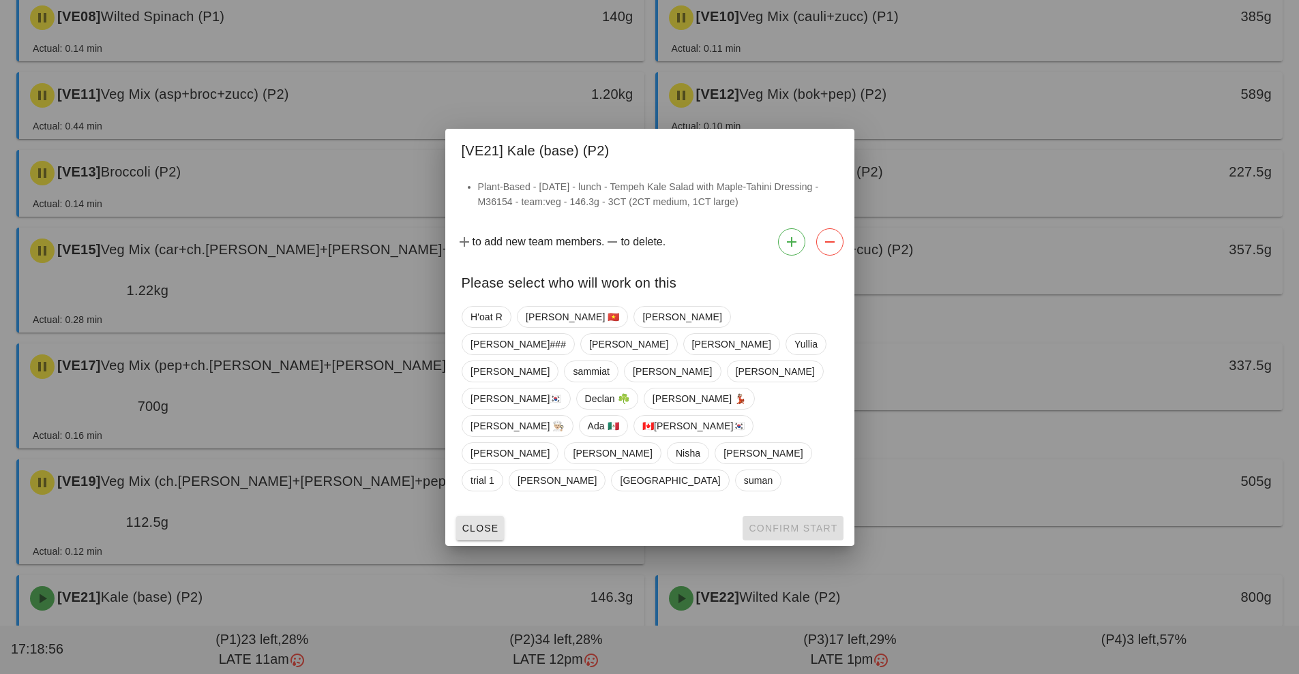
click at [490, 523] on span "Close" at bounding box center [481, 528] width 38 height 11
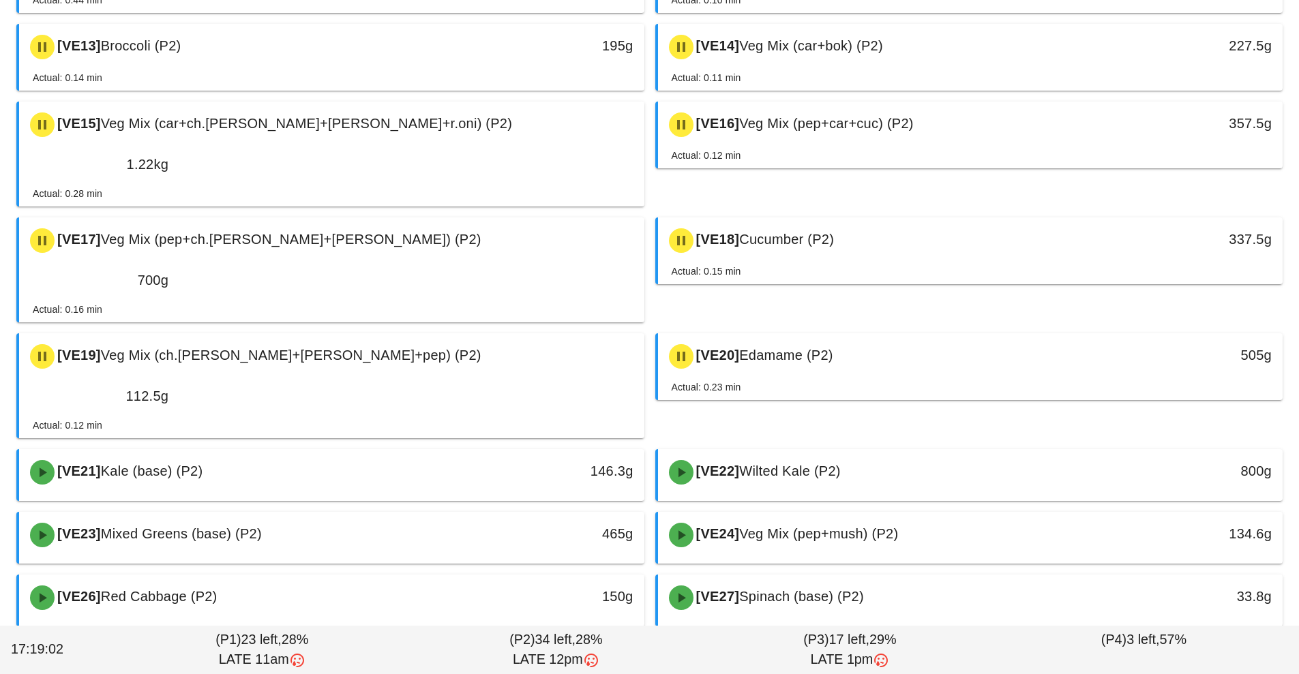
scroll to position [536, 0]
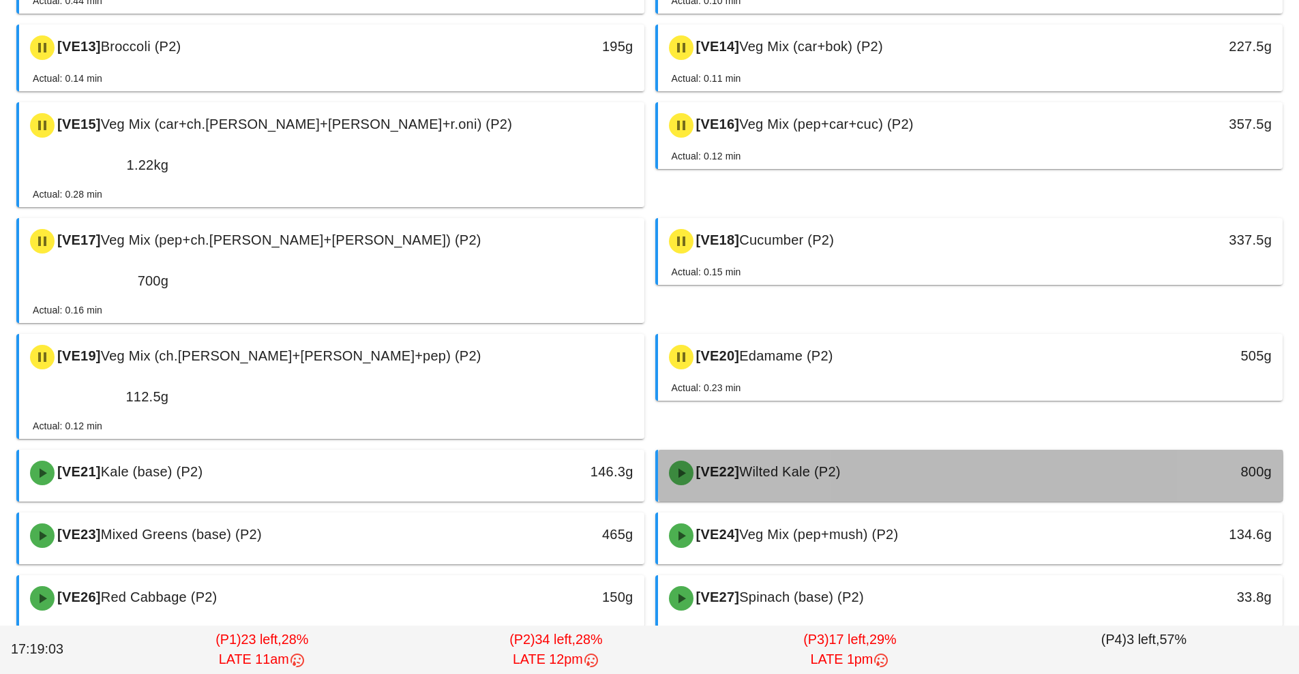
click at [886, 453] on div "[VE22] Wilted Kale (P2)" at bounding box center [893, 473] width 464 height 41
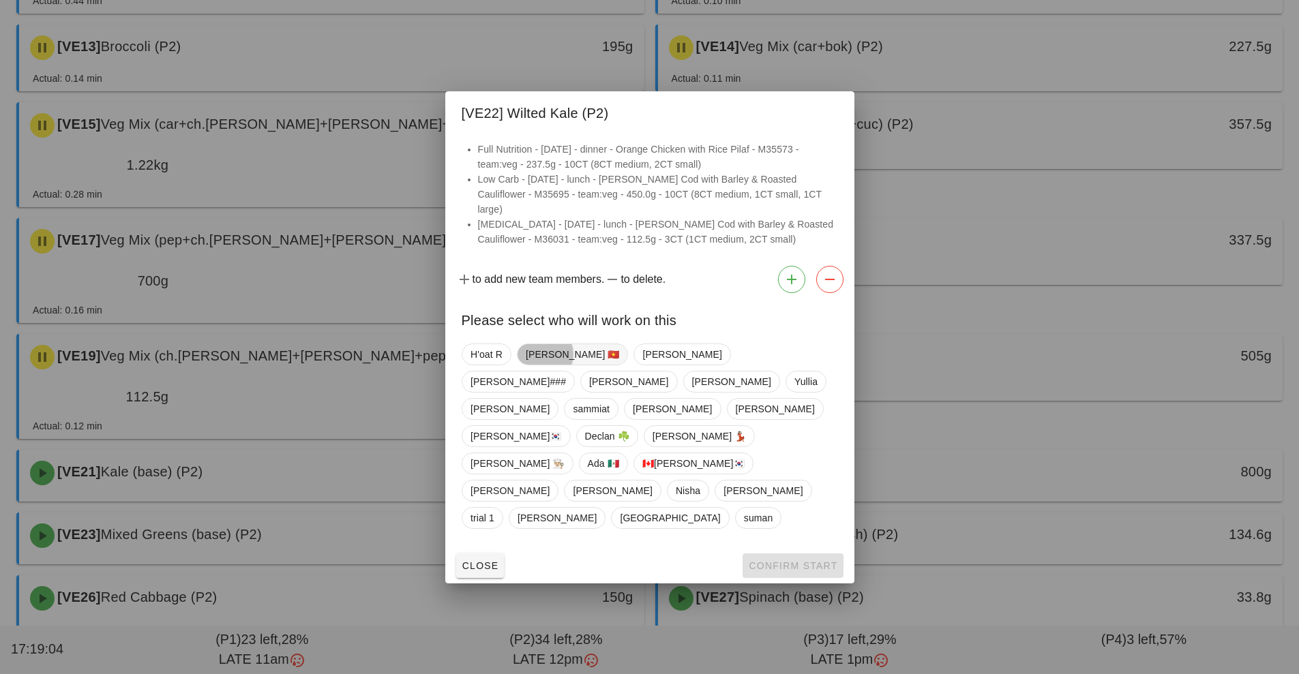
click at [538, 365] on span "[PERSON_NAME] 🇻🇳" at bounding box center [572, 354] width 94 height 20
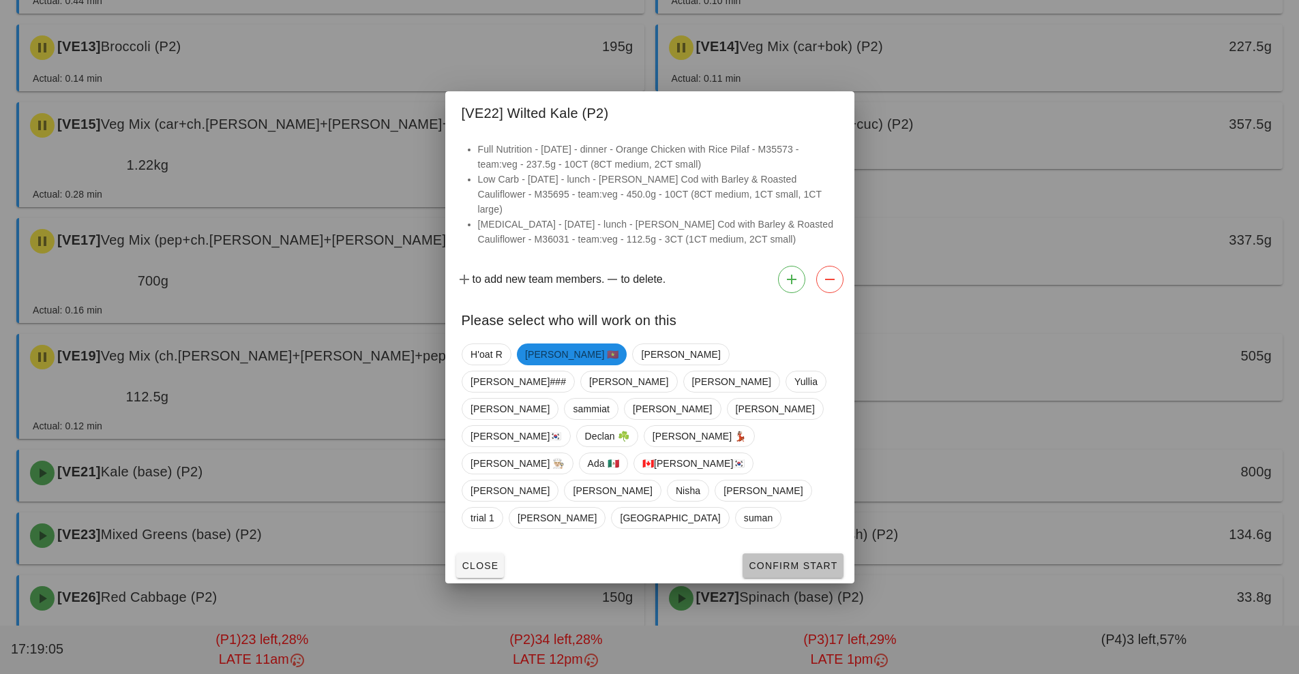
click at [806, 560] on span "Confirm Start" at bounding box center [792, 565] width 89 height 11
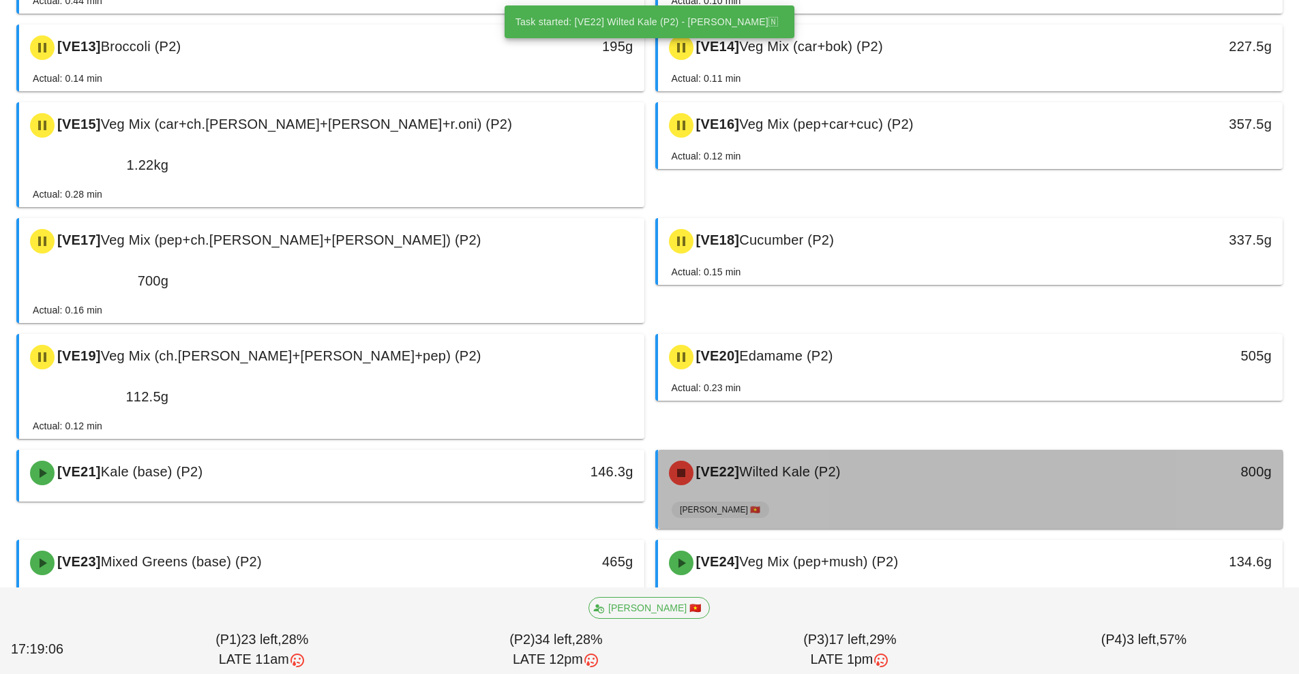
click at [820, 453] on div "[VE22] Wilted Kale (P2)" at bounding box center [893, 473] width 464 height 41
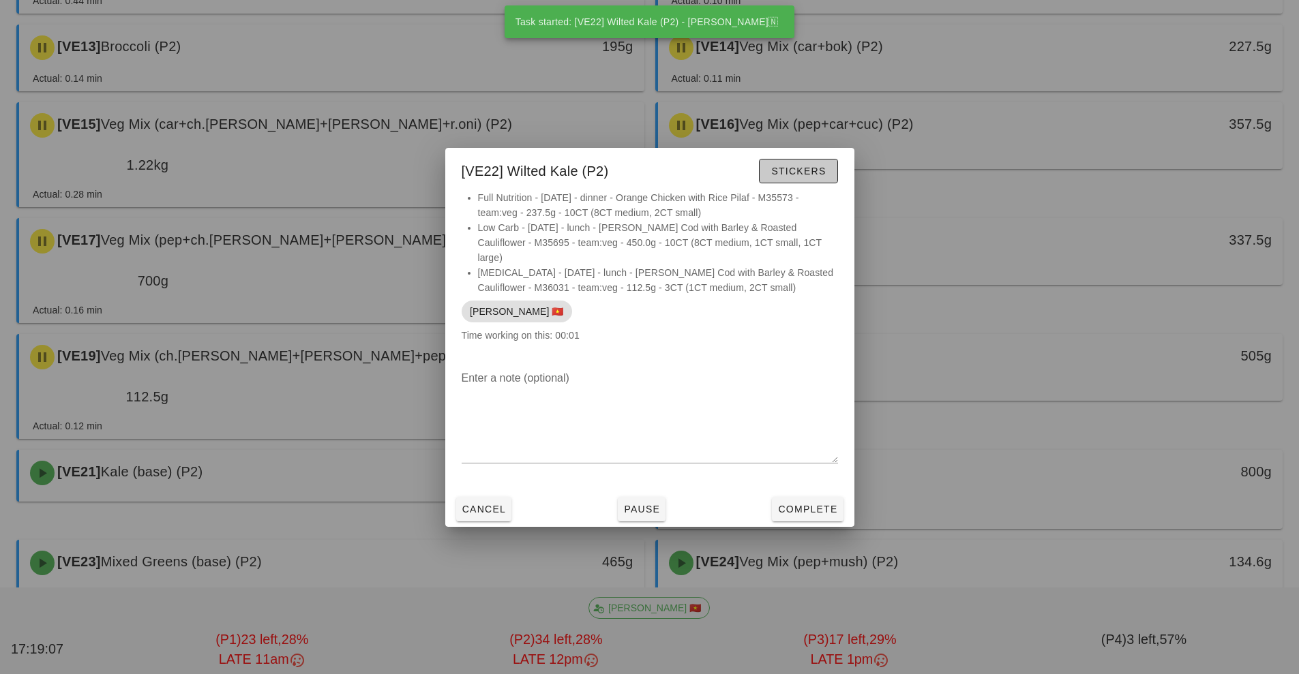
click at [802, 183] on button "Stickers" at bounding box center [798, 171] width 78 height 25
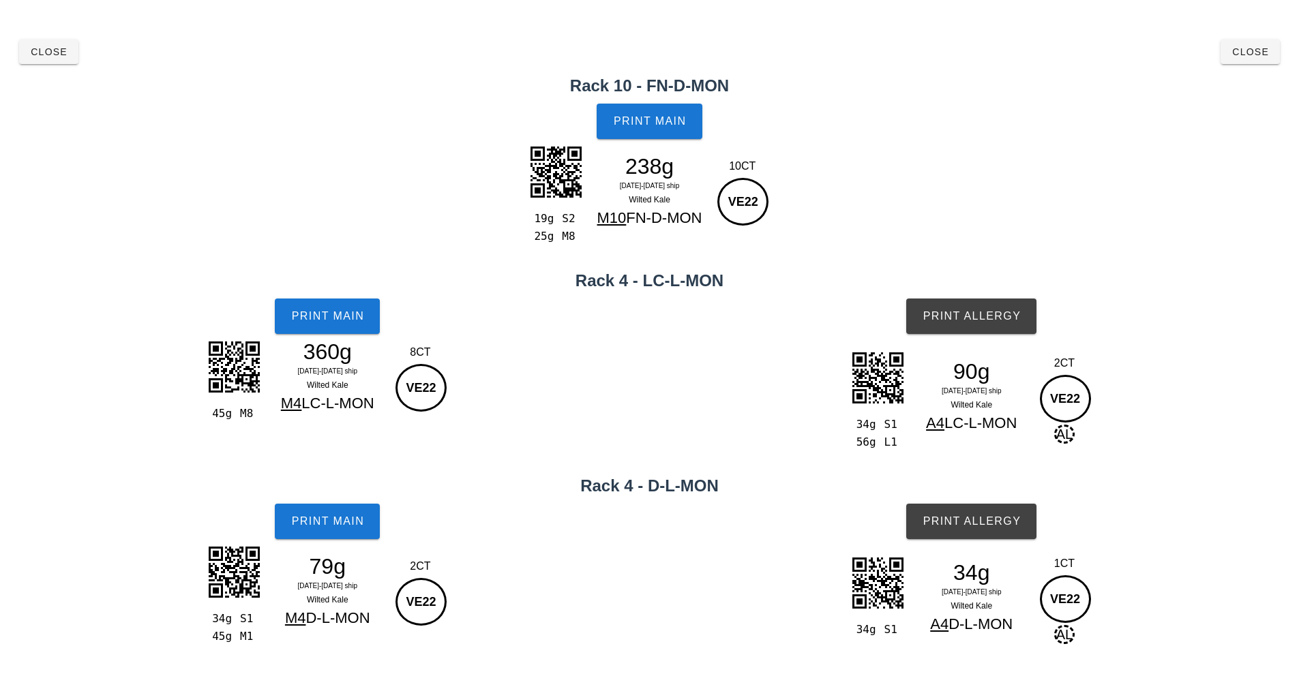
scroll to position [25, 0]
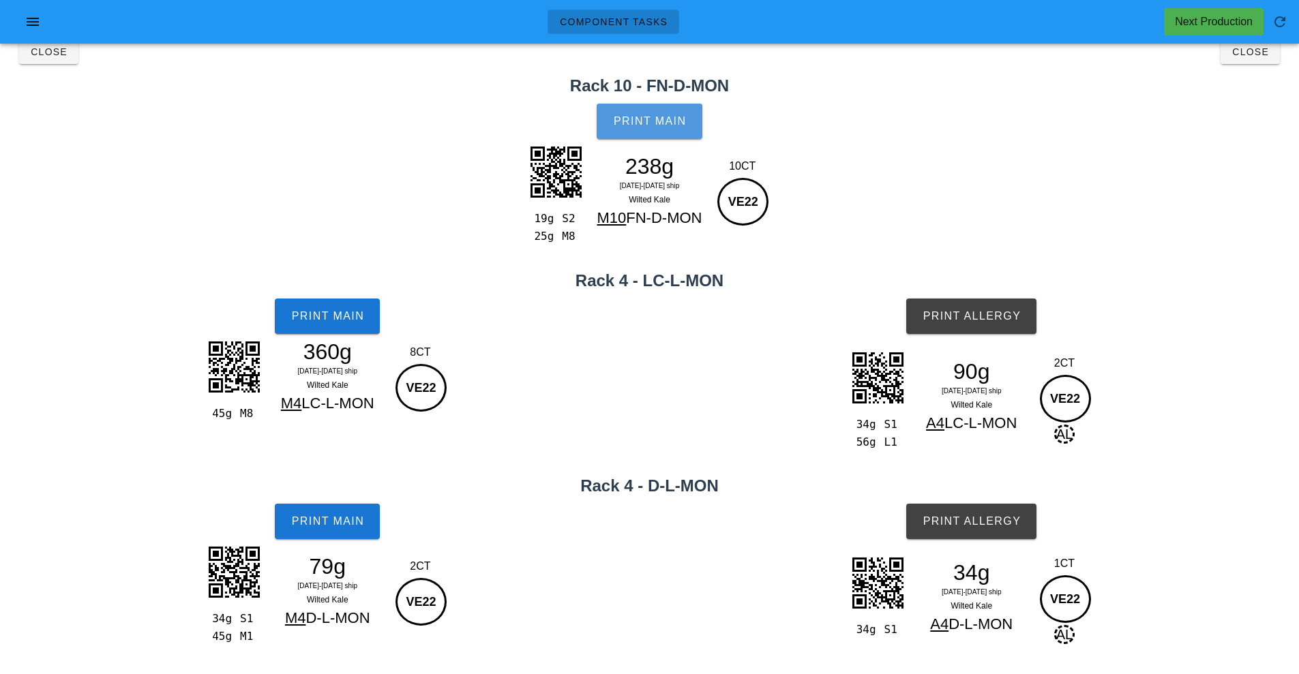
click at [656, 128] on button "Print Main" at bounding box center [649, 121] width 105 height 35
click at [340, 330] on button "Print Main" at bounding box center [327, 316] width 105 height 35
click at [974, 318] on span "Print Allergy" at bounding box center [971, 316] width 99 height 12
click at [348, 526] on span "Print Main" at bounding box center [327, 521] width 74 height 12
click at [981, 526] on span "Print Allergy" at bounding box center [971, 521] width 99 height 12
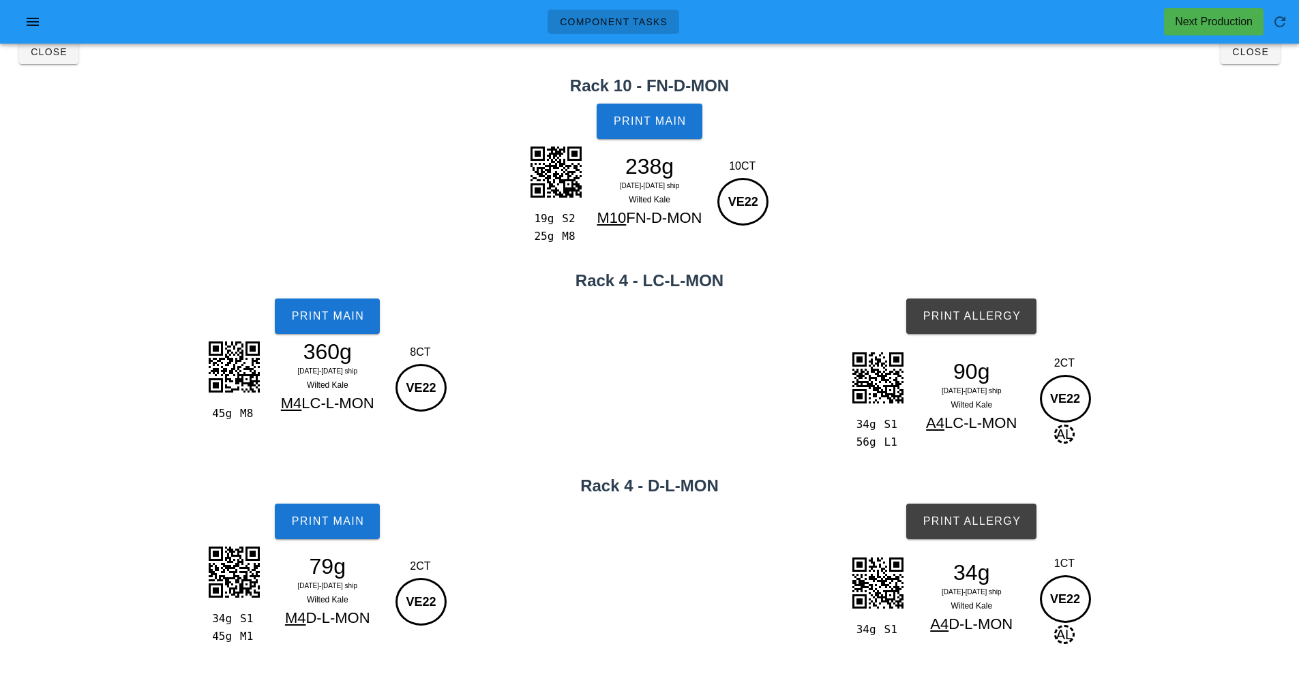
click at [1250, 75] on h2 "Rack 10 - FN-D-MON" at bounding box center [649, 86] width 1283 height 25
click at [1260, 61] on button "Close" at bounding box center [1250, 52] width 59 height 25
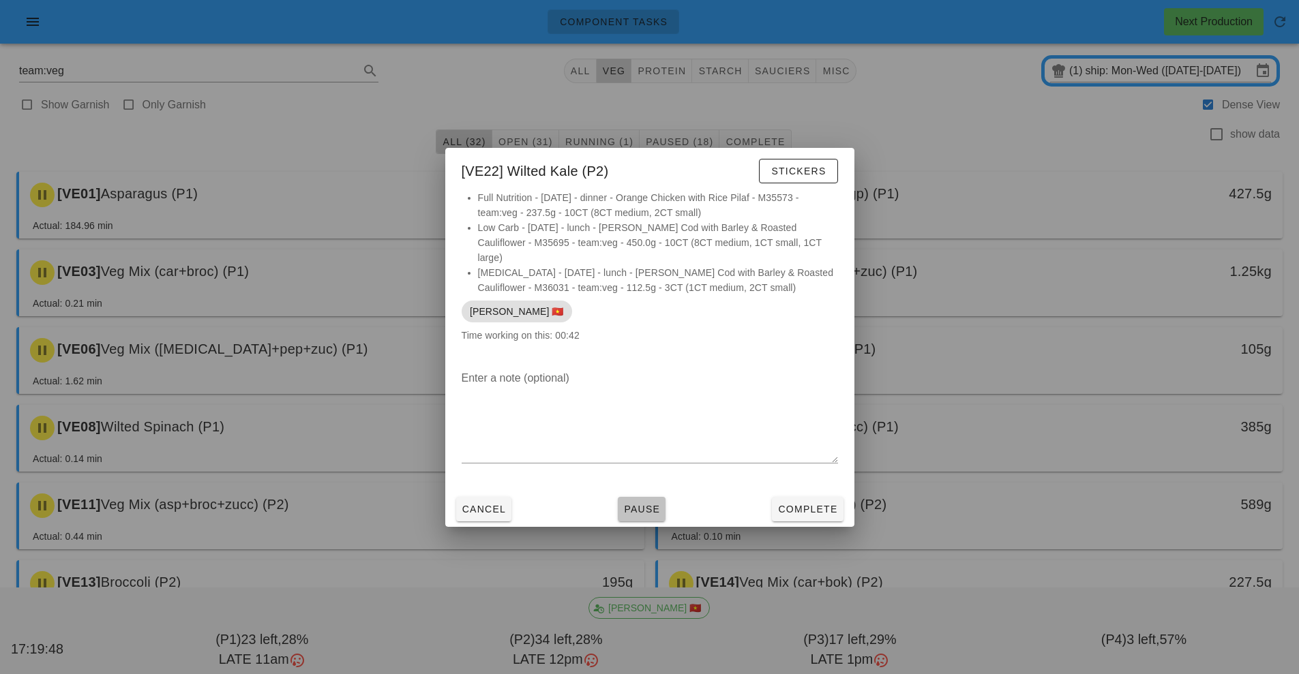
click at [651, 504] on span "Pause" at bounding box center [641, 509] width 37 height 11
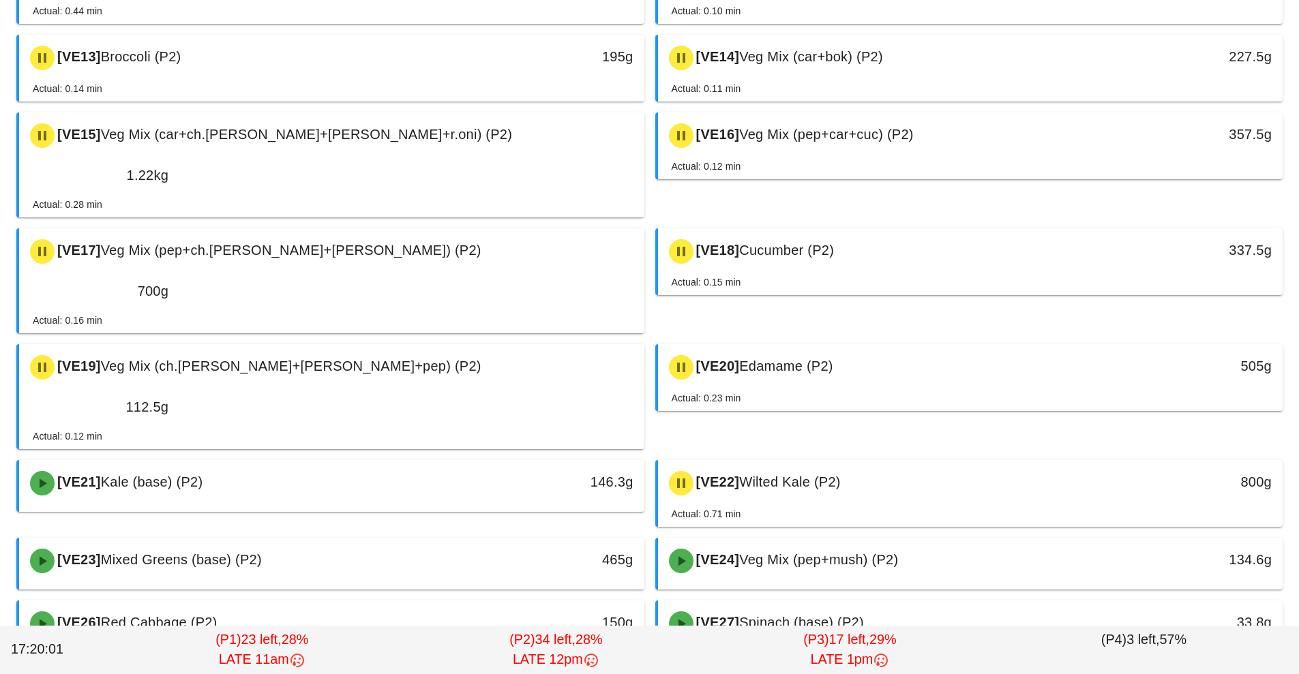
scroll to position [657, 0]
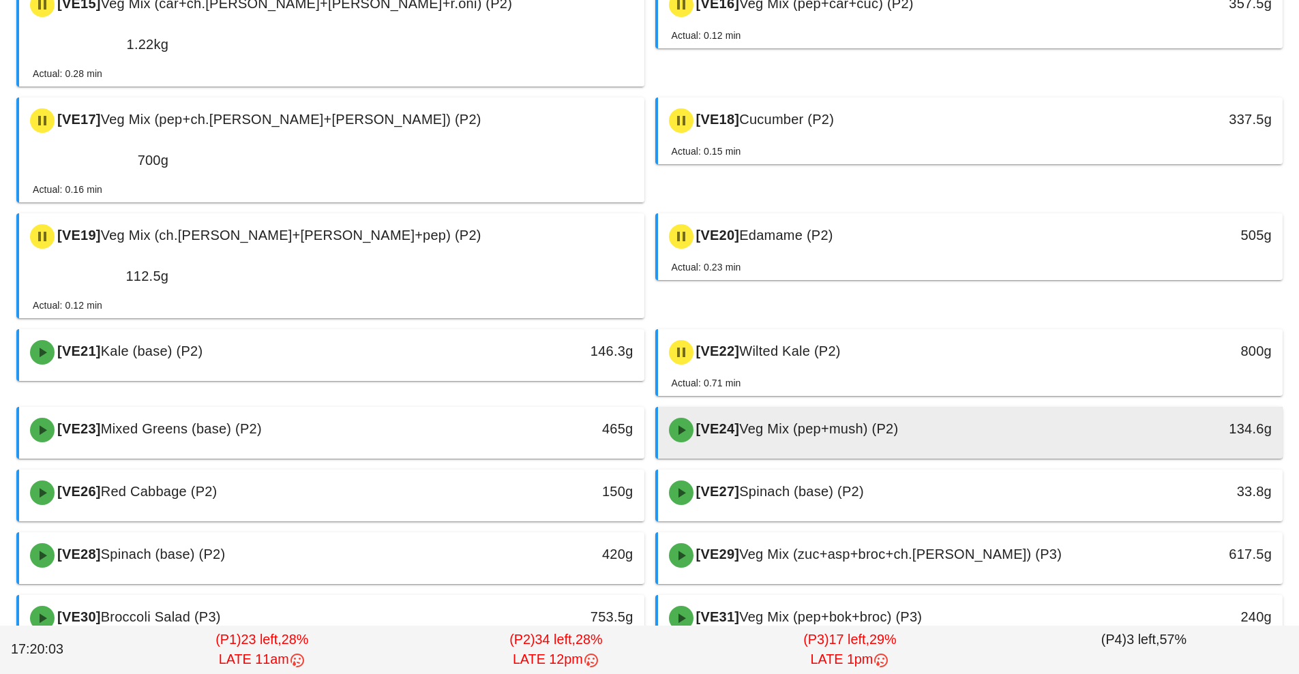
click at [806, 453] on div at bounding box center [971, 455] width 598 height 5
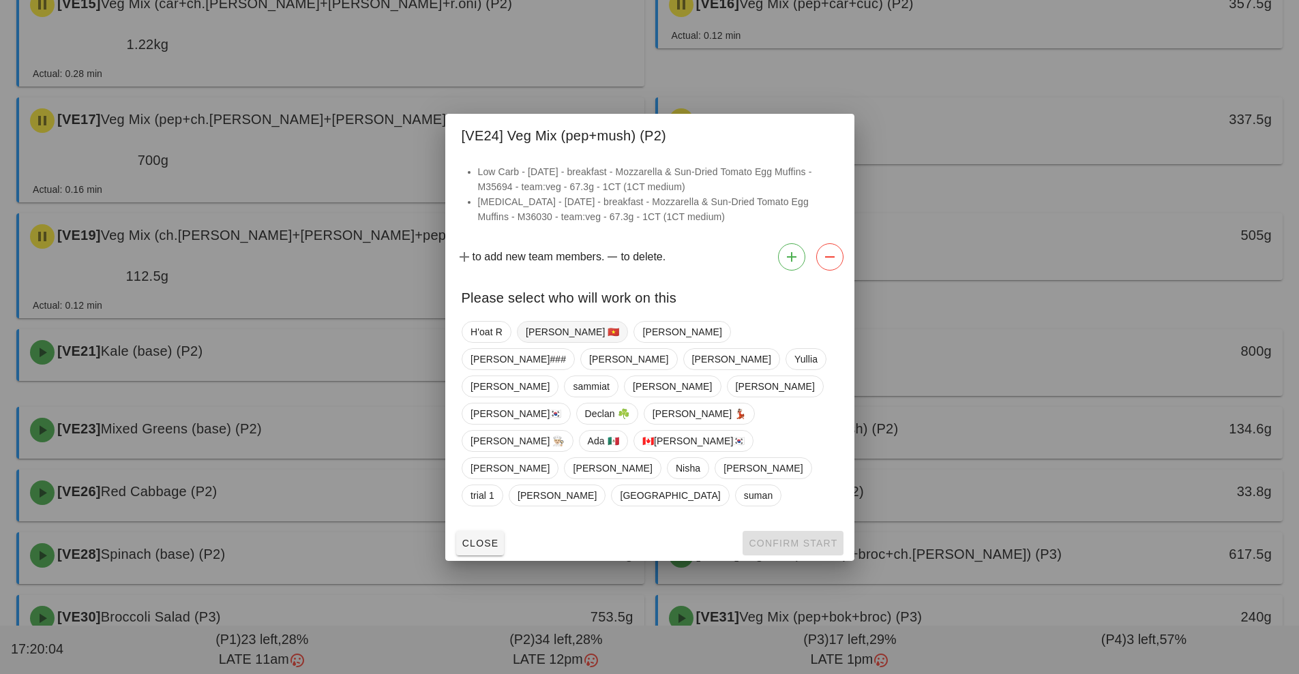
click at [544, 342] on span "[PERSON_NAME] 🇻🇳" at bounding box center [572, 332] width 94 height 20
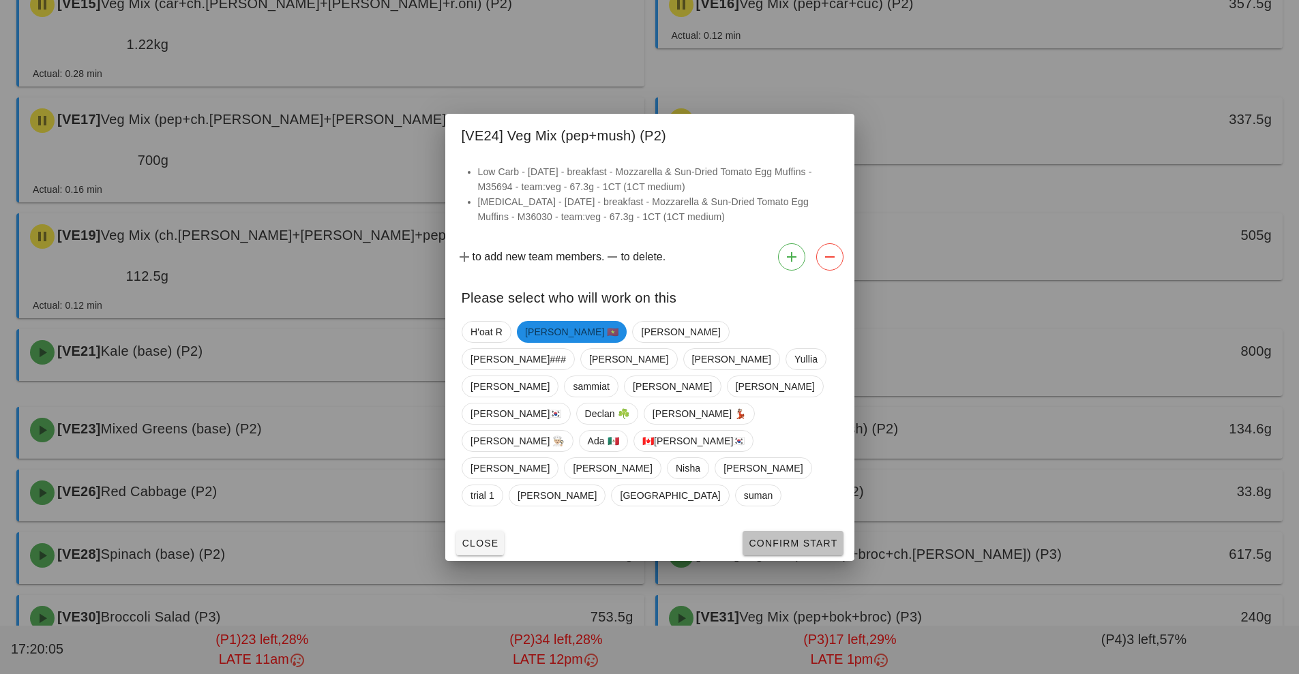
click at [820, 538] on span "Confirm Start" at bounding box center [792, 543] width 89 height 11
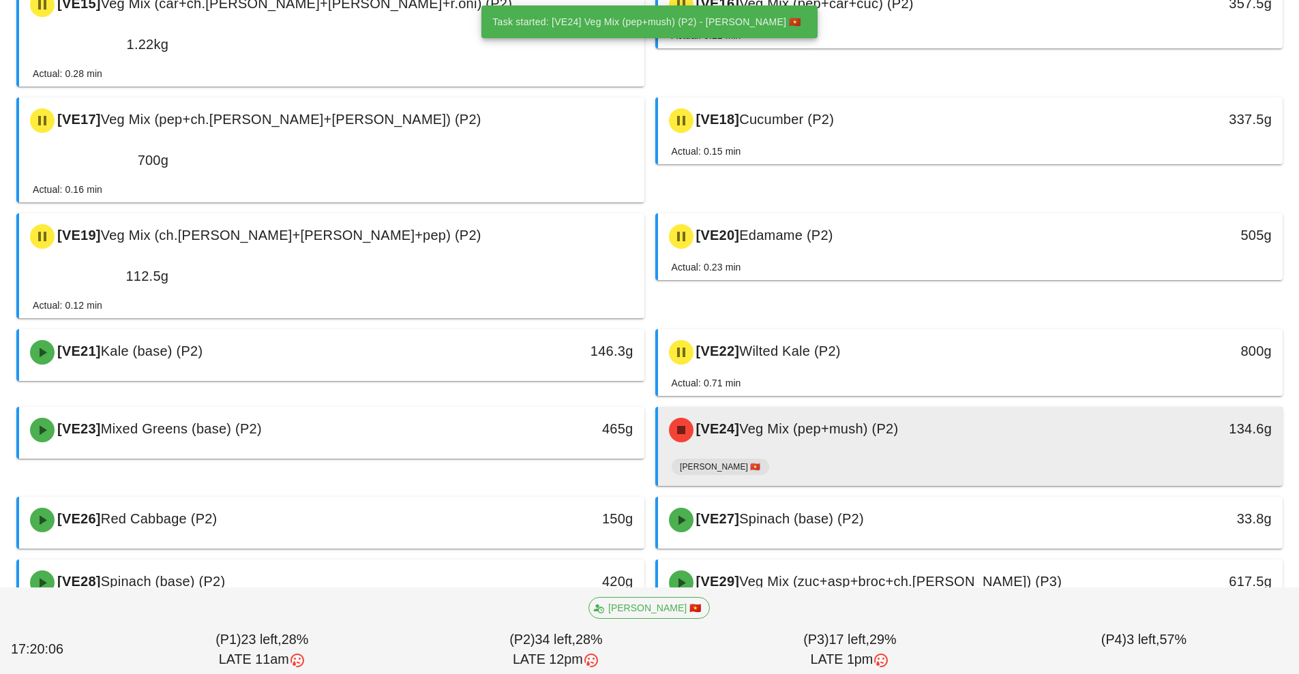
click at [867, 407] on div "[VE24] Veg Mix (pep+mush) (P2) 134.6g" at bounding box center [970, 430] width 625 height 46
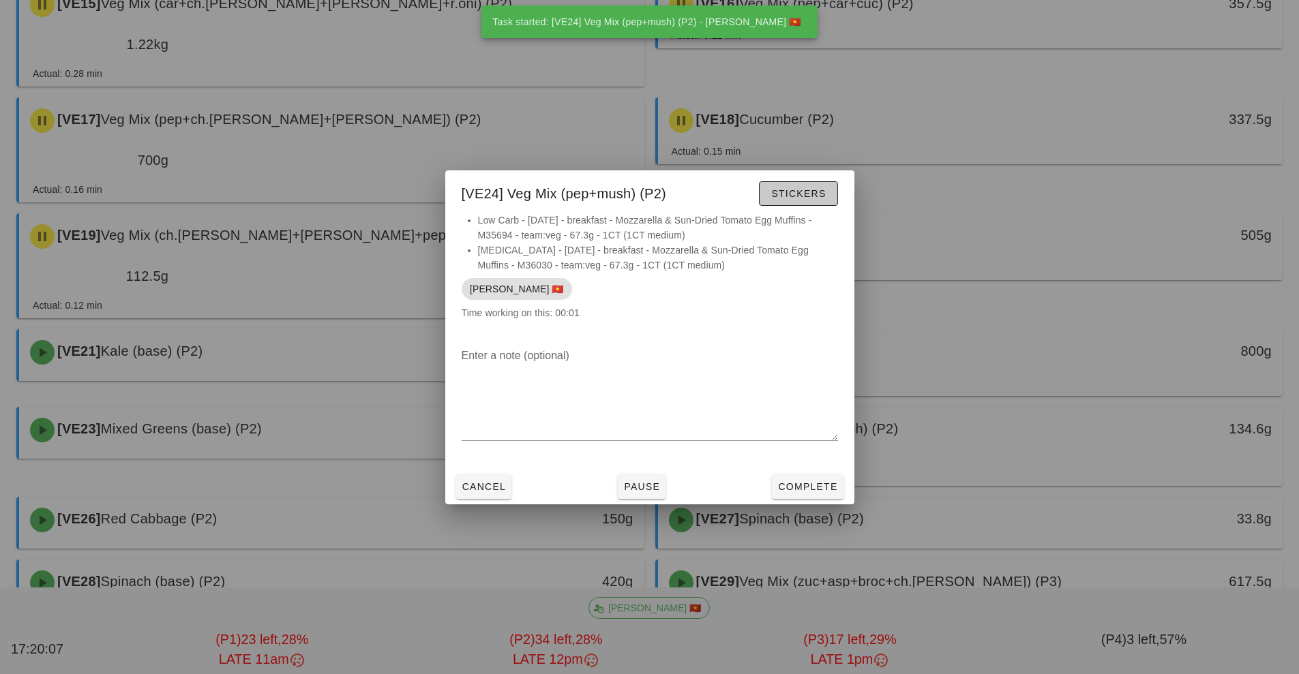
click at [829, 205] on button "Stickers" at bounding box center [798, 193] width 78 height 25
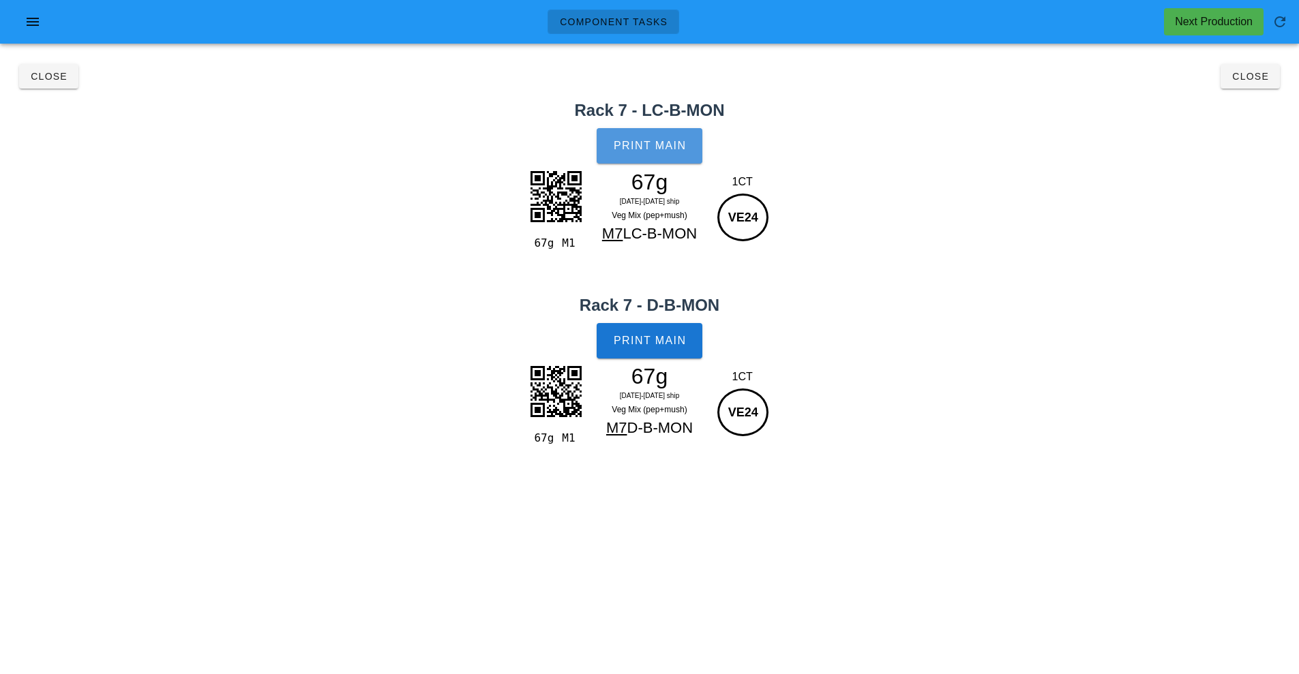
click at [646, 153] on button "Print Main" at bounding box center [649, 145] width 105 height 35
click at [672, 349] on button "Print Main" at bounding box center [649, 340] width 105 height 35
click at [1257, 79] on span "Close" at bounding box center [1250, 76] width 38 height 11
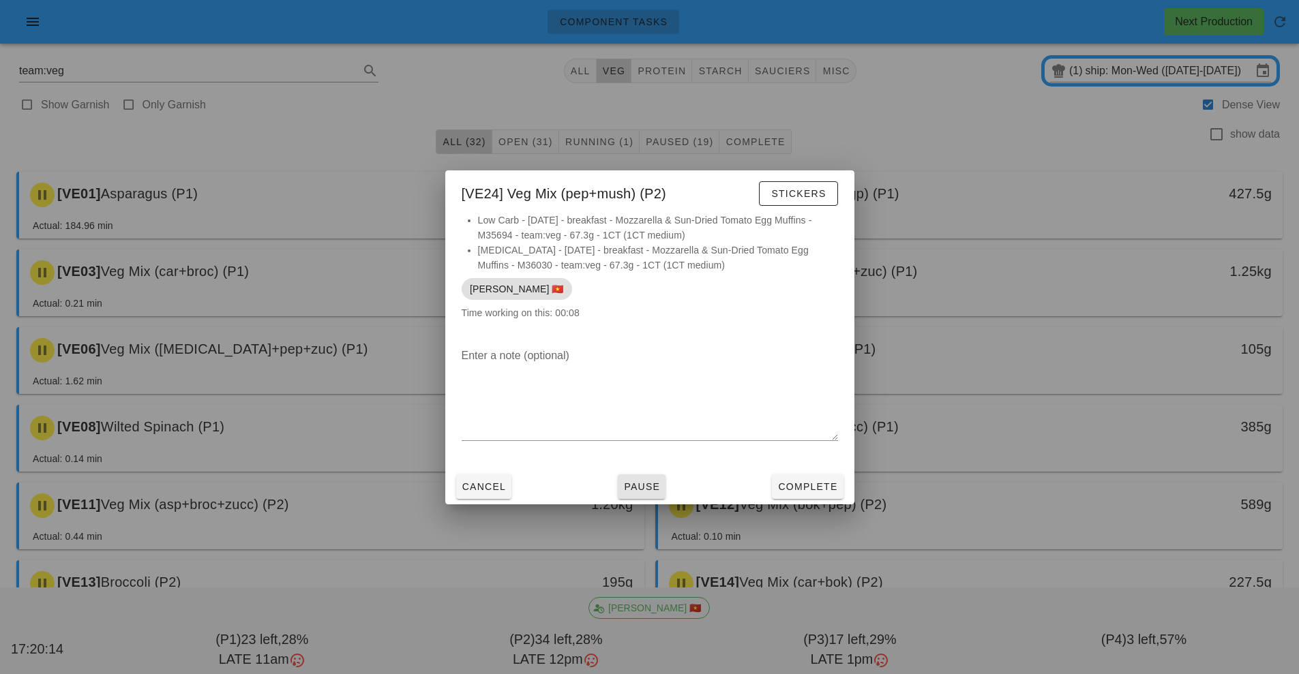
click at [652, 495] on button "Pause" at bounding box center [642, 487] width 48 height 25
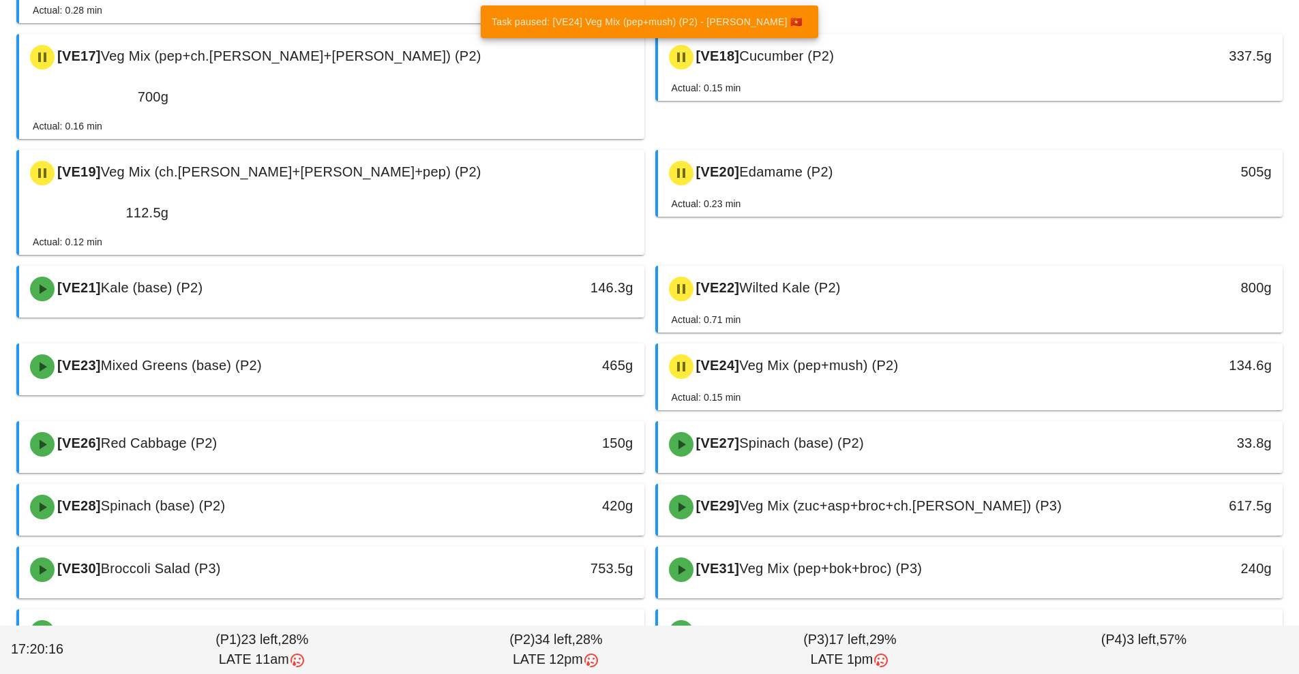
scroll to position [721, 0]
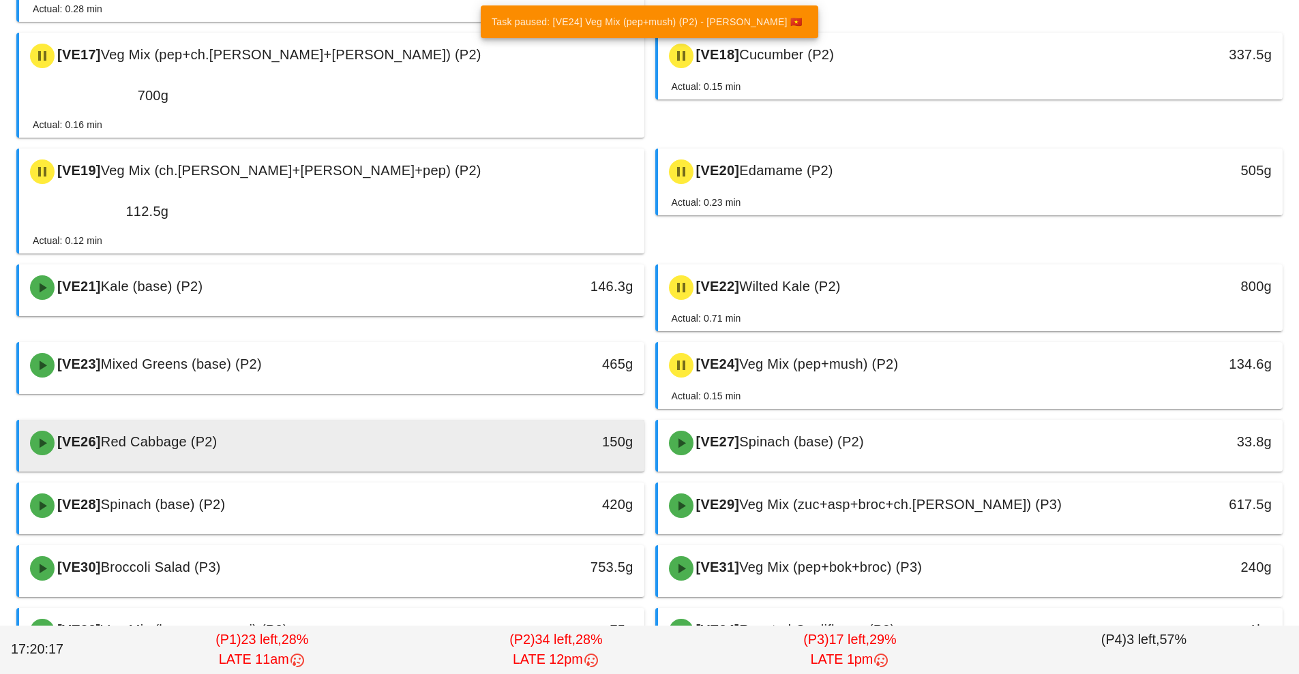
click at [485, 423] on div "[VE26] Red Cabbage (P2)" at bounding box center [254, 443] width 464 height 41
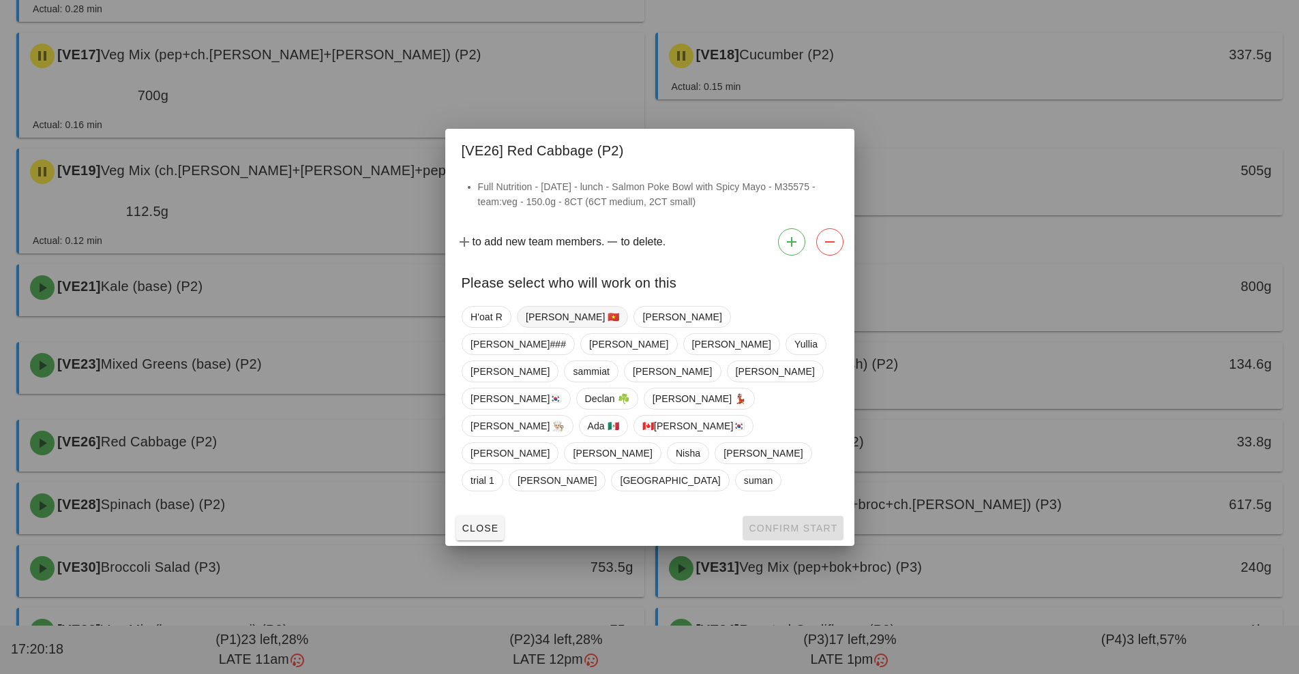
click at [541, 327] on span "[PERSON_NAME] 🇻🇳" at bounding box center [572, 317] width 94 height 20
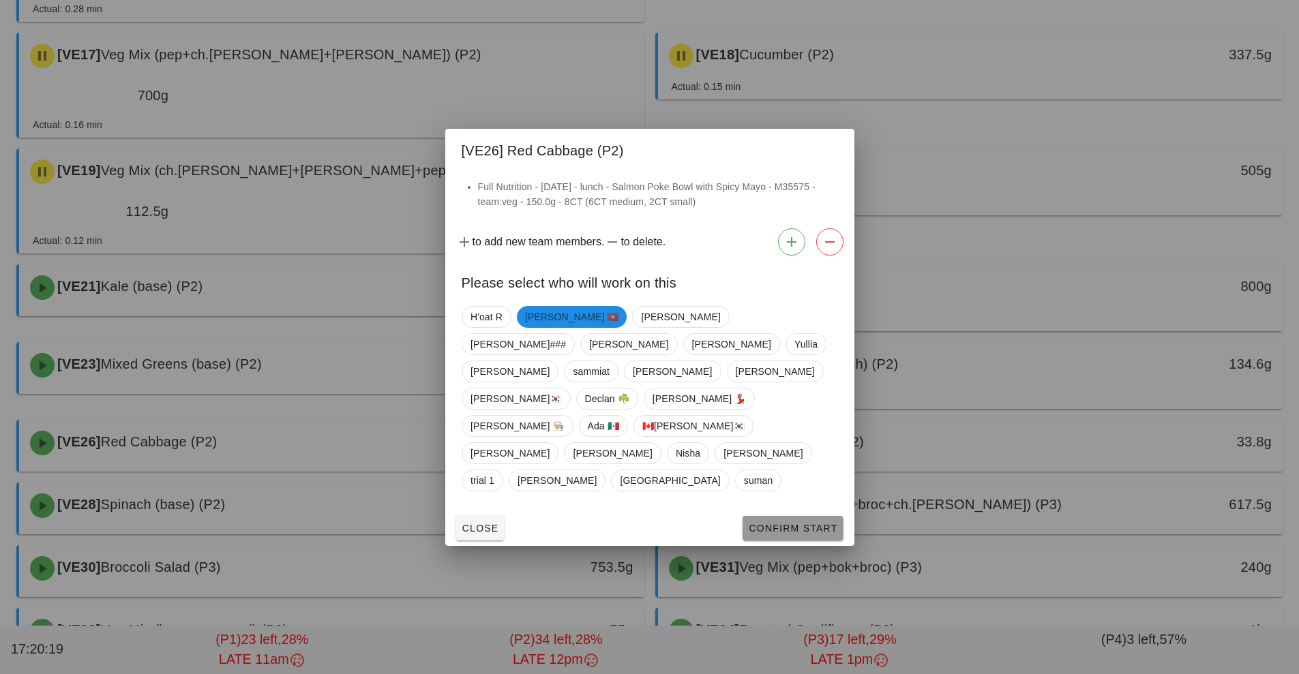
click at [786, 516] on button "Confirm Start" at bounding box center [793, 528] width 100 height 25
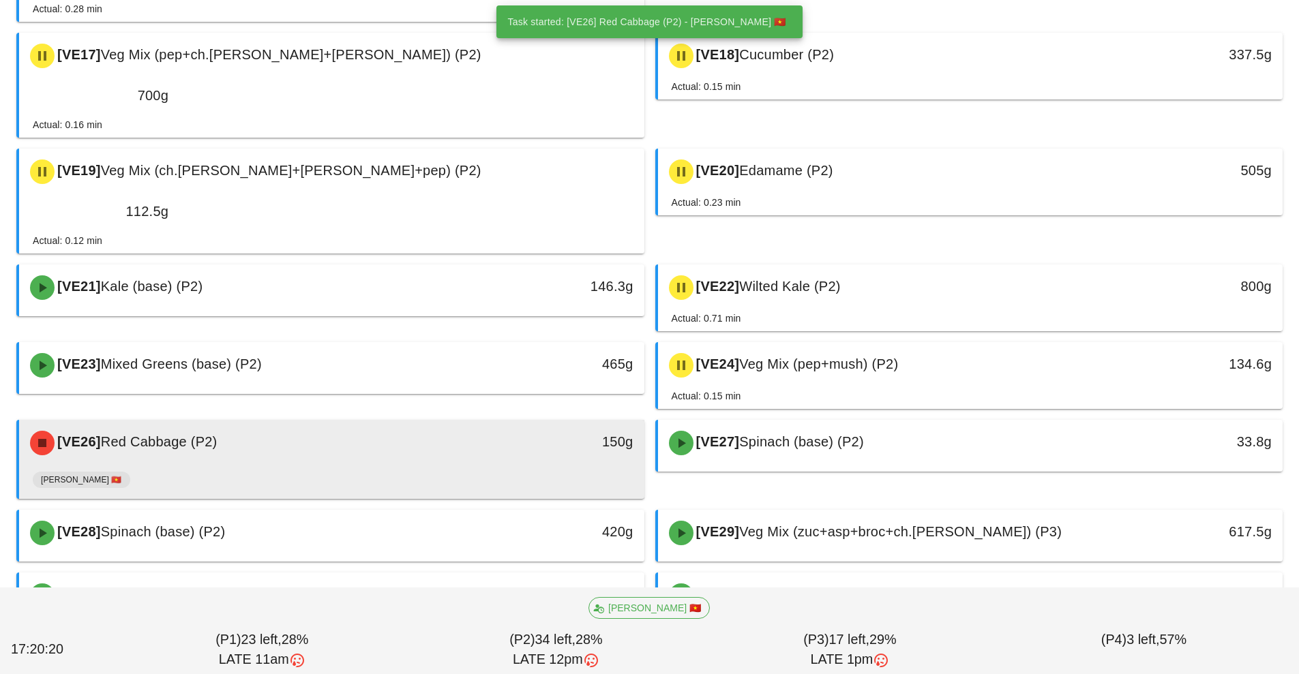
click at [526, 423] on div "150g" at bounding box center [563, 443] width 155 height 41
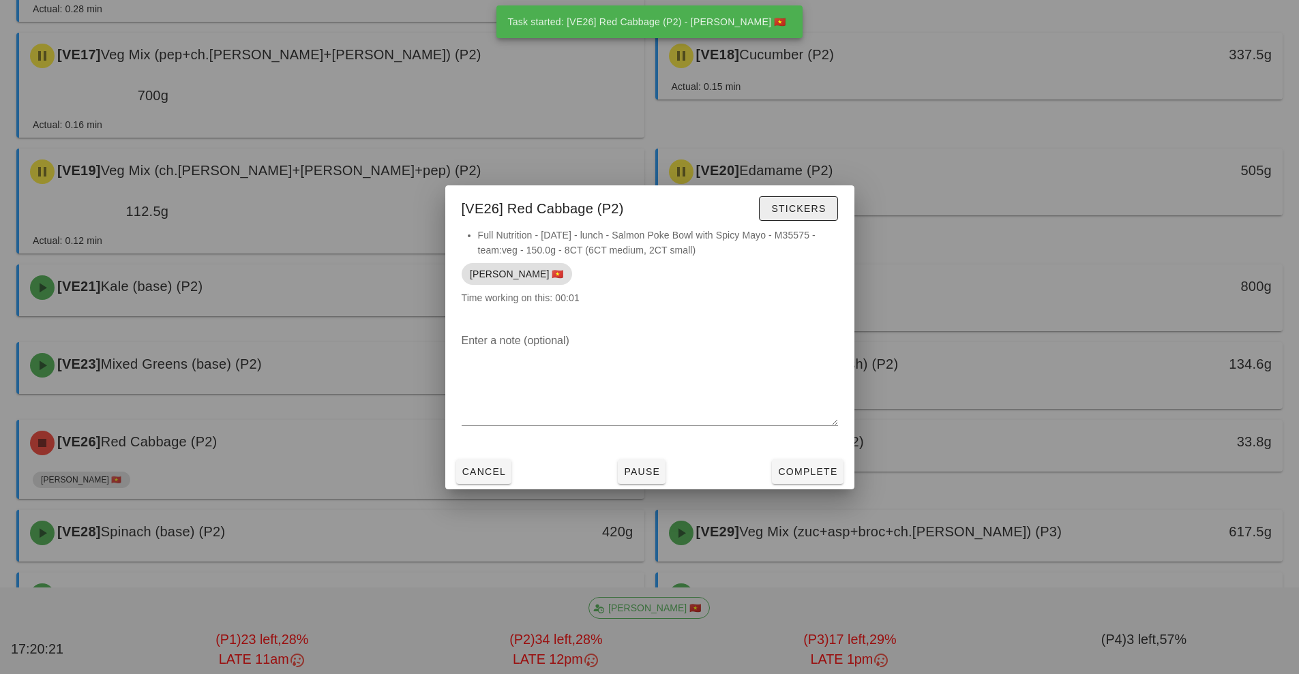
click at [826, 212] on button "Stickers" at bounding box center [798, 208] width 78 height 25
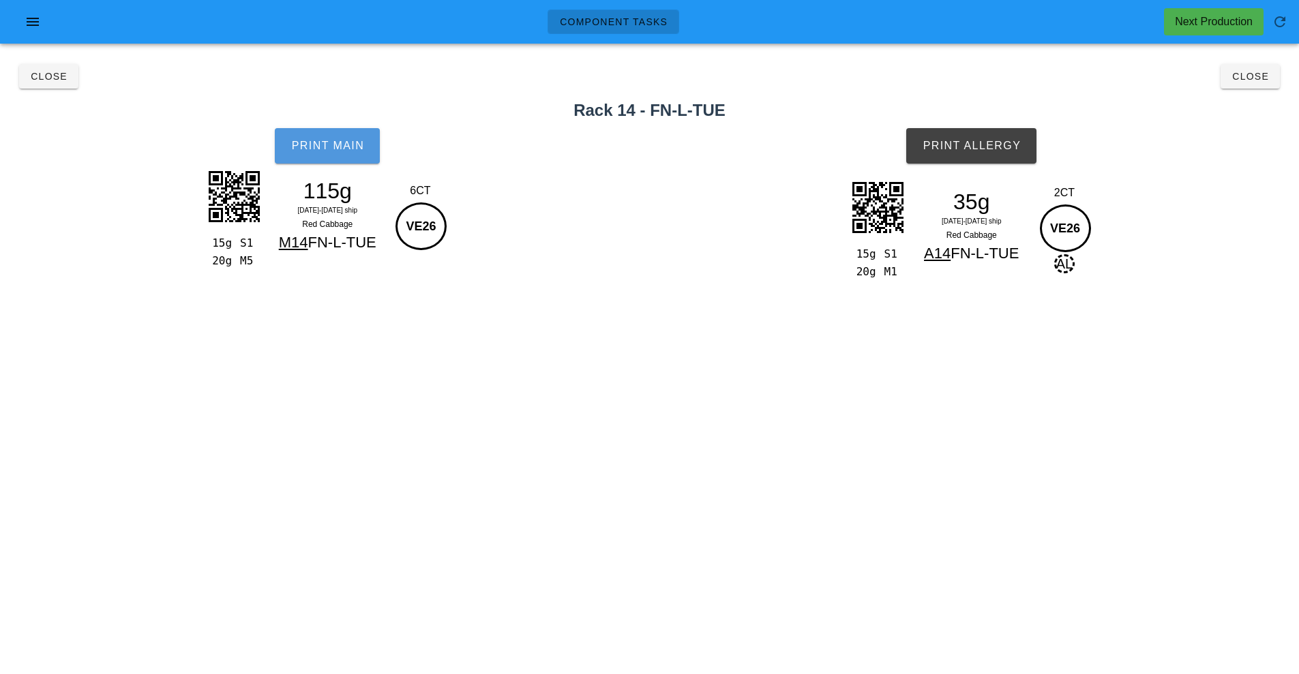
click at [328, 157] on button "Print Main" at bounding box center [327, 145] width 105 height 35
click at [1000, 154] on button "Print Allergy" at bounding box center [971, 145] width 130 height 35
click at [1242, 76] on span "Close" at bounding box center [1250, 76] width 38 height 11
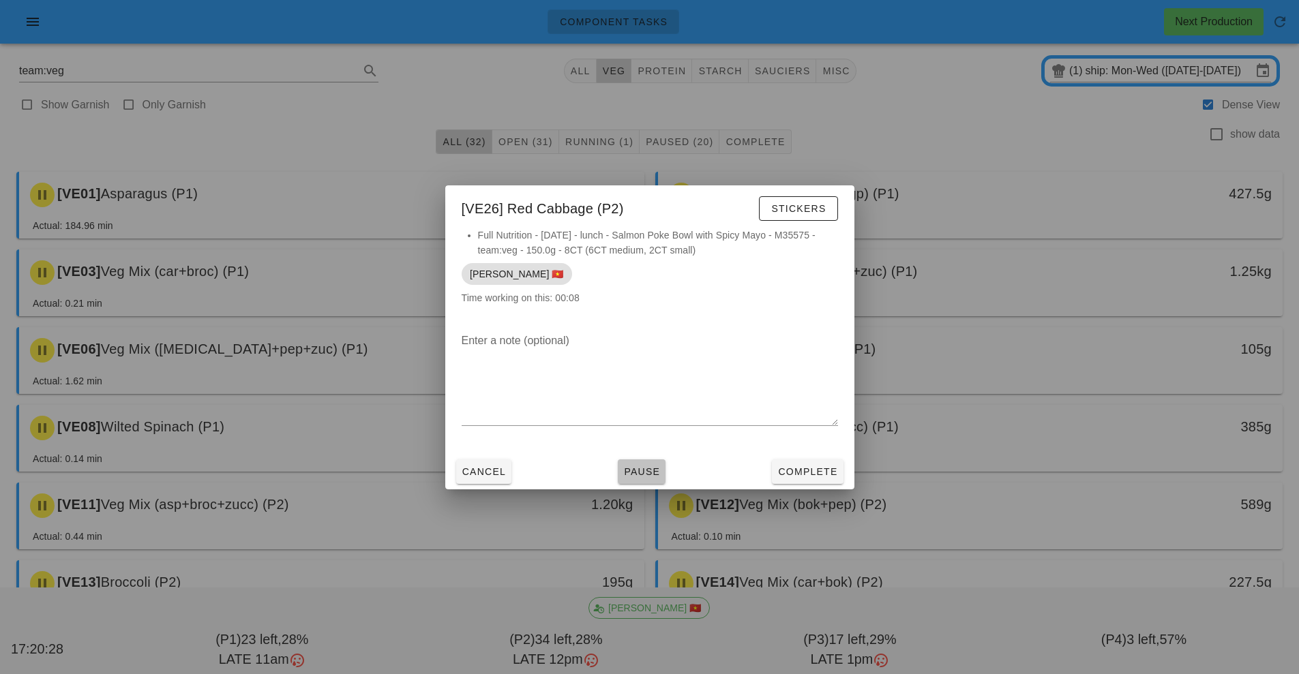
click at [648, 475] on span "Pause" at bounding box center [641, 471] width 37 height 11
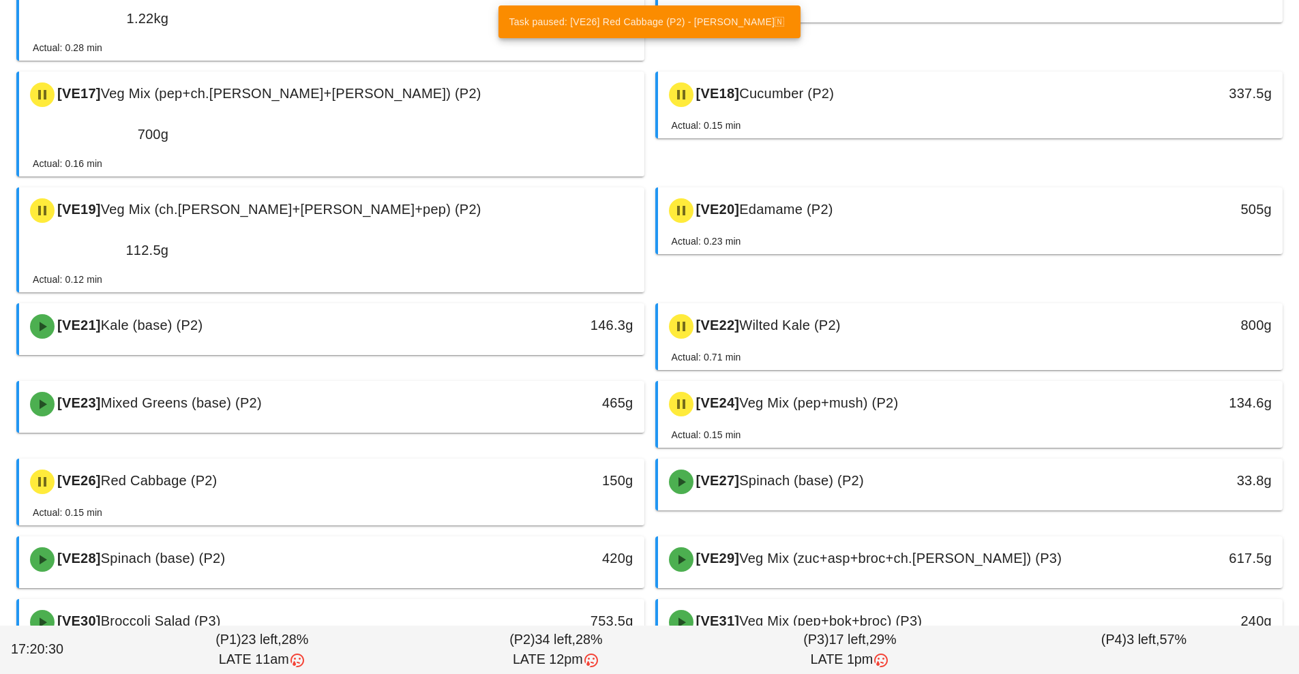
scroll to position [693, 0]
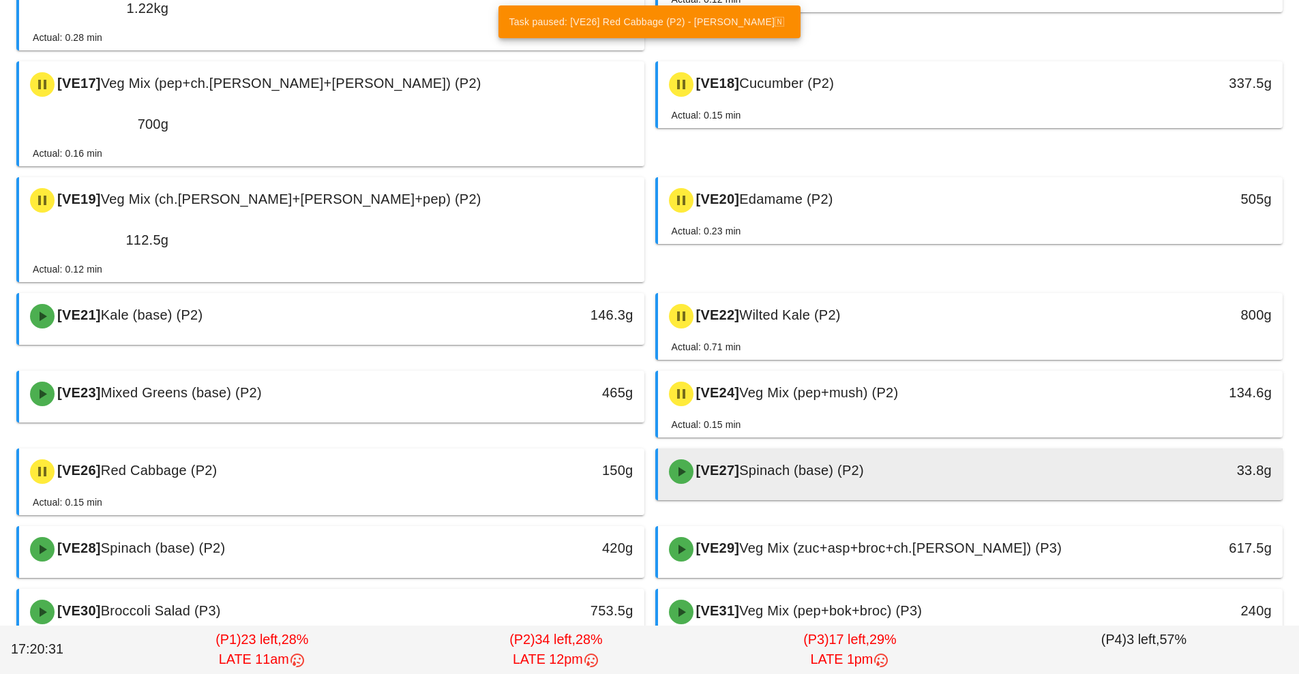
click at [812, 451] on div "[VE27] Spinach (base) (P2)" at bounding box center [893, 471] width 464 height 41
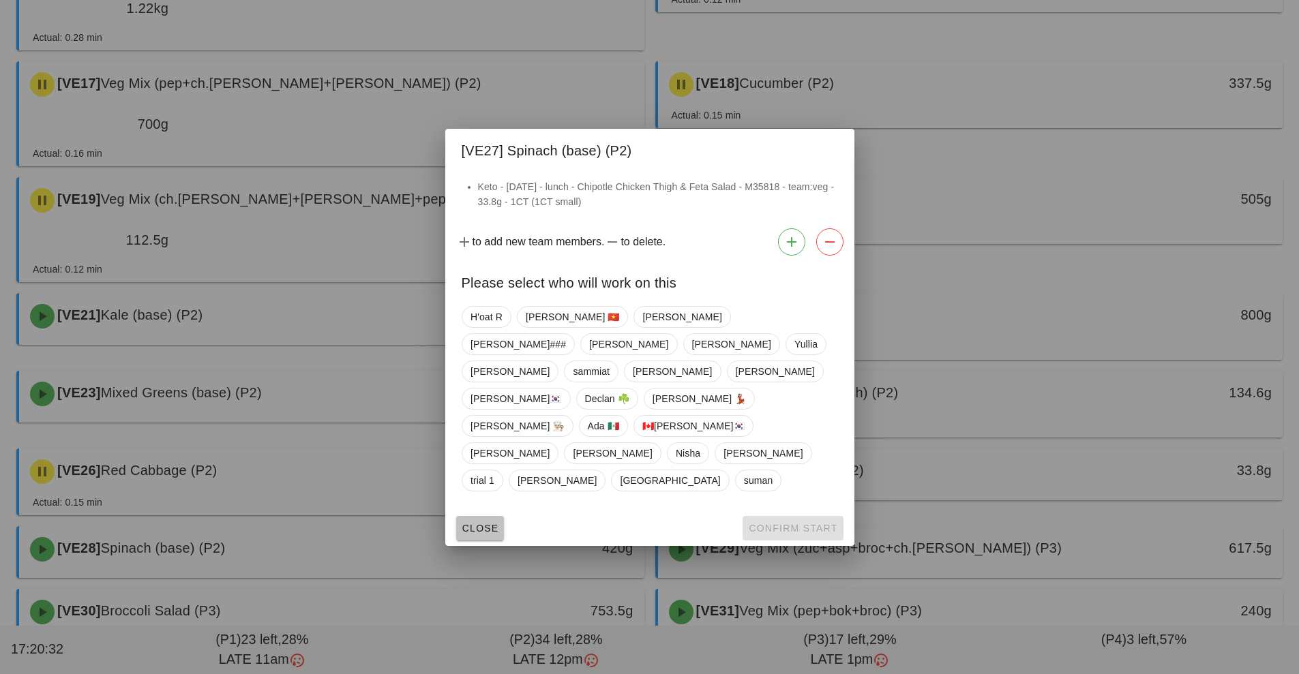
click at [473, 516] on button "Close" at bounding box center [480, 528] width 48 height 25
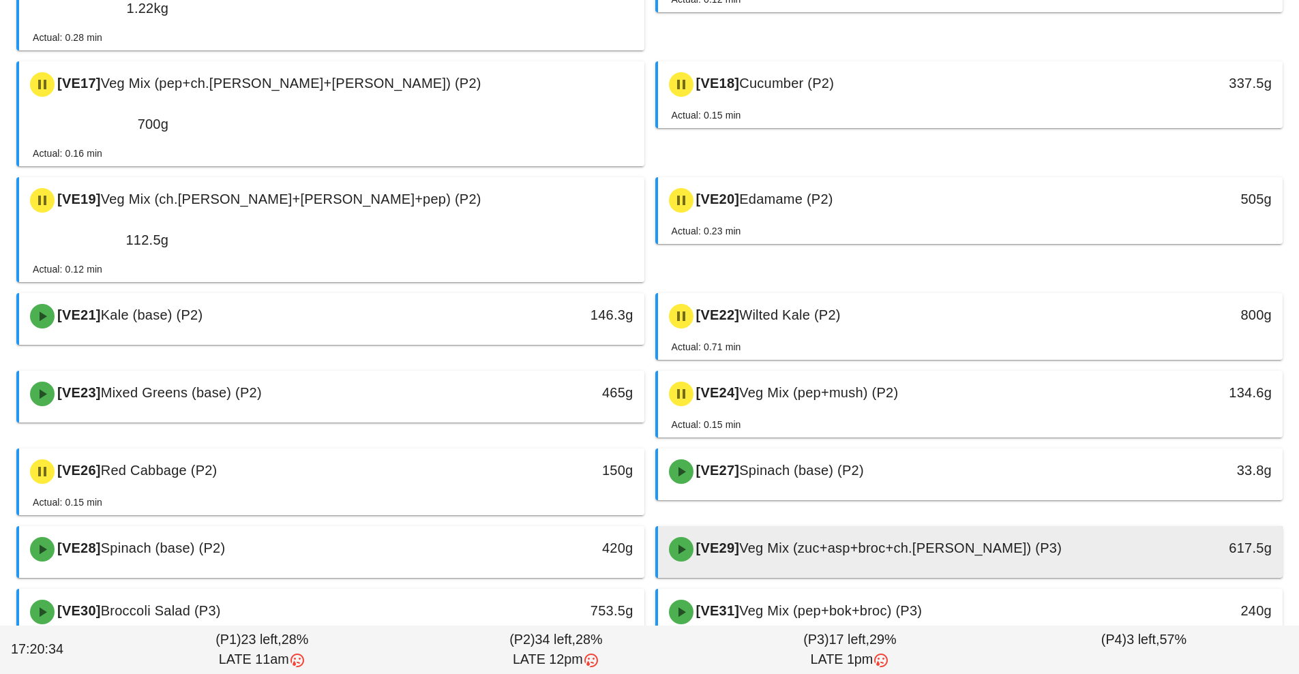
click at [871, 541] on span "Veg Mix (zuc+asp+broc+ch.[PERSON_NAME]) (P3)" at bounding box center [900, 548] width 323 height 15
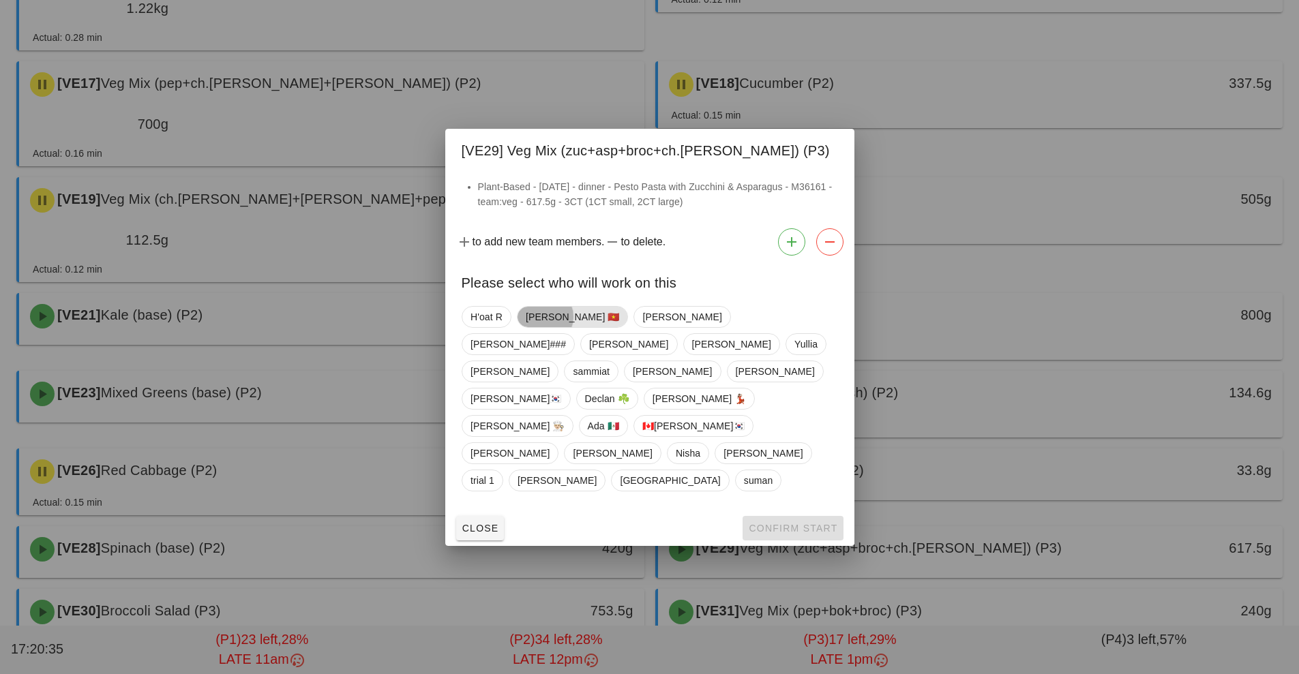
click at [548, 327] on span "[PERSON_NAME] 🇻🇳" at bounding box center [572, 317] width 94 height 20
click at [791, 516] on button "Confirm Start" at bounding box center [793, 528] width 100 height 25
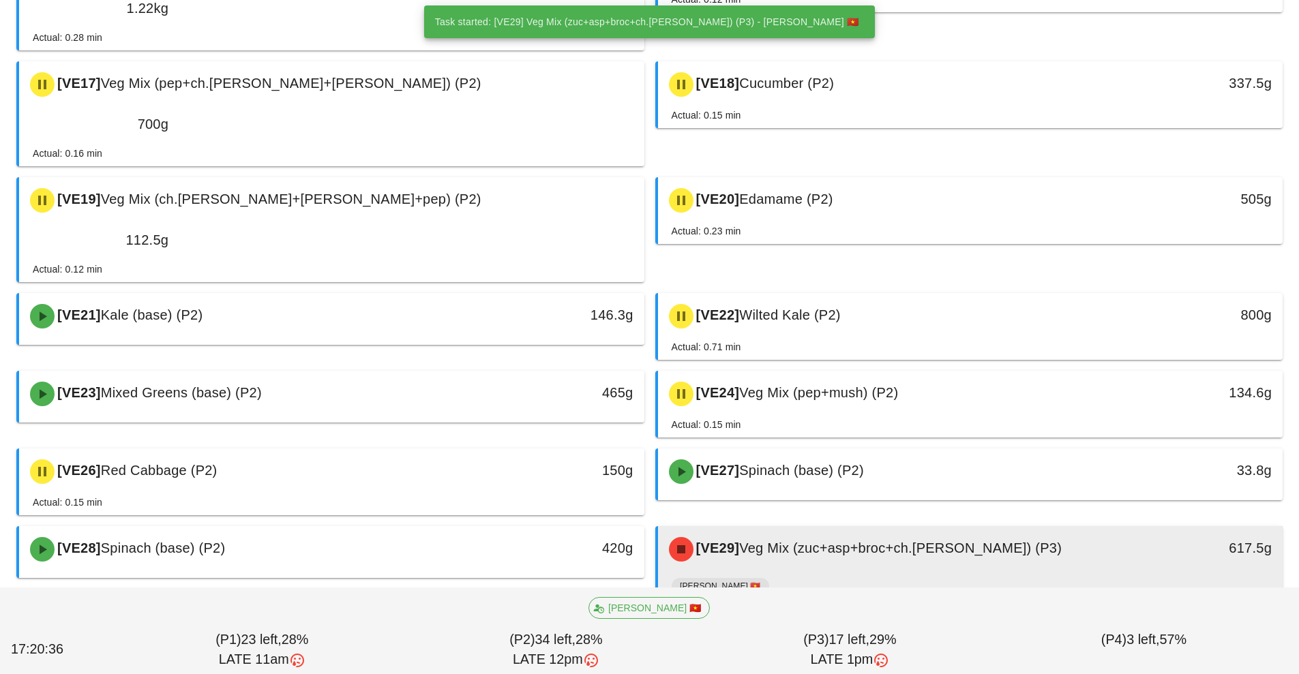
click at [818, 529] on div "[VE29] Veg Mix (zuc+asp+broc+ch.[PERSON_NAME]) (P3)" at bounding box center [893, 549] width 464 height 41
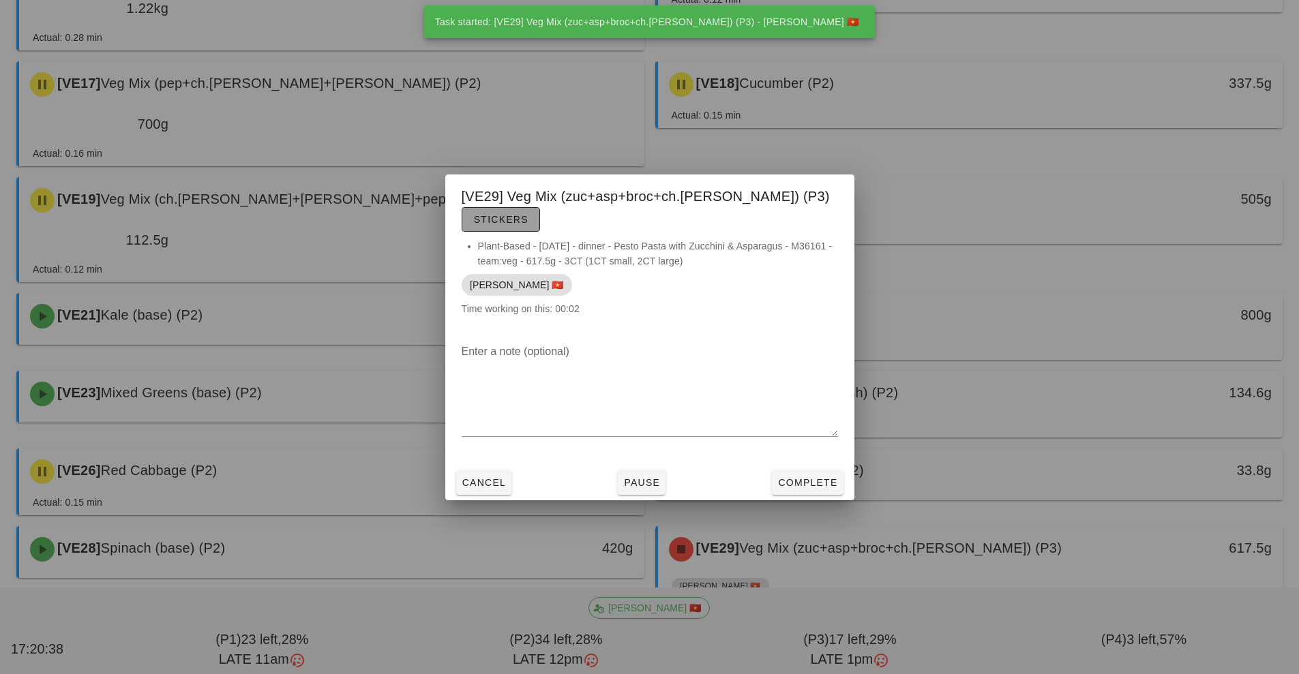
click at [528, 214] on span "Stickers" at bounding box center [500, 219] width 55 height 11
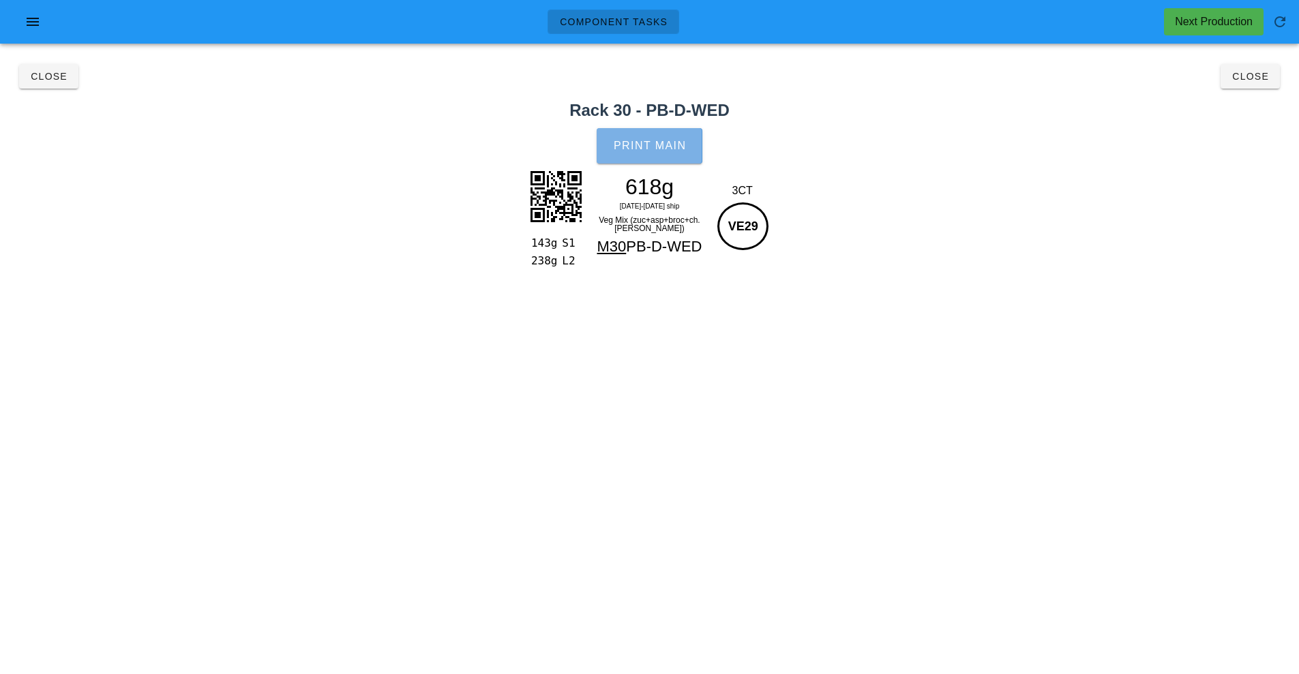
click at [683, 153] on button "Print Main" at bounding box center [649, 145] width 105 height 35
click at [1248, 78] on span "Close" at bounding box center [1250, 76] width 38 height 11
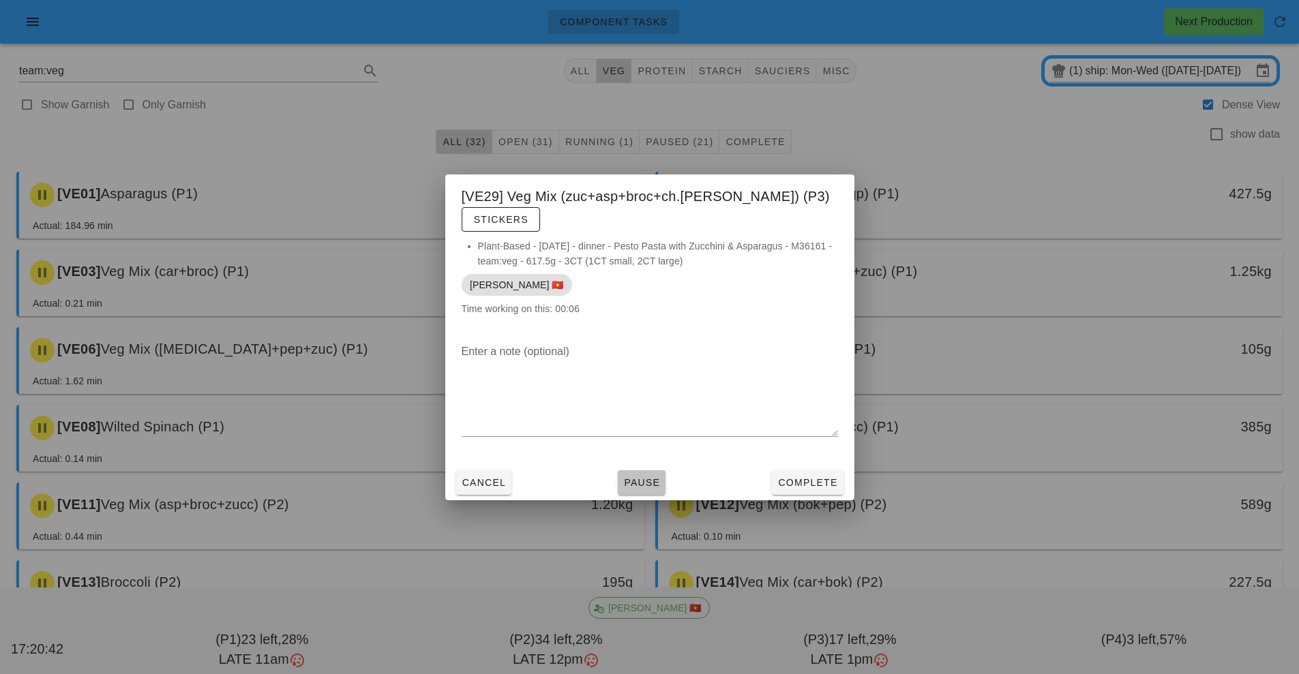
click at [644, 477] on span "Pause" at bounding box center [641, 482] width 37 height 11
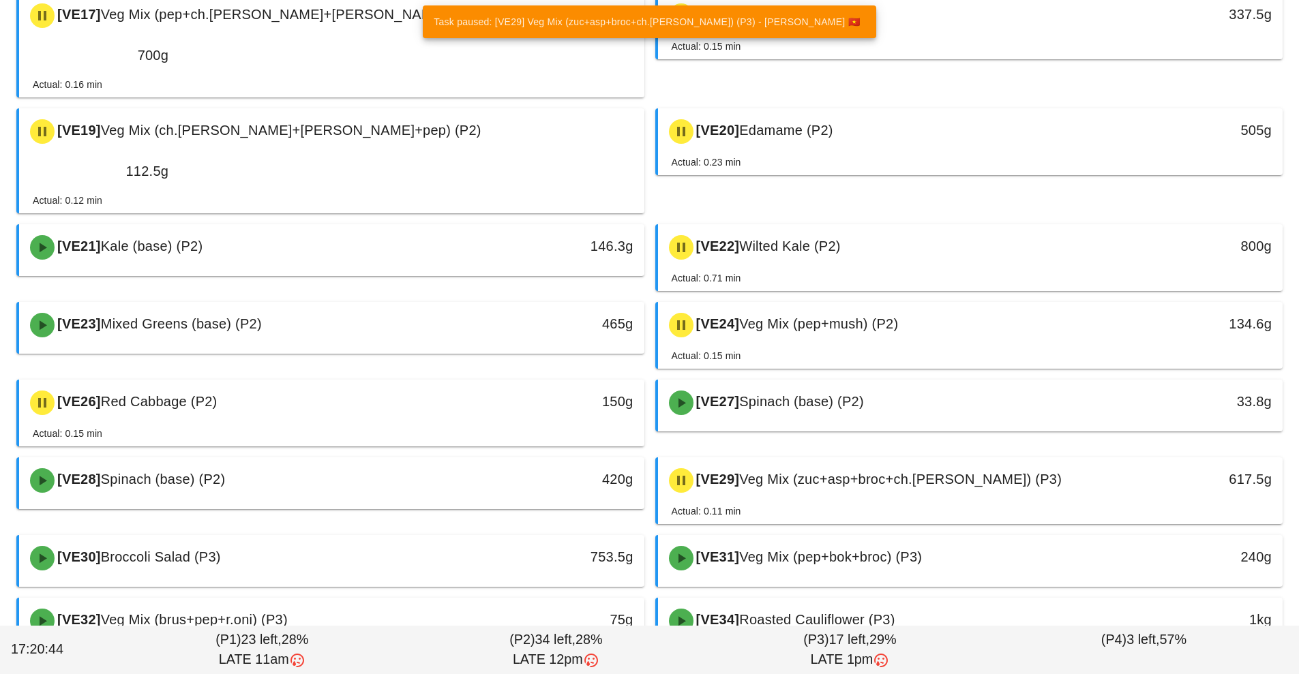
scroll to position [762, 0]
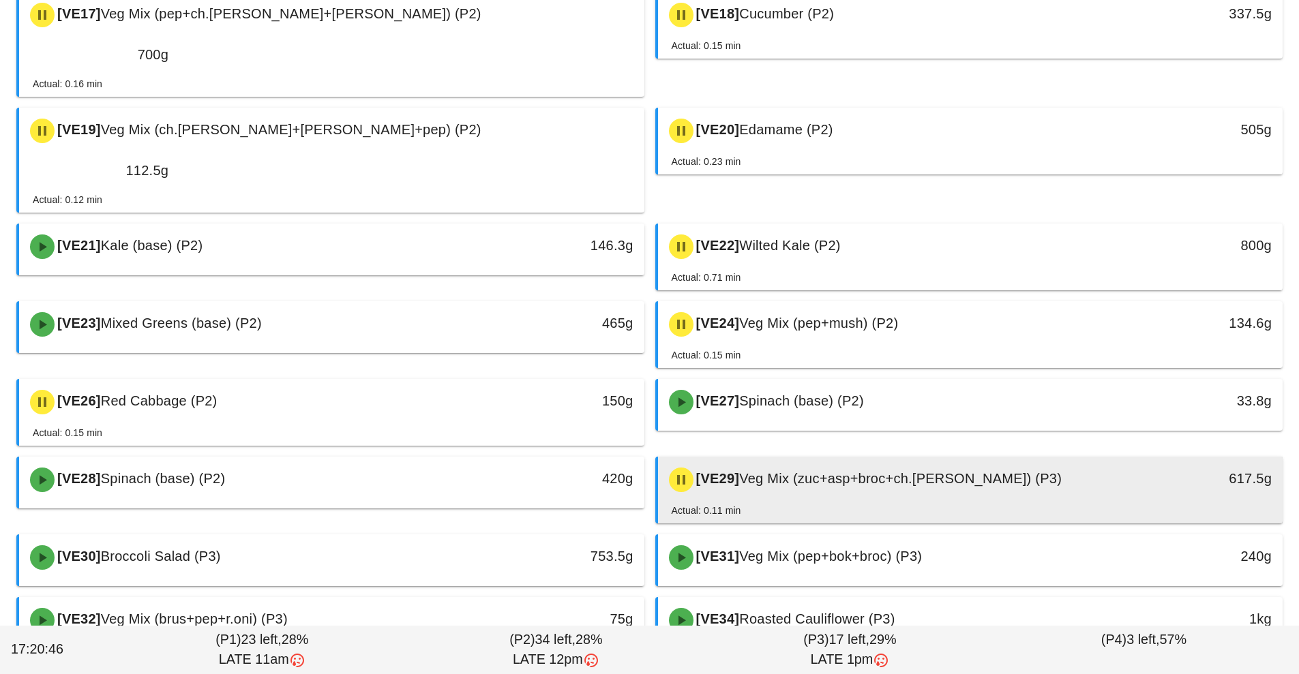
click at [869, 460] on div "[VE29] Veg Mix (zuc+asp+broc+ch.[PERSON_NAME]) (P3)" at bounding box center [893, 480] width 464 height 41
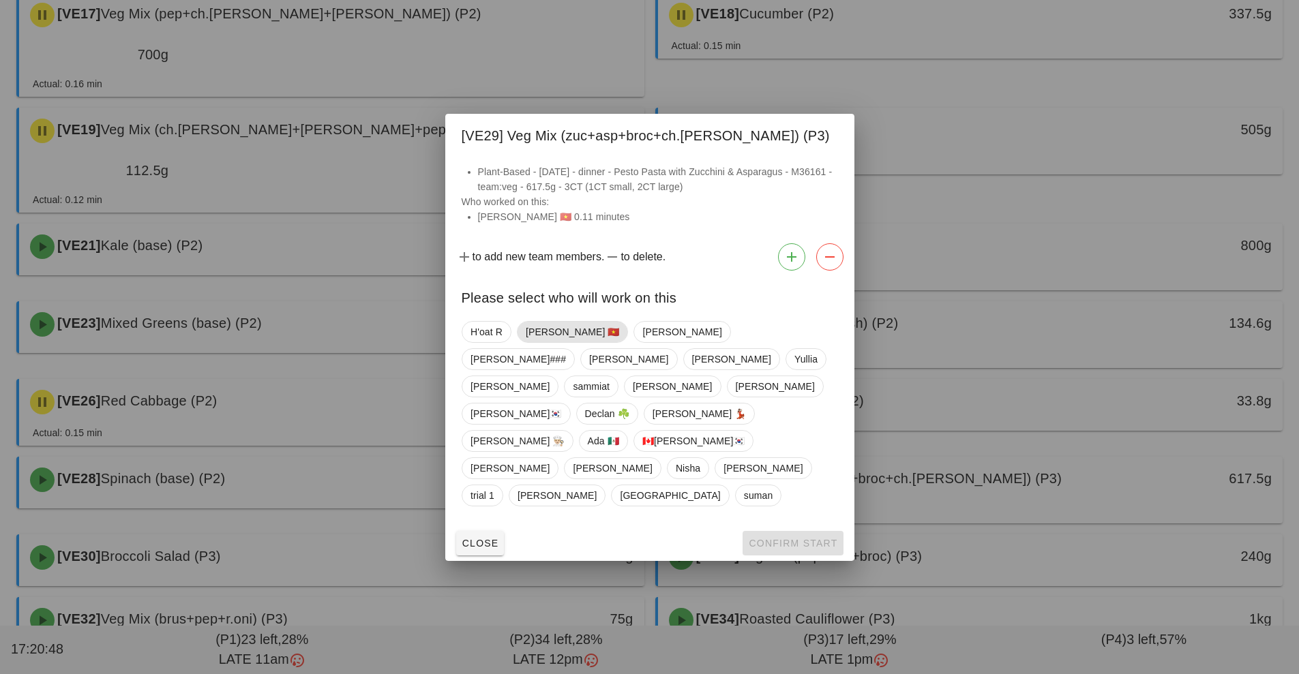
click at [559, 342] on span "[PERSON_NAME] 🇻🇳" at bounding box center [572, 332] width 94 height 20
click at [803, 538] on span "Confirm Start" at bounding box center [792, 543] width 89 height 11
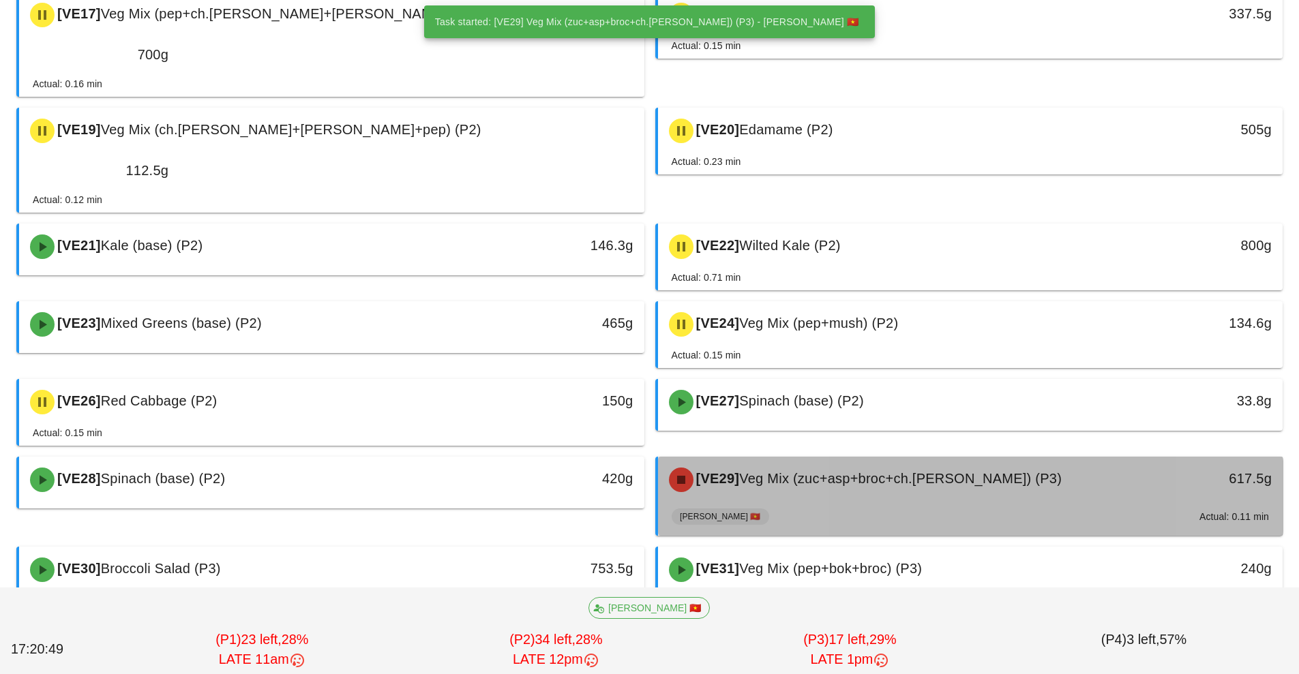
click at [801, 460] on div "[VE29] Veg Mix (zuc+asp+broc+ch.[PERSON_NAME]) (P3)" at bounding box center [893, 480] width 464 height 41
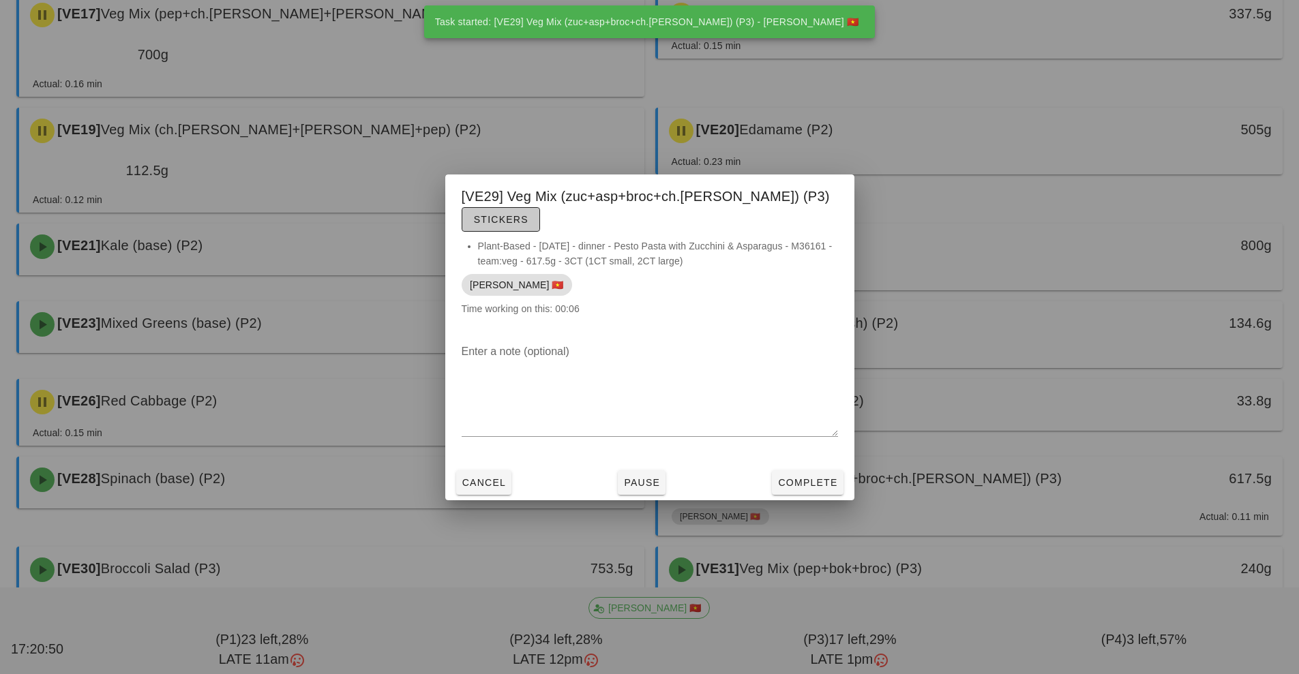
click at [540, 217] on button "Stickers" at bounding box center [501, 219] width 78 height 25
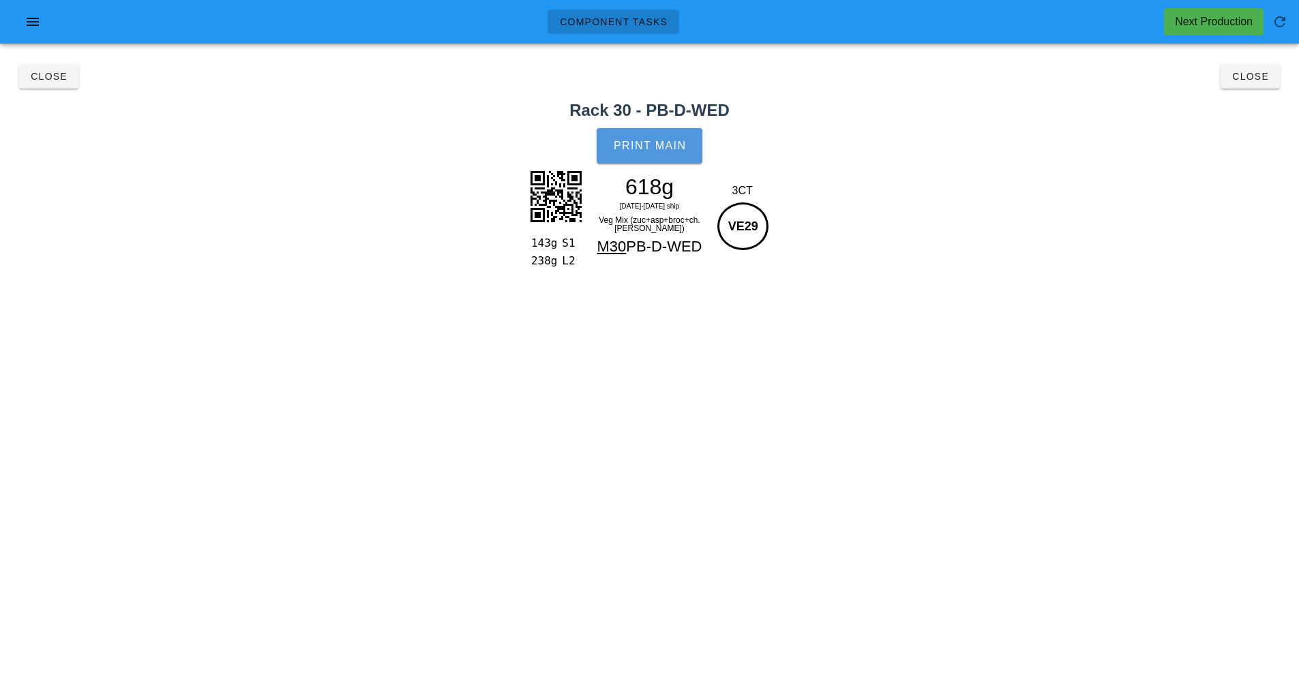
click at [655, 158] on button "Print Main" at bounding box center [649, 145] width 105 height 35
click at [1234, 87] on div "Close Close" at bounding box center [649, 77] width 1283 height 44
click at [1251, 84] on button "Close" at bounding box center [1250, 76] width 59 height 25
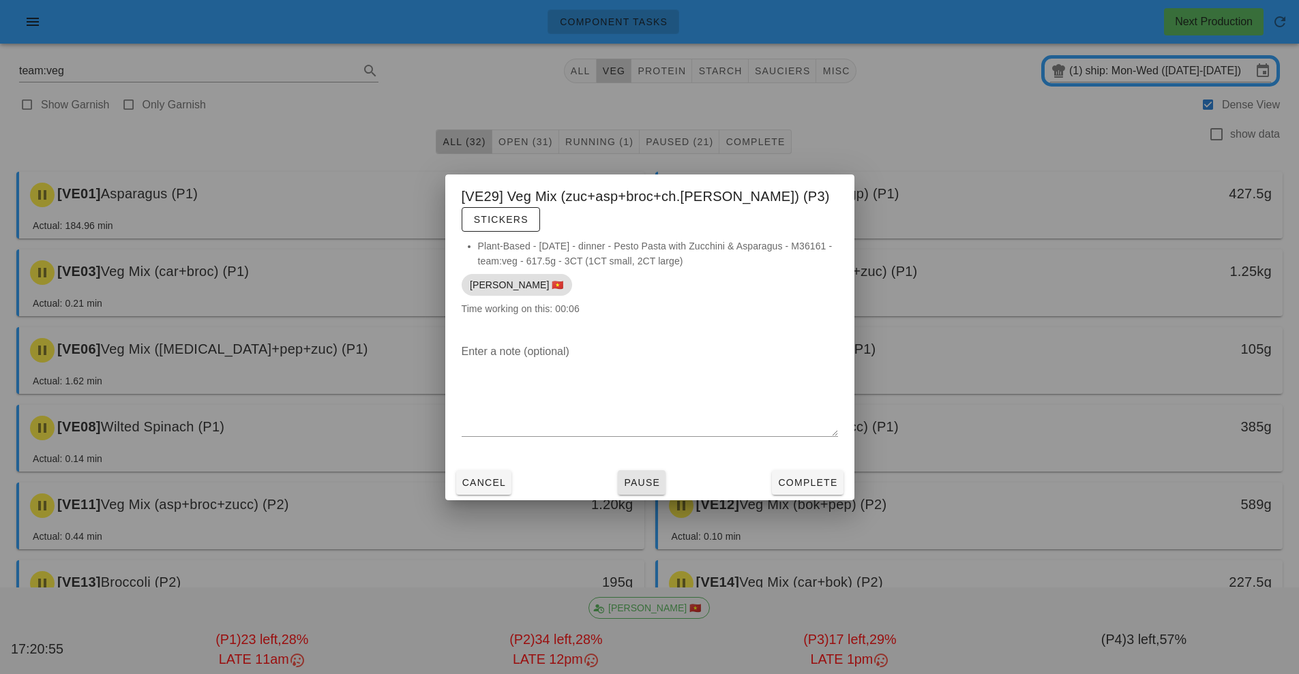
click at [629, 481] on button "Pause" at bounding box center [642, 482] width 48 height 25
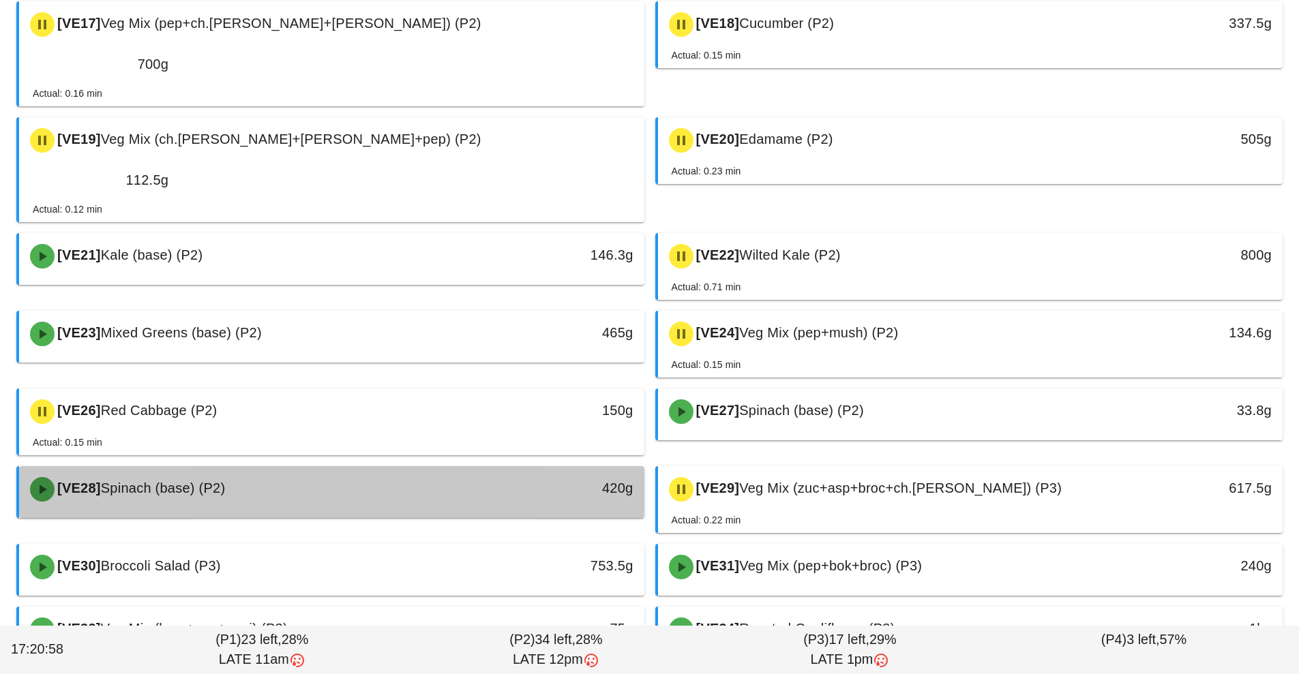
scroll to position [783, 0]
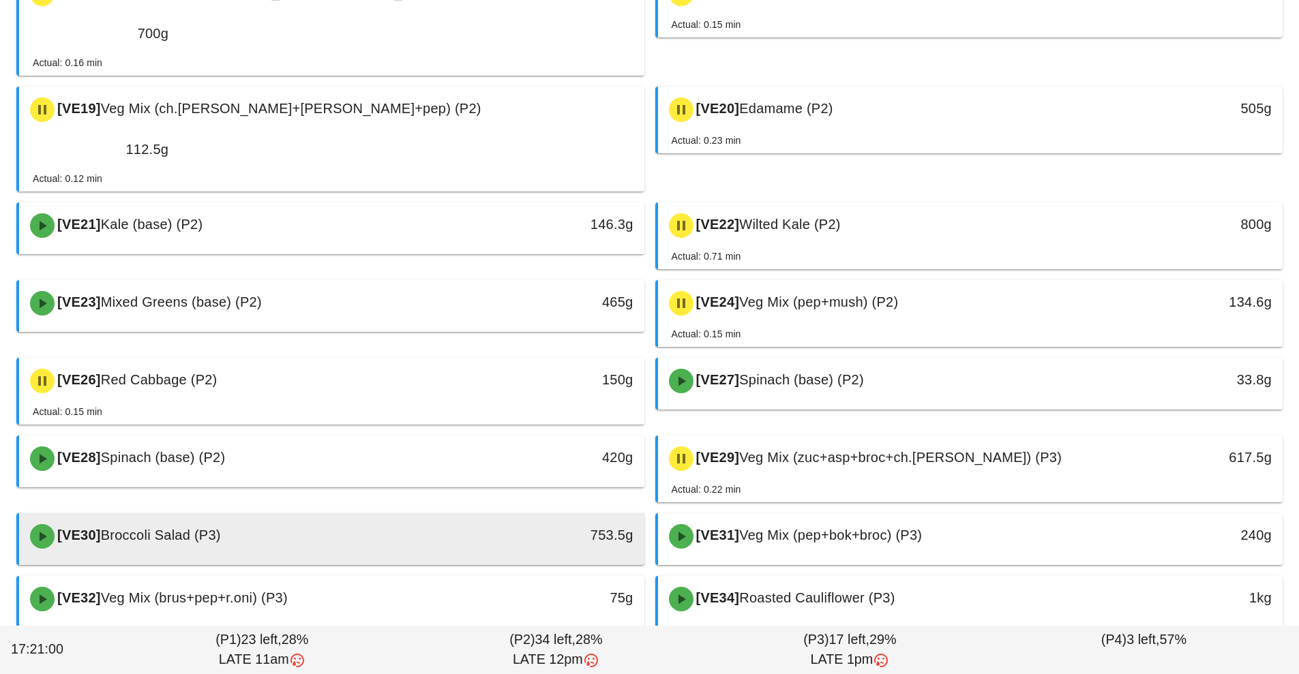
click at [528, 516] on div "753.5g" at bounding box center [563, 536] width 155 height 41
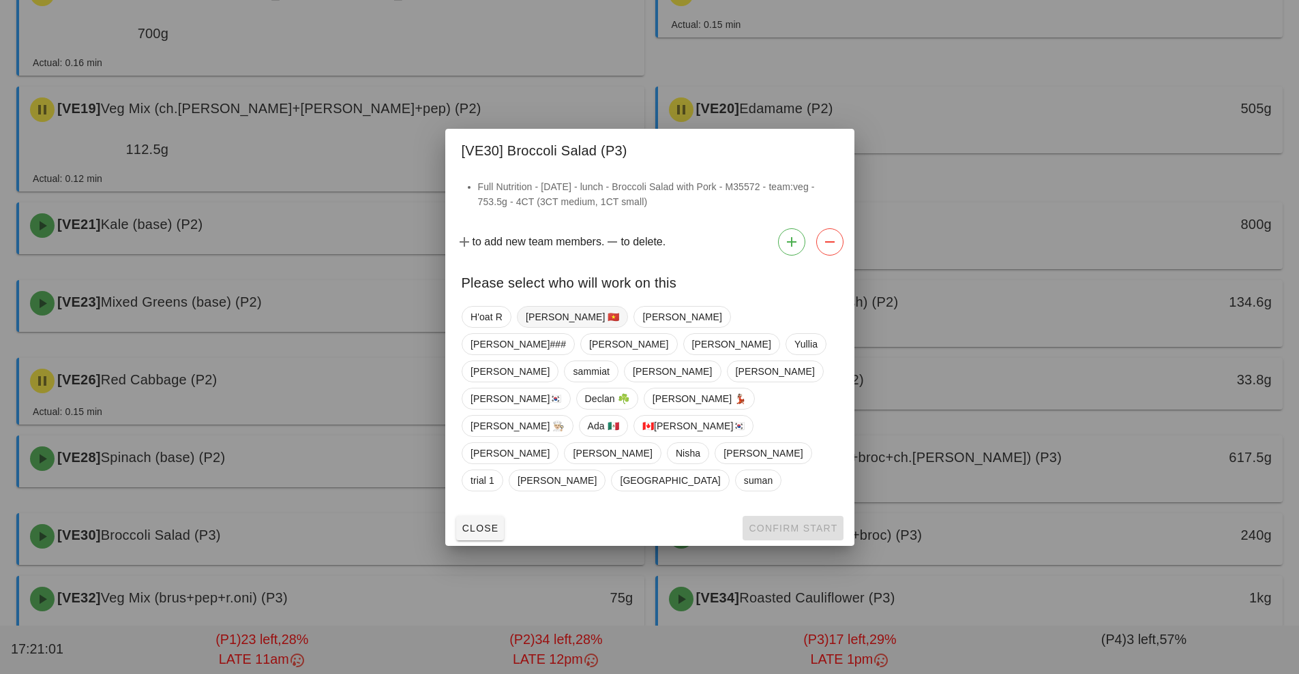
click at [552, 327] on span "[PERSON_NAME] 🇻🇳" at bounding box center [572, 317] width 94 height 20
click at [802, 523] on span "Confirm Start" at bounding box center [792, 528] width 89 height 11
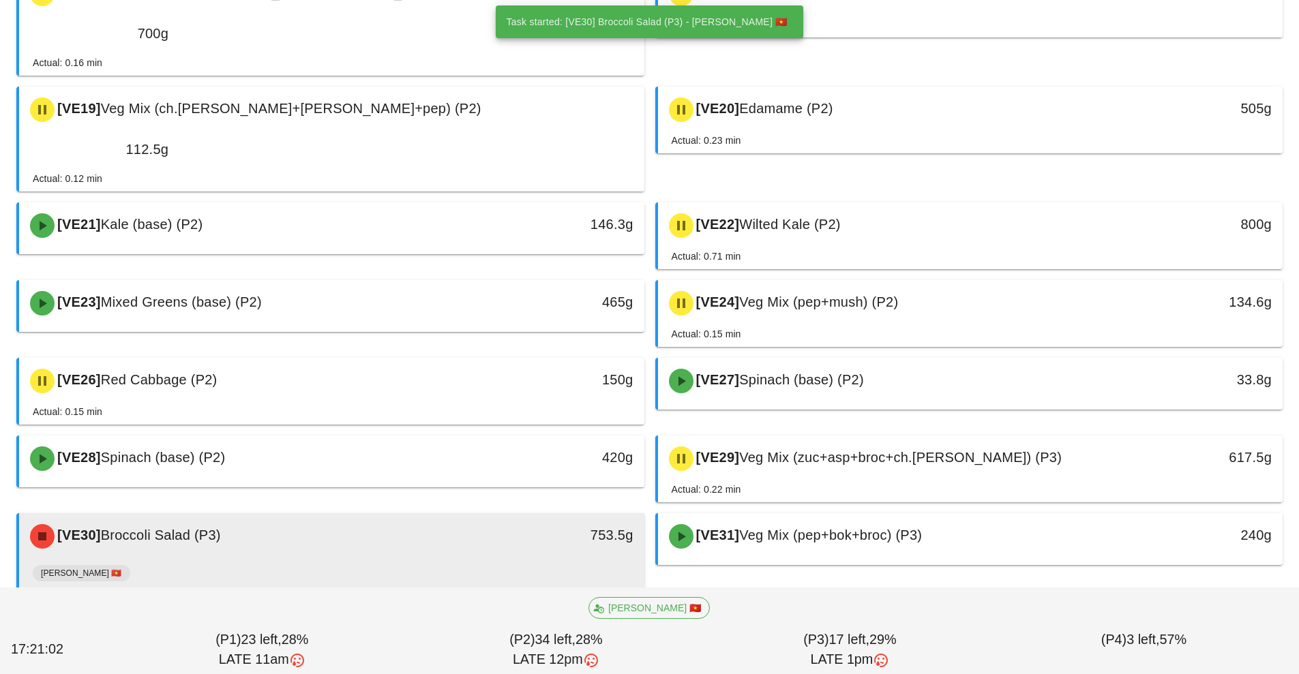
click at [460, 516] on div "[VE30] Broccoli Salad (P3)" at bounding box center [254, 536] width 464 height 41
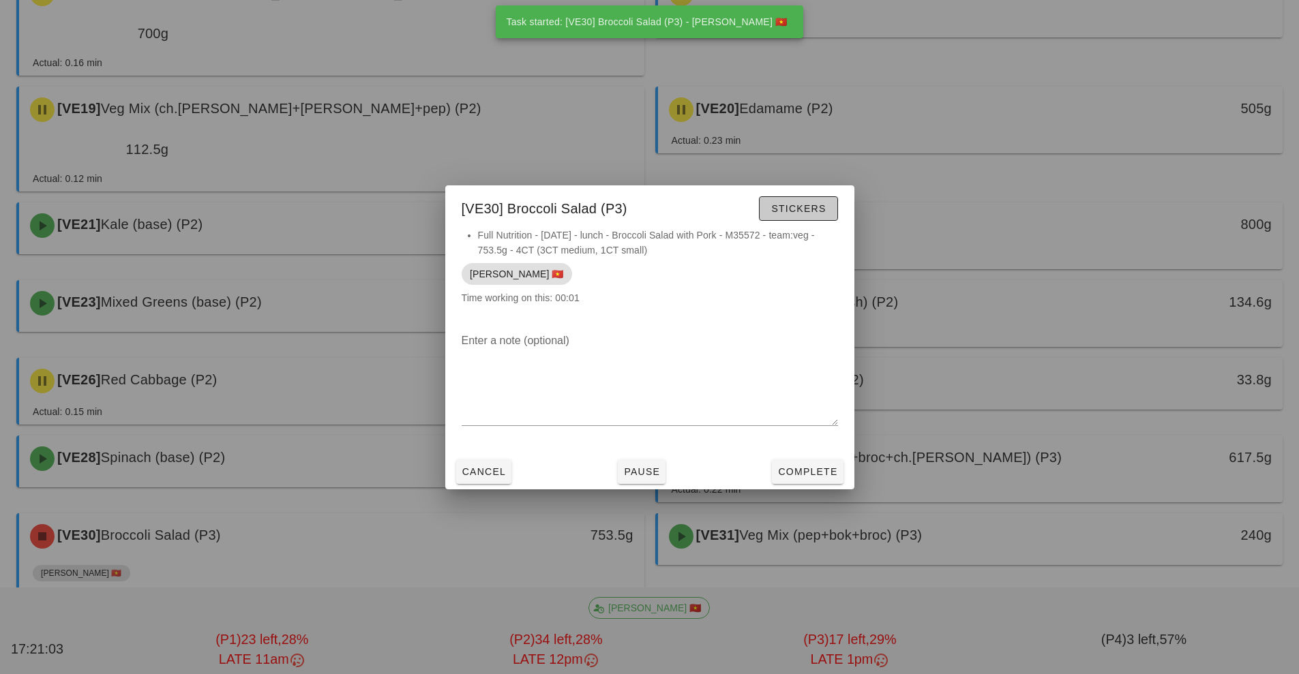
click at [813, 205] on span "Stickers" at bounding box center [798, 208] width 55 height 11
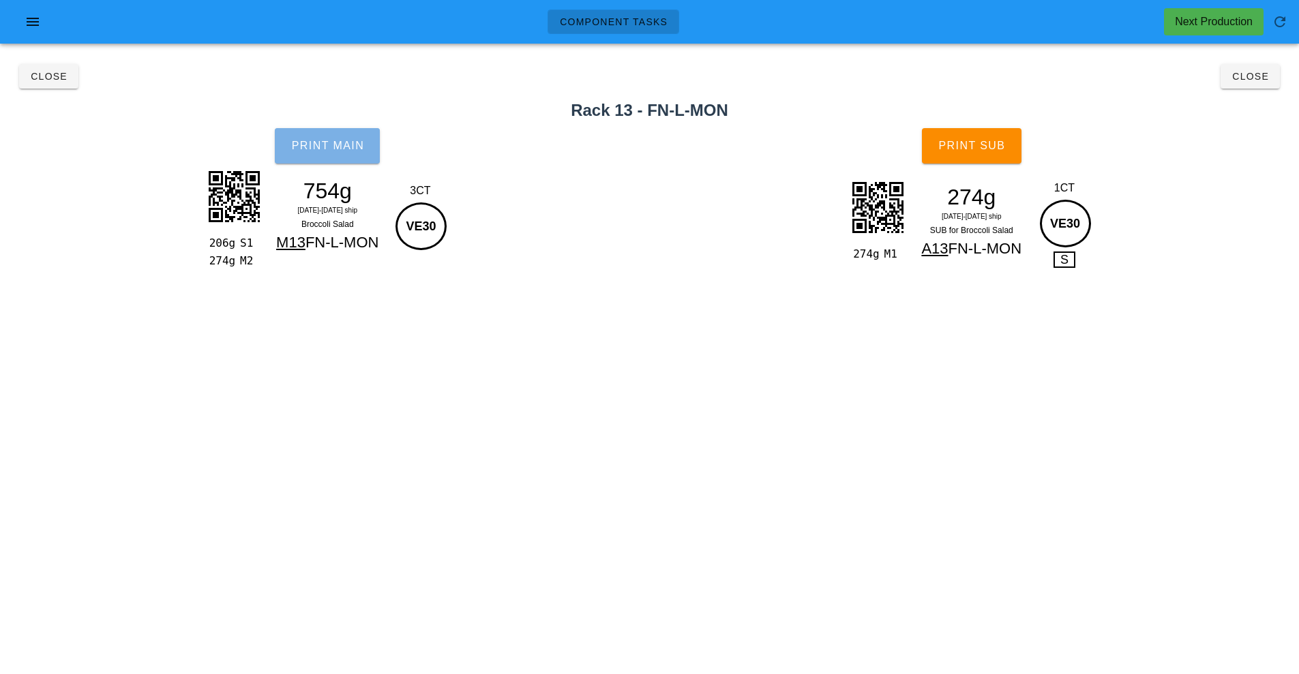
click at [348, 152] on button "Print Main" at bounding box center [327, 145] width 105 height 35
click at [1005, 147] on span "Print Sub" at bounding box center [972, 146] width 68 height 12
click at [1227, 87] on button "Close" at bounding box center [1250, 76] width 59 height 25
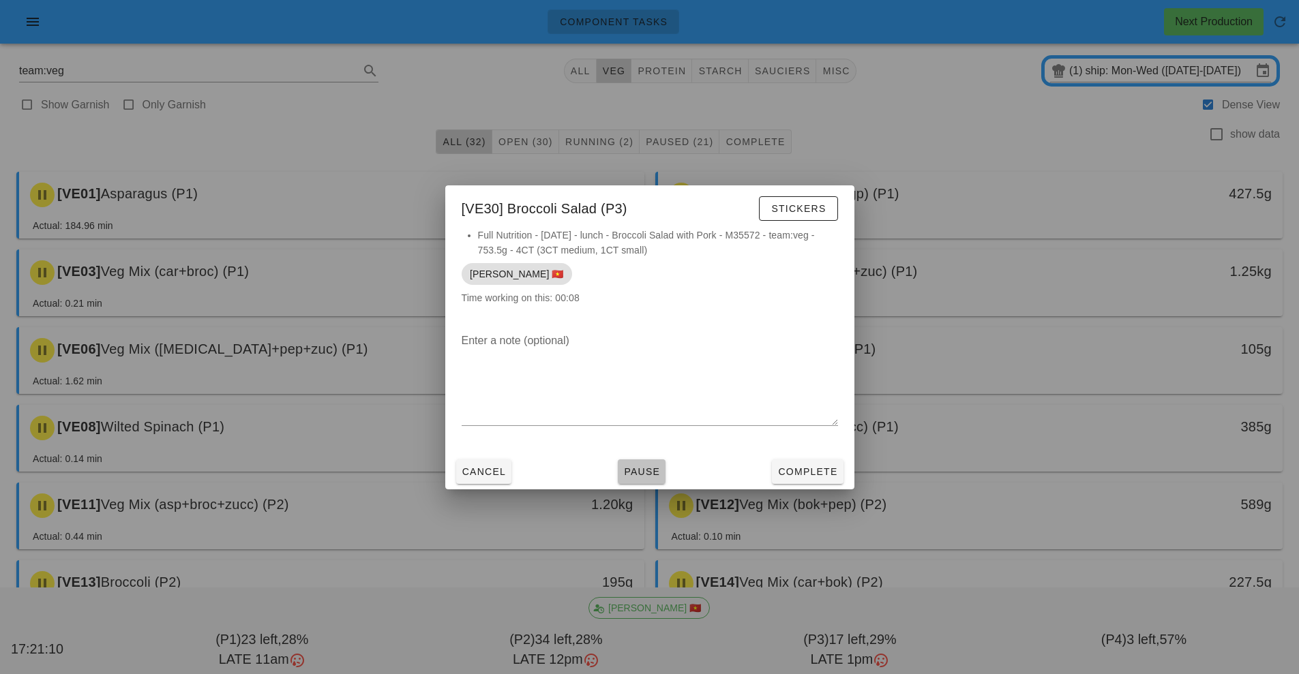
click at [648, 482] on button "Pause" at bounding box center [642, 472] width 48 height 25
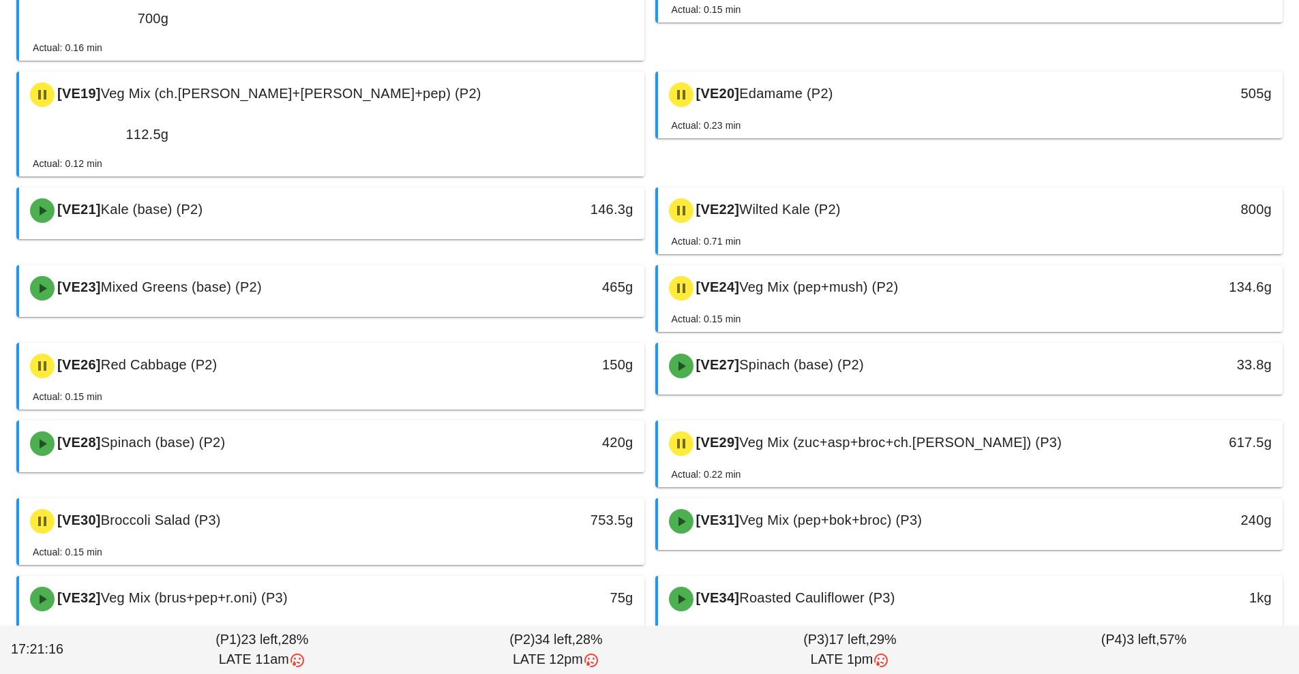
scroll to position [792, 0]
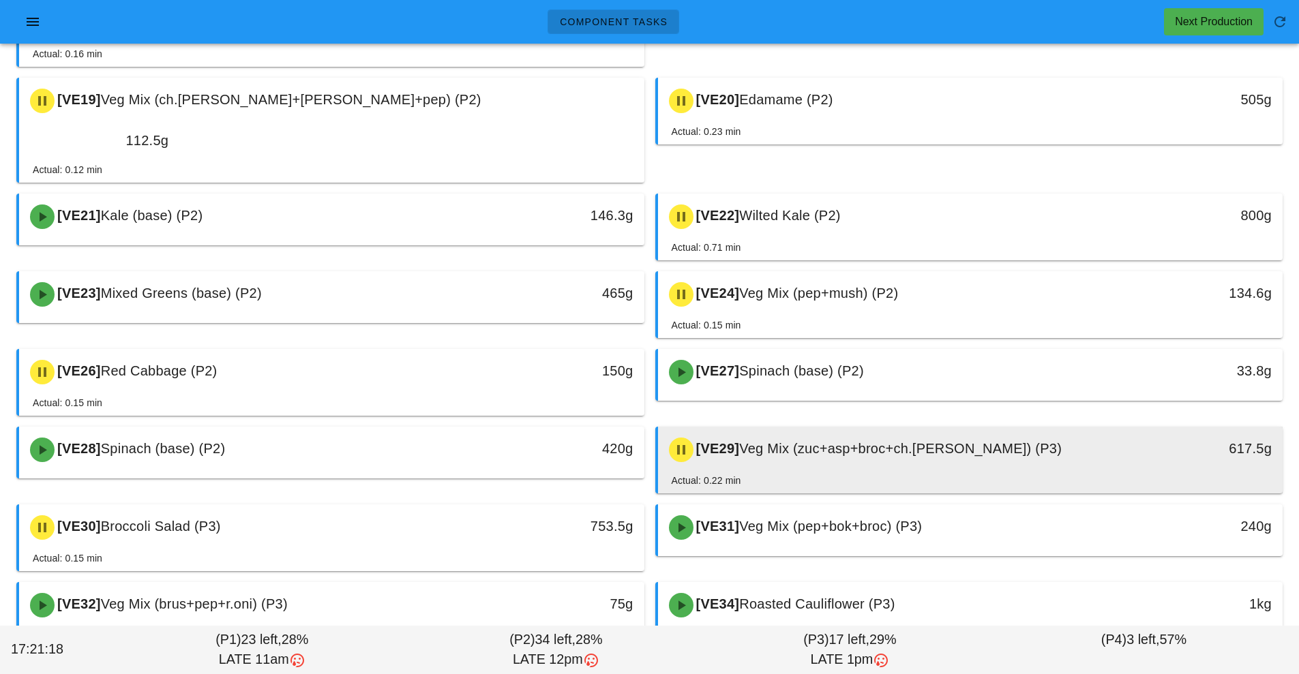
click at [938, 430] on div "[VE29] Veg Mix (zuc+asp+broc+ch.[PERSON_NAME]) (P3)" at bounding box center [893, 450] width 464 height 41
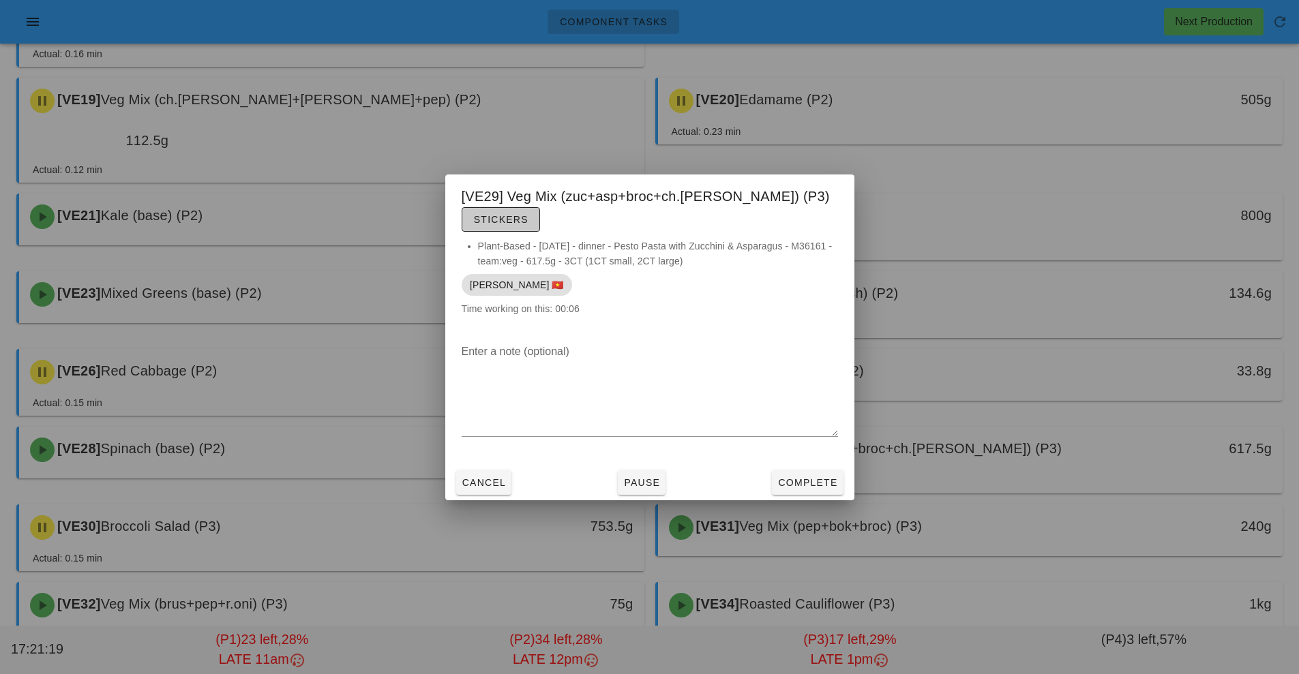
click at [528, 214] on span "Stickers" at bounding box center [500, 219] width 55 height 11
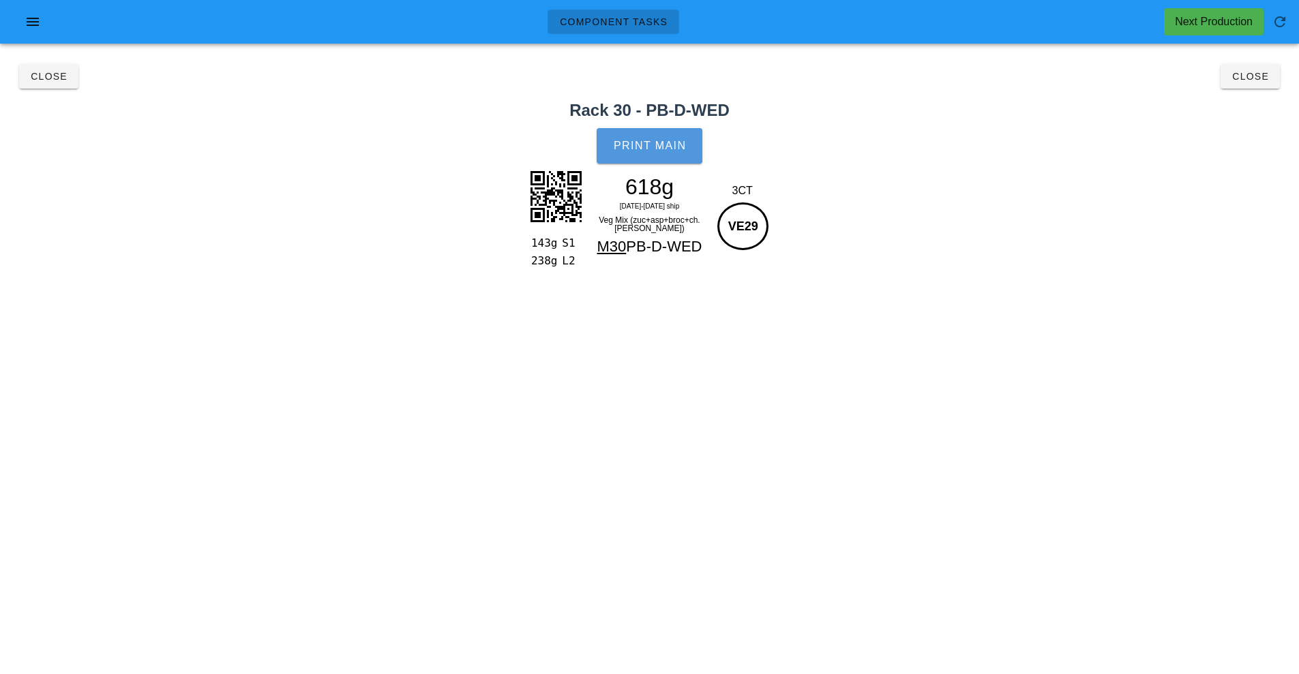
click at [676, 150] on span "Print Main" at bounding box center [650, 146] width 74 height 12
click at [1240, 83] on button "Close" at bounding box center [1250, 76] width 59 height 25
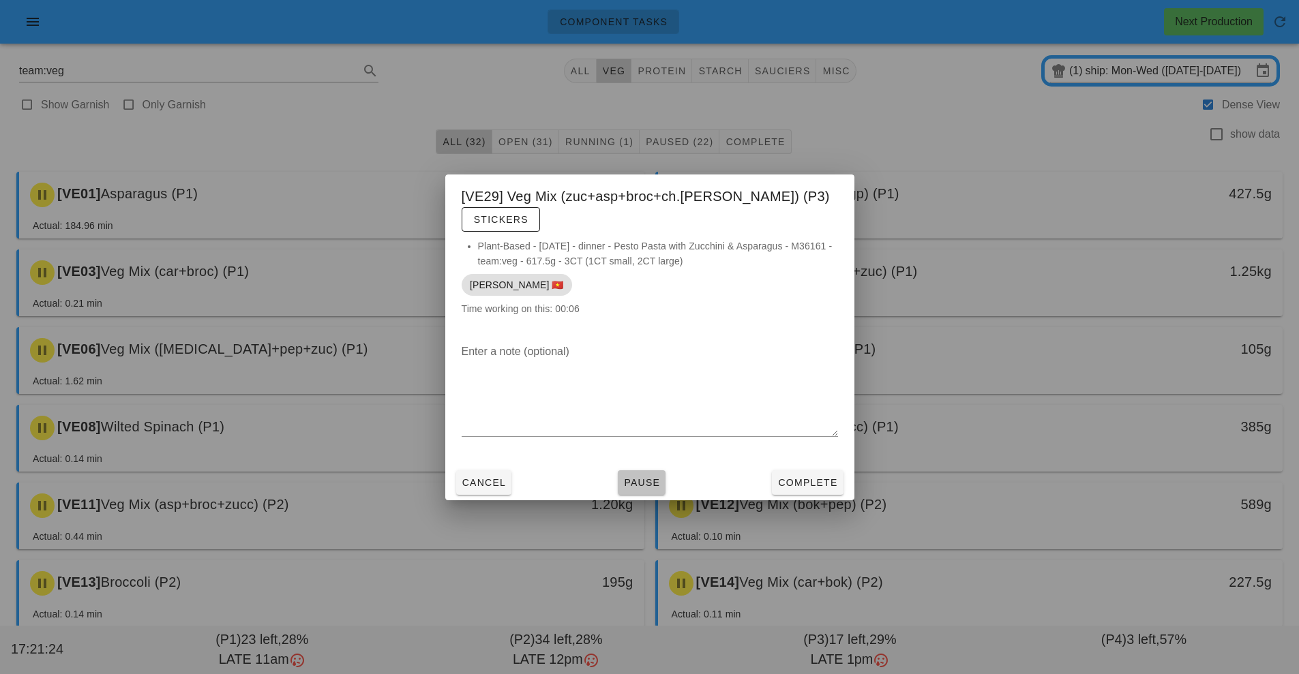
click at [661, 470] on button "Pause" at bounding box center [642, 482] width 48 height 25
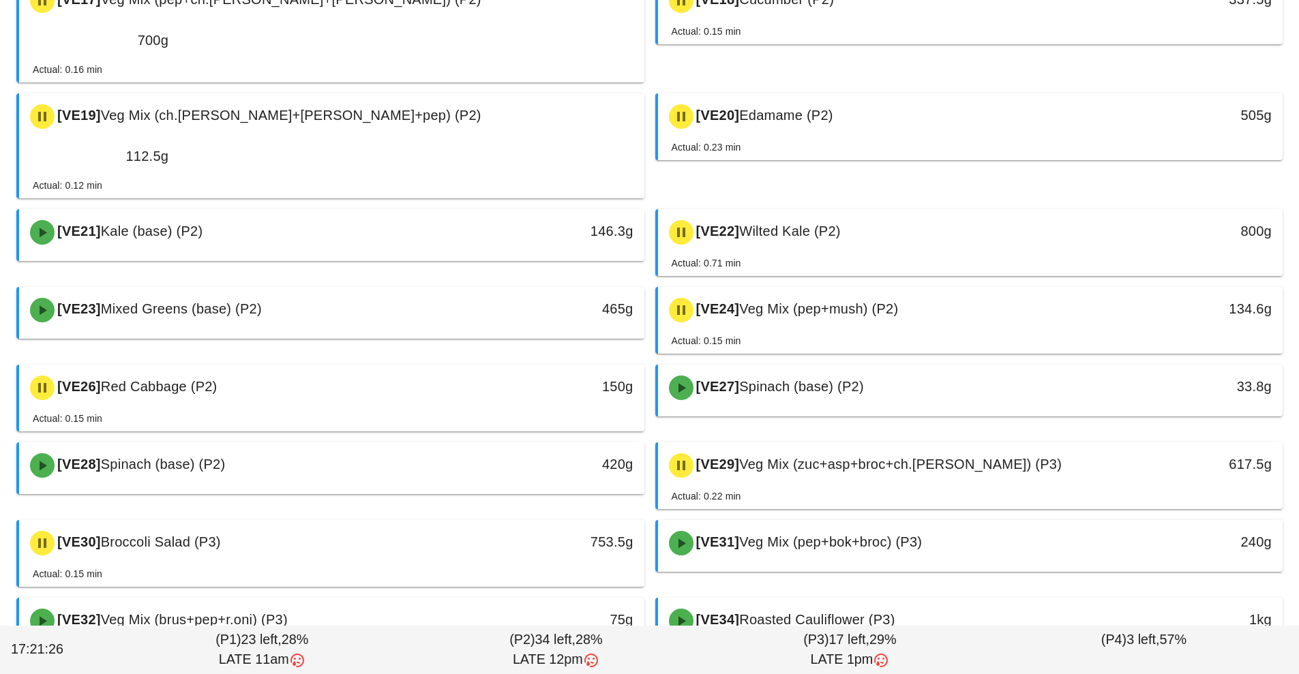
scroll to position [798, 0]
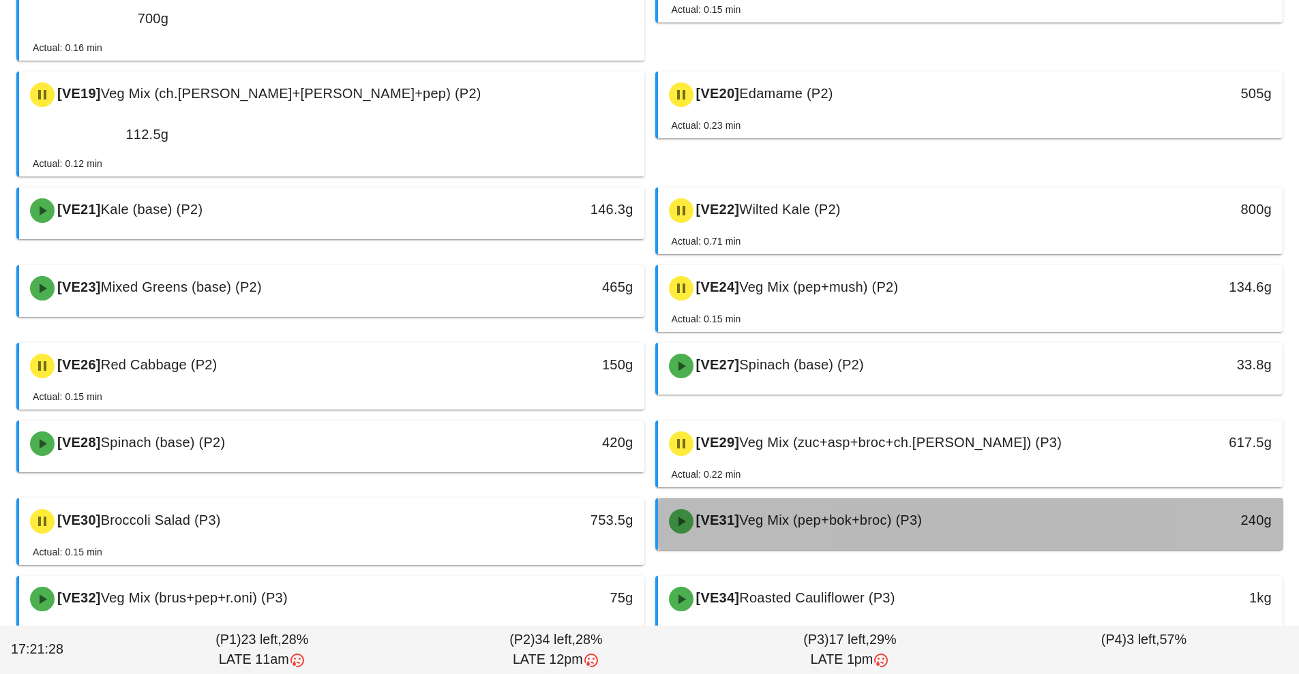
click at [884, 501] on div "[VE31] Veg Mix (pep+bok+broc) (P3)" at bounding box center [893, 521] width 464 height 41
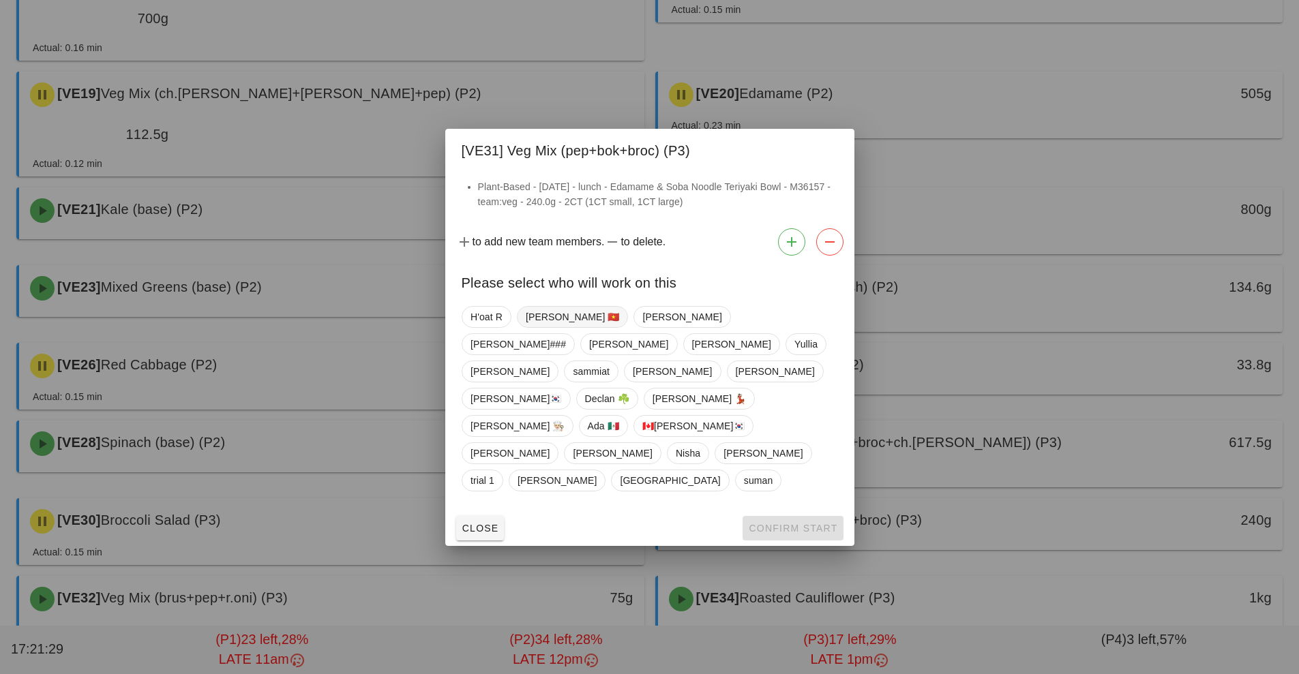
click at [537, 327] on span "[PERSON_NAME] 🇻🇳" at bounding box center [572, 317] width 94 height 20
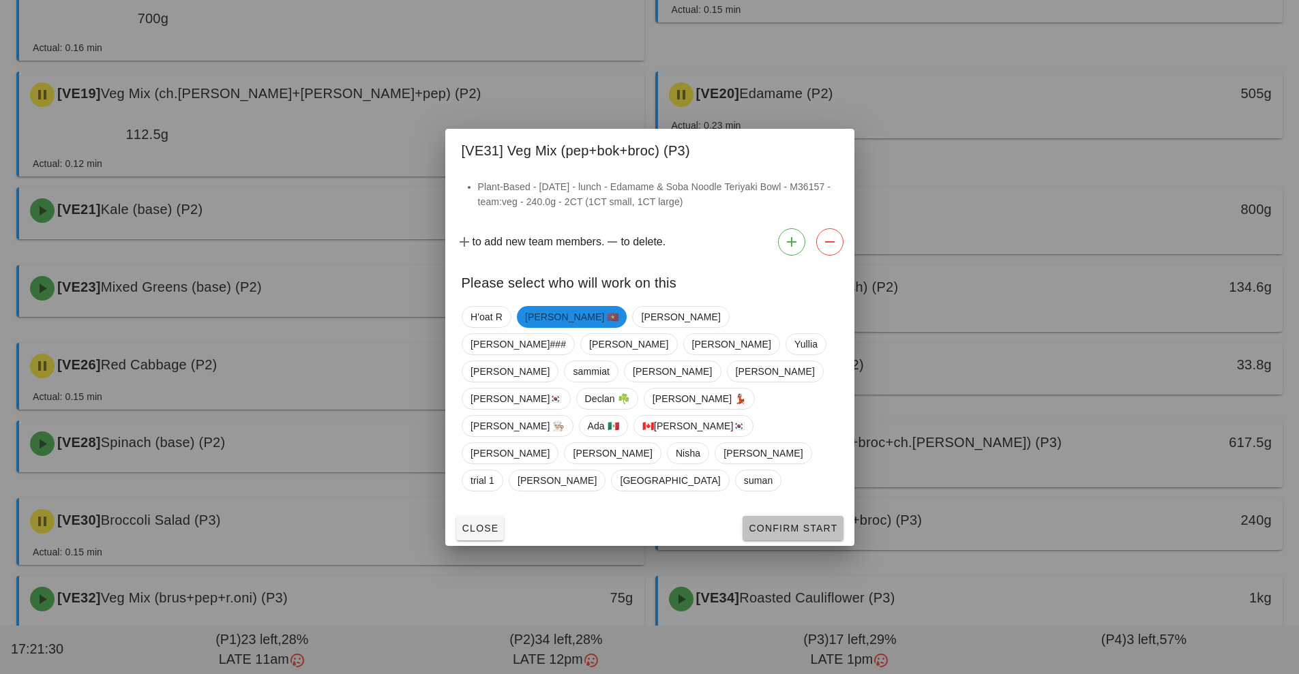
click at [819, 523] on span "Confirm Start" at bounding box center [792, 528] width 89 height 11
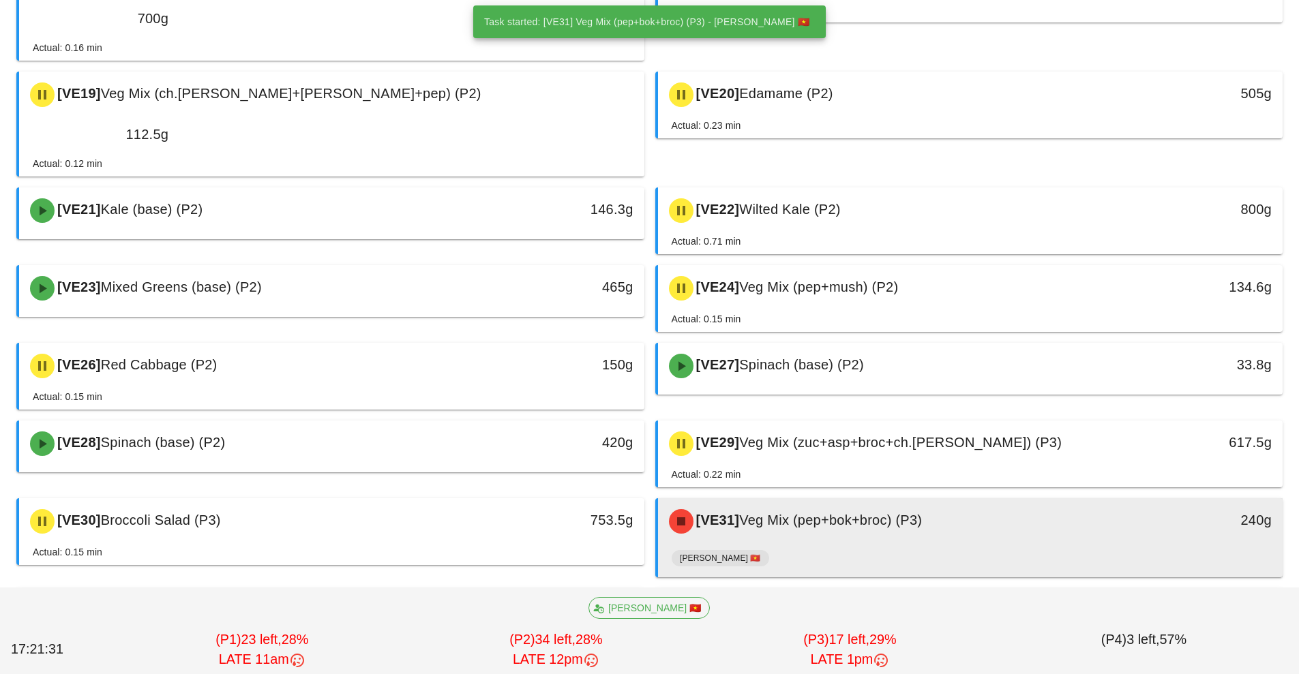
click at [796, 501] on div "[VE31] Veg Mix (pep+bok+broc) (P3)" at bounding box center [893, 521] width 464 height 41
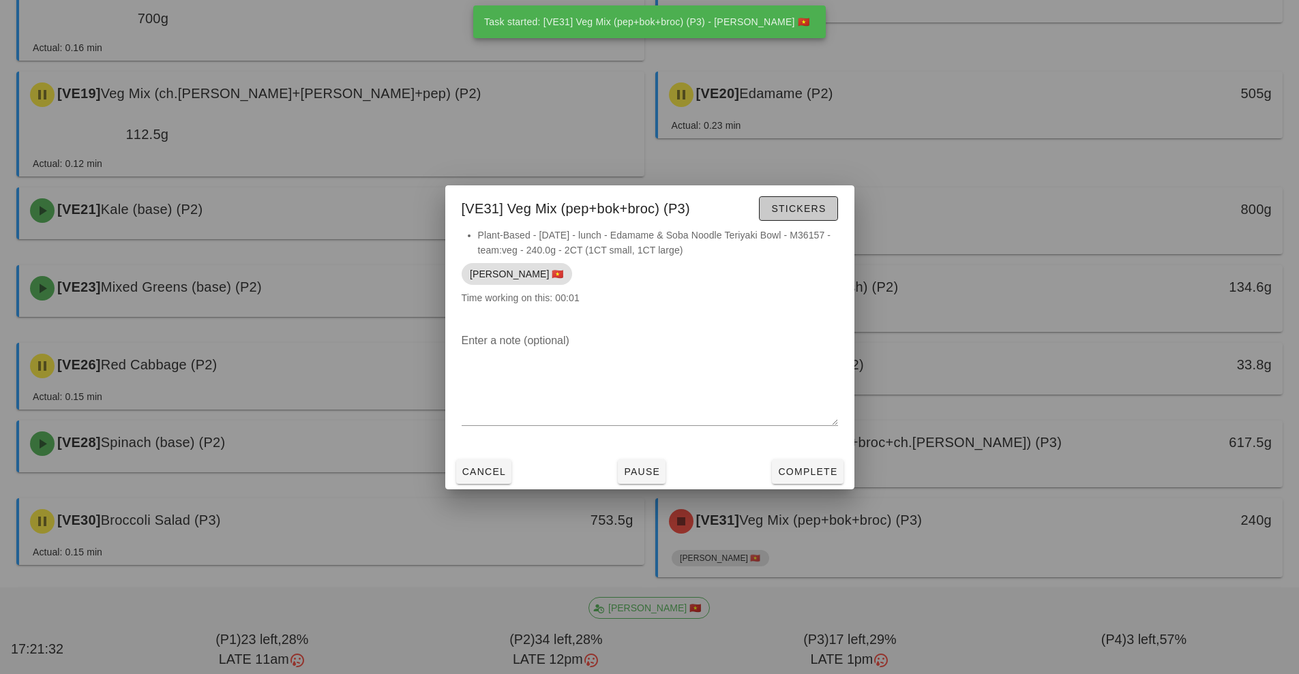
click at [801, 215] on button "Stickers" at bounding box center [798, 208] width 78 height 25
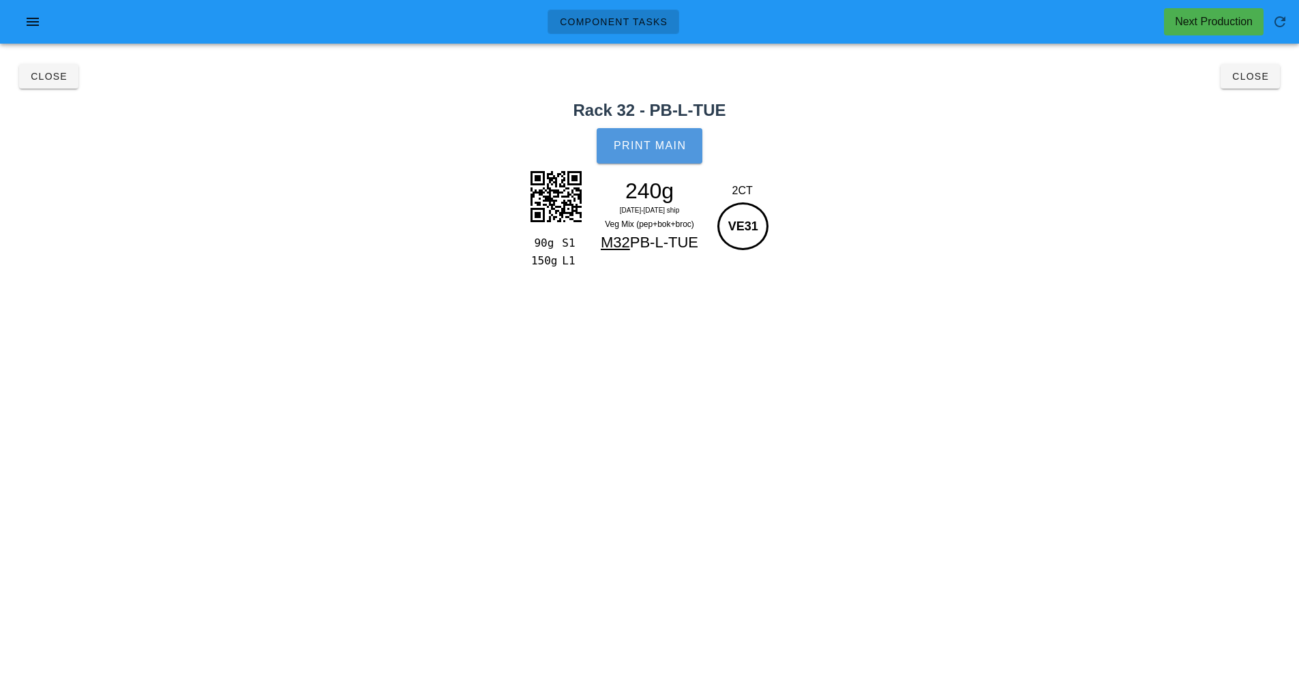
click at [664, 143] on span "Print Main" at bounding box center [650, 146] width 74 height 12
click at [1238, 79] on span "Close" at bounding box center [1250, 76] width 38 height 11
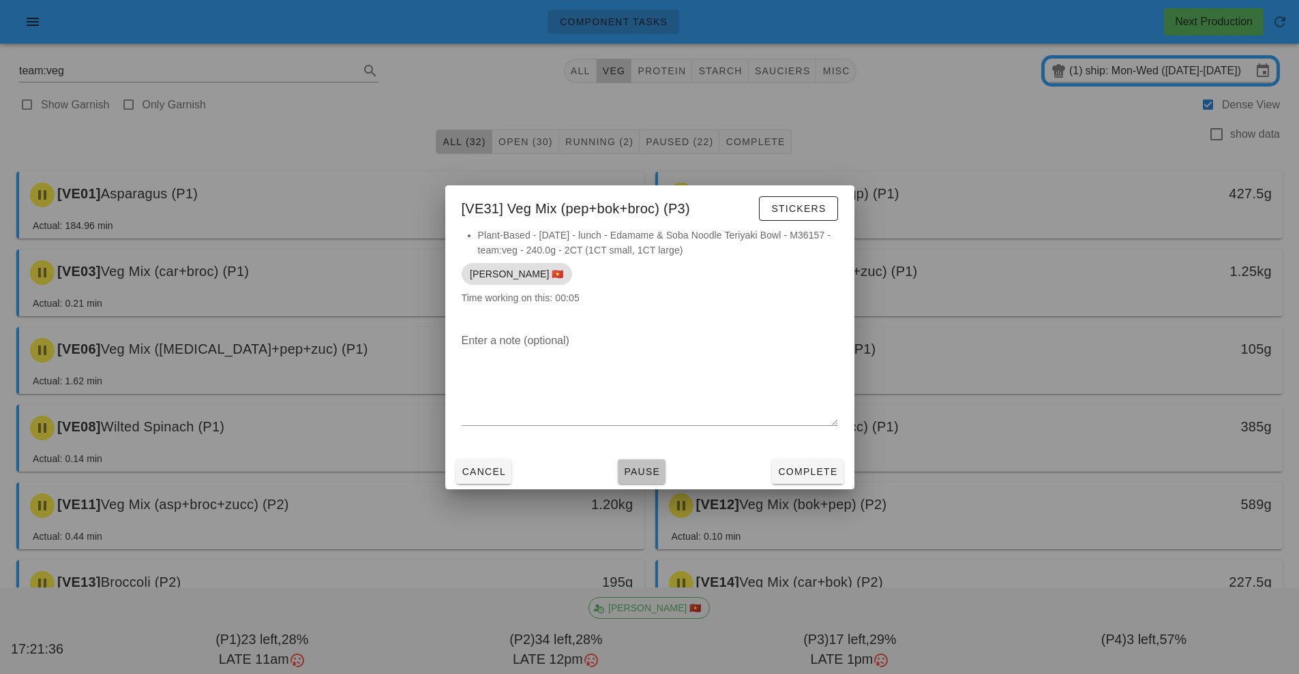
click at [655, 471] on span "Pause" at bounding box center [641, 471] width 37 height 11
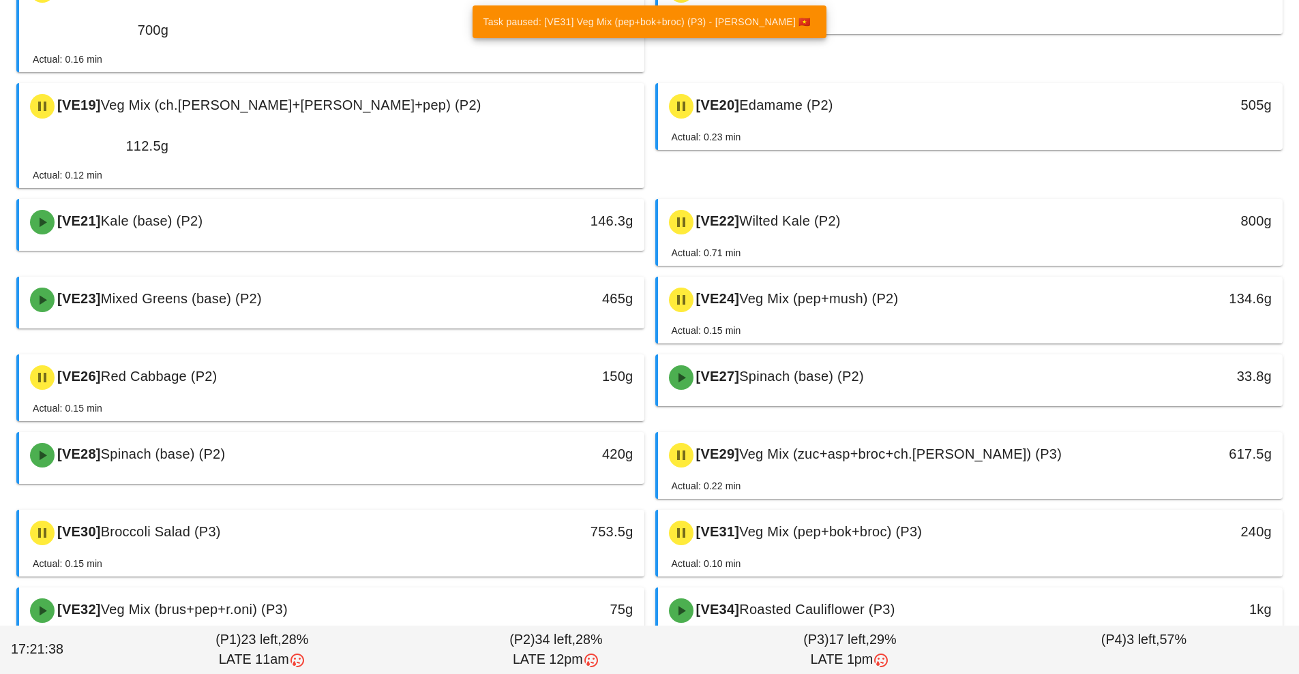
scroll to position [798, 0]
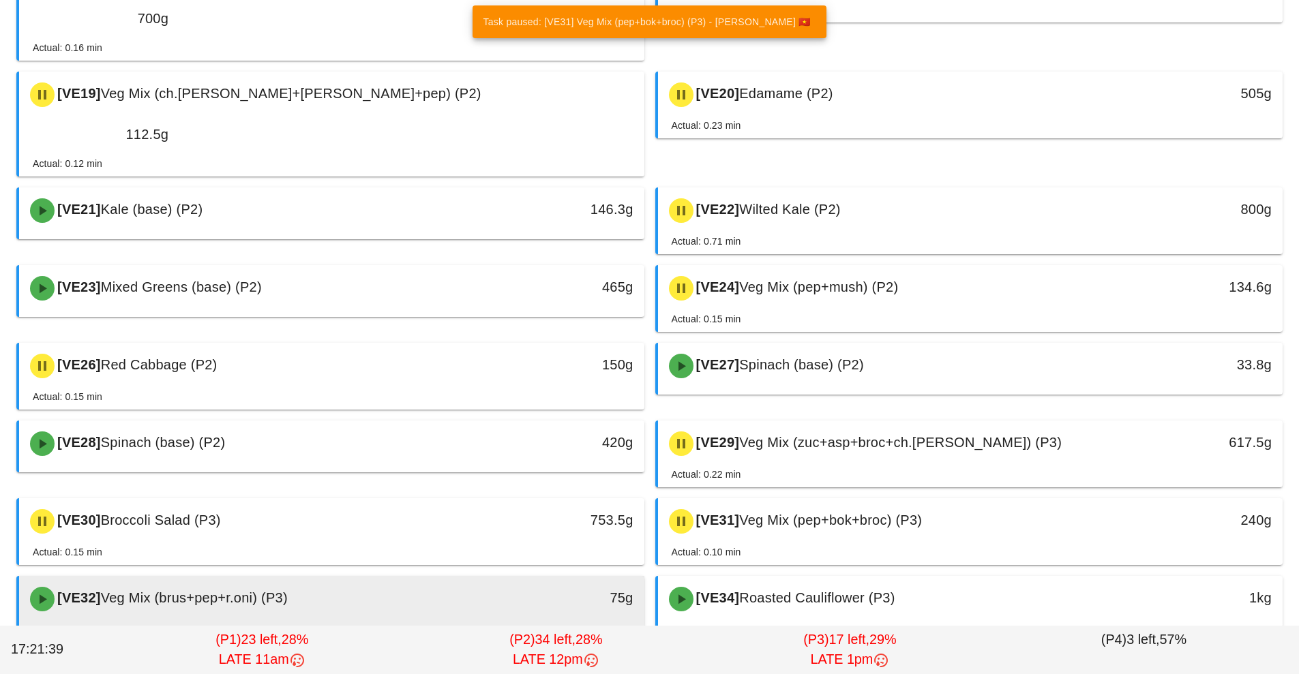
click at [423, 579] on div "[VE32] Veg Mix (brus+pep+r.oni) (P3)" at bounding box center [254, 599] width 464 height 41
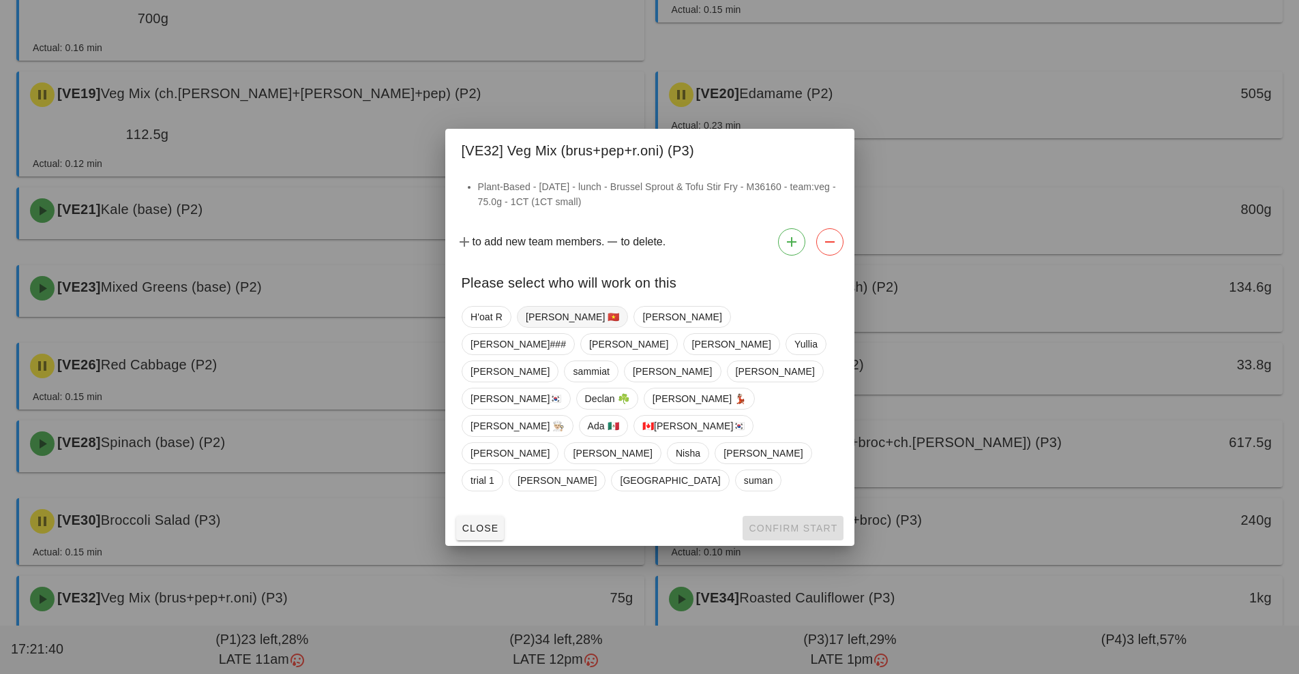
click at [541, 327] on span "[PERSON_NAME] 🇻🇳" at bounding box center [572, 317] width 94 height 20
click at [777, 516] on button "Confirm Start" at bounding box center [793, 528] width 100 height 25
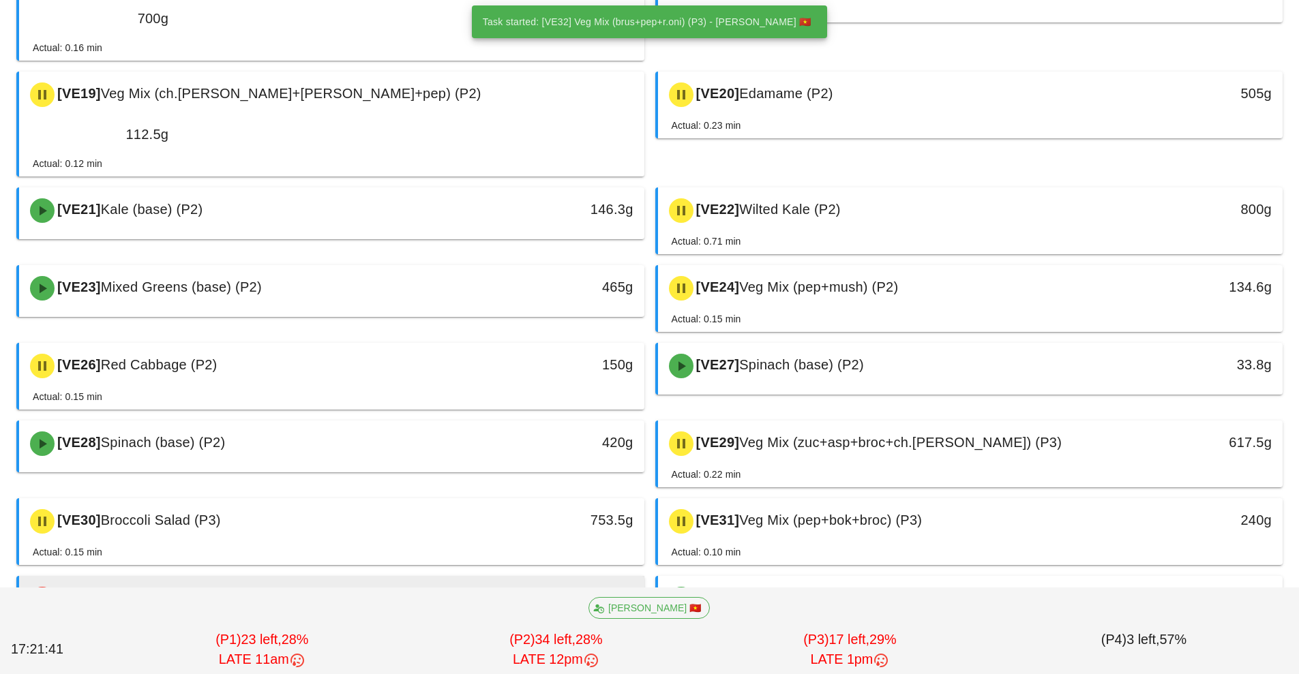
click at [515, 587] on div "75g" at bounding box center [563, 598] width 138 height 22
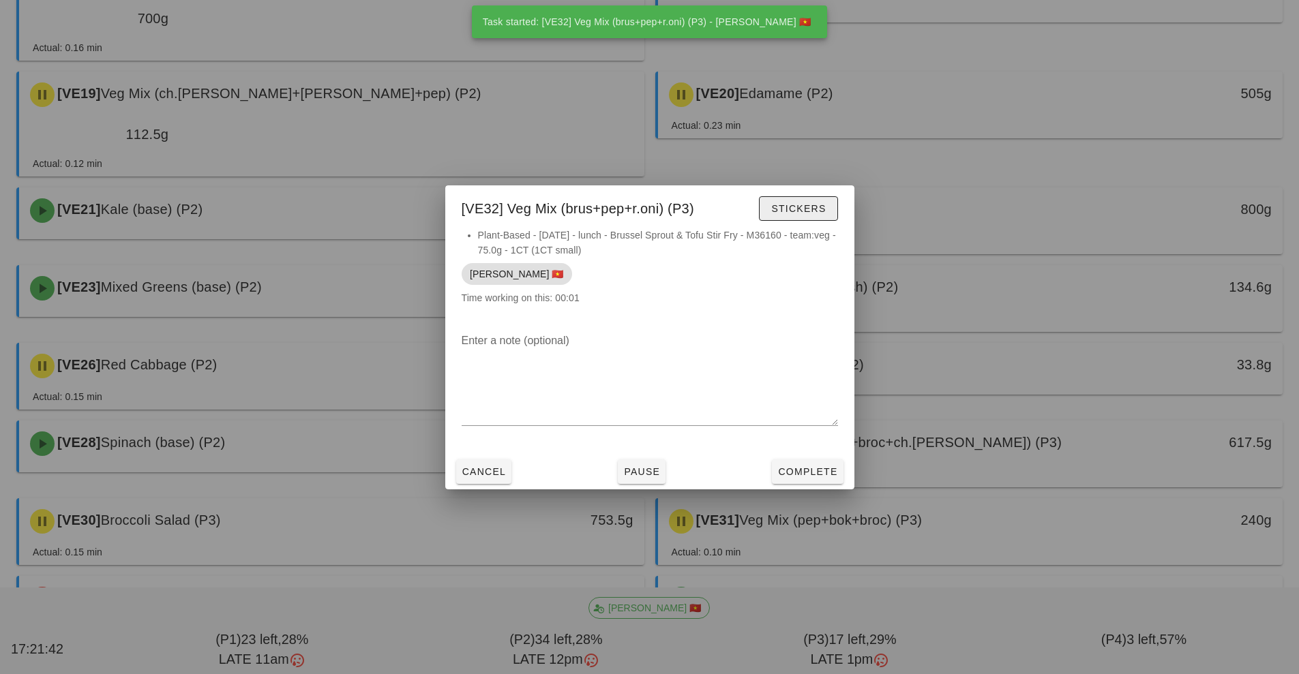
click at [803, 206] on span "Stickers" at bounding box center [798, 208] width 55 height 11
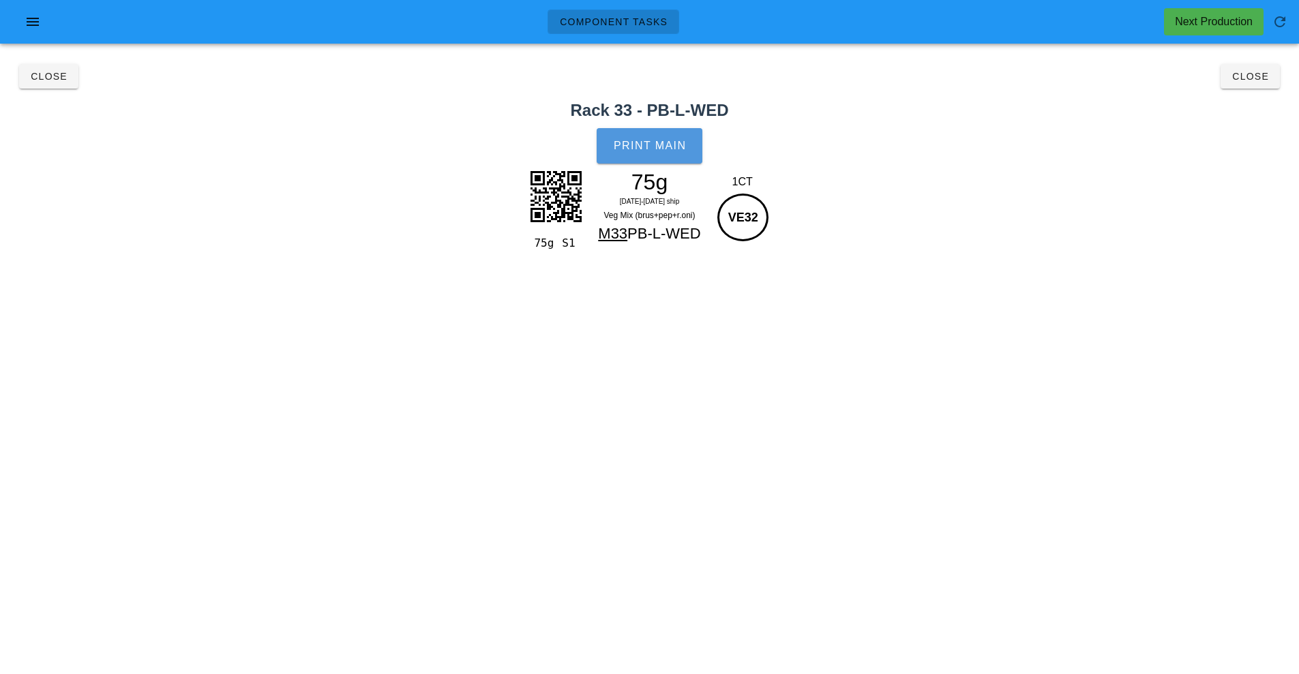
click at [655, 158] on button "Print Main" at bounding box center [649, 145] width 105 height 35
click at [1251, 88] on button "Close" at bounding box center [1250, 76] width 59 height 25
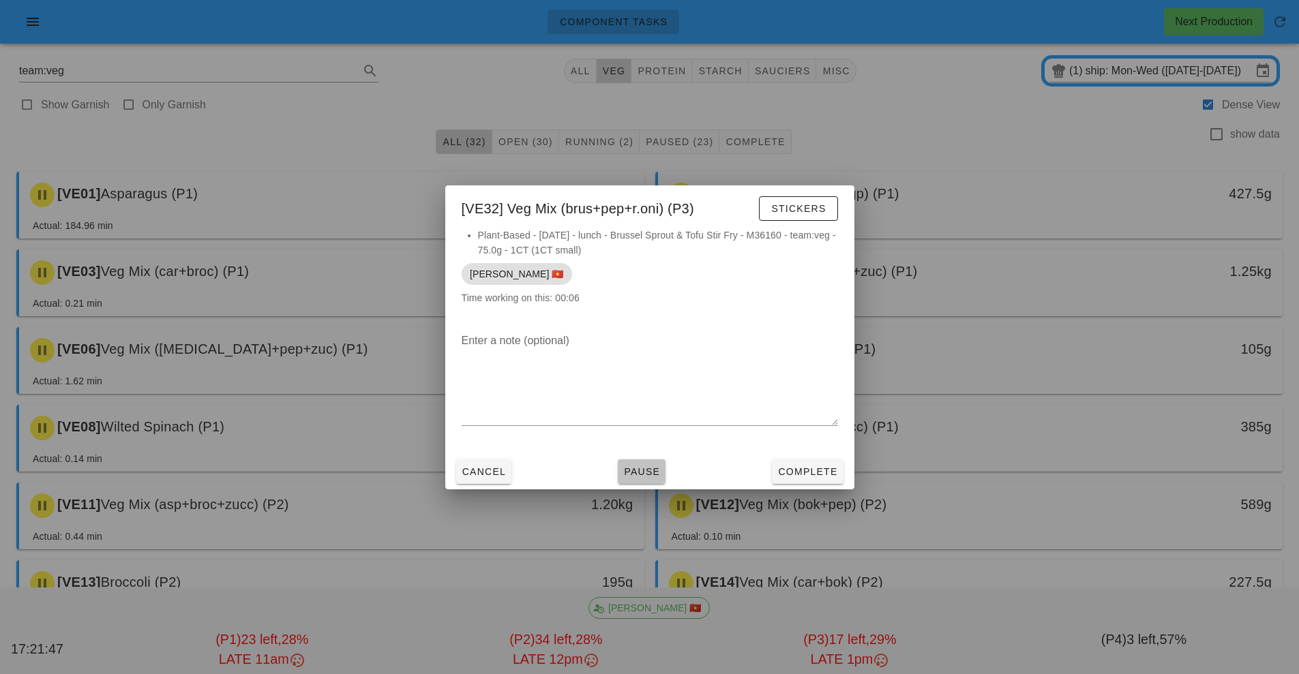
click at [657, 468] on span "Pause" at bounding box center [641, 471] width 37 height 11
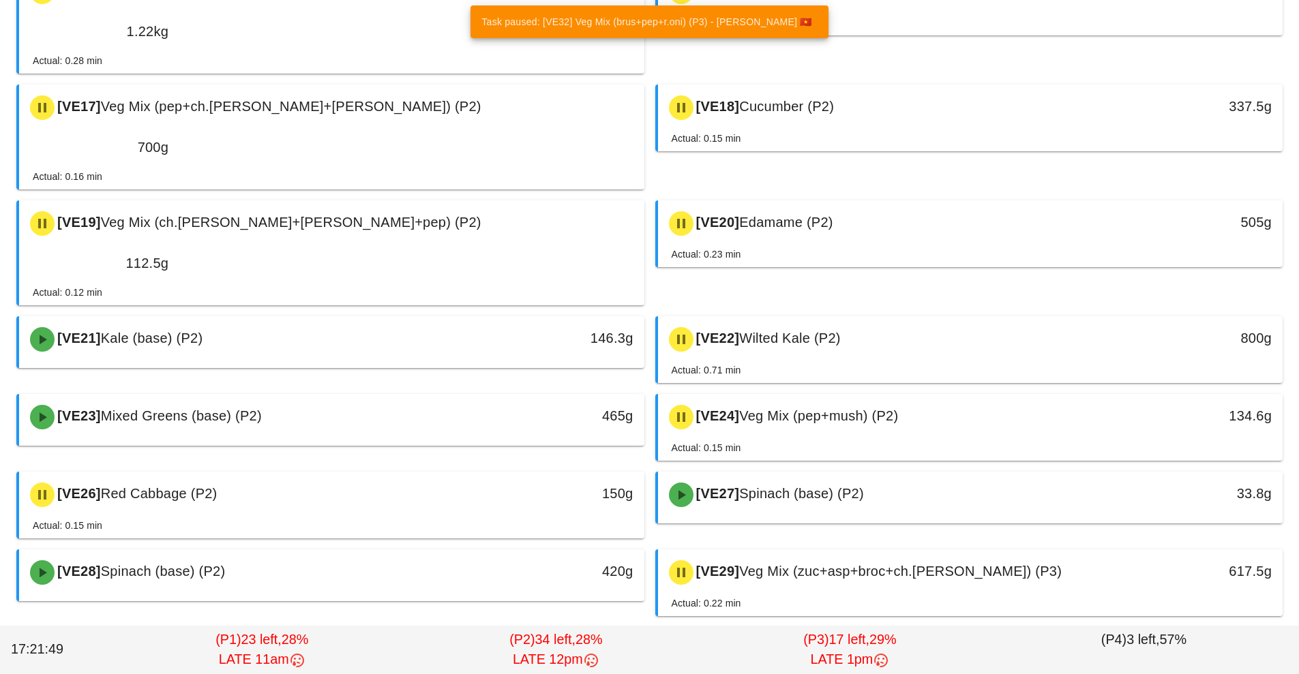
scroll to position [813, 0]
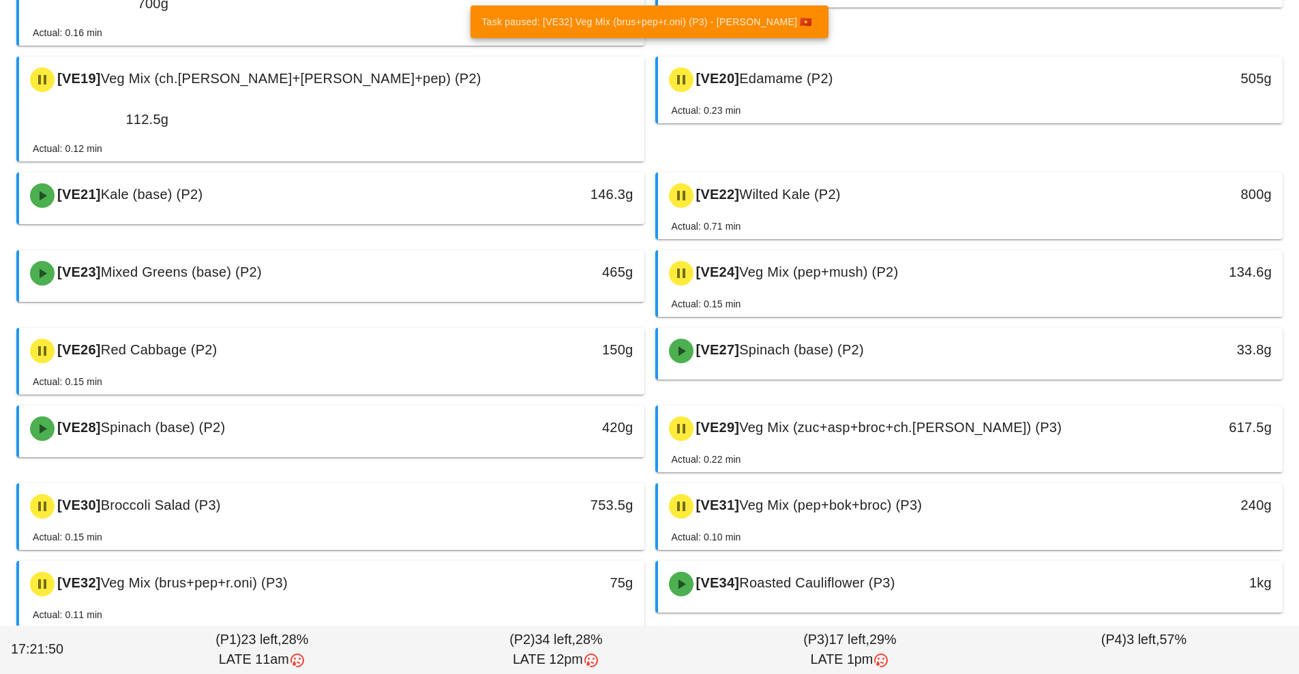
click at [801, 575] on span "Roasted Cauliflower (P3)" at bounding box center [816, 582] width 155 height 15
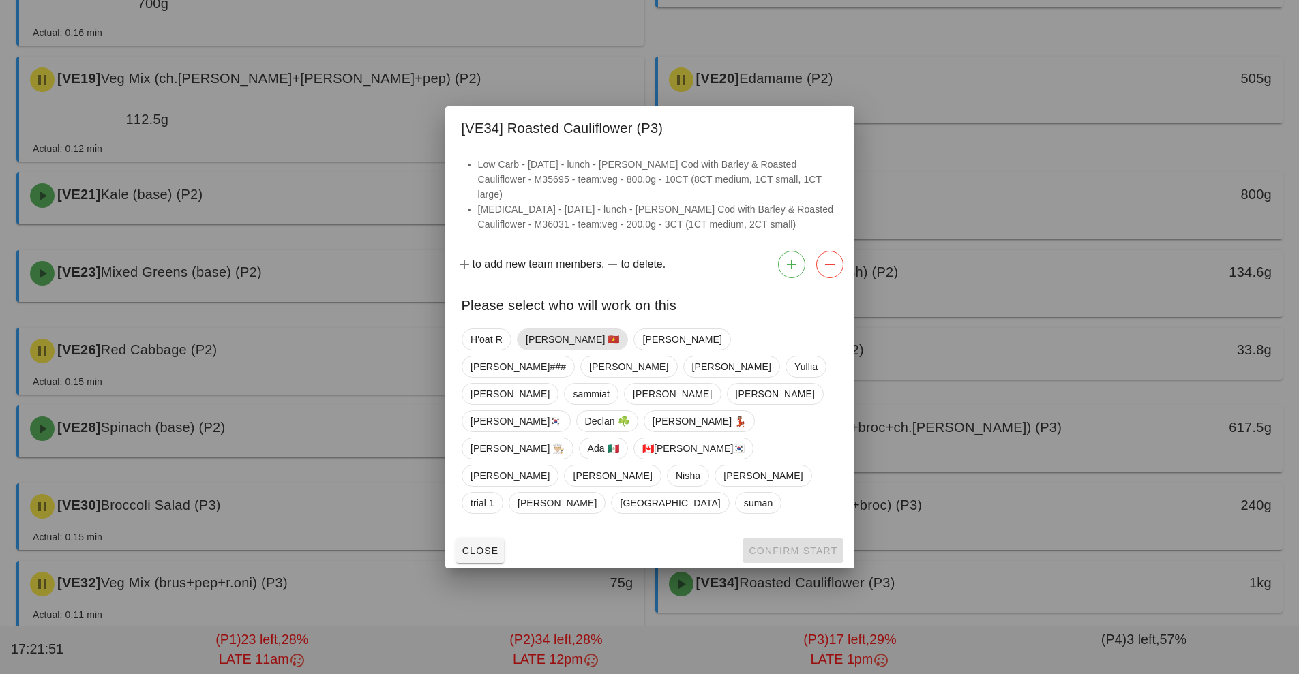
click at [544, 350] on span "[PERSON_NAME] 🇻🇳" at bounding box center [572, 340] width 112 height 22
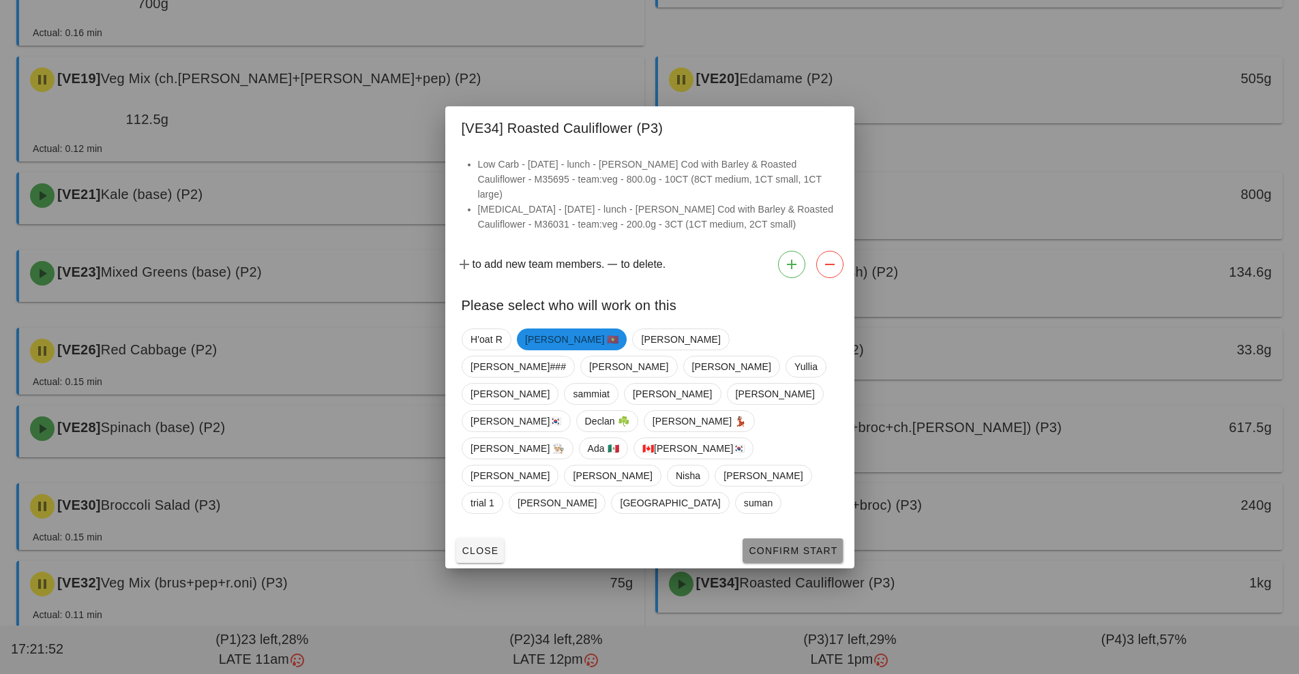
click at [789, 545] on span "Confirm Start" at bounding box center [792, 550] width 89 height 11
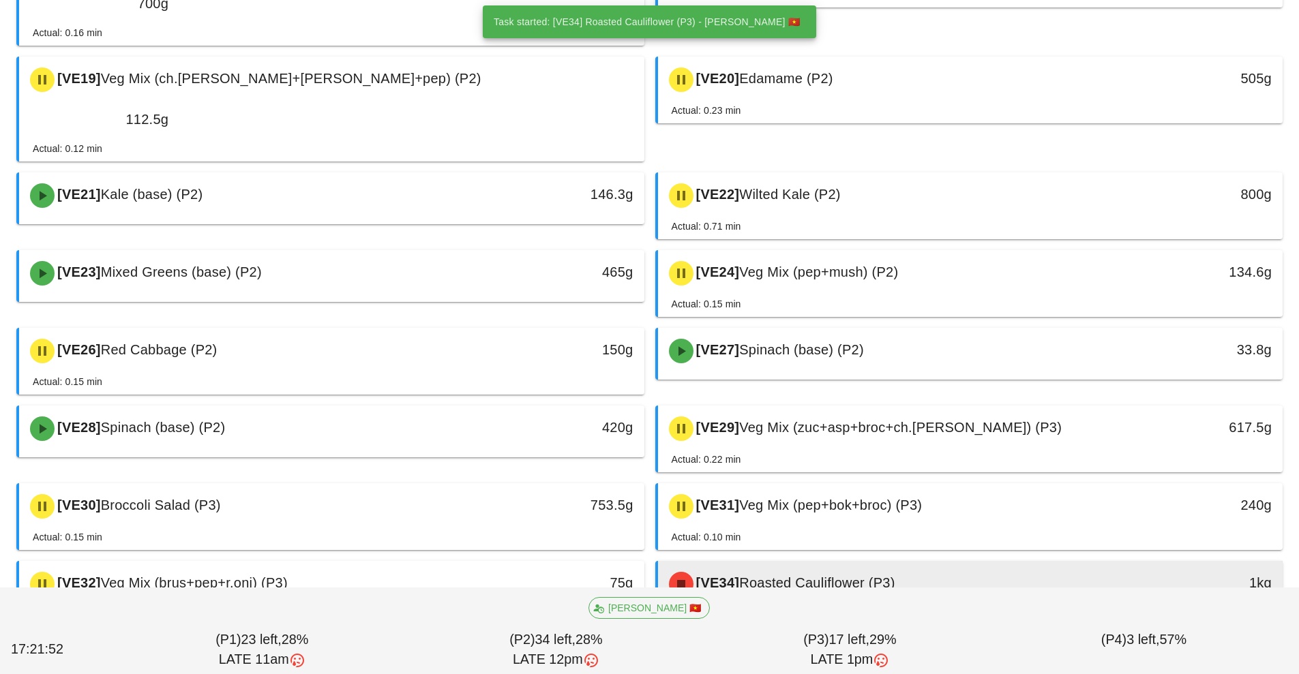
click at [850, 564] on div "[VE34] Roasted Cauliflower (P3)" at bounding box center [893, 584] width 464 height 41
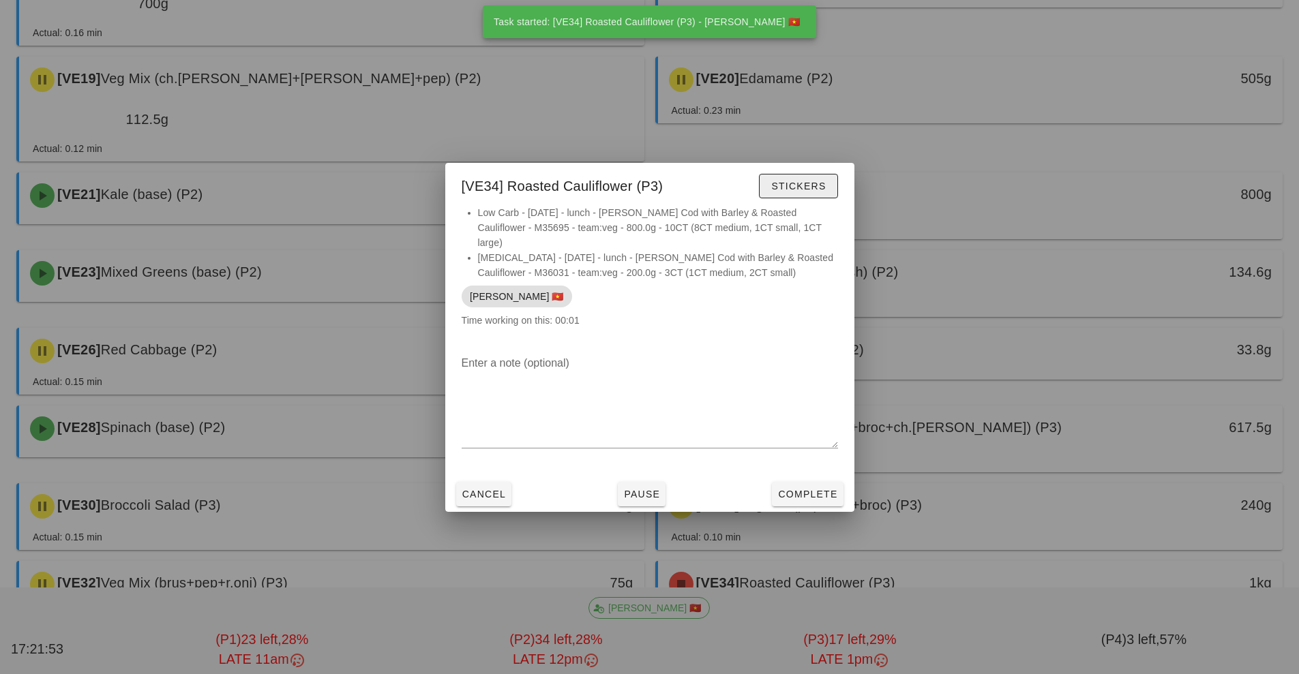
click at [808, 192] on span "Stickers" at bounding box center [798, 186] width 55 height 11
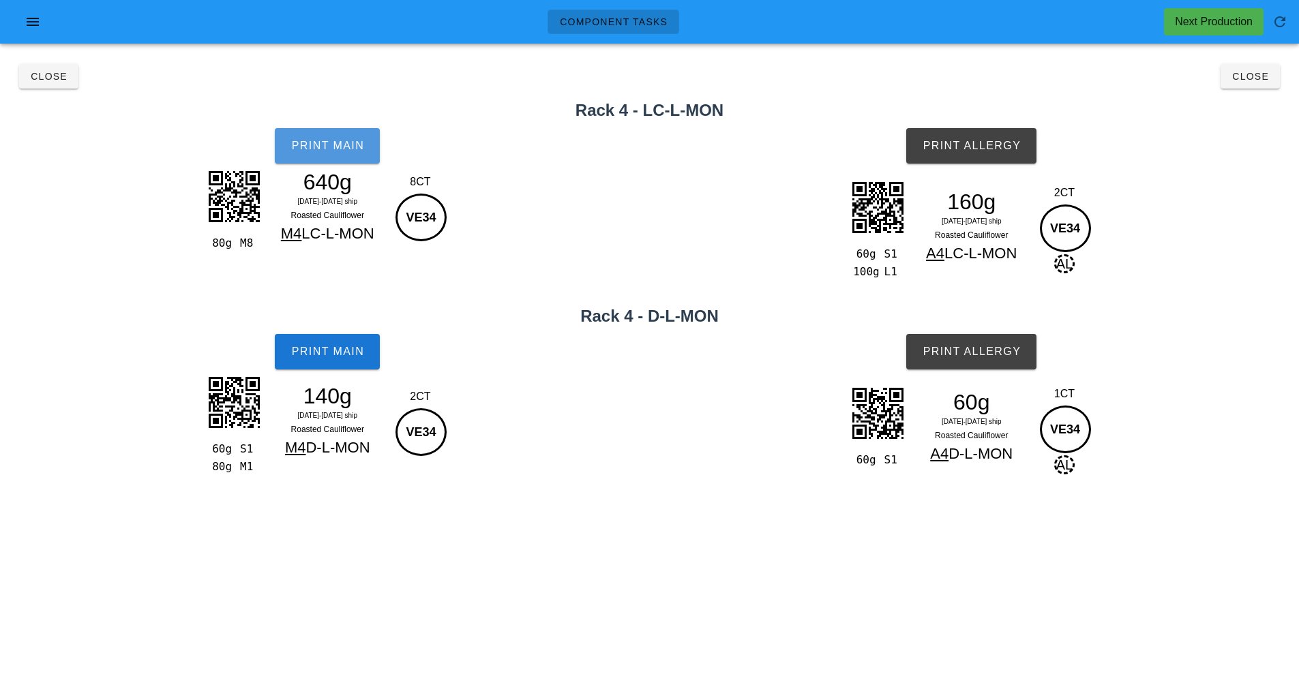
click at [344, 152] on button "Print Main" at bounding box center [327, 145] width 105 height 35
click at [981, 142] on span "Print Allergy" at bounding box center [971, 146] width 99 height 12
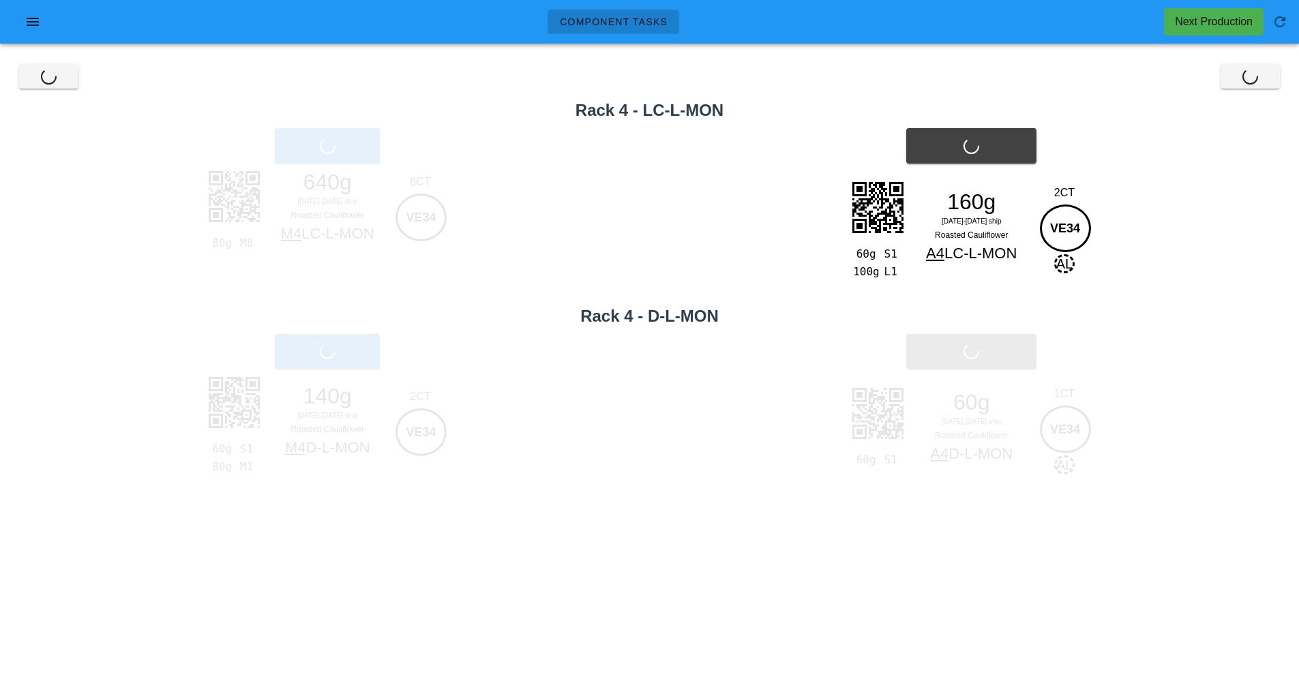
click at [344, 369] on div "Print Main" at bounding box center [327, 352] width 655 height 52
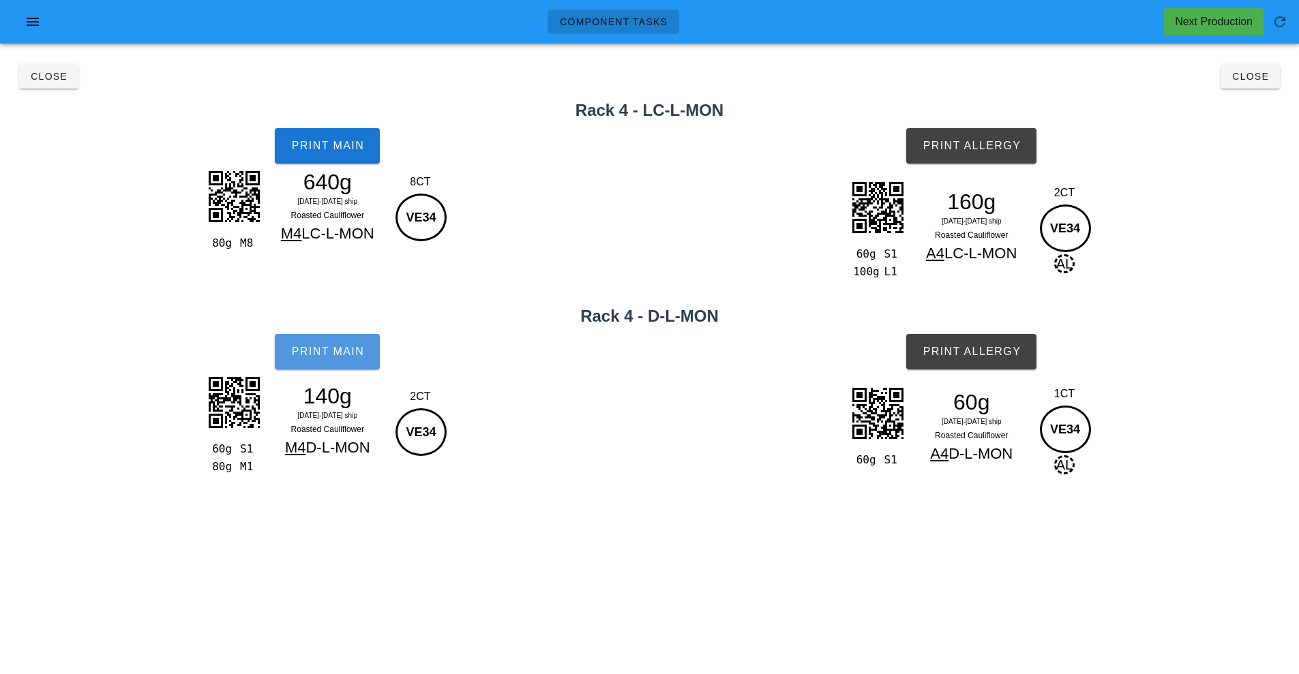
click at [346, 357] on span "Print Main" at bounding box center [327, 352] width 74 height 12
click at [996, 359] on button "Print Allergy" at bounding box center [971, 351] width 130 height 35
click at [1251, 79] on span "Close" at bounding box center [1250, 76] width 38 height 11
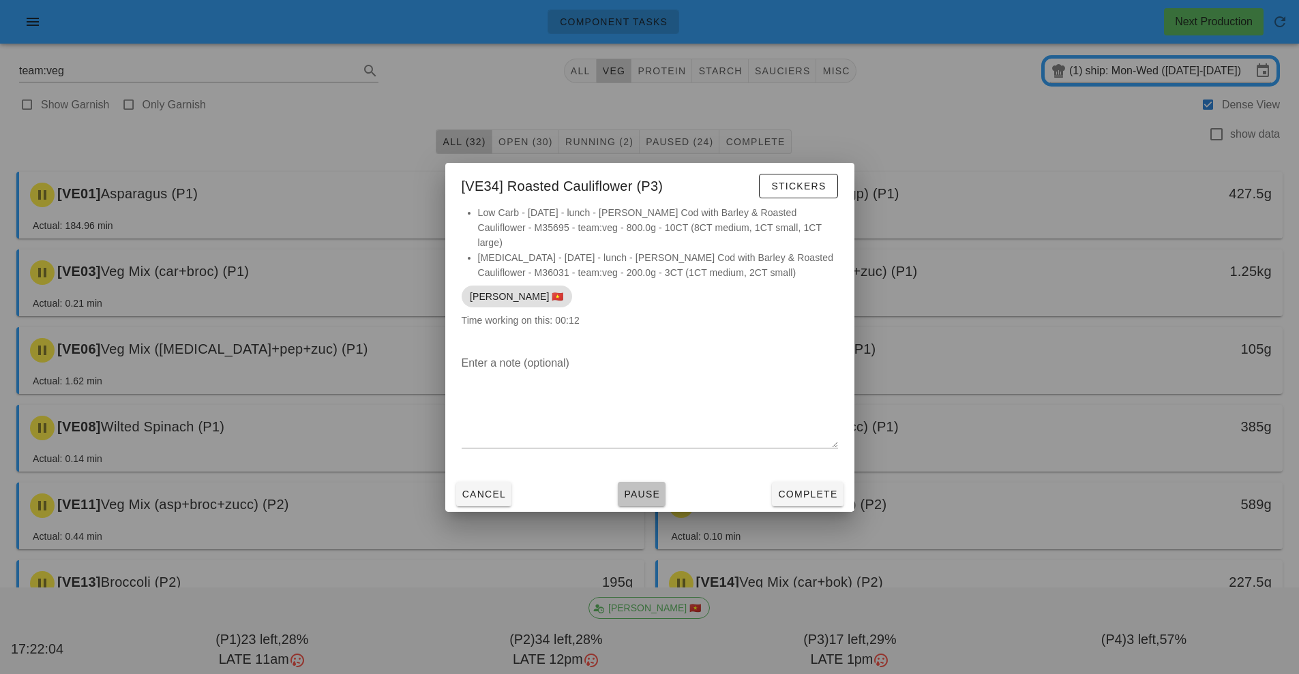
click at [641, 489] on span "Pause" at bounding box center [641, 494] width 37 height 11
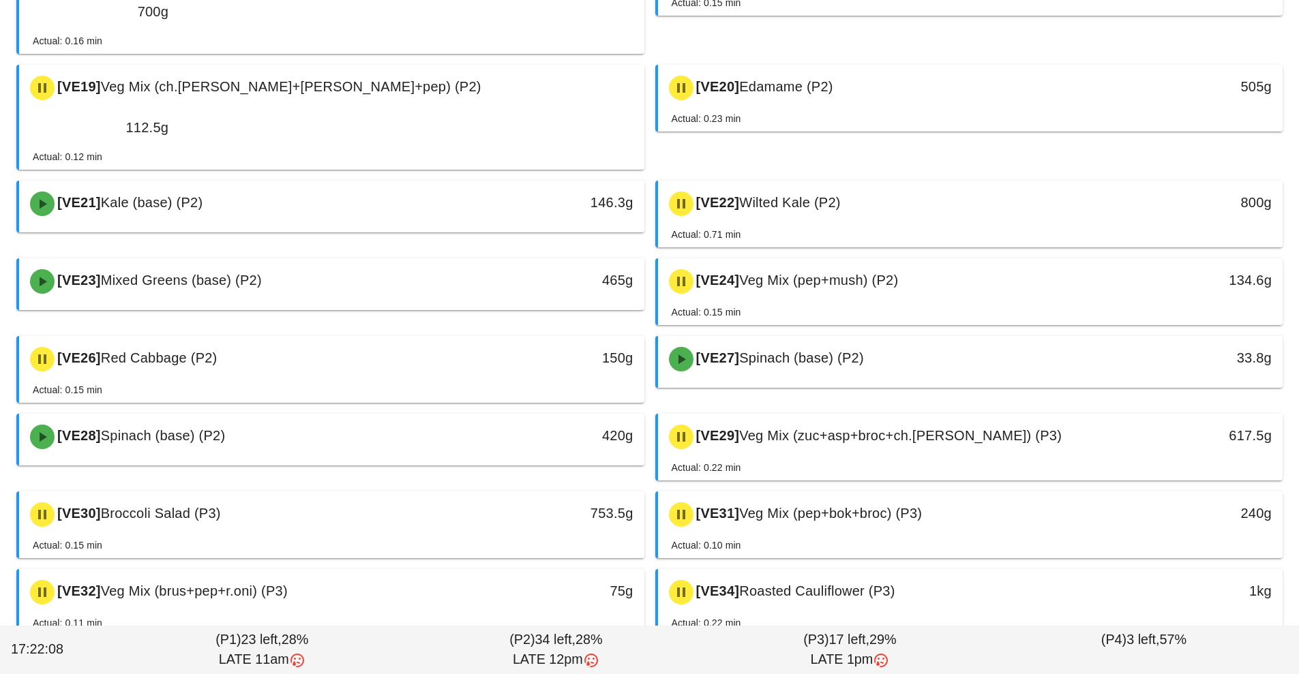
scroll to position [813, 0]
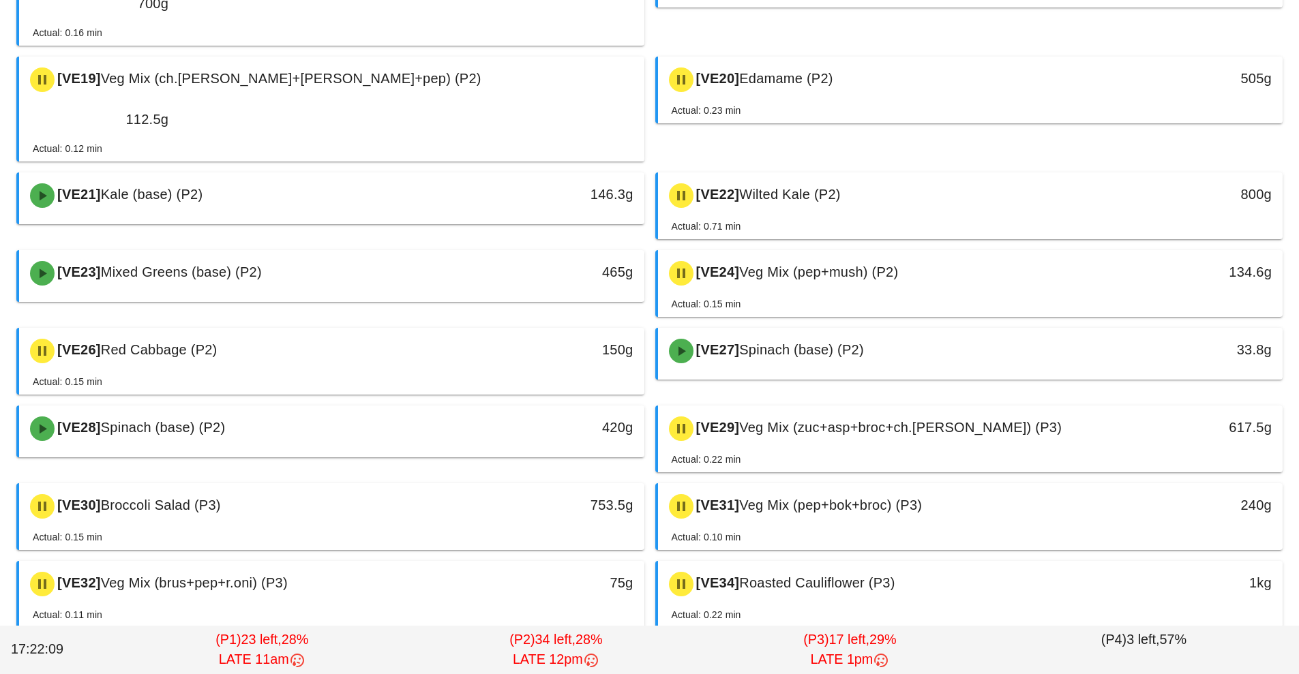
click at [481, 642] on div "[VE35] Green Beans (P3)" at bounding box center [254, 662] width 464 height 41
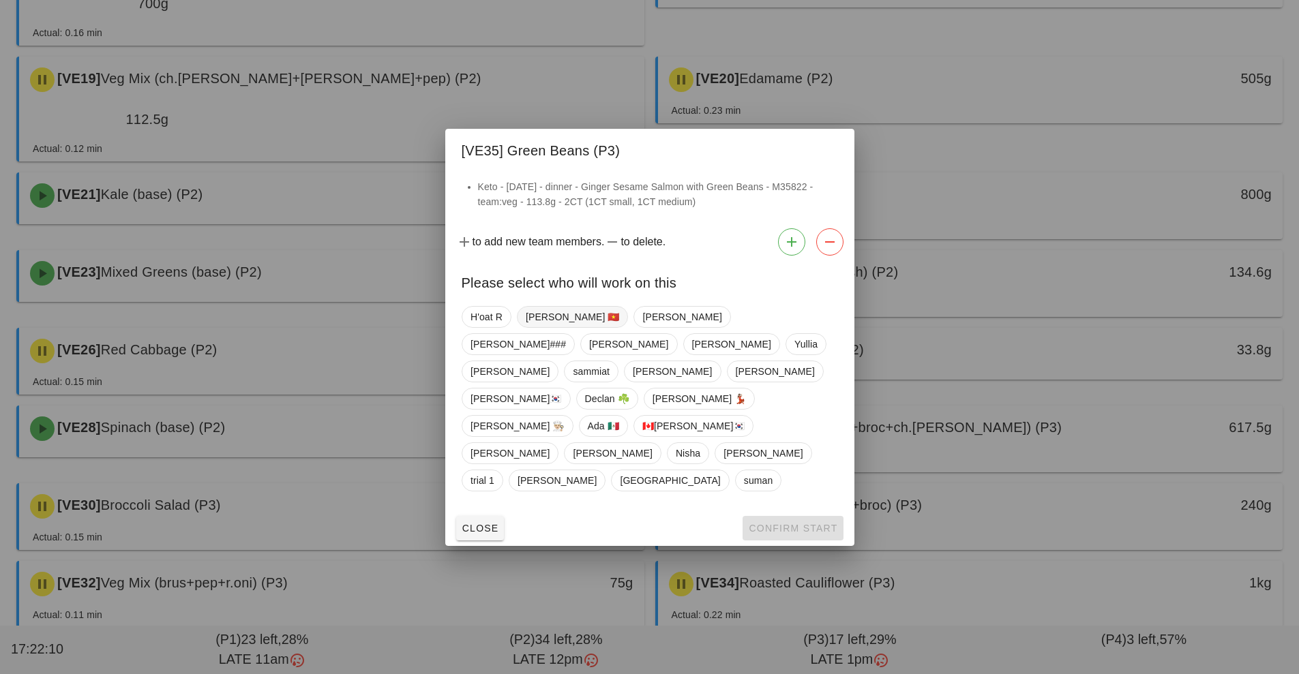
click at [545, 327] on span "[PERSON_NAME] 🇻🇳" at bounding box center [572, 317] width 94 height 20
click at [768, 516] on button "Confirm Start" at bounding box center [793, 528] width 100 height 25
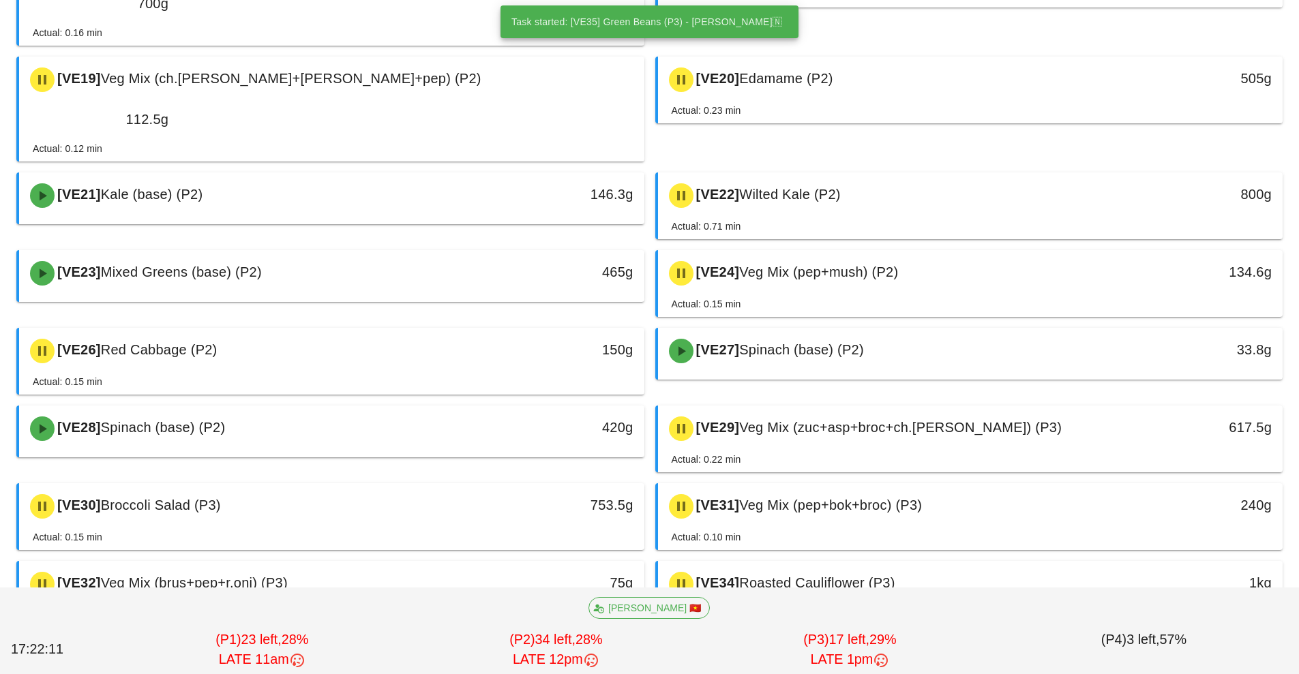
click at [569, 642] on div "113.8g" at bounding box center [563, 662] width 155 height 41
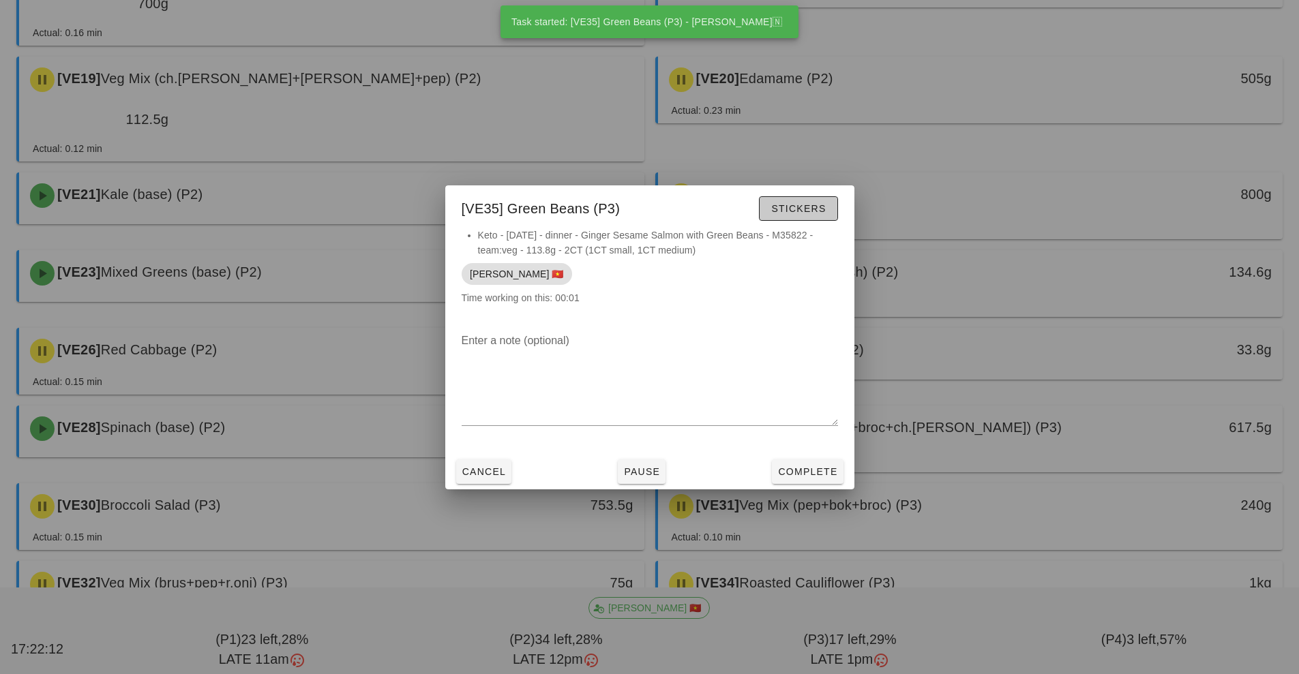
click at [797, 209] on span "Stickers" at bounding box center [798, 208] width 55 height 11
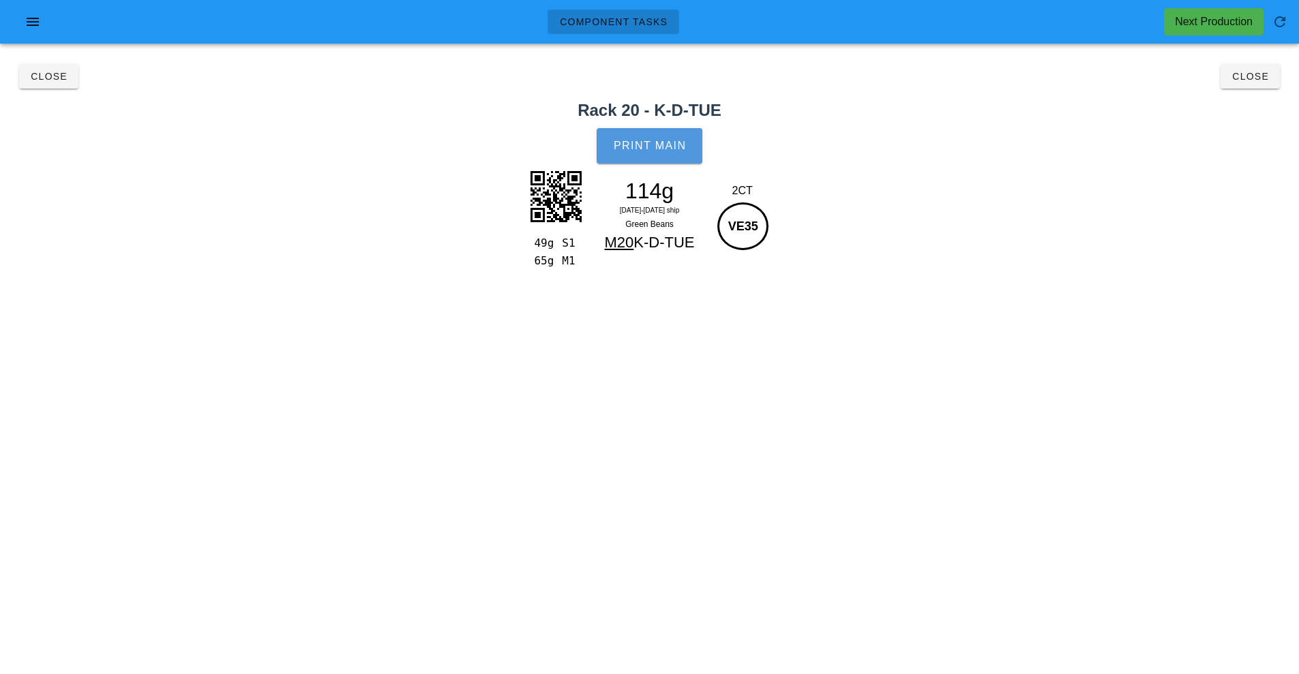
click at [672, 147] on span "Print Main" at bounding box center [650, 146] width 74 height 12
click at [1248, 77] on span "Close" at bounding box center [1250, 76] width 38 height 11
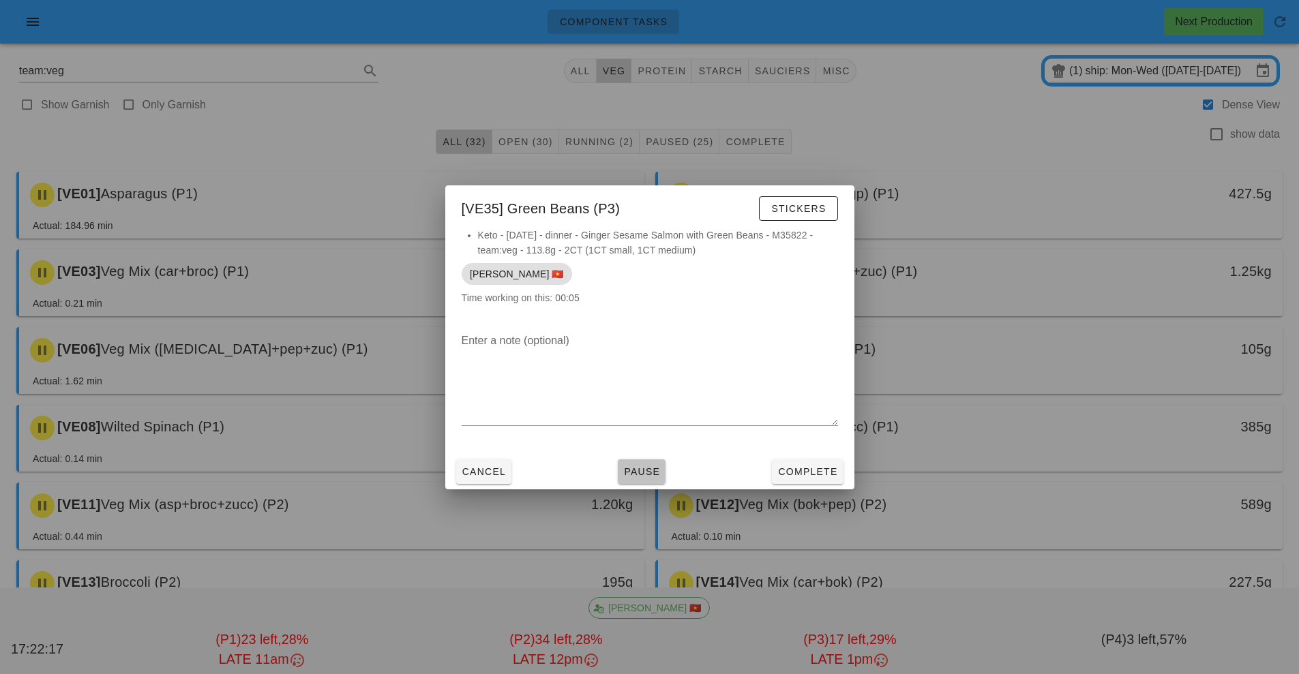
click at [648, 474] on span "Pause" at bounding box center [641, 471] width 37 height 11
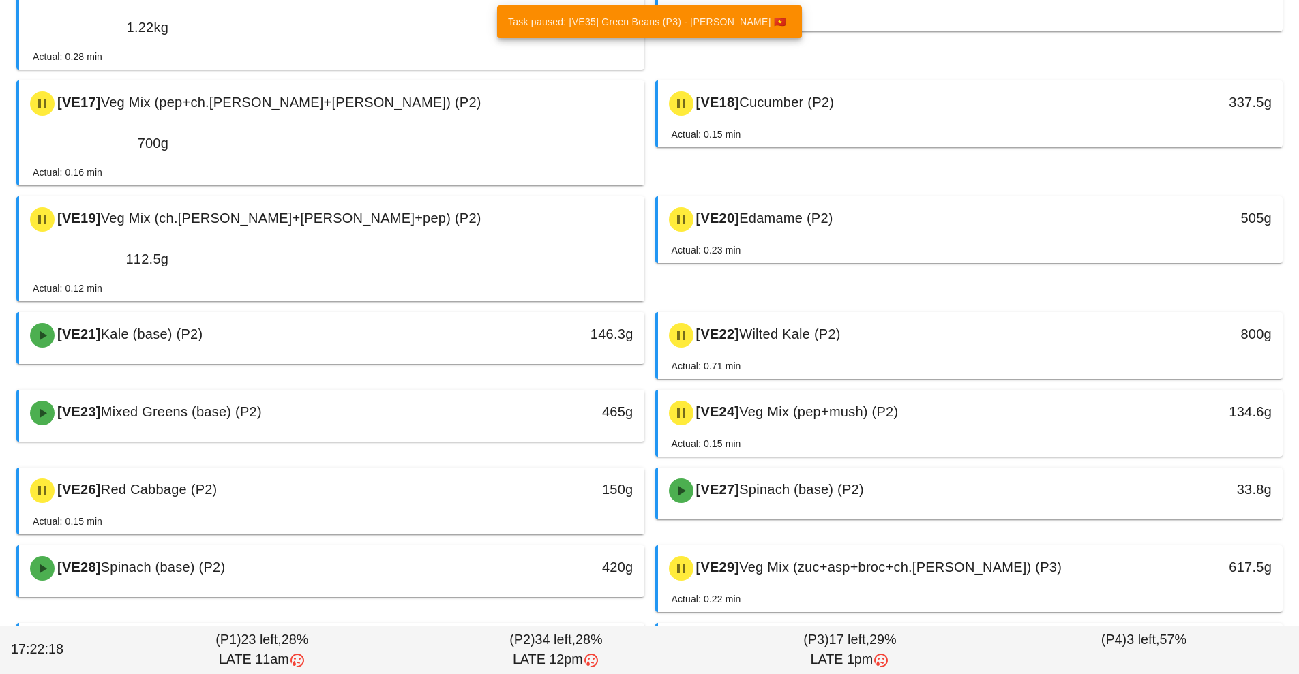
scroll to position [828, 0]
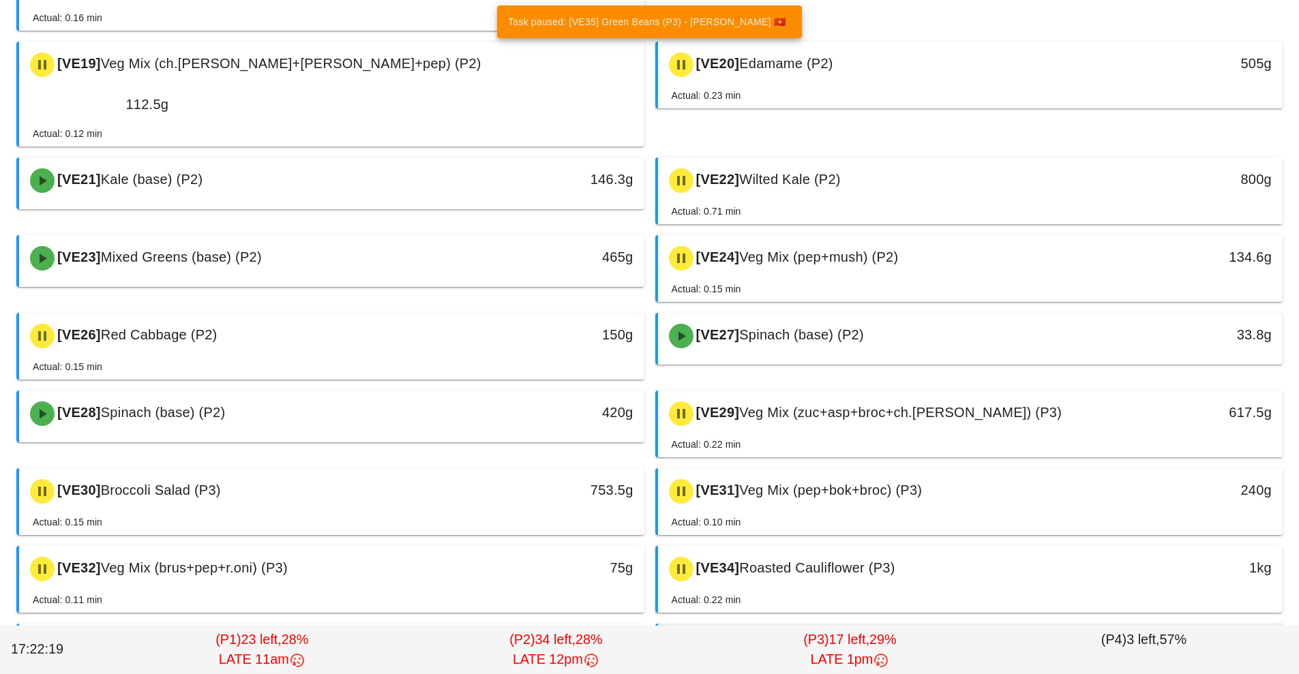
click at [906, 638] on span "Veg Mix (zuc+bok+broc) (P3)" at bounding box center [829, 645] width 181 height 15
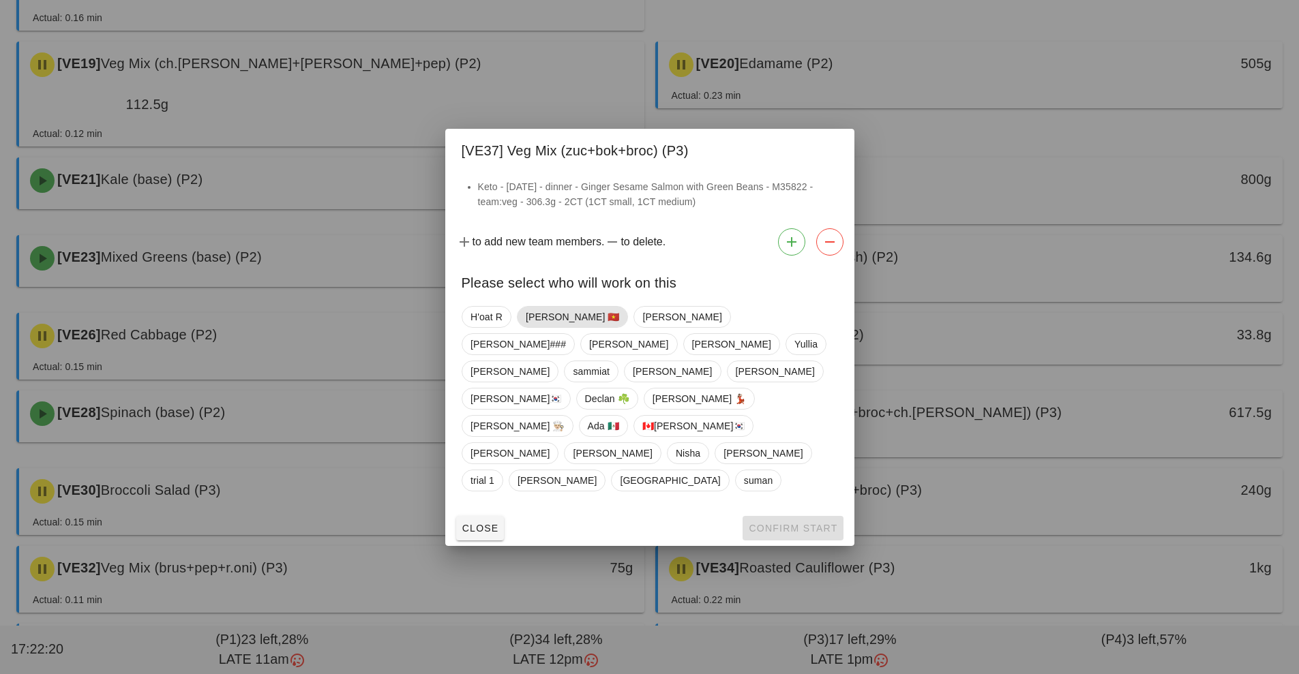
click at [557, 327] on span "[PERSON_NAME] 🇻🇳" at bounding box center [572, 317] width 94 height 20
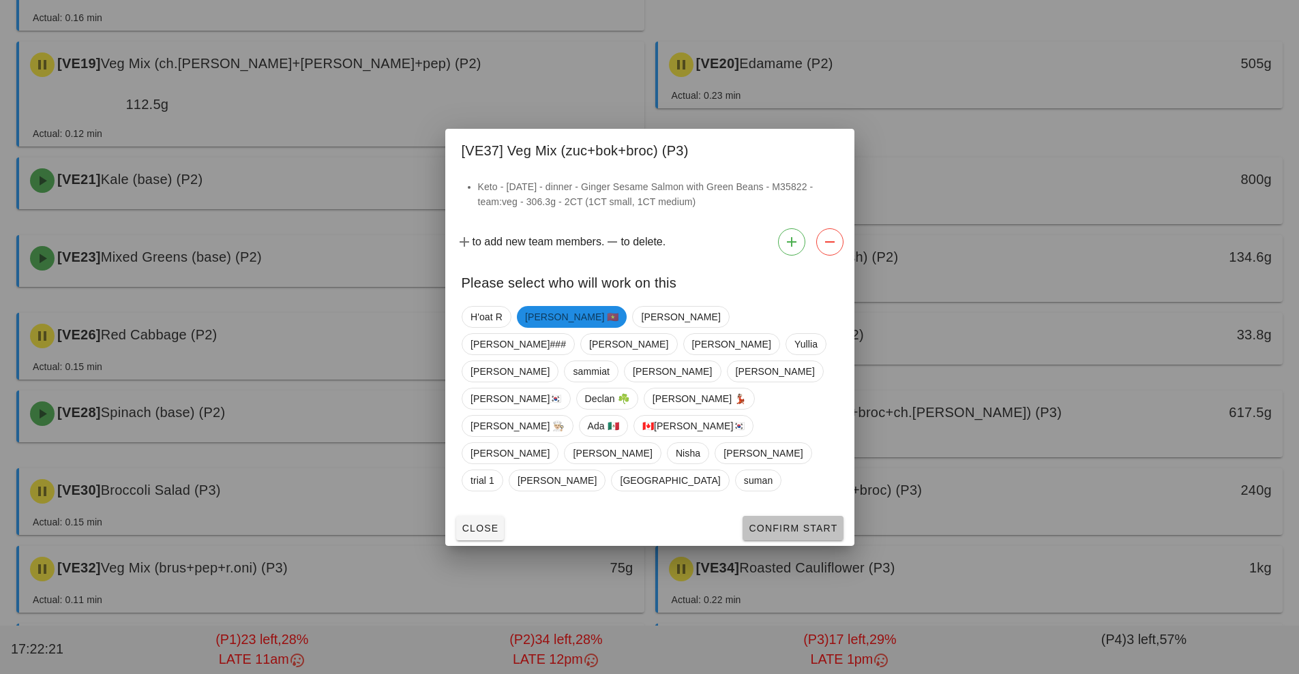
click at [830, 516] on button "Confirm Start" at bounding box center [793, 528] width 100 height 25
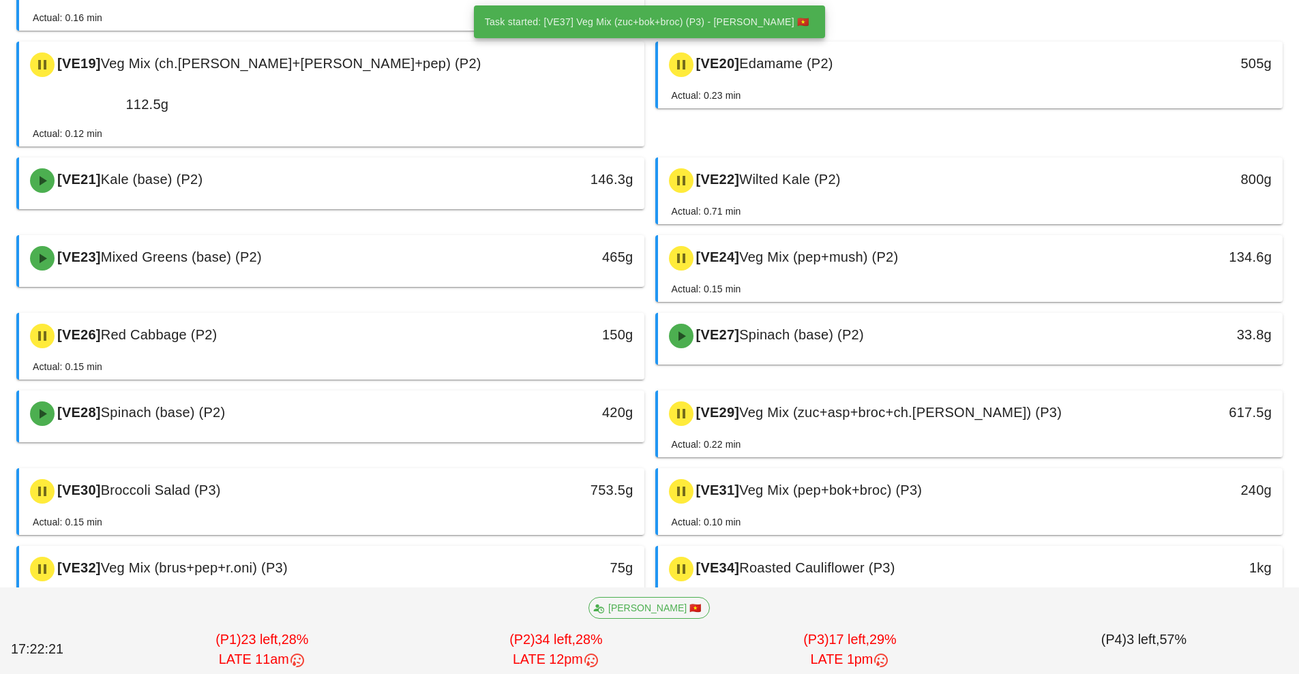
click at [818, 638] on span "Veg Mix (zuc+bok+broc) (P3)" at bounding box center [829, 645] width 181 height 15
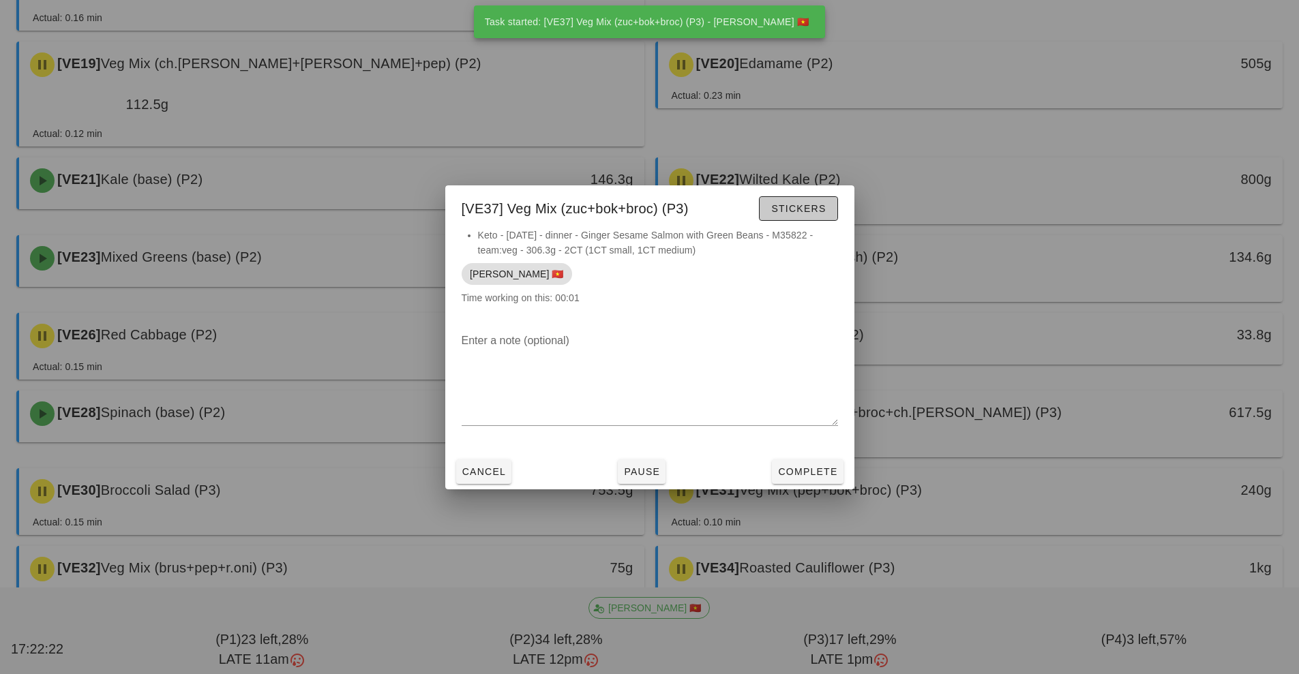
click at [808, 207] on span "Stickers" at bounding box center [798, 208] width 55 height 11
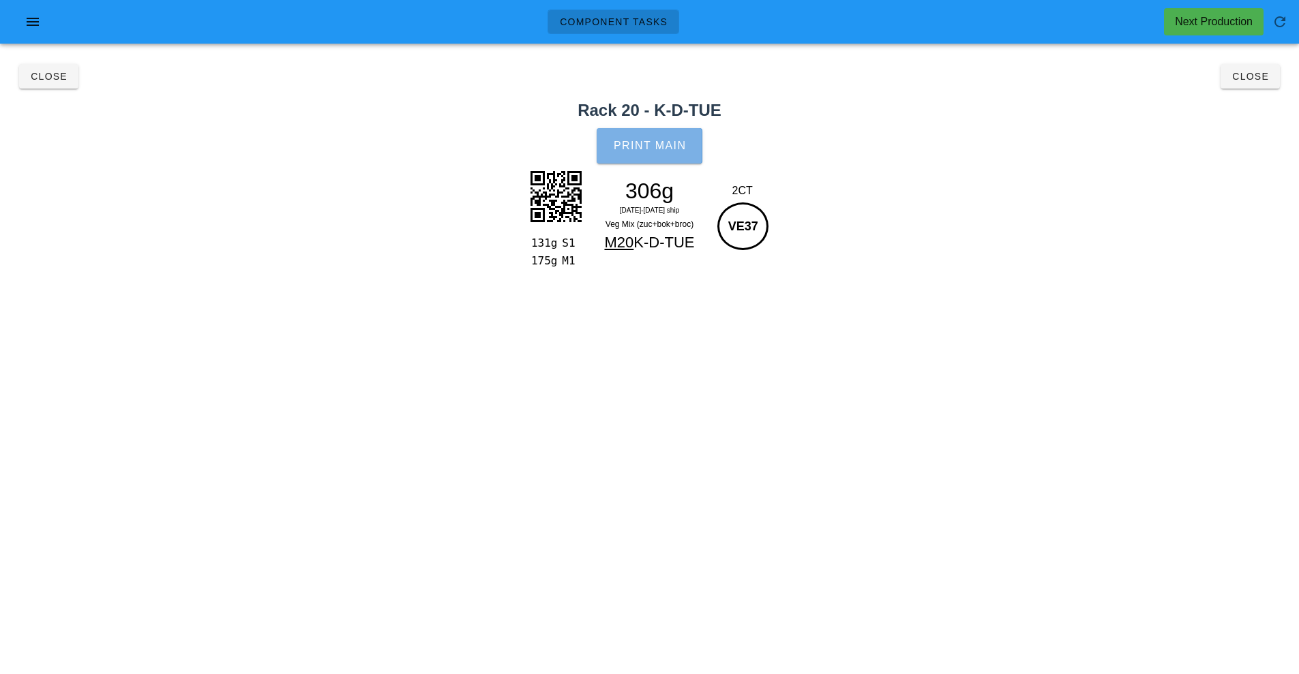
click at [653, 155] on button "Print Main" at bounding box center [649, 145] width 105 height 35
click at [1243, 78] on span "Close" at bounding box center [1250, 76] width 38 height 11
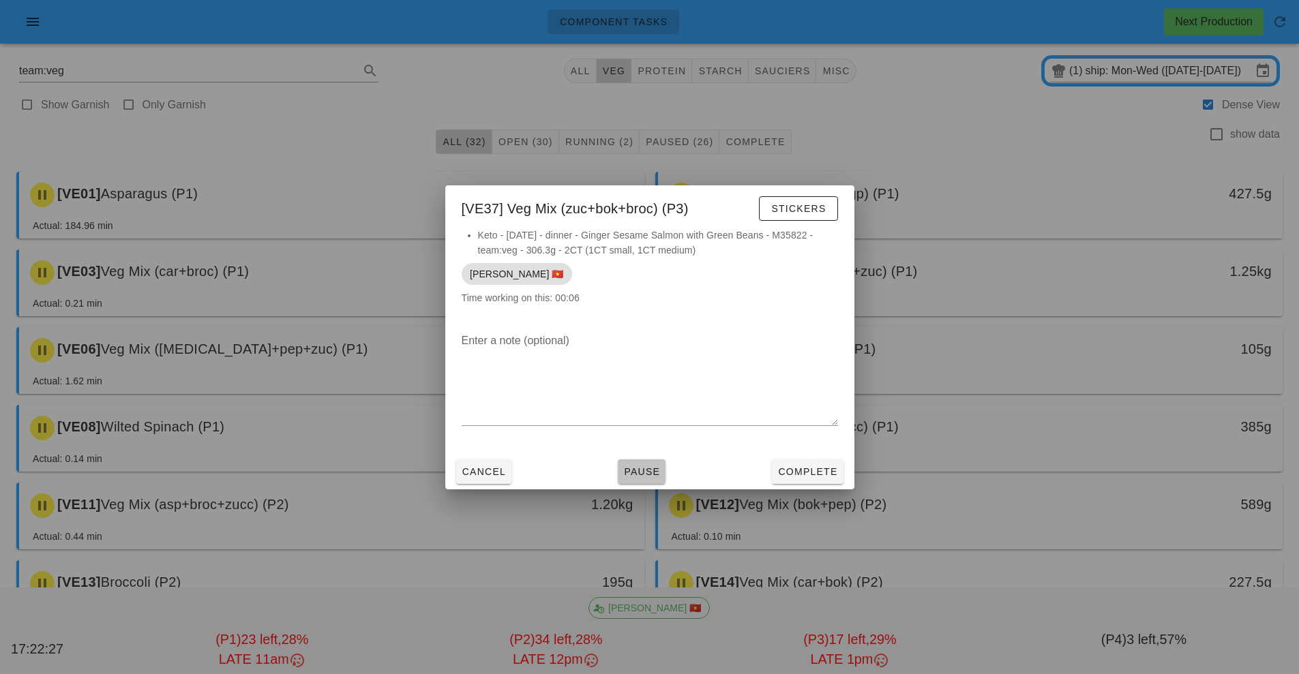
click at [633, 473] on span "Pause" at bounding box center [641, 471] width 37 height 11
